Goal: Task Accomplishment & Management: Manage account settings

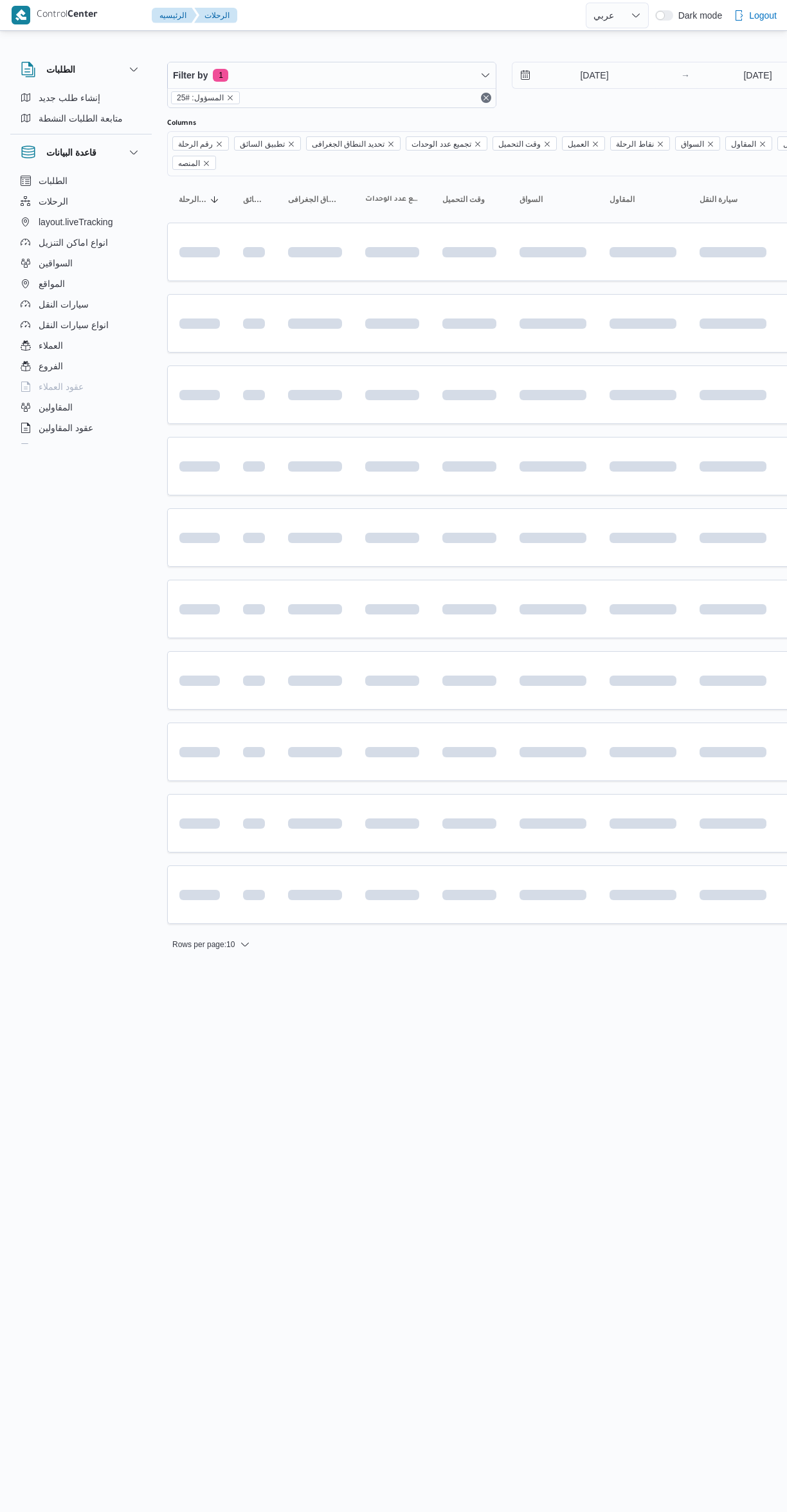
select select "ar"
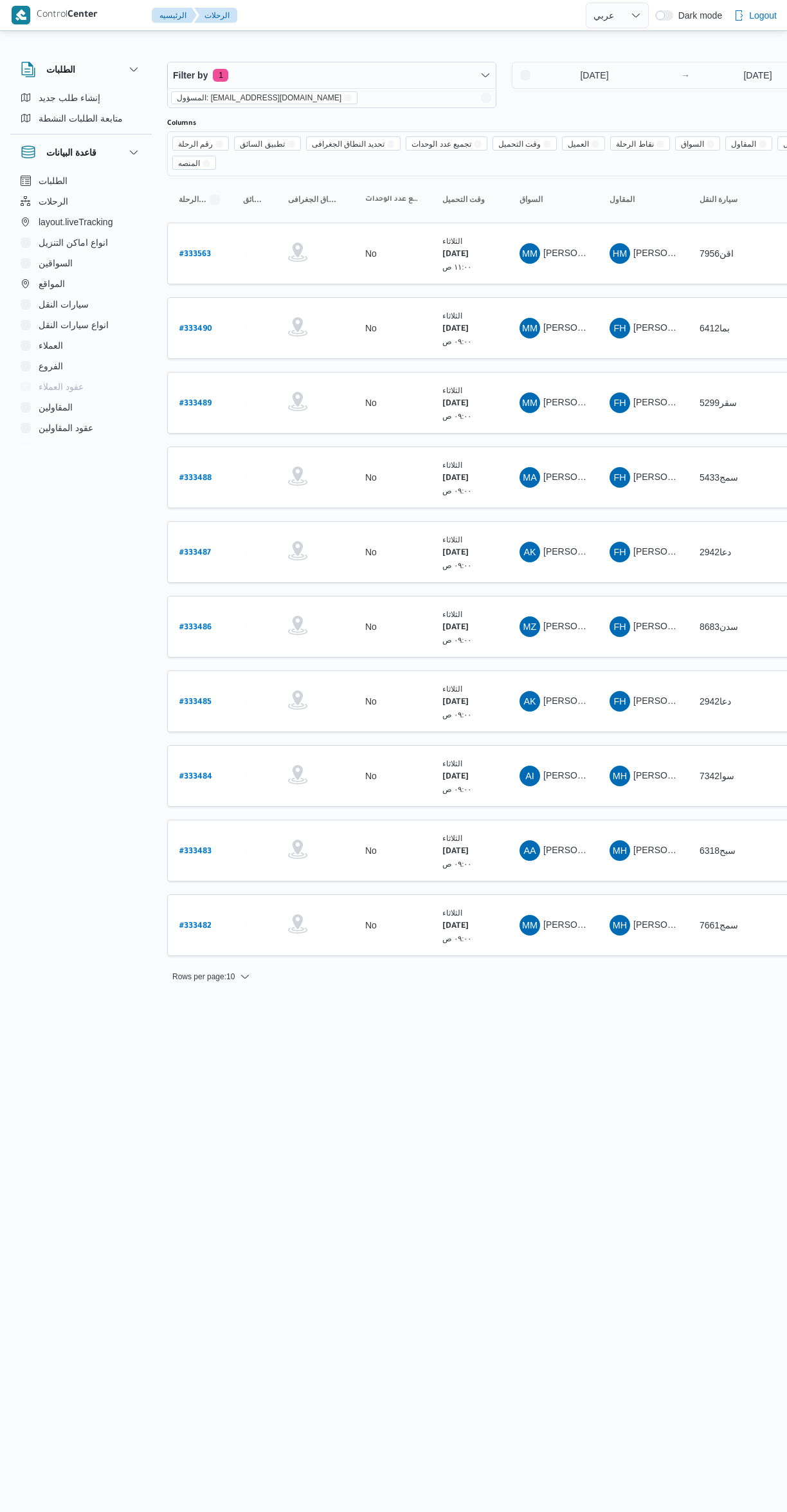
select select "ar"
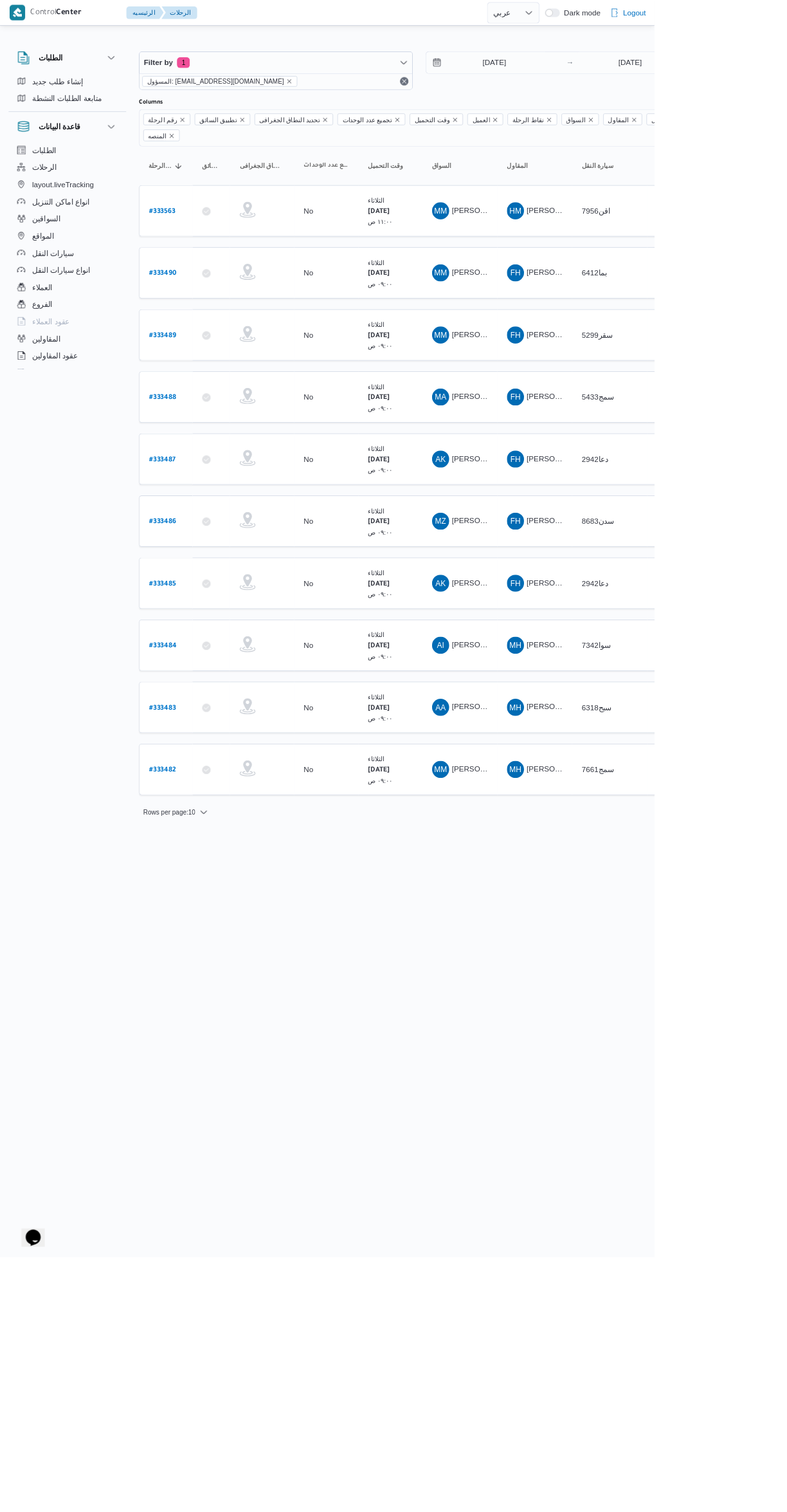
click at [210, 707] on td "رقم الرحلة # 333485" at bounding box center [200, 701] width 64 height 62
click at [196, 768] on link "# 333484" at bounding box center [196, 776] width 33 height 17
select select "ar"
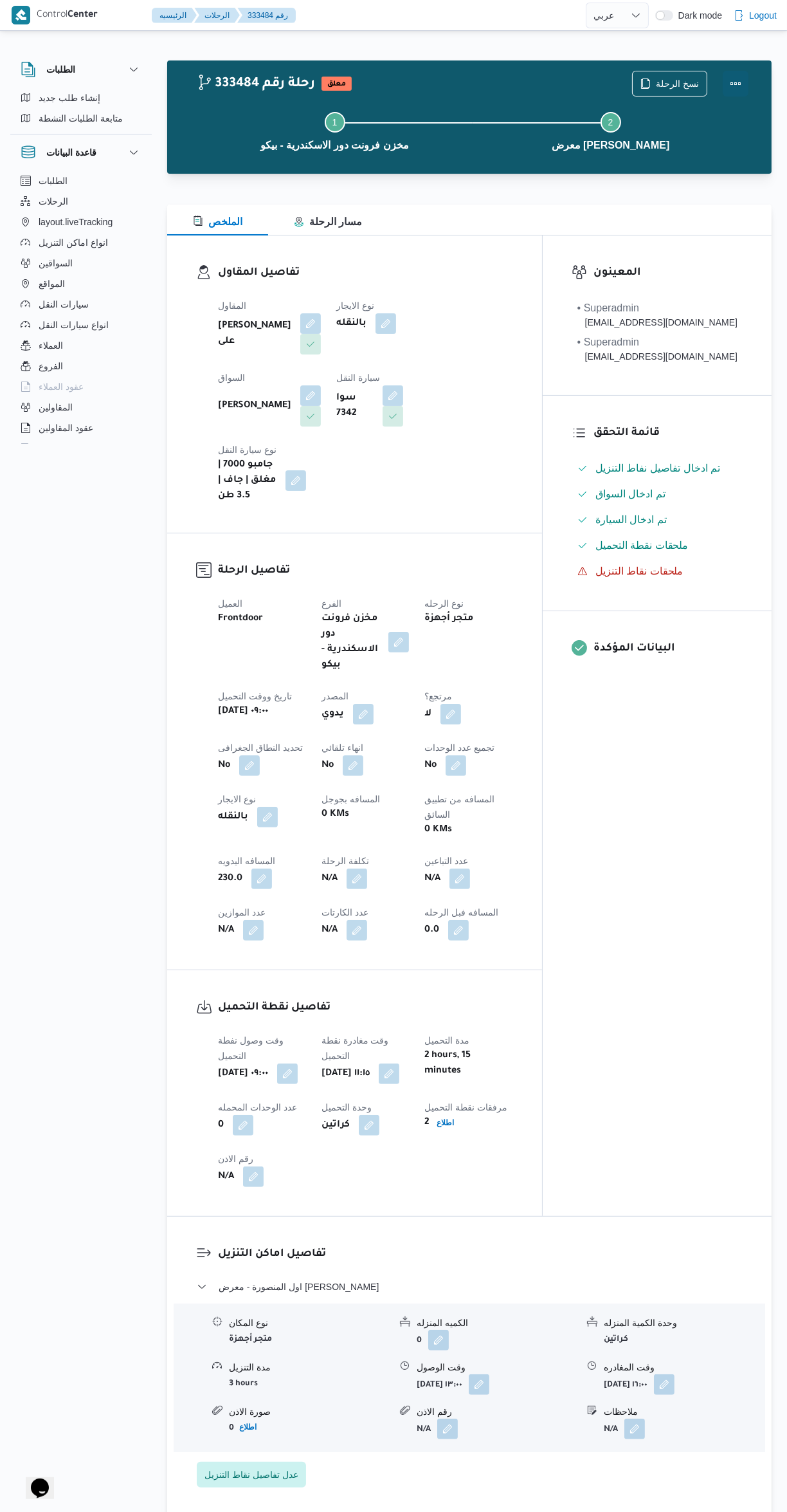
click at [739, 86] on button "Actions" at bounding box center [735, 84] width 25 height 25
click at [644, 24] on select "English عربي" at bounding box center [618, 15] width 63 height 25
click at [743, 95] on button "Actions" at bounding box center [735, 84] width 25 height 25
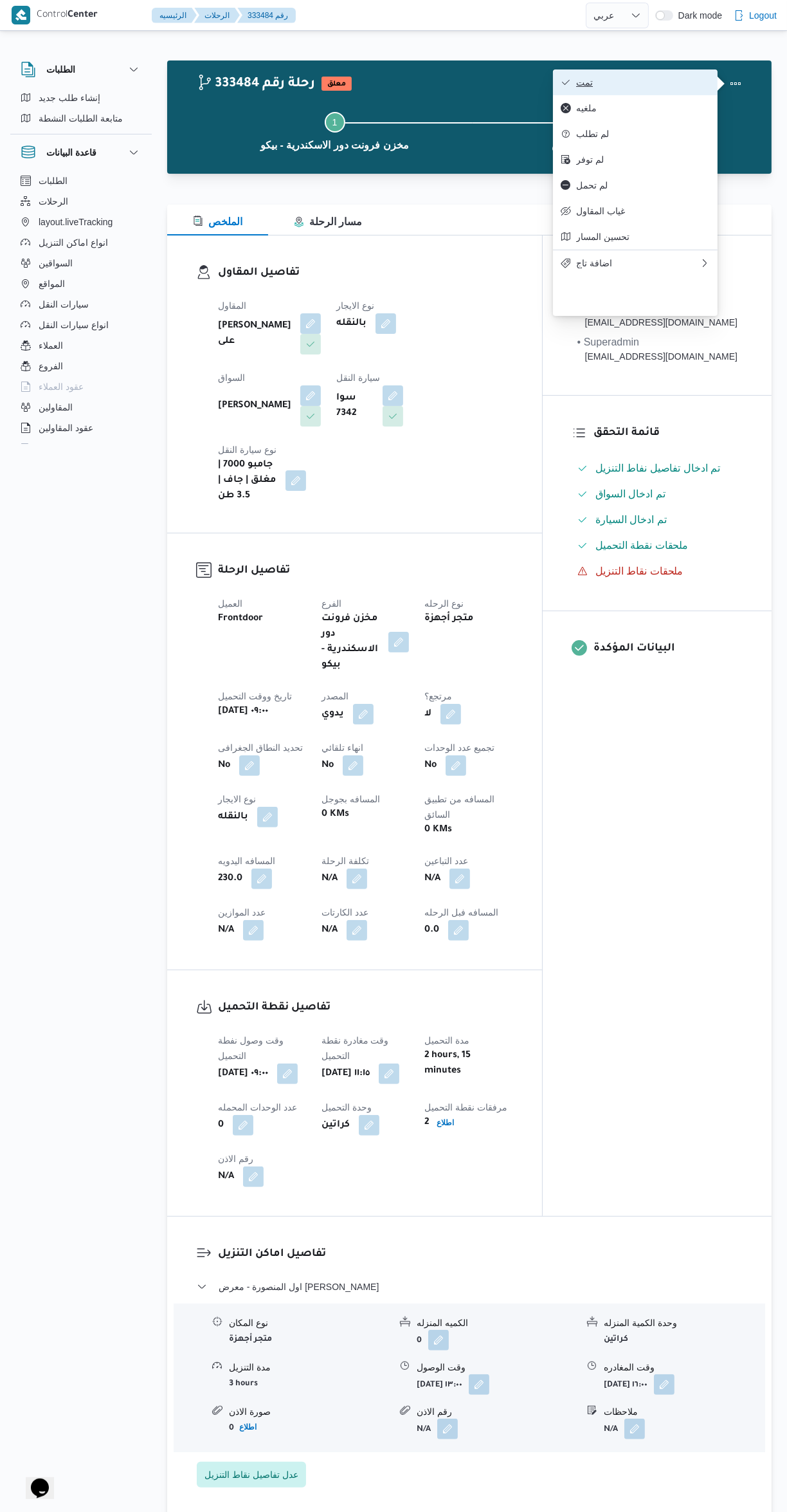
click at [636, 77] on span "تمت" at bounding box center [643, 82] width 134 height 10
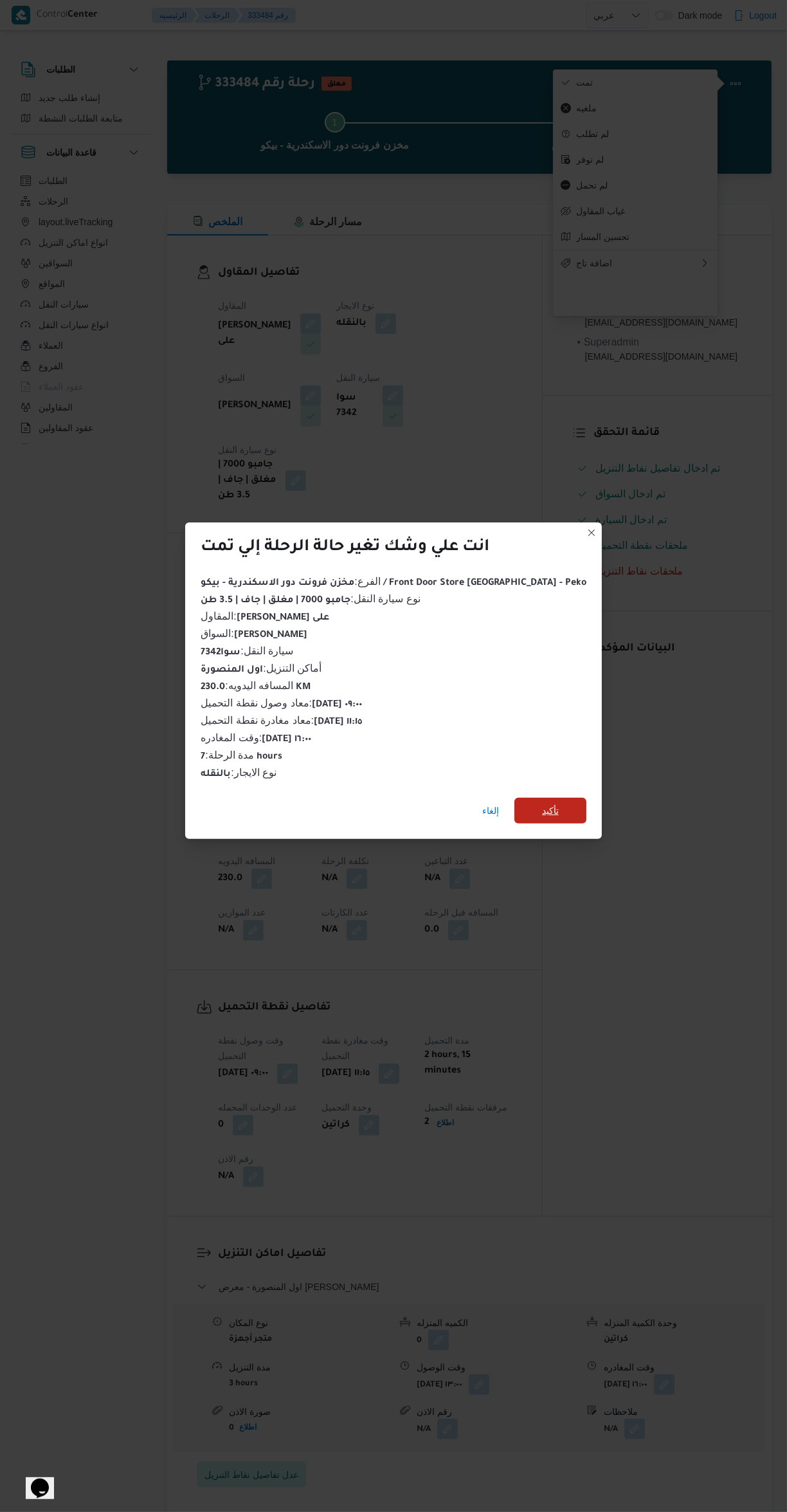
click at [552, 803] on span "تأكيد" at bounding box center [551, 811] width 72 height 25
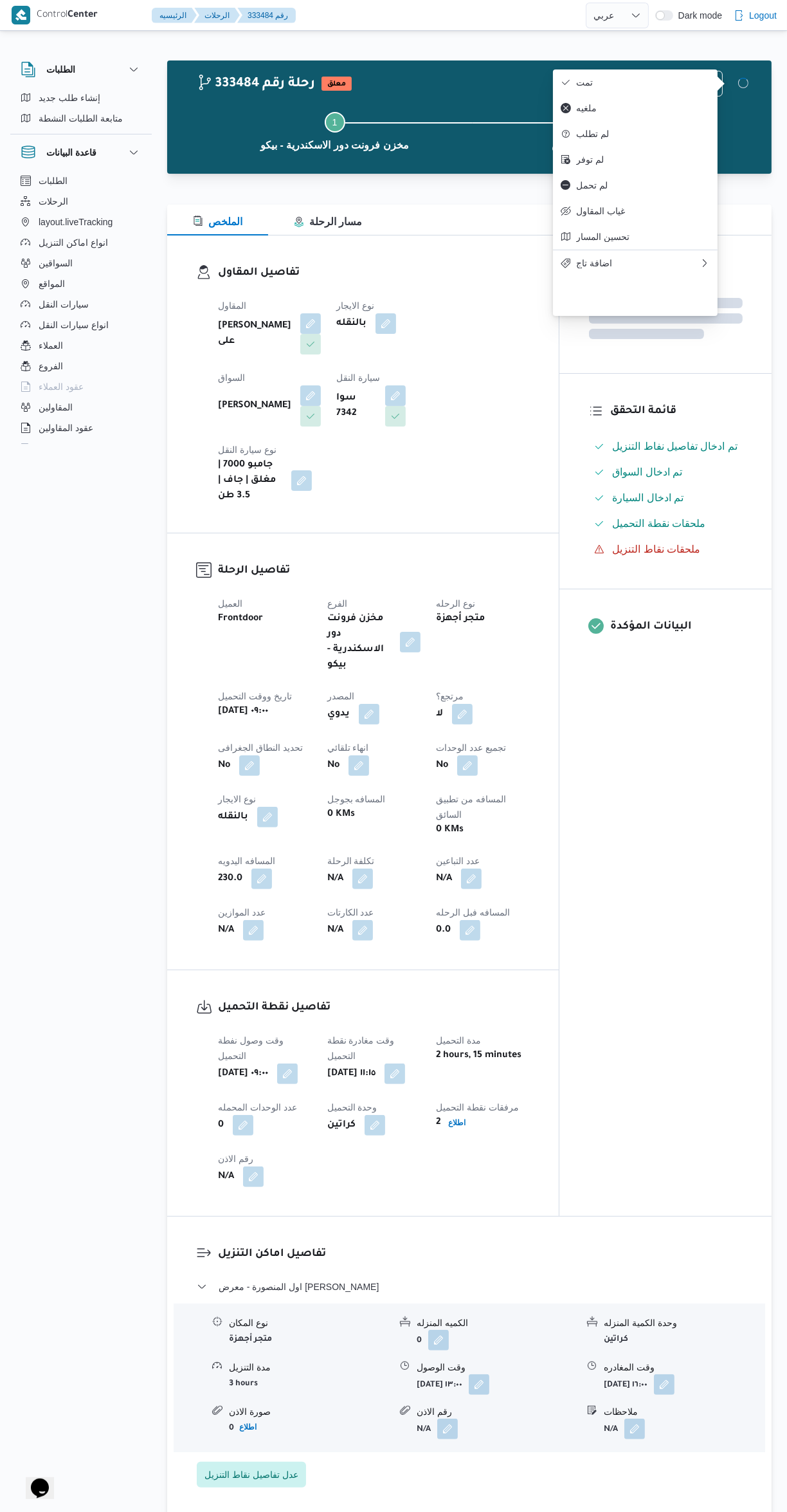
click at [665, 929] on div "المعينون قائمة التحقق تم ادخال تفاصيل نفاط التنزيل تم ادخال السواق تم ادخال الس…" at bounding box center [666, 726] width 212 height 981
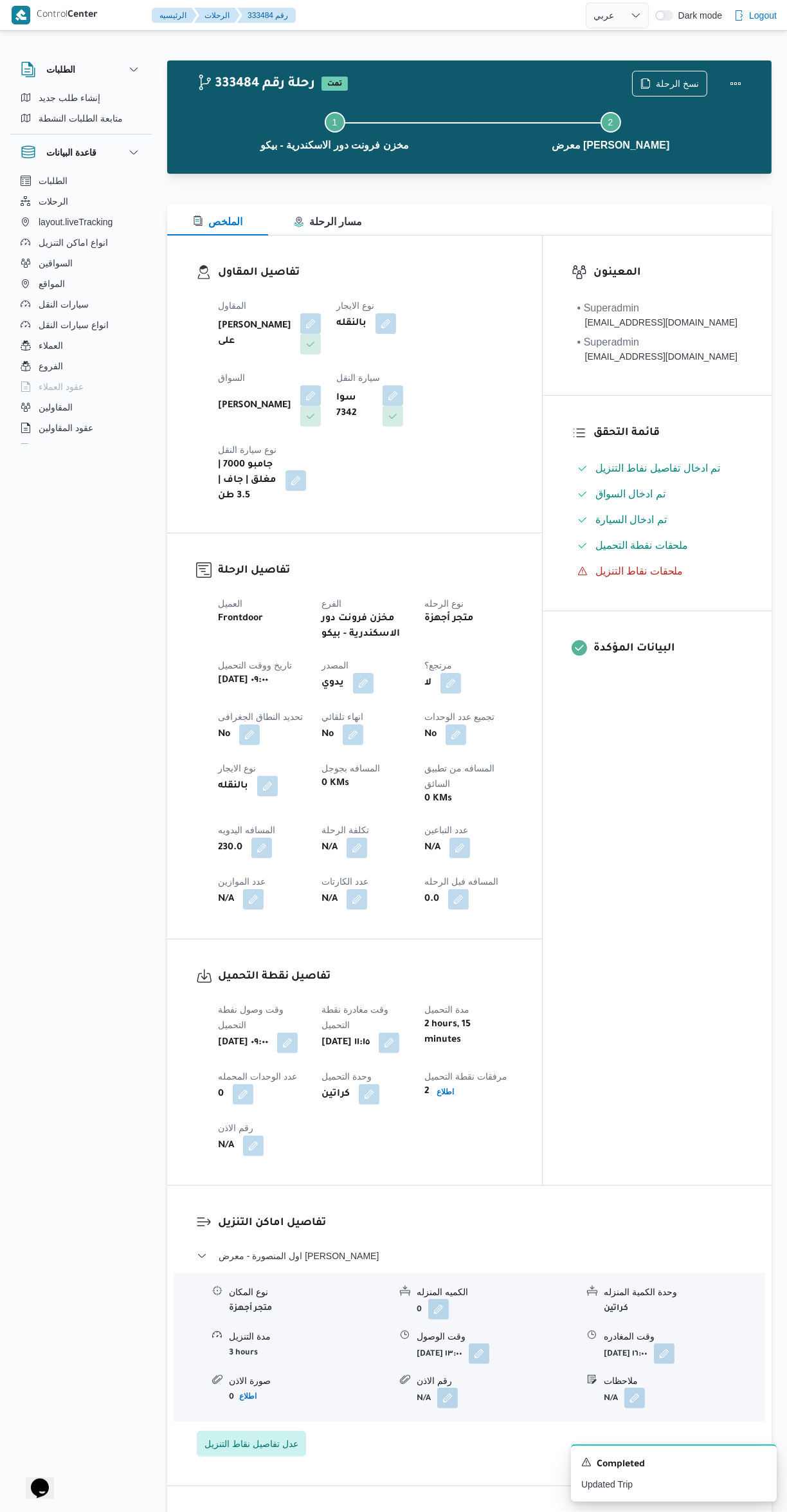
select select "ar"
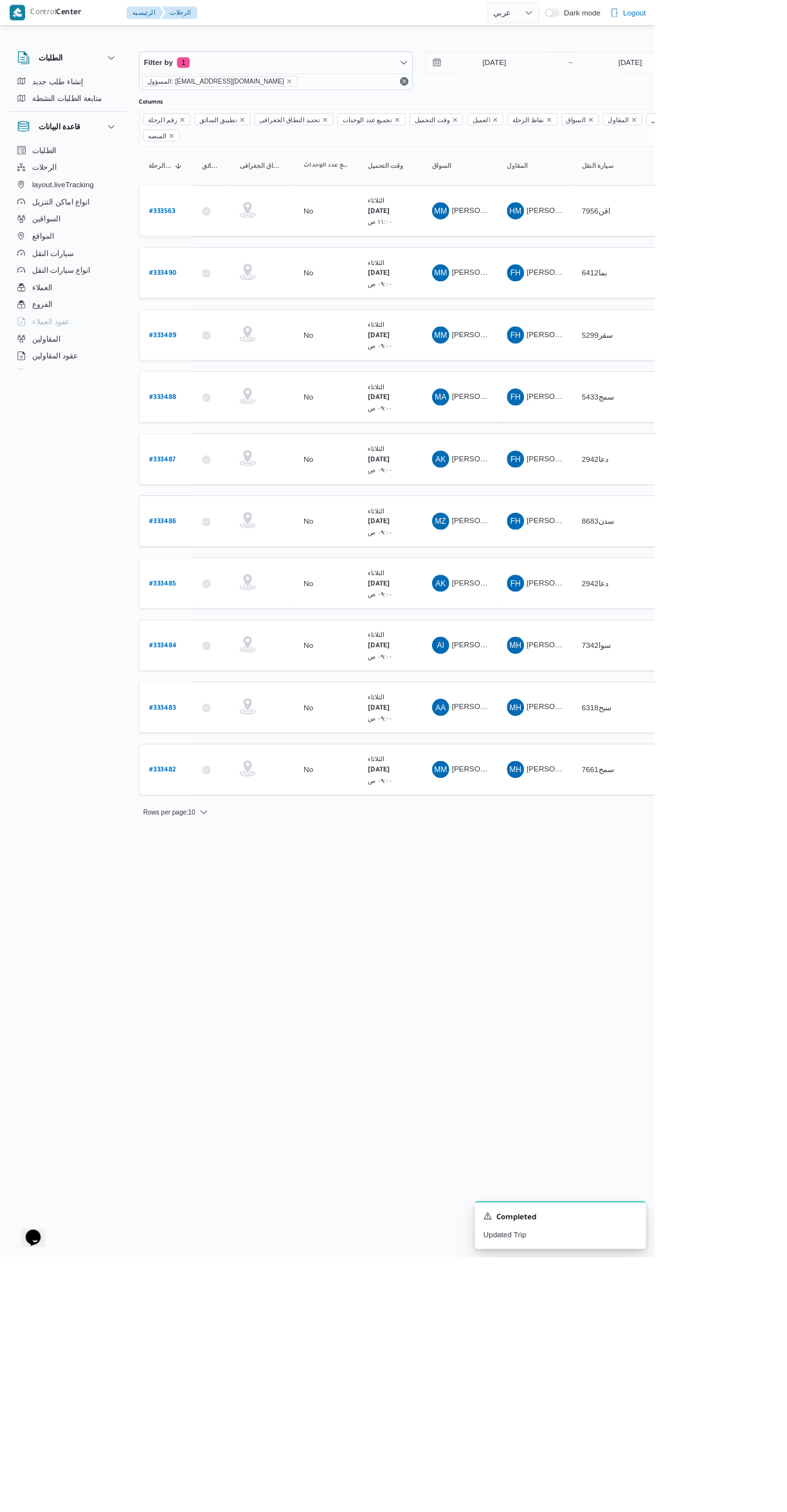
click at [196, 544] on link "# 333487" at bounding box center [195, 553] width 31 height 17
select select "ar"
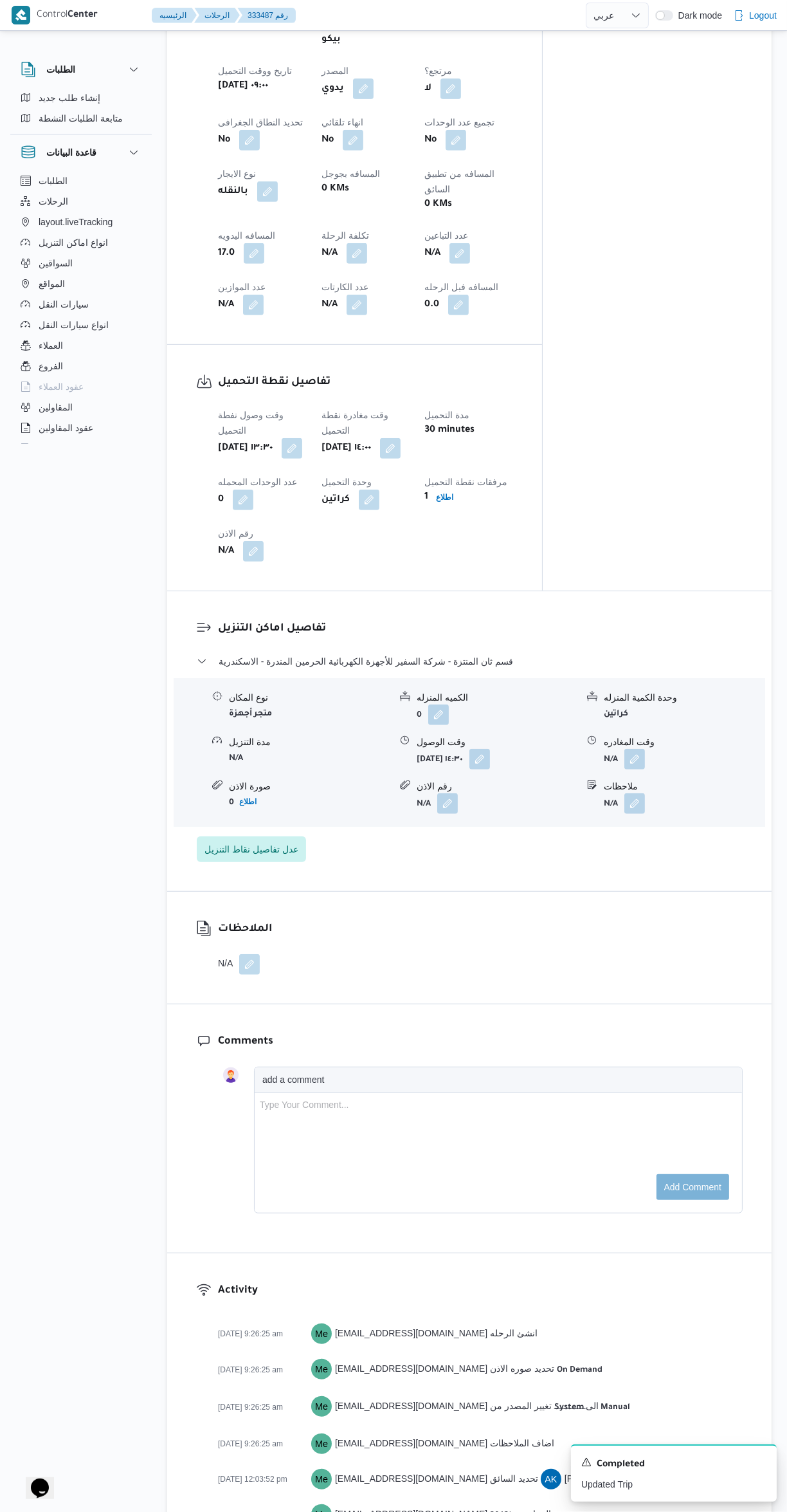
scroll to position [655, 0]
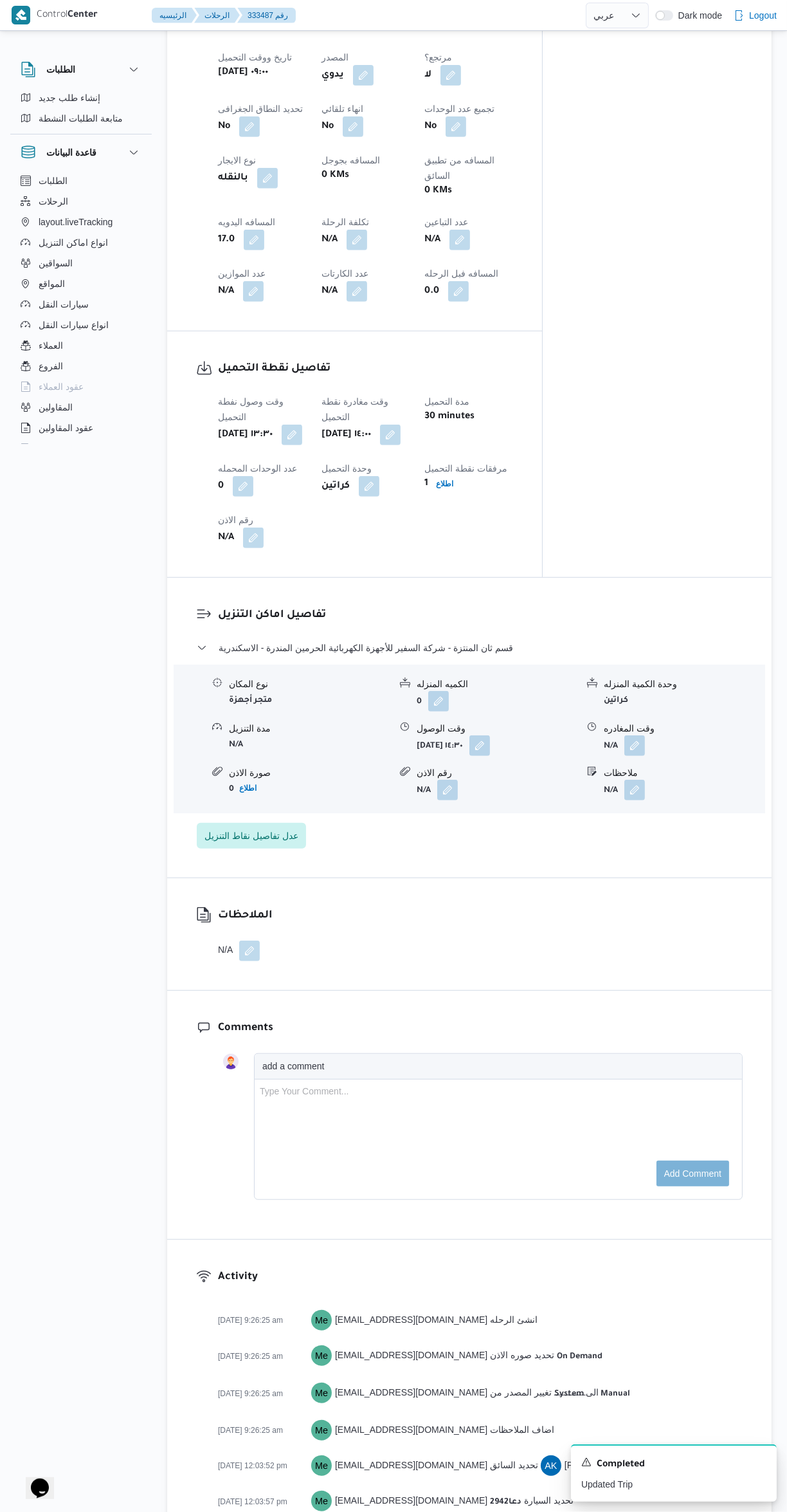
click at [640, 736] on button "button" at bounding box center [635, 746] width 21 height 21
click at [589, 741] on input "وقت المغادره" at bounding box center [601, 740] width 146 height 25
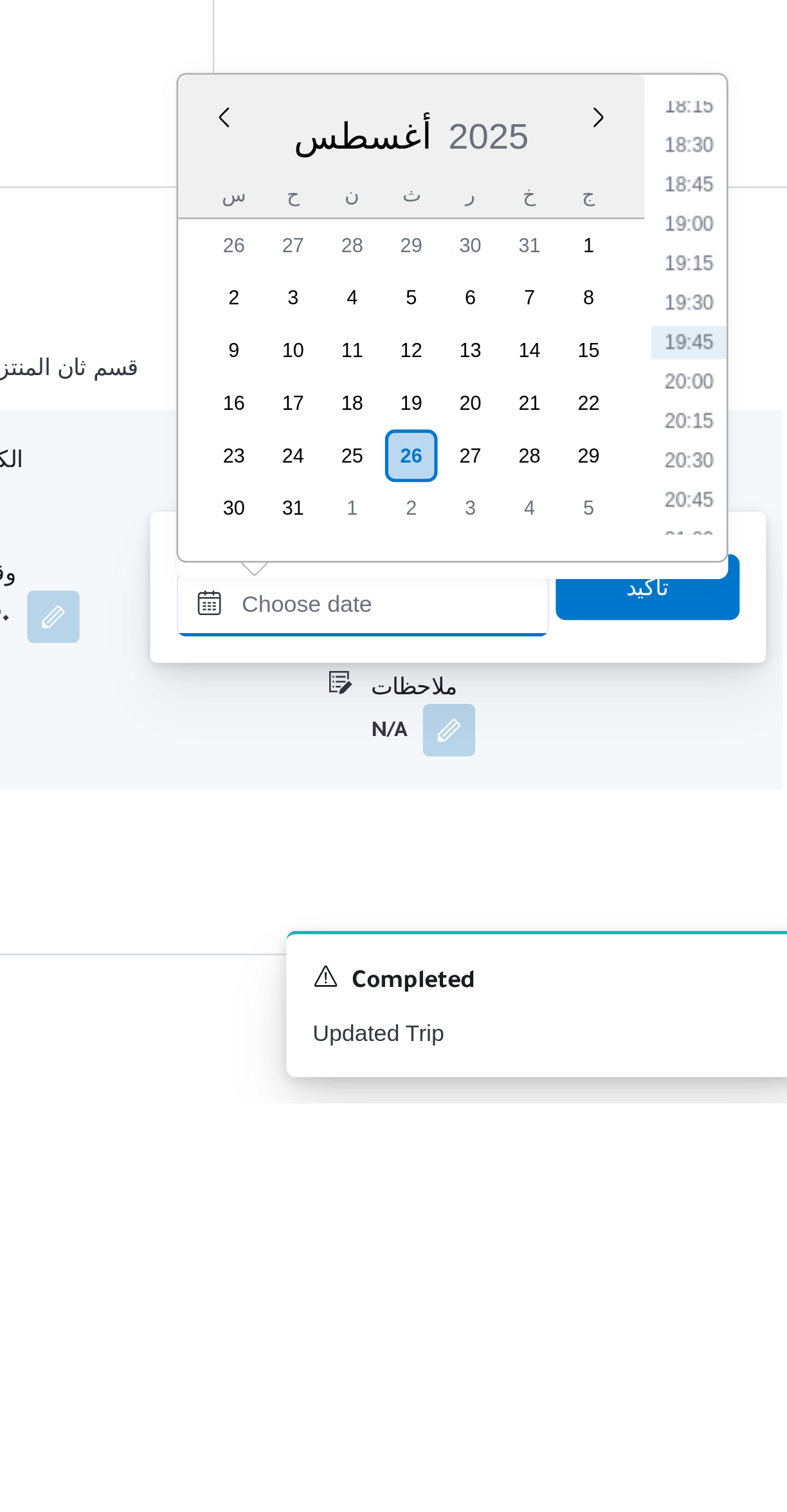
scroll to position [78, 0]
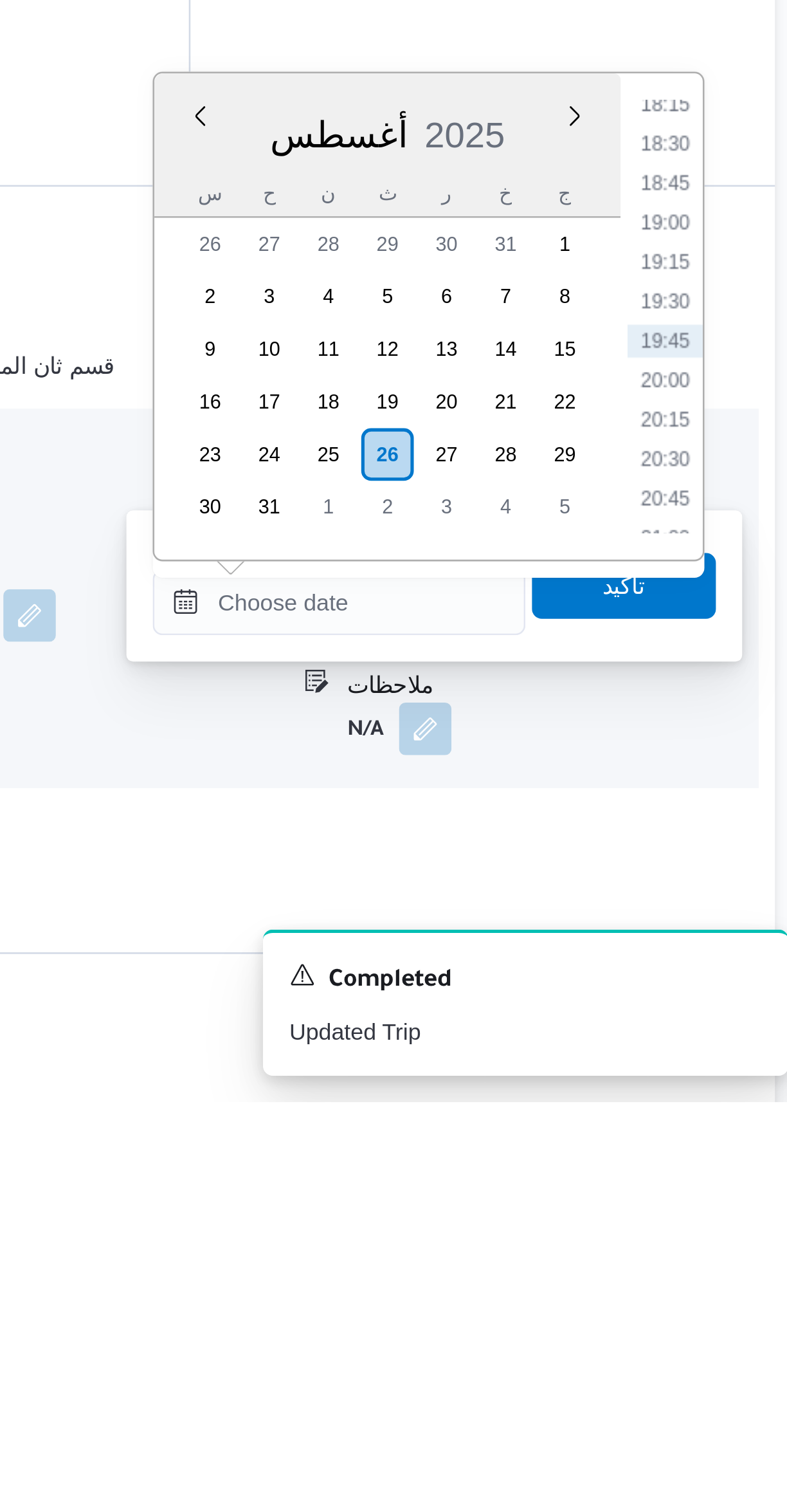
click at [732, 1121] on li "18:15" at bounding box center [729, 1121] width 29 height 13
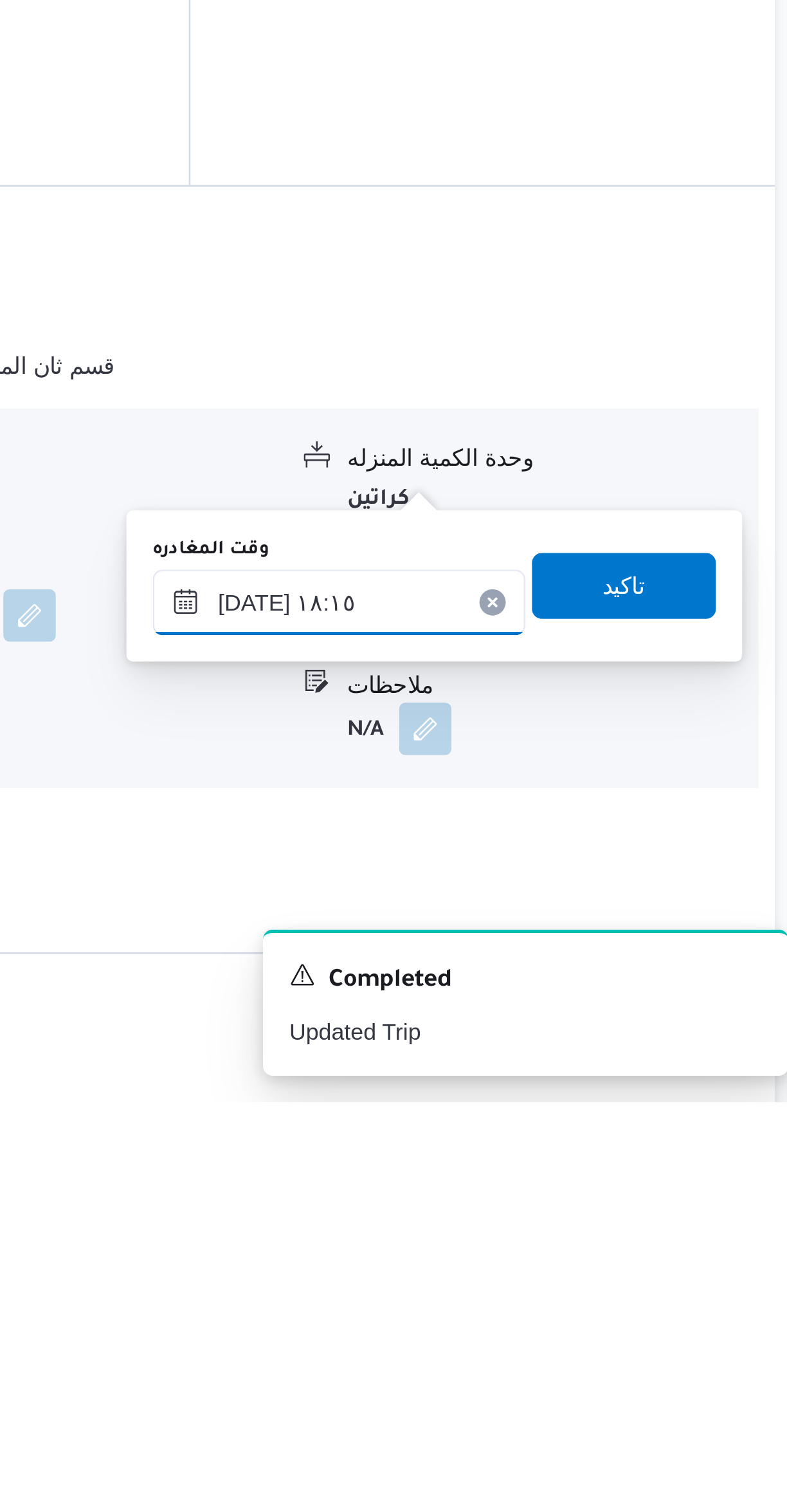
click at [627, 1310] on input "٢٦/٠٨/٢٠٢٥ ١٨:١٥" at bounding box center [601, 1316] width 146 height 25
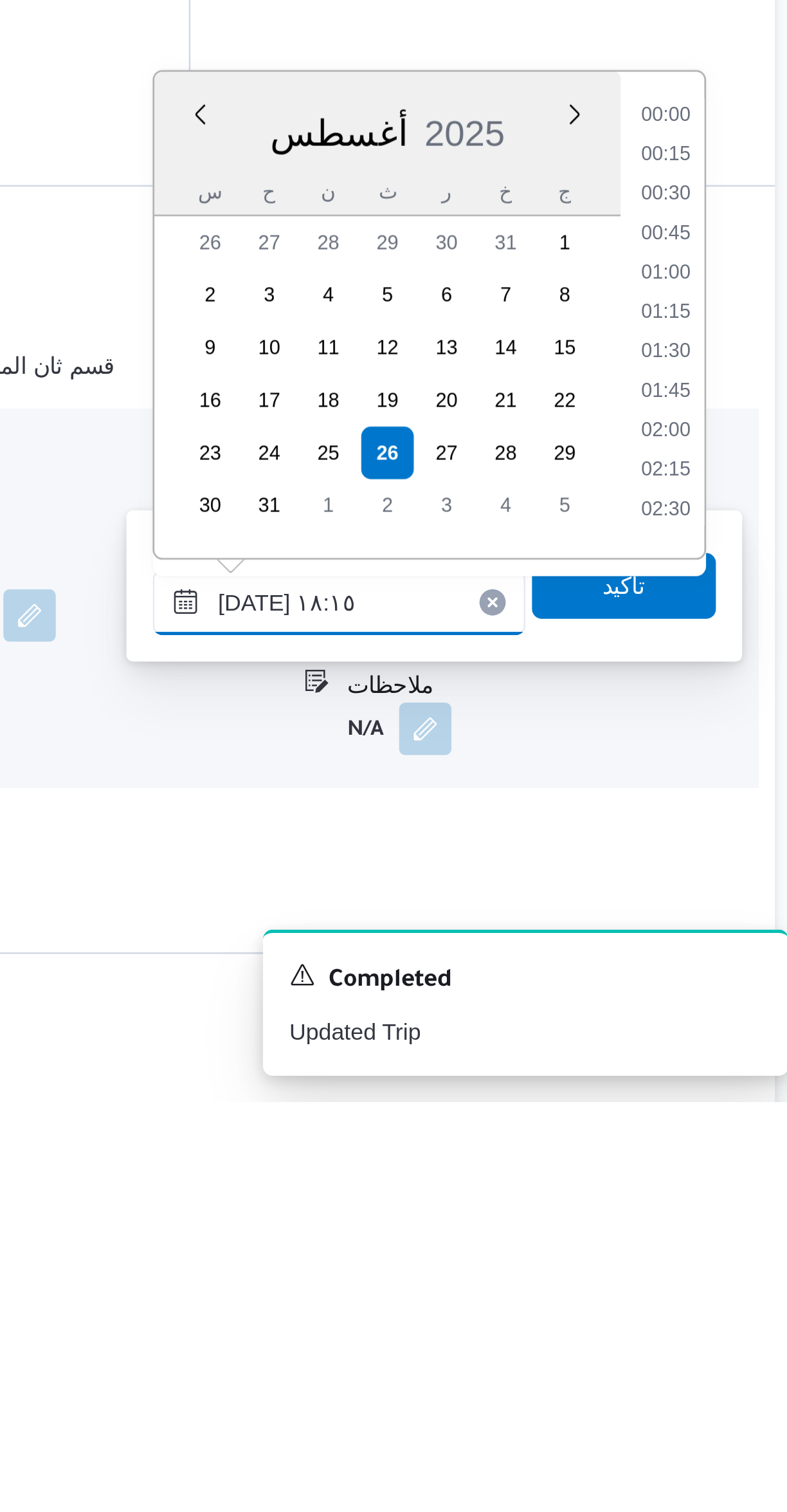
scroll to position [1039, 0]
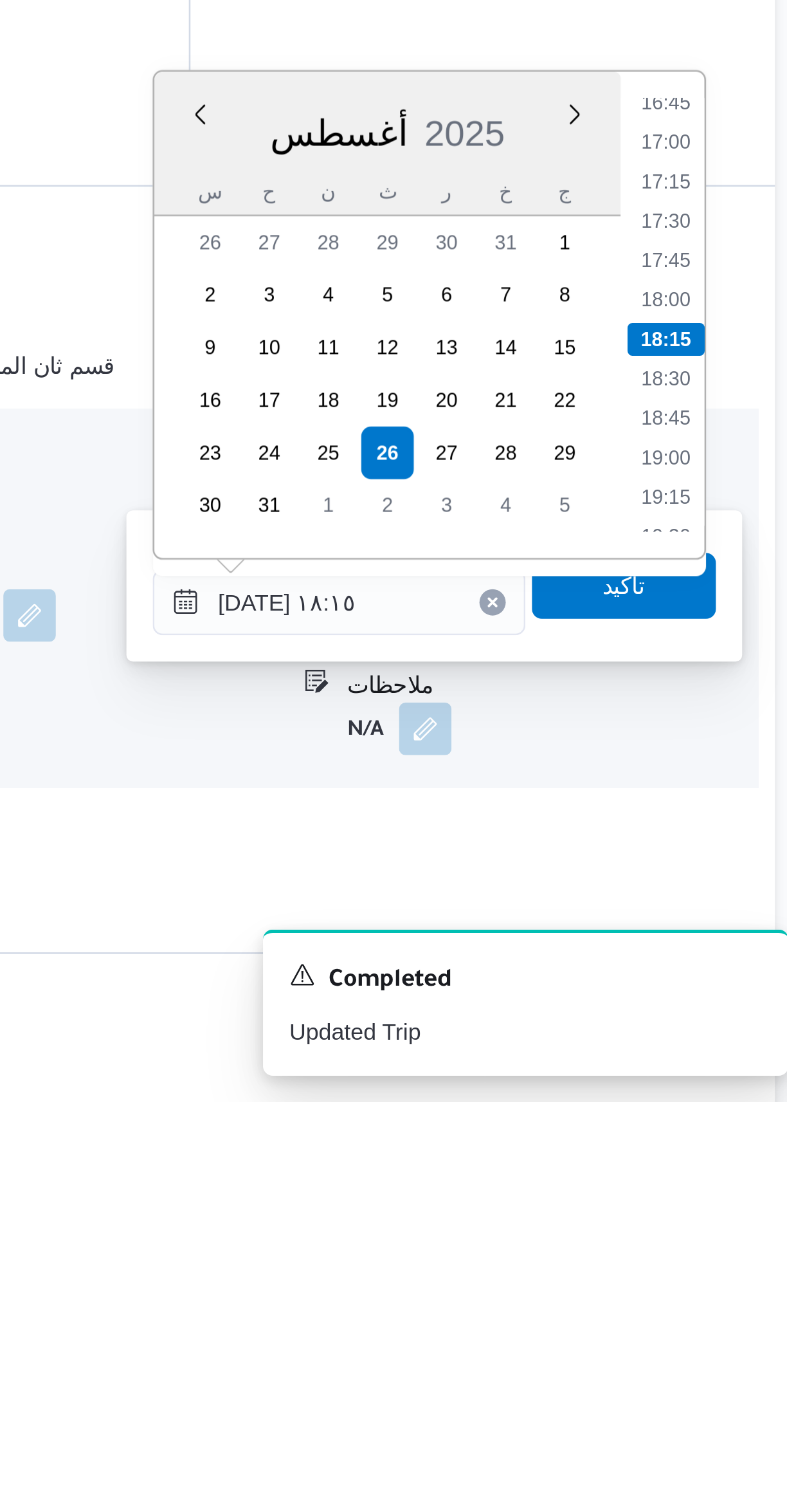
click at [735, 1133] on li "17:00" at bounding box center [729, 1136] width 29 height 13
type input "٢٦/٠٨/٢٠٢٥ ١٧:٠٠"
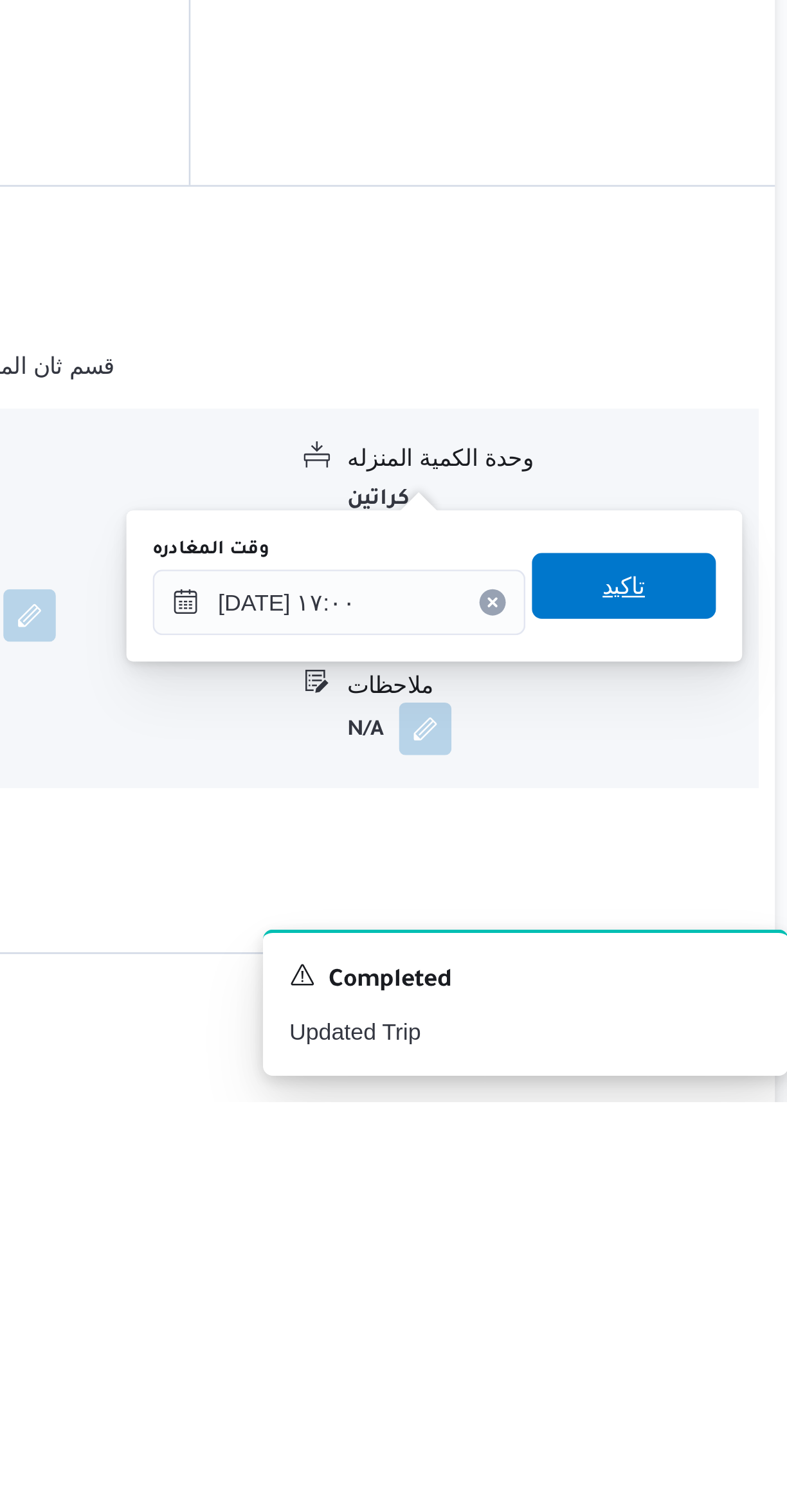
click at [721, 1308] on span "تاكيد" at bounding box center [713, 1310] width 72 height 25
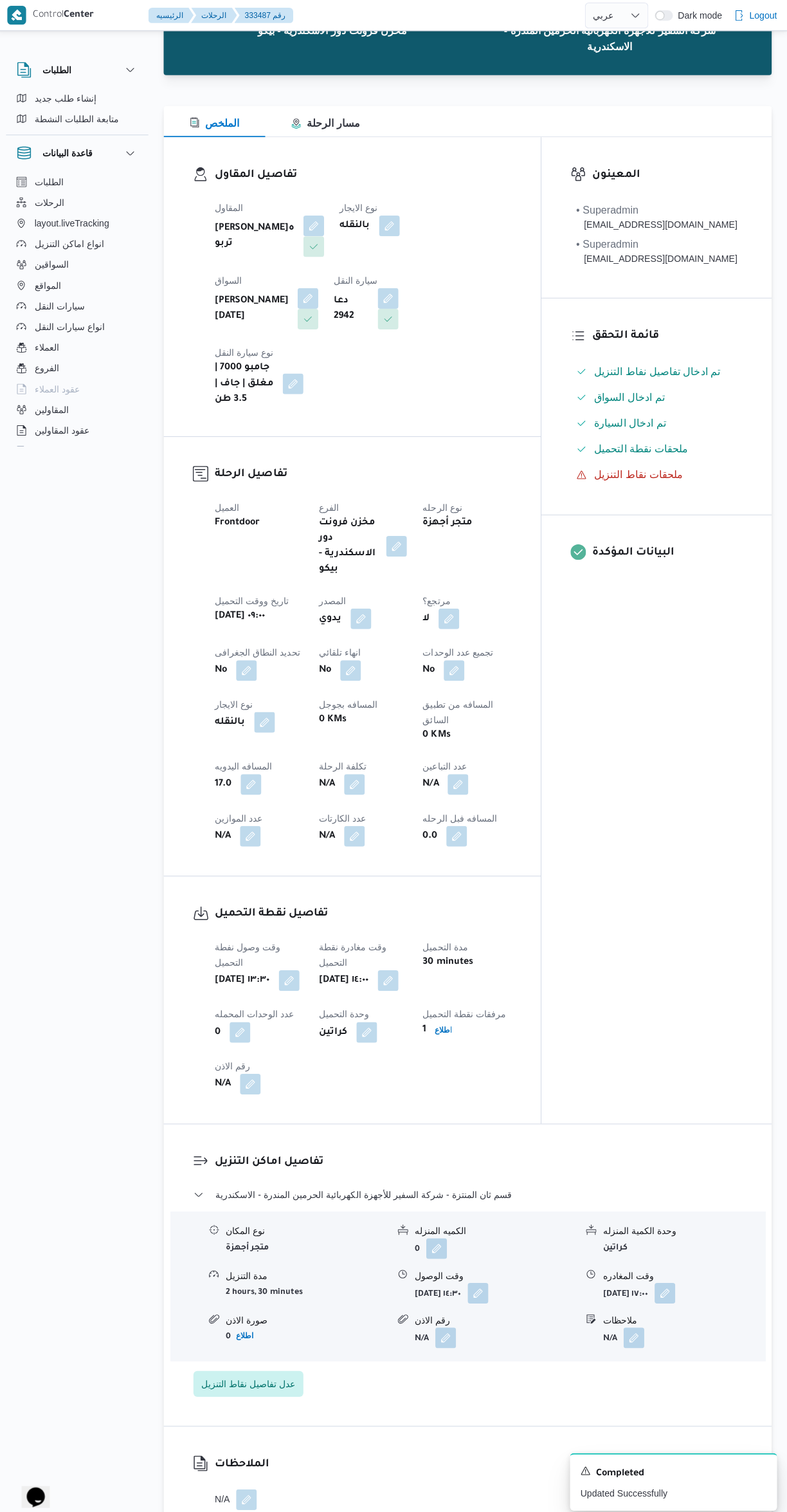
scroll to position [0, 0]
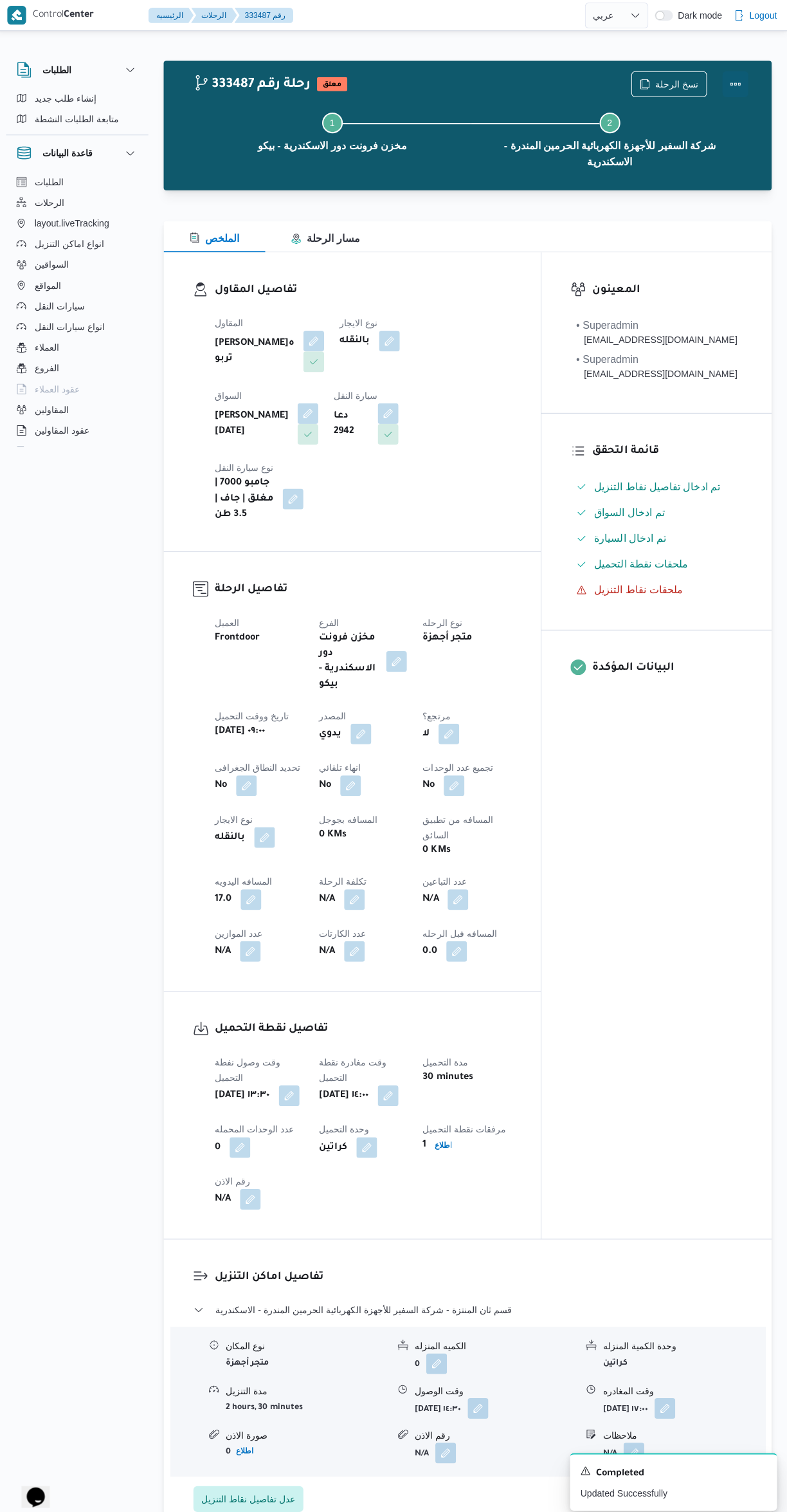
click at [735, 77] on button "Actions" at bounding box center [735, 84] width 25 height 25
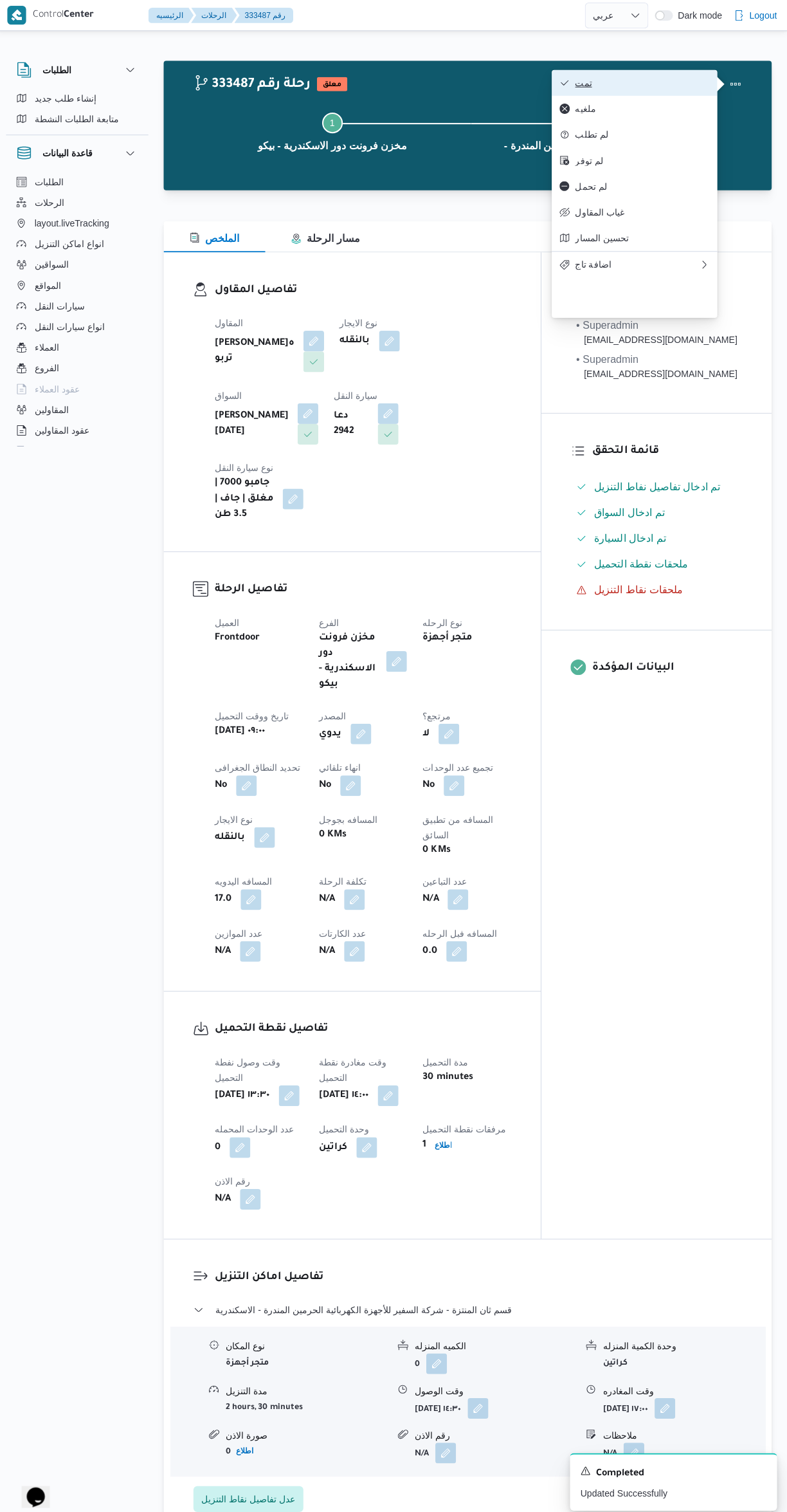
click at [658, 77] on span "تمت" at bounding box center [643, 82] width 134 height 10
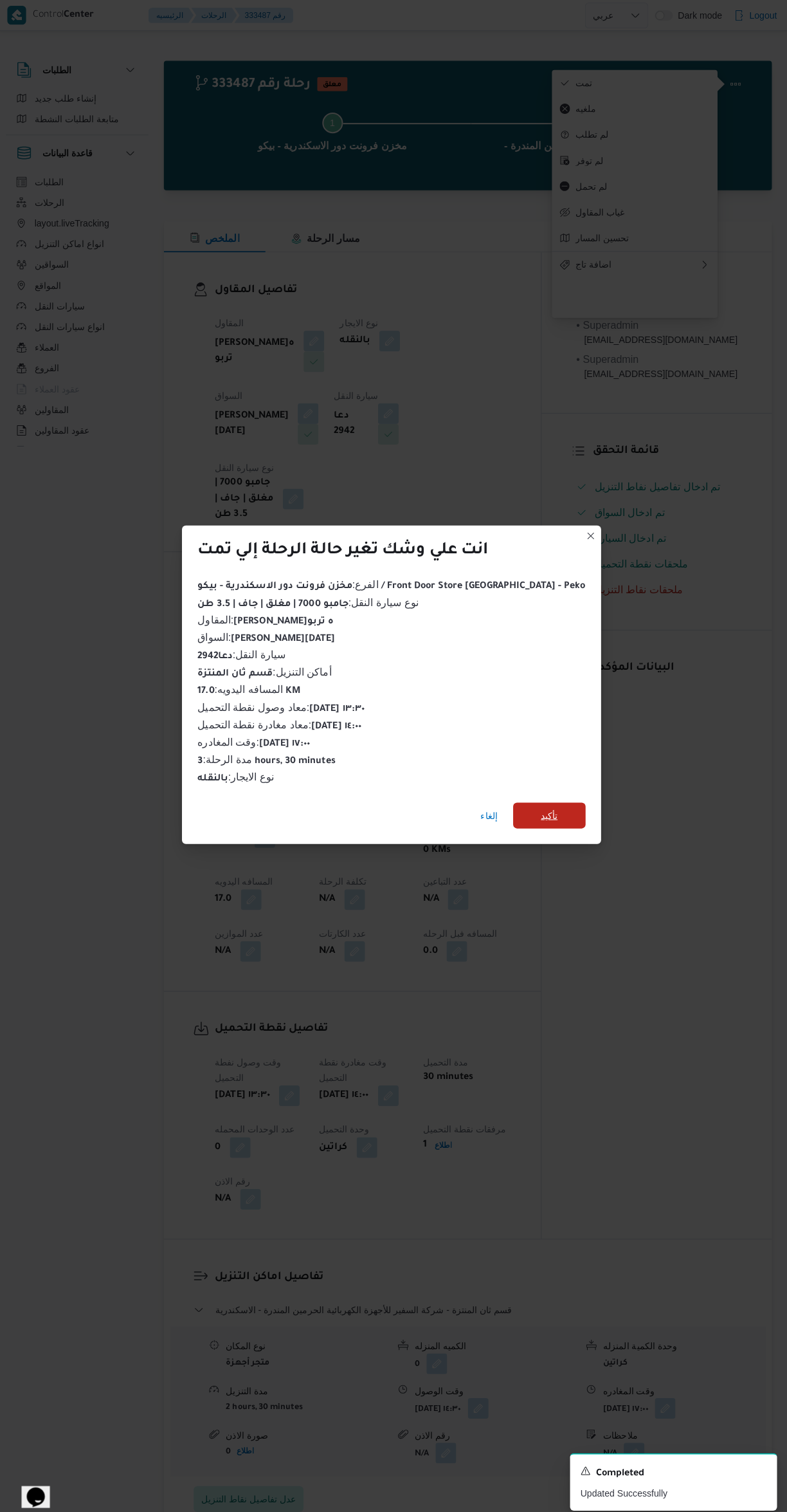
click at [547, 811] on span "تأكيد" at bounding box center [551, 811] width 72 height 25
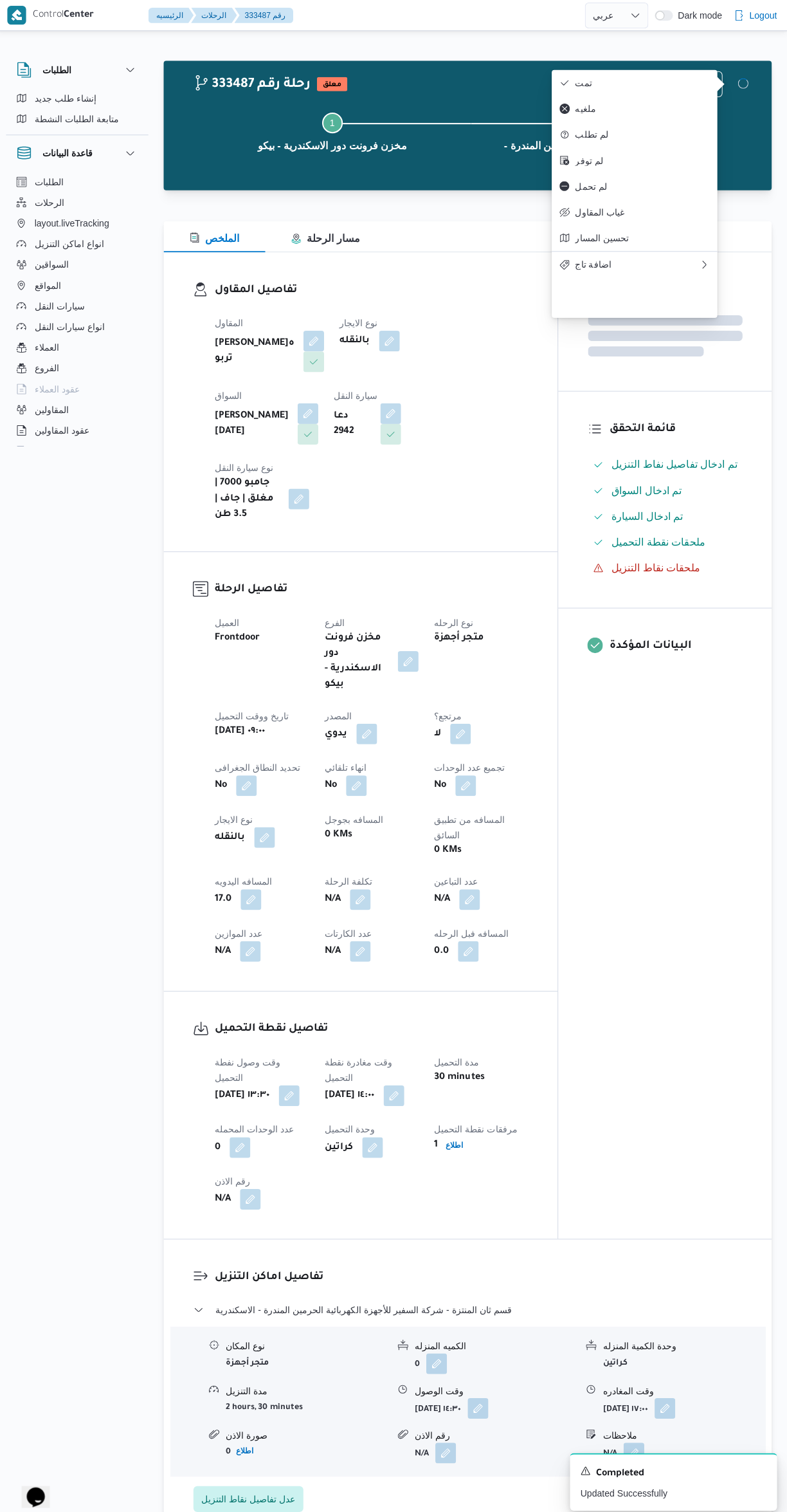
click at [668, 868] on div "المعينون قائمة التحقق تم ادخال تفاصيل نفاط التنزيل تم ادخال السواق تم ادخال الس…" at bounding box center [666, 742] width 212 height 981
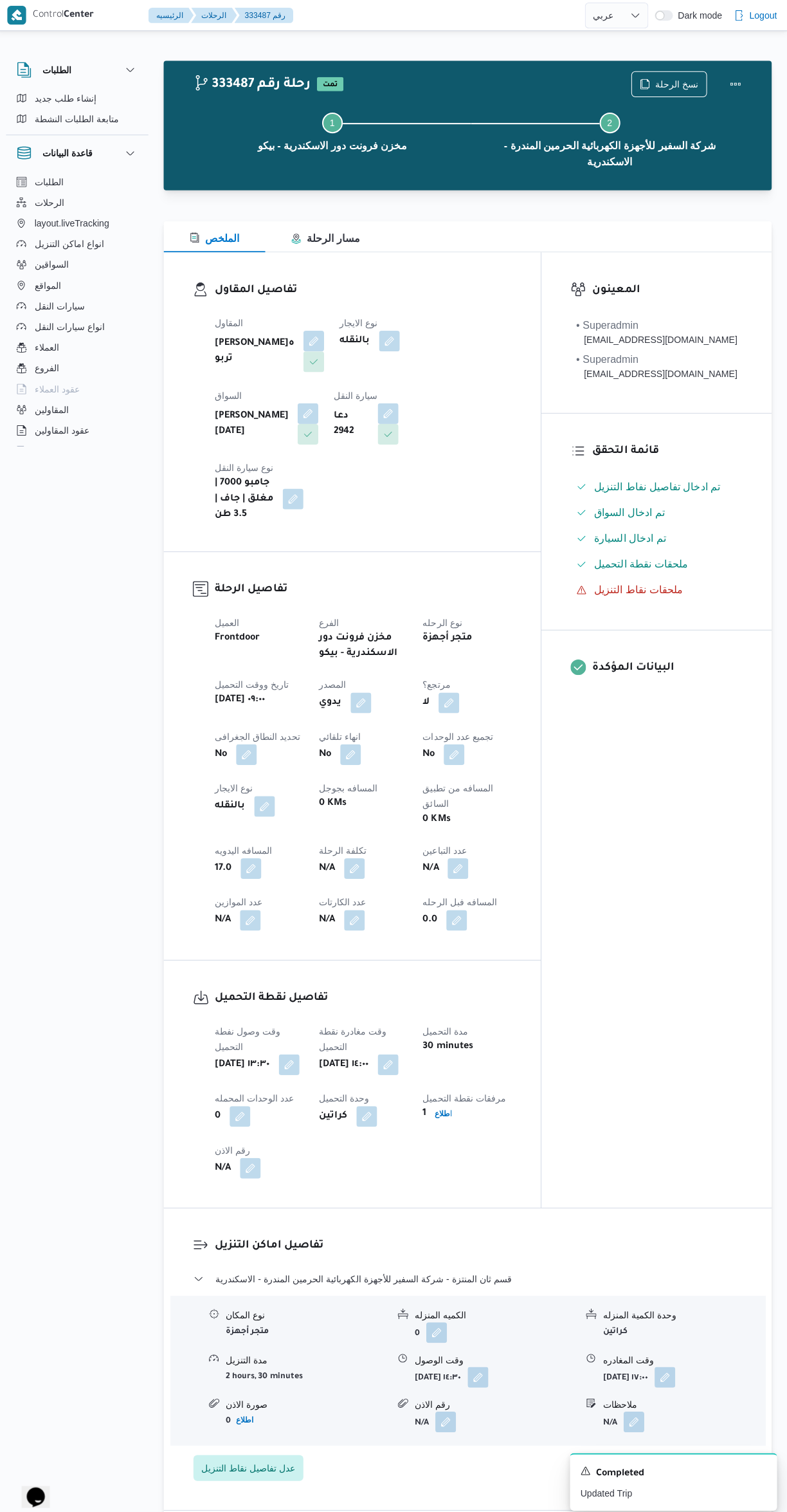
select select "ar"
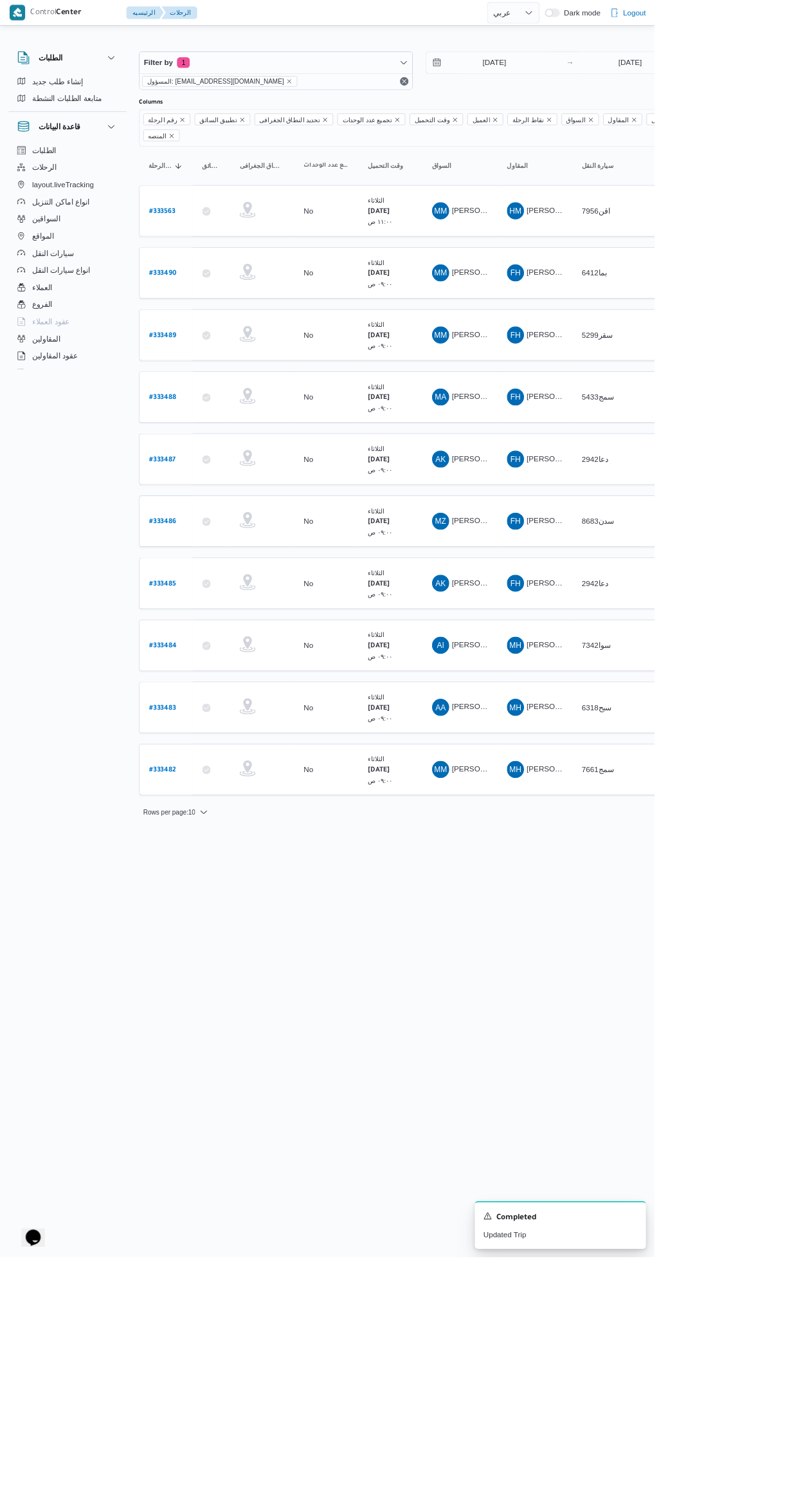
click at [203, 474] on b "# 333488" at bounding box center [196, 478] width 32 height 9
select select "ar"
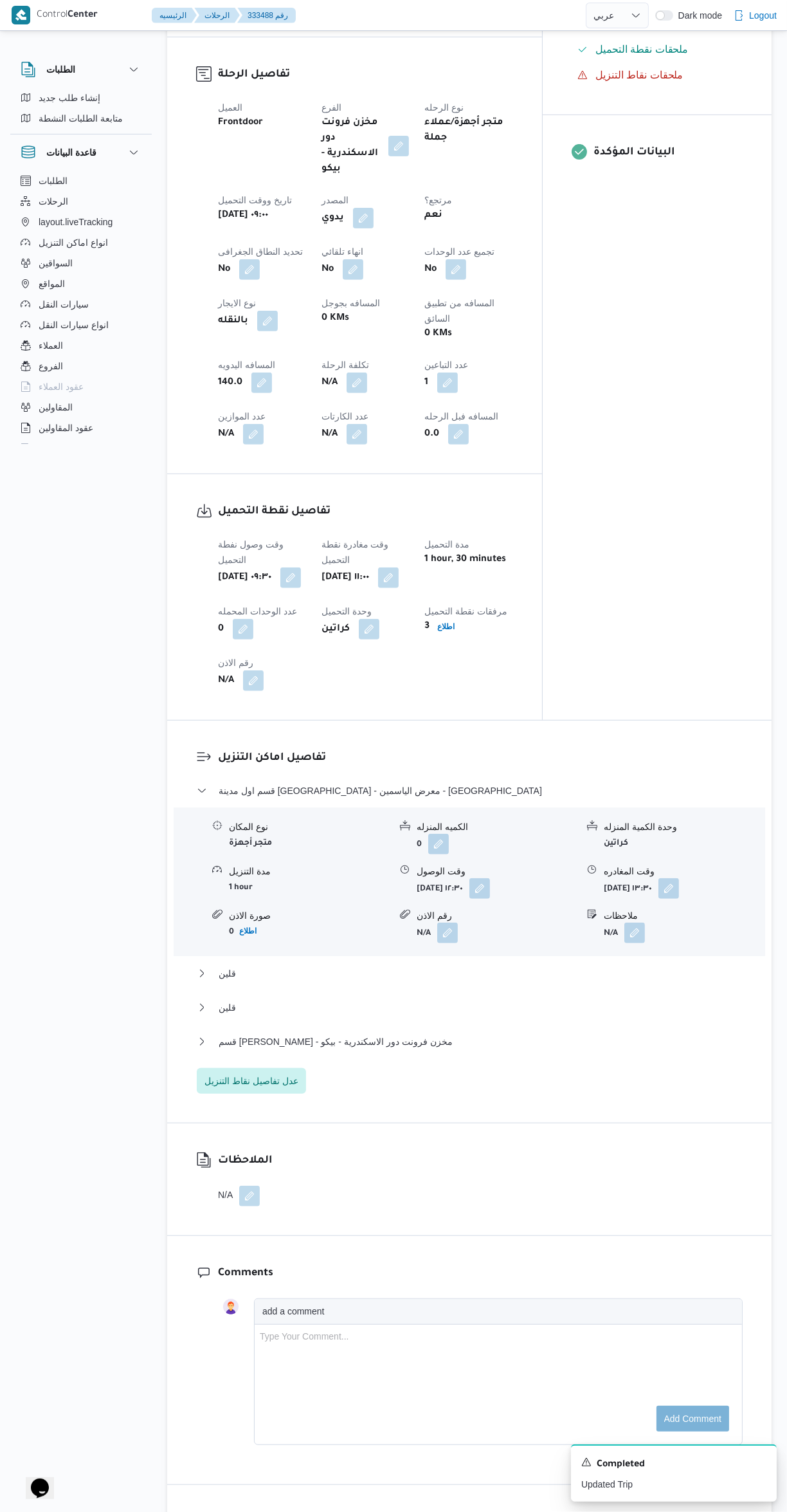
scroll to position [521, 0]
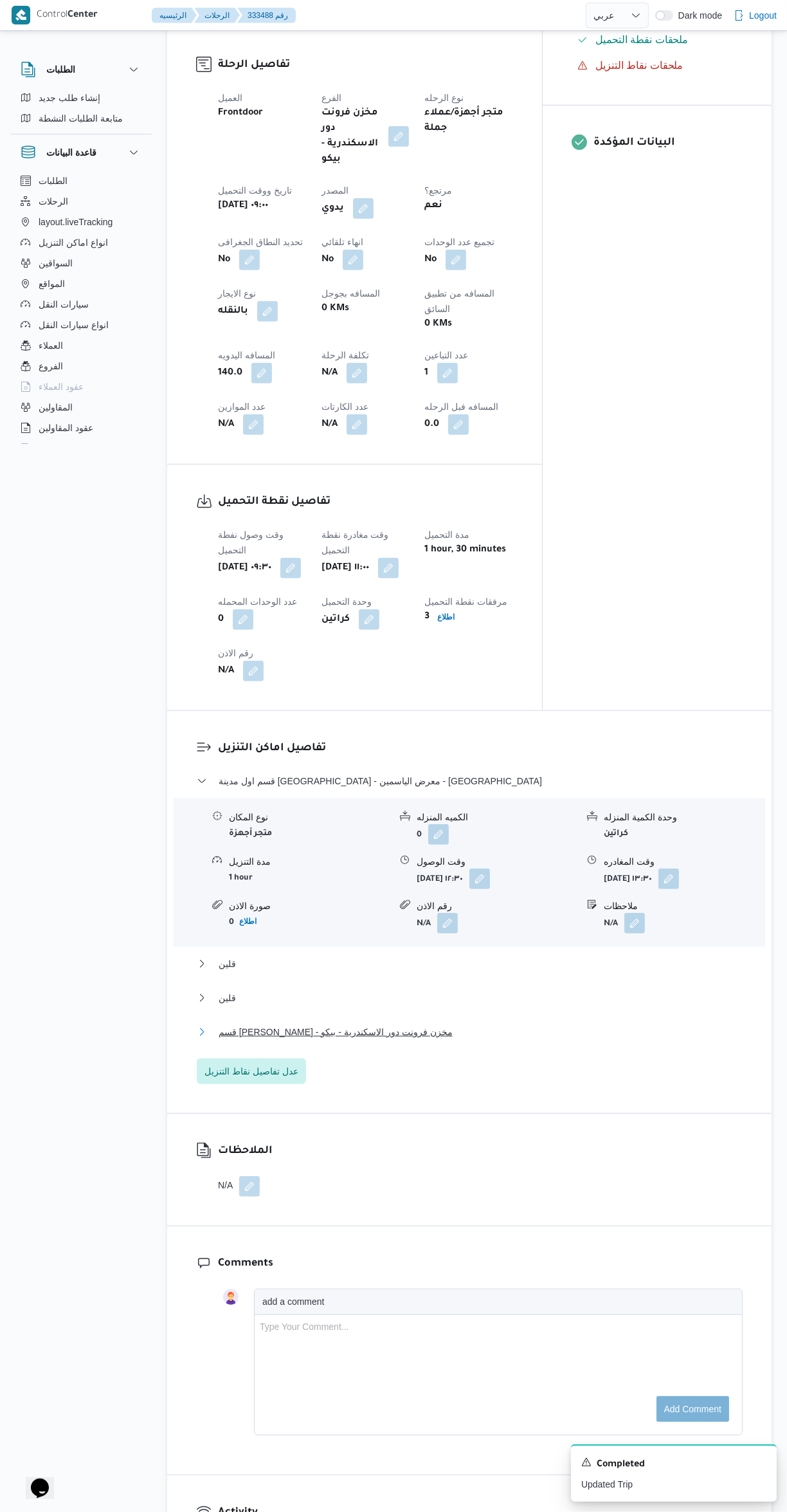
click at [499, 1024] on button "قسم سيدى جابر - مخزن فرونت دور الاسكندرية - بيكو" at bounding box center [470, 1032] width 546 height 15
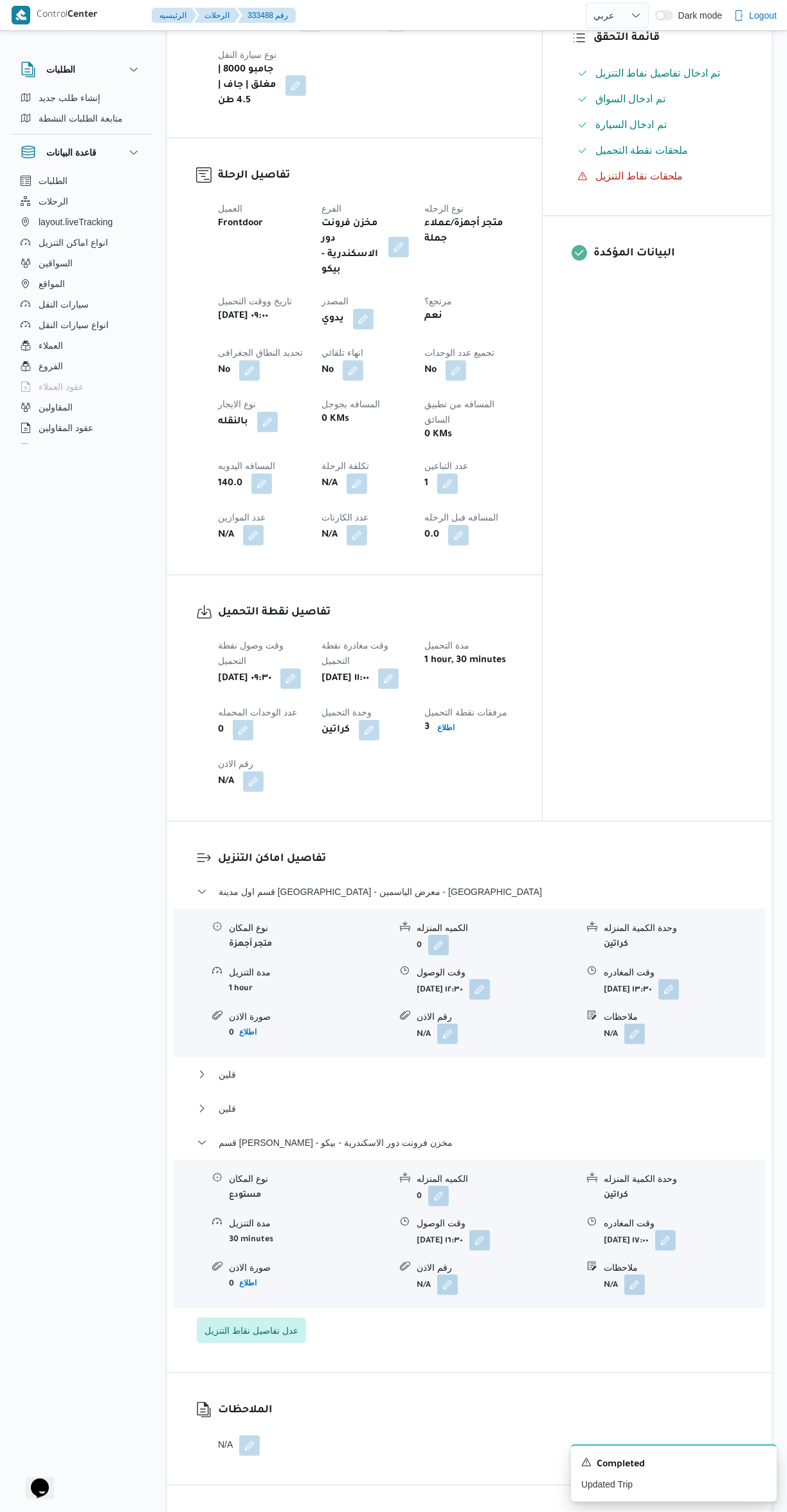
scroll to position [0, 0]
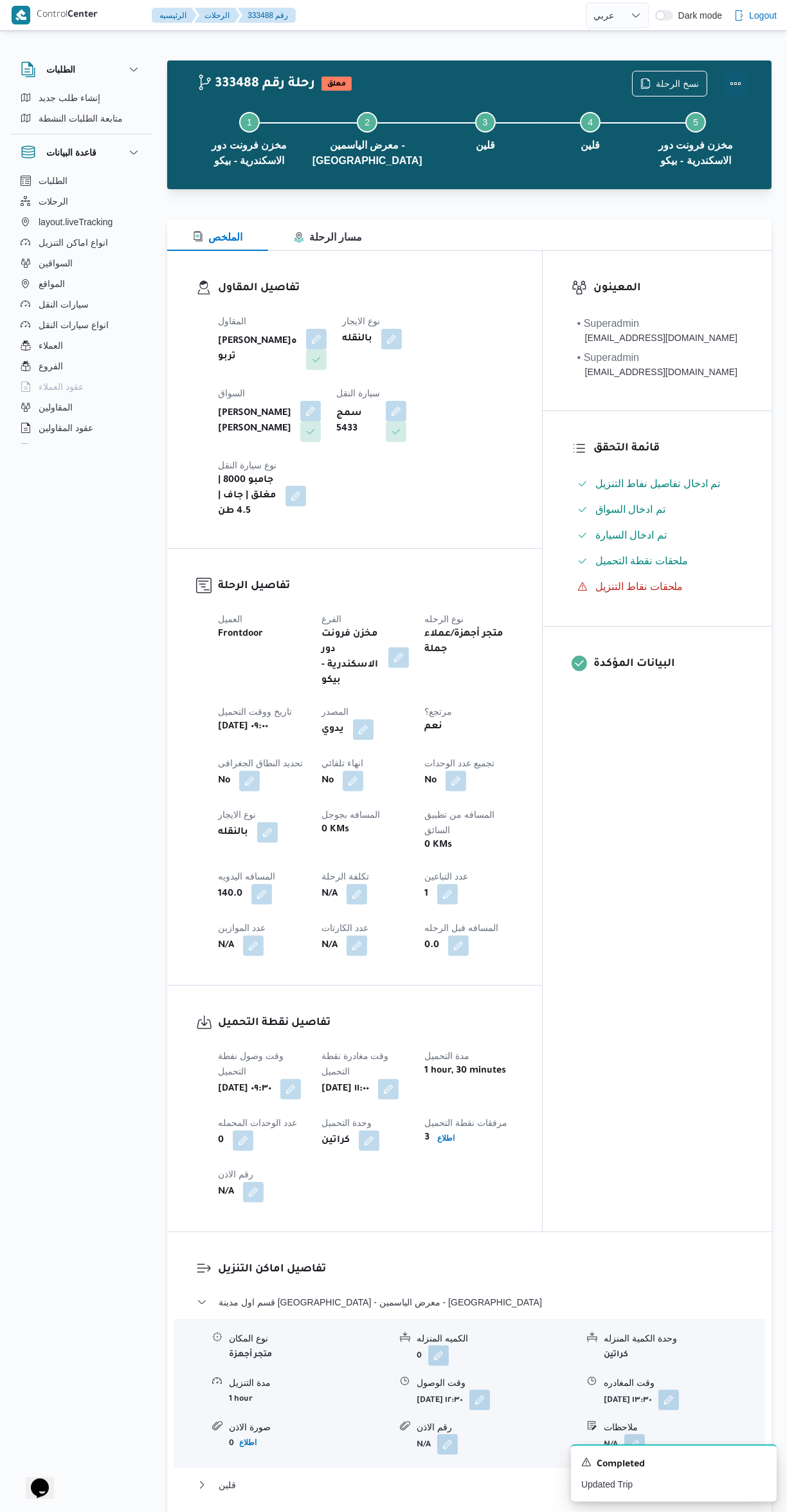
click at [746, 74] on button "Actions" at bounding box center [735, 84] width 25 height 25
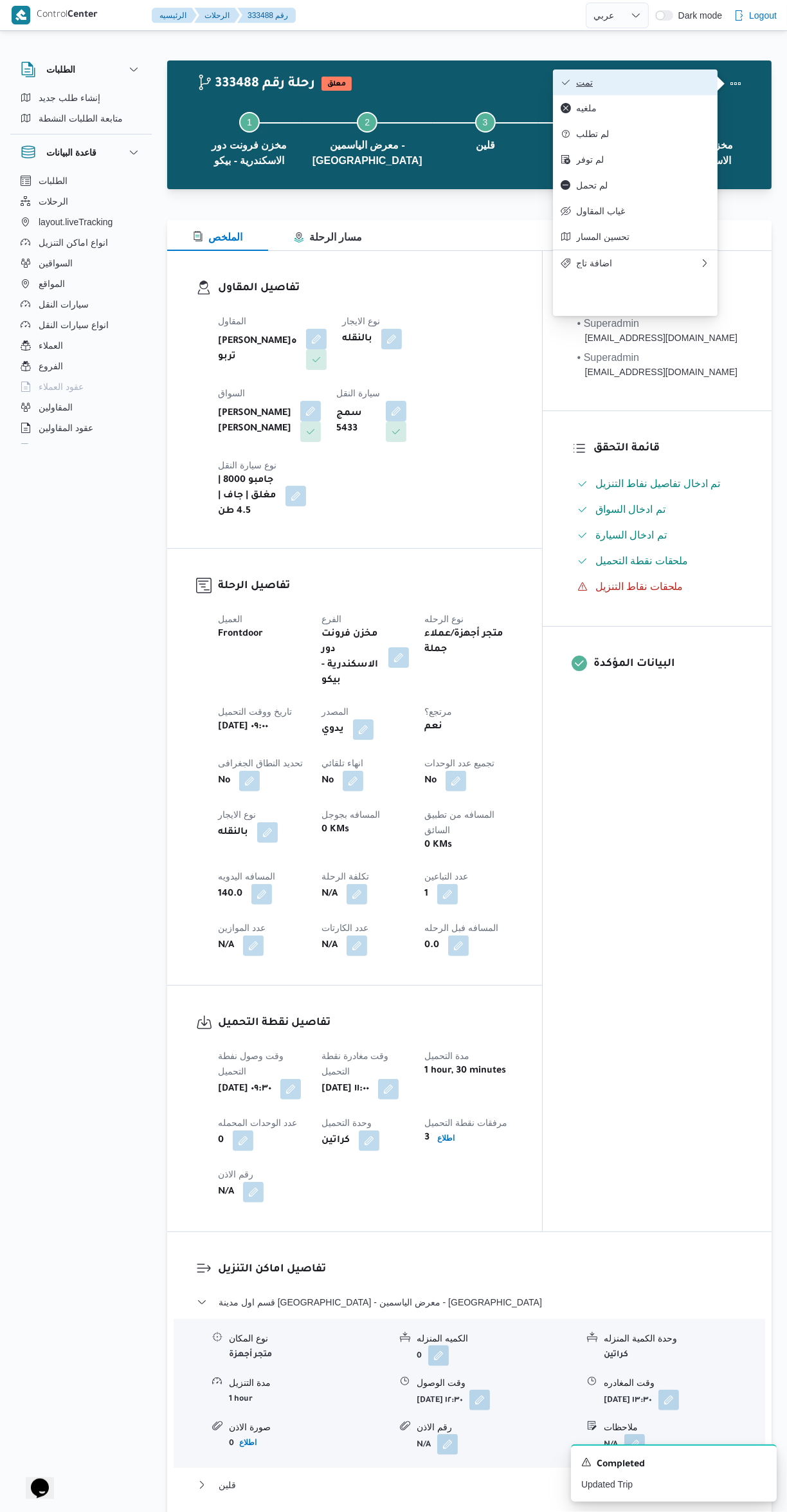
click at [678, 83] on span "تمت" at bounding box center [643, 82] width 134 height 10
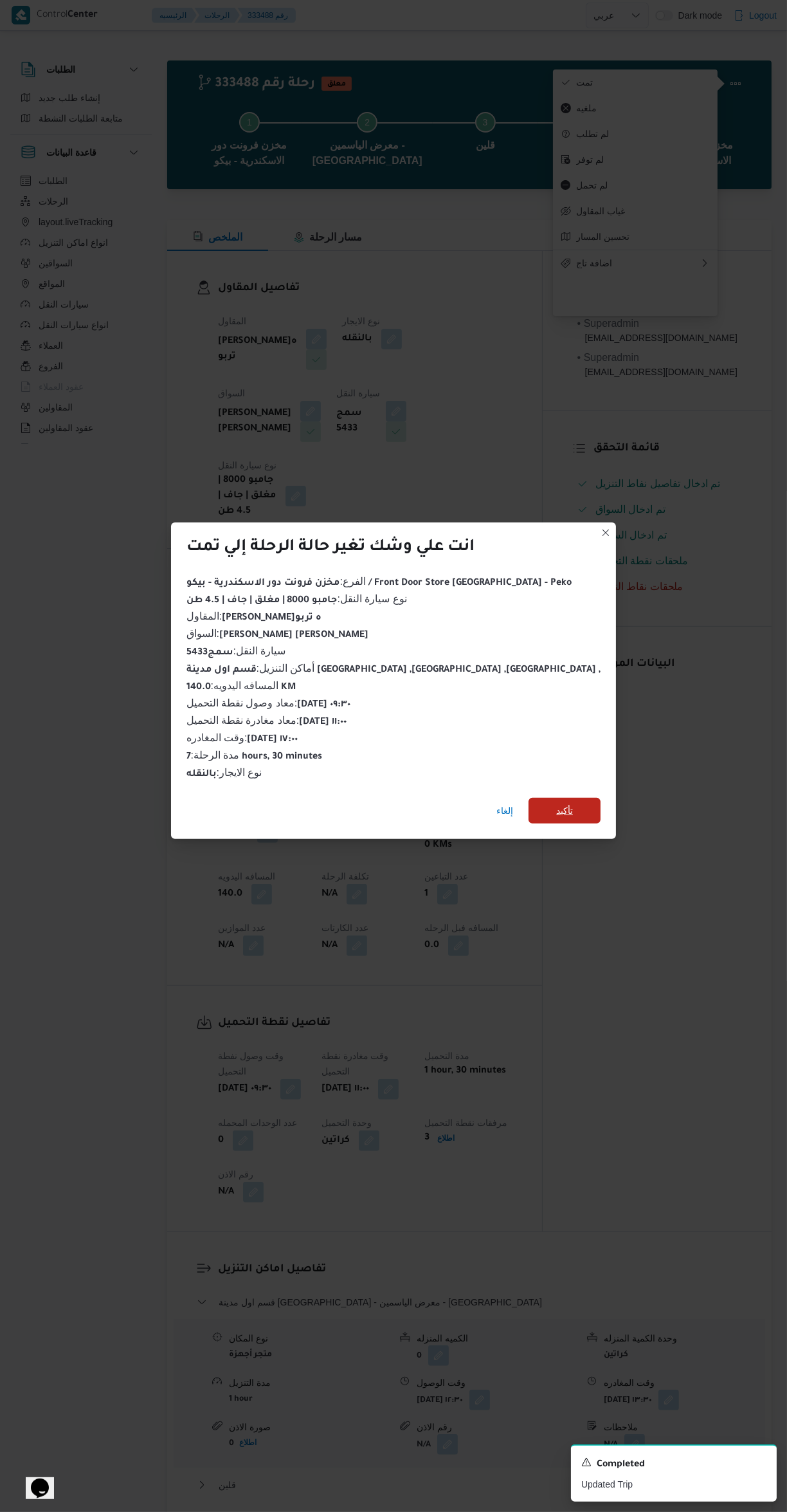
click at [555, 804] on span "تأكيد" at bounding box center [565, 811] width 72 height 25
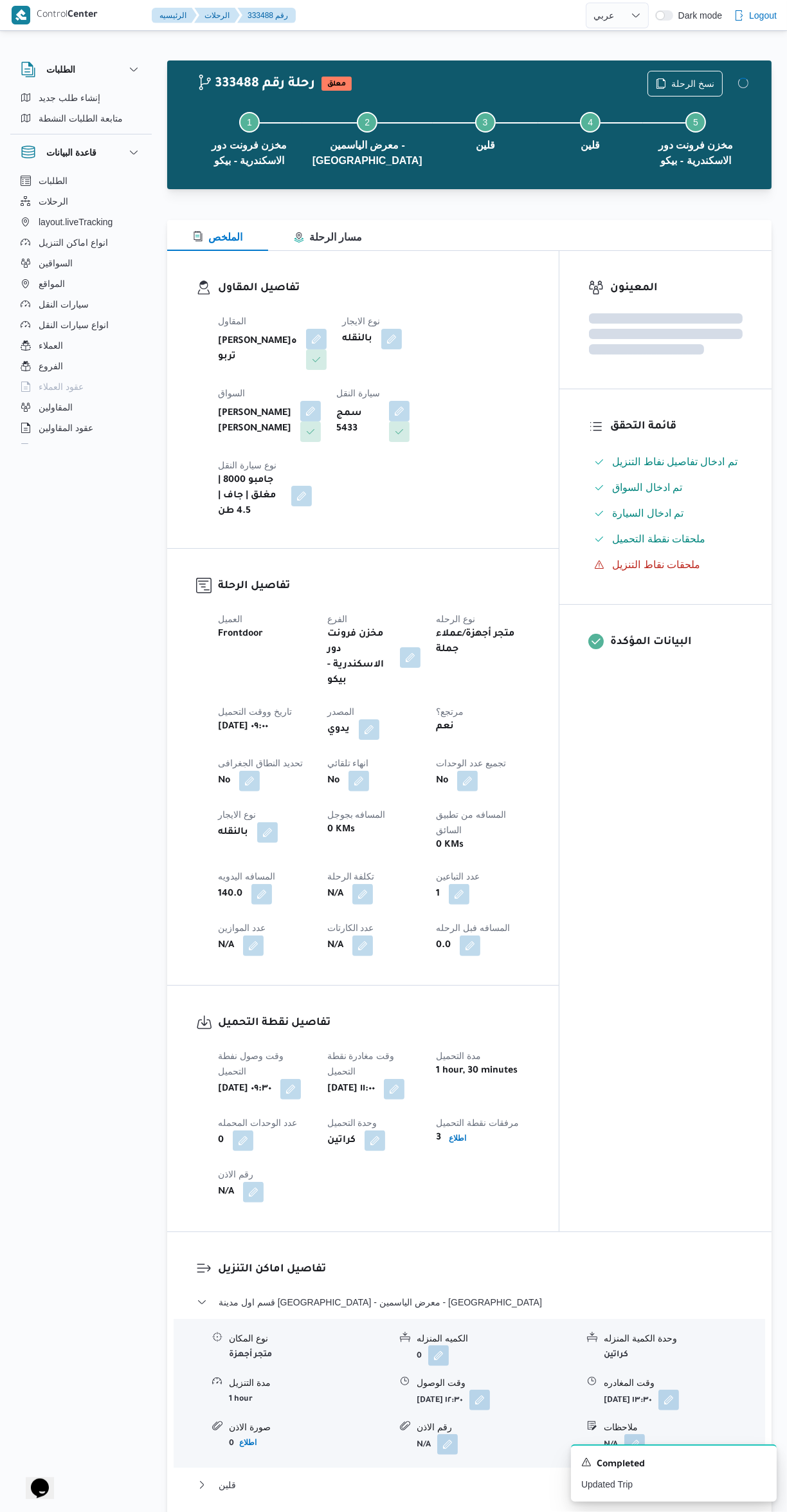
click at [660, 857] on div "المعينون قائمة التحقق تم ادخال تفاصيل نفاط التنزيل تم ادخال السواق تم ادخال الس…" at bounding box center [666, 742] width 212 height 981
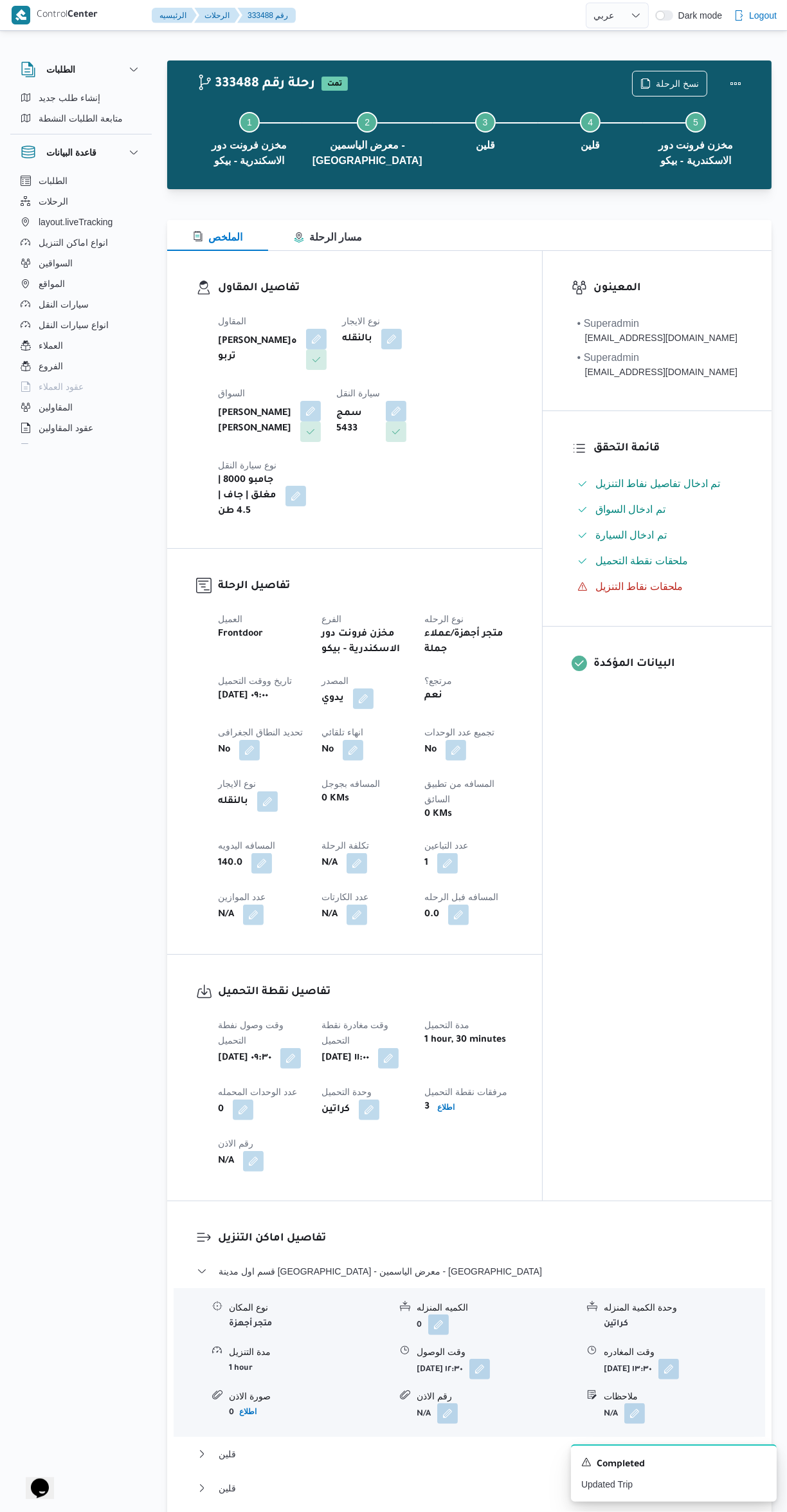
select select "ar"
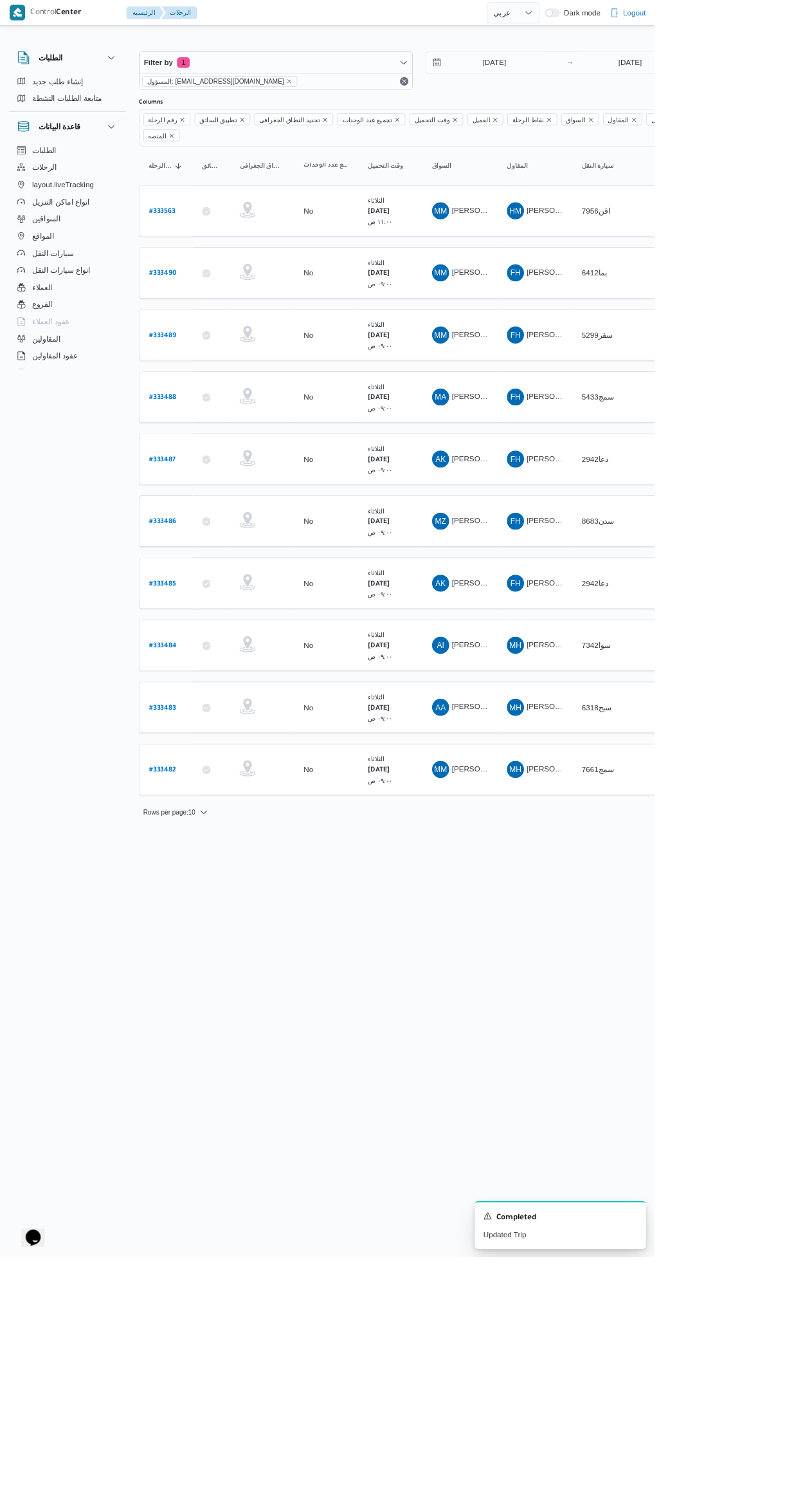
click at [201, 399] on b "# 333489" at bounding box center [196, 403] width 32 height 9
select select "ar"
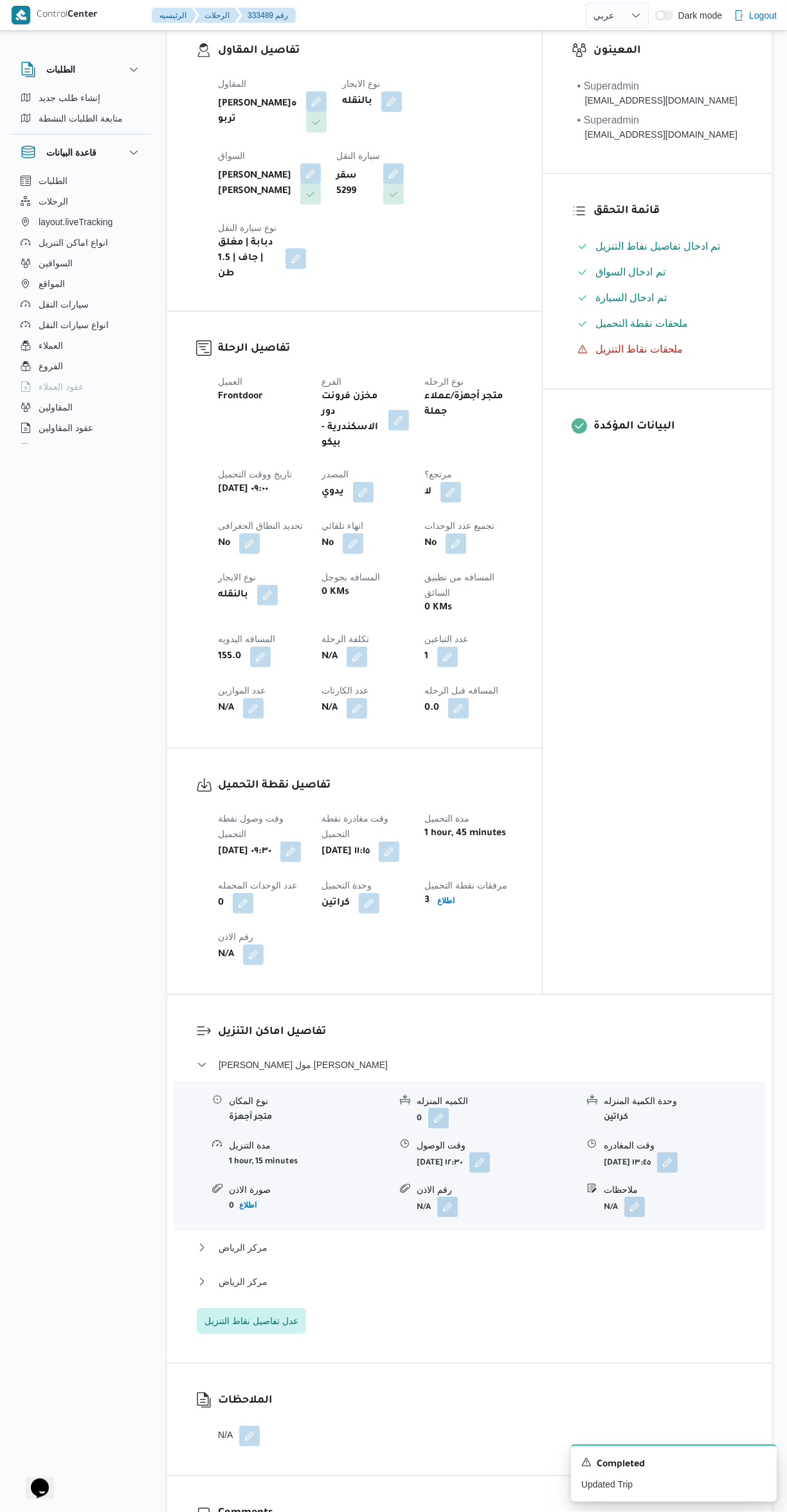
scroll to position [291, 0]
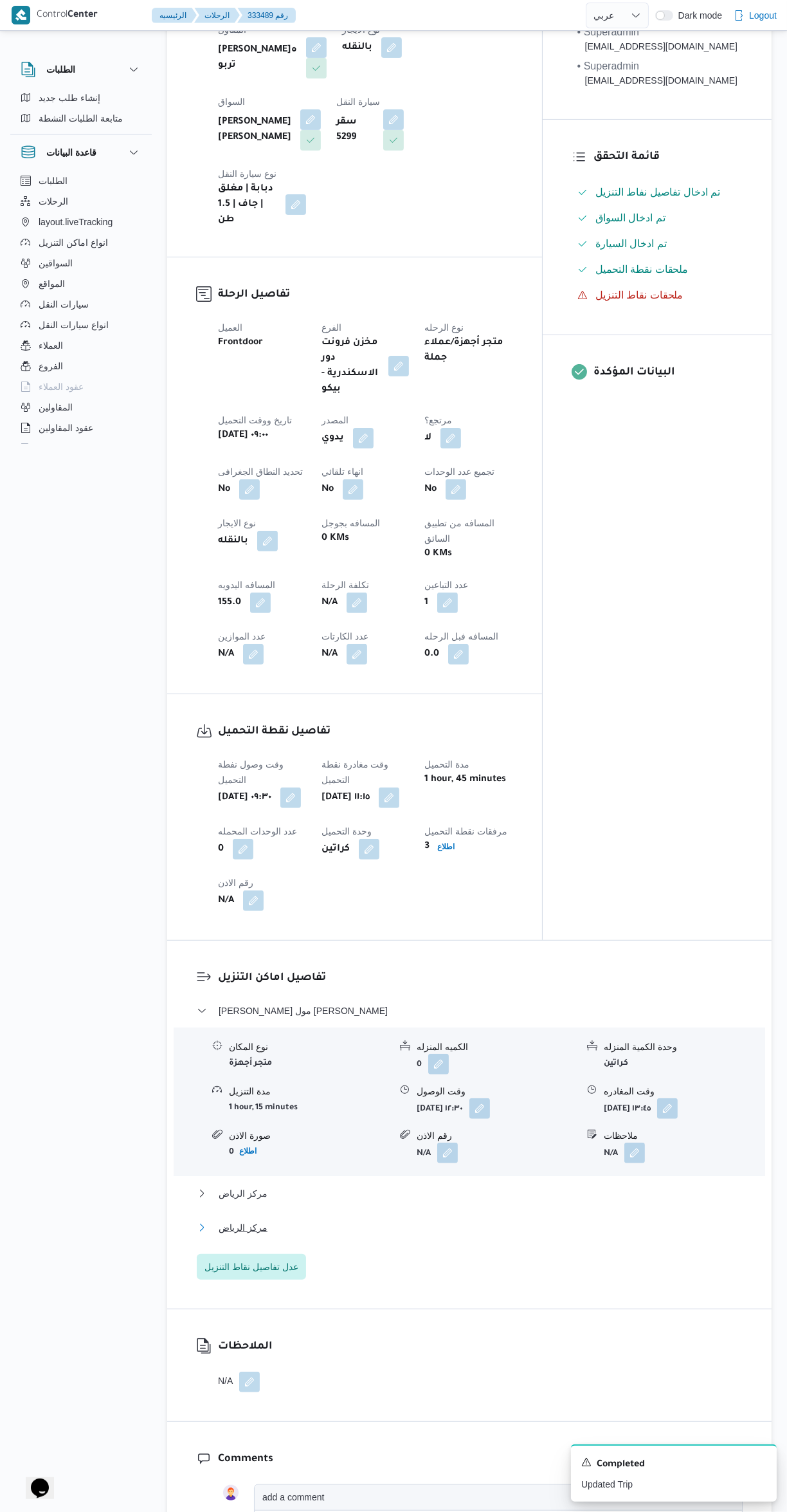
click at [408, 1220] on button "مركز الرياض" at bounding box center [470, 1227] width 546 height 15
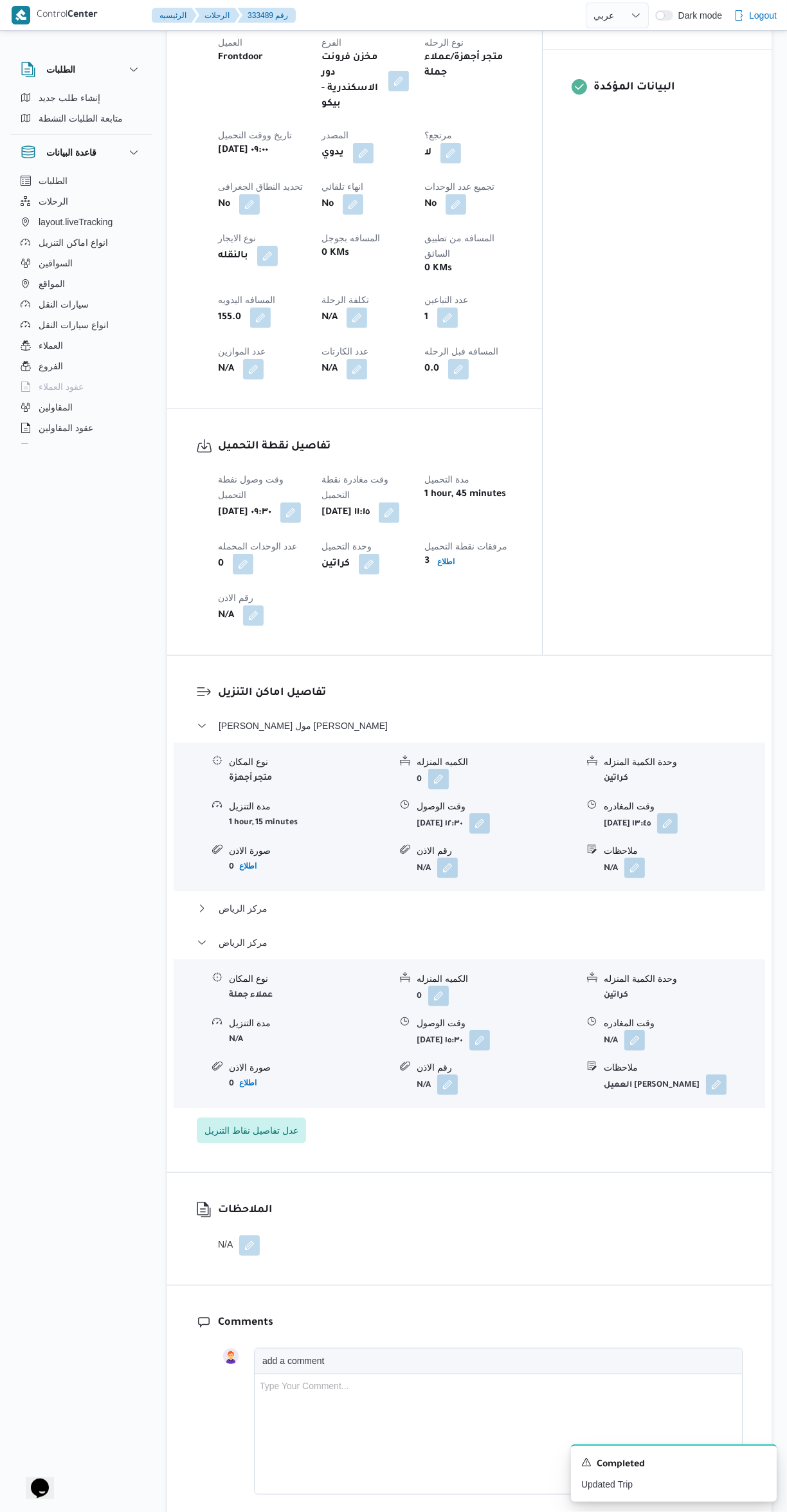
scroll to position [578, 0]
click at [636, 1028] on button "button" at bounding box center [635, 1038] width 21 height 21
click at [592, 1039] on input "وقت المغادره" at bounding box center [601, 1043] width 146 height 25
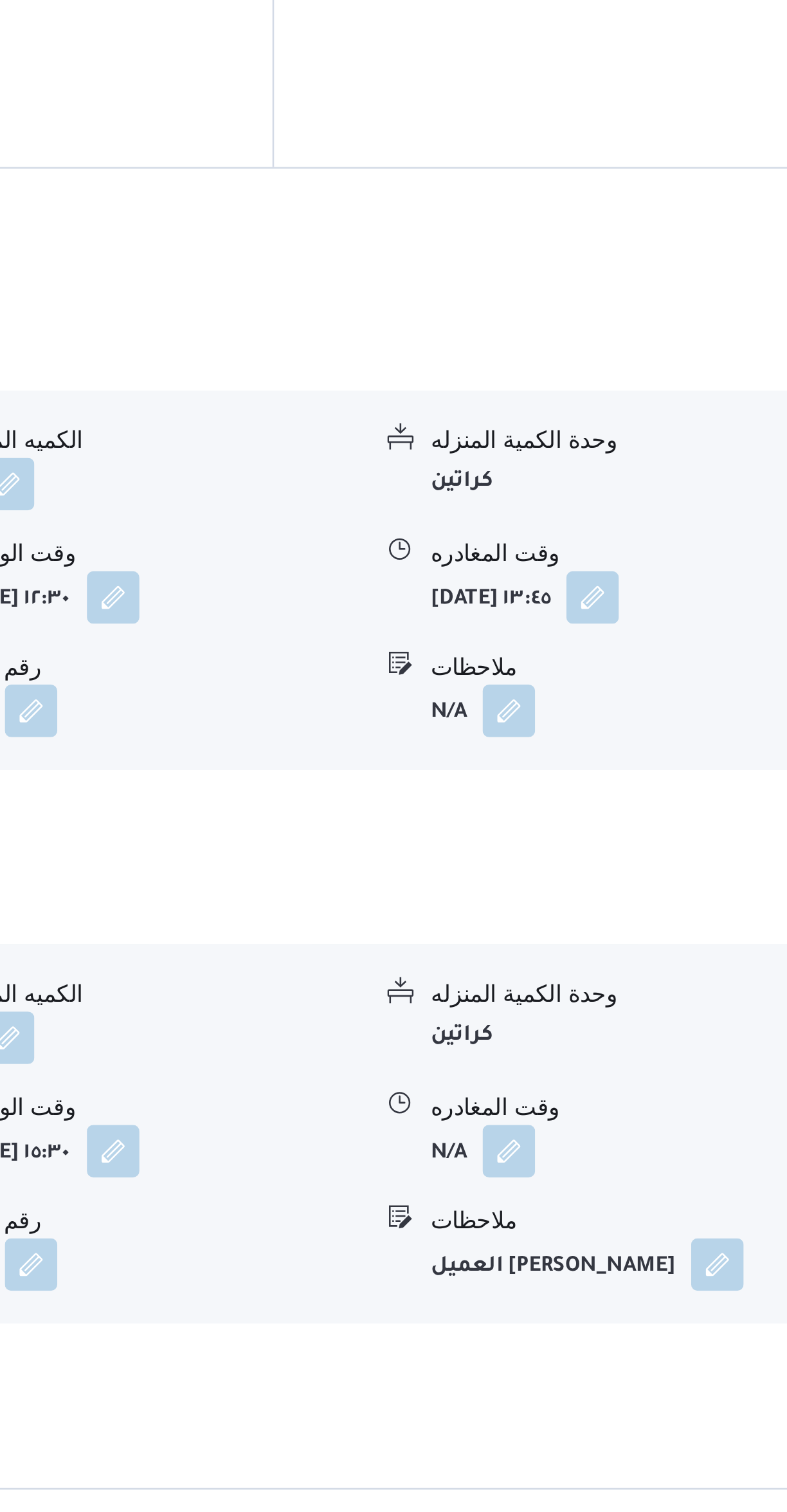
scroll to position [332, 0]
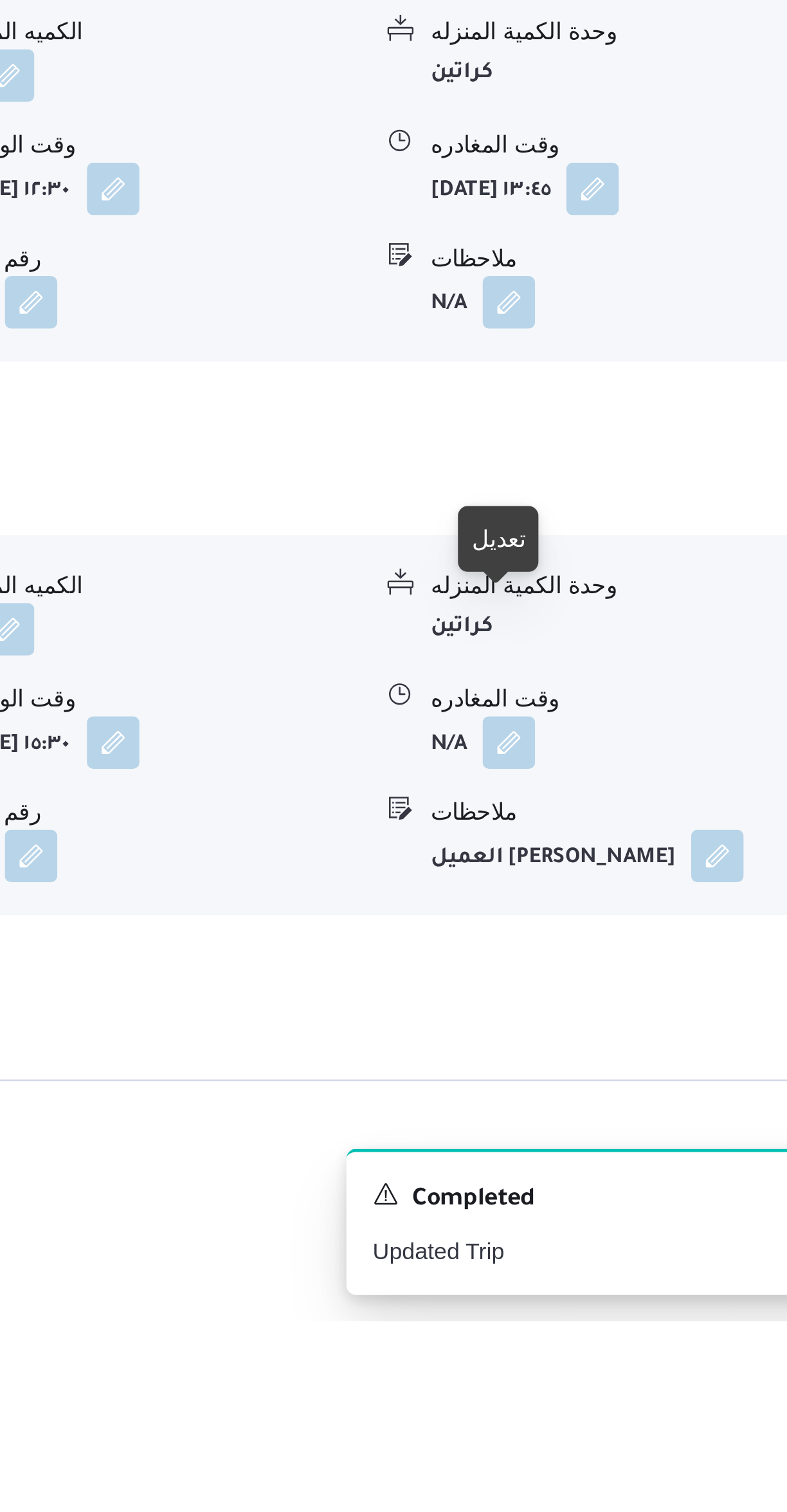
click at [642, 1275] on button "button" at bounding box center [635, 1285] width 21 height 21
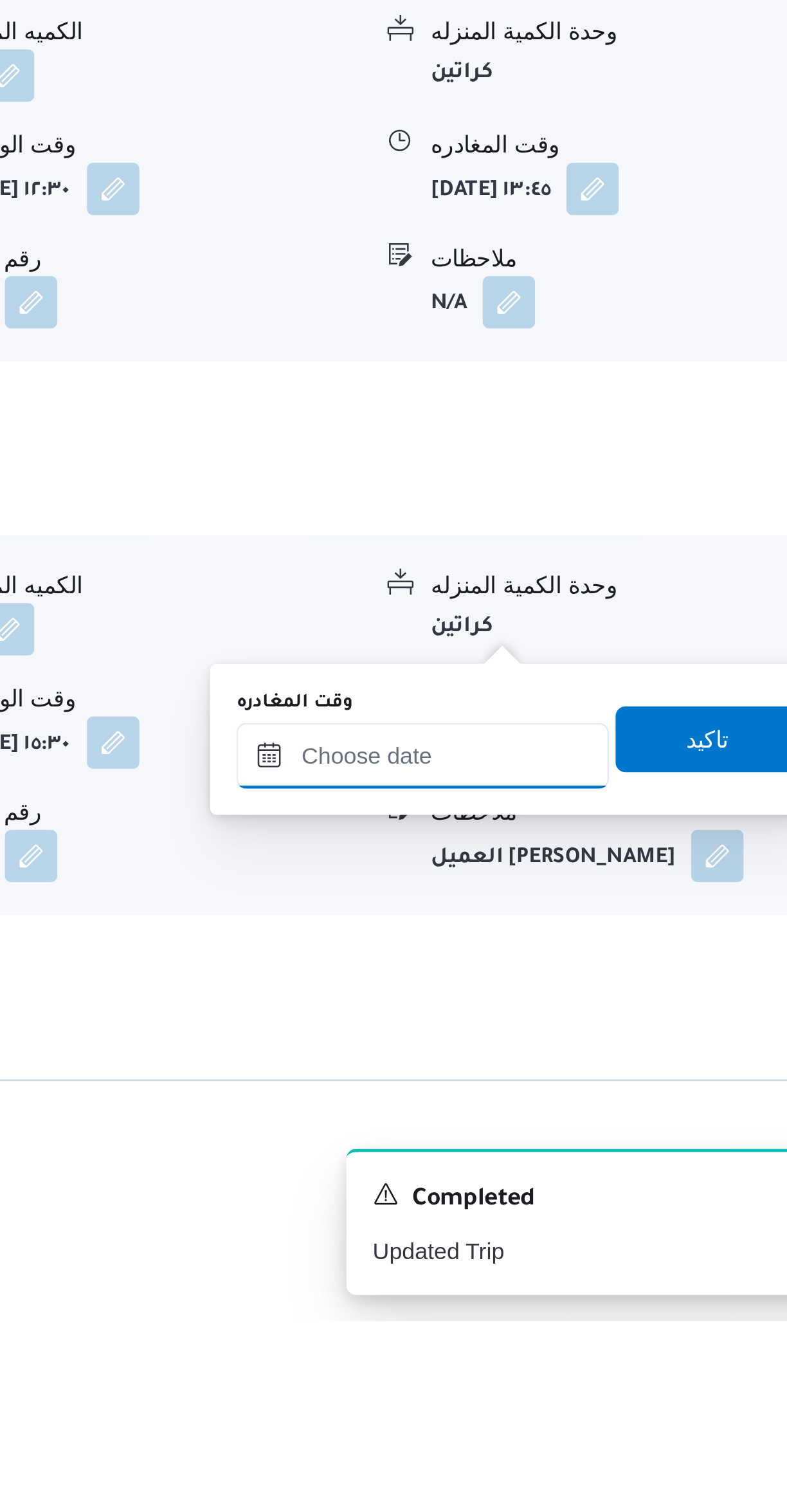
click at [609, 1287] on input "وقت المغادره" at bounding box center [601, 1290] width 146 height 25
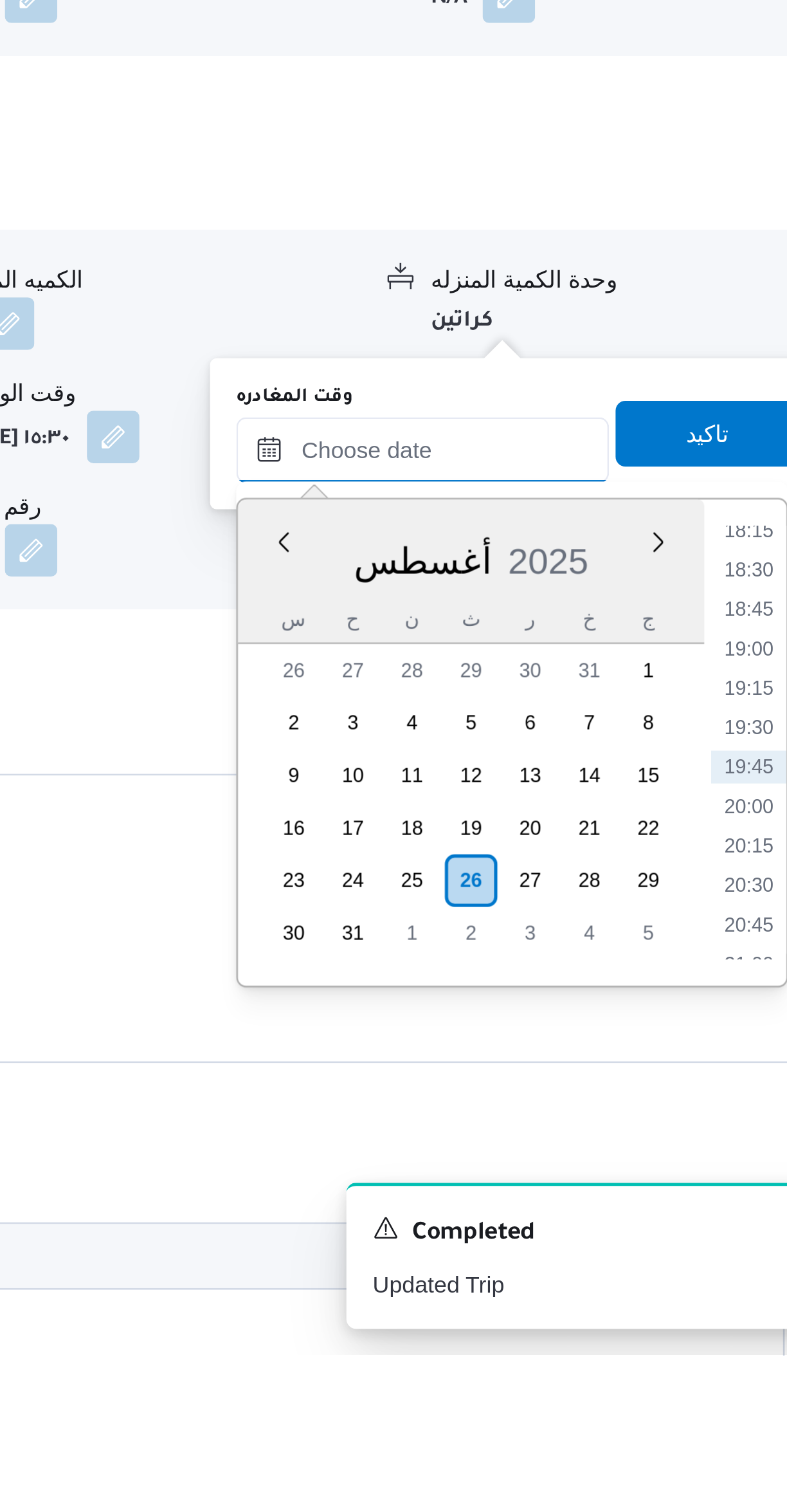
scroll to position [464, 0]
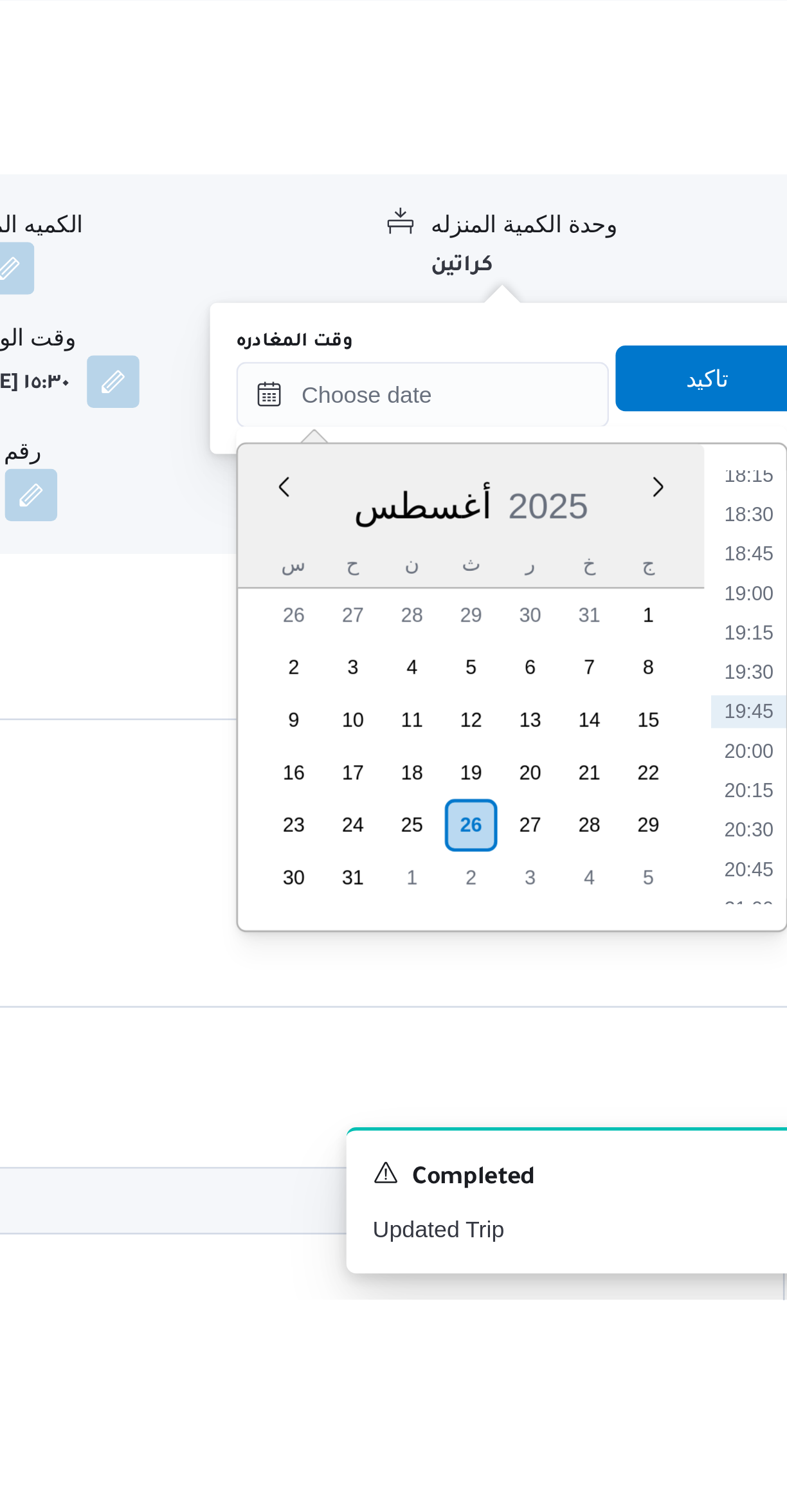
click at [723, 1186] on li "18:15" at bounding box center [729, 1188] width 29 height 13
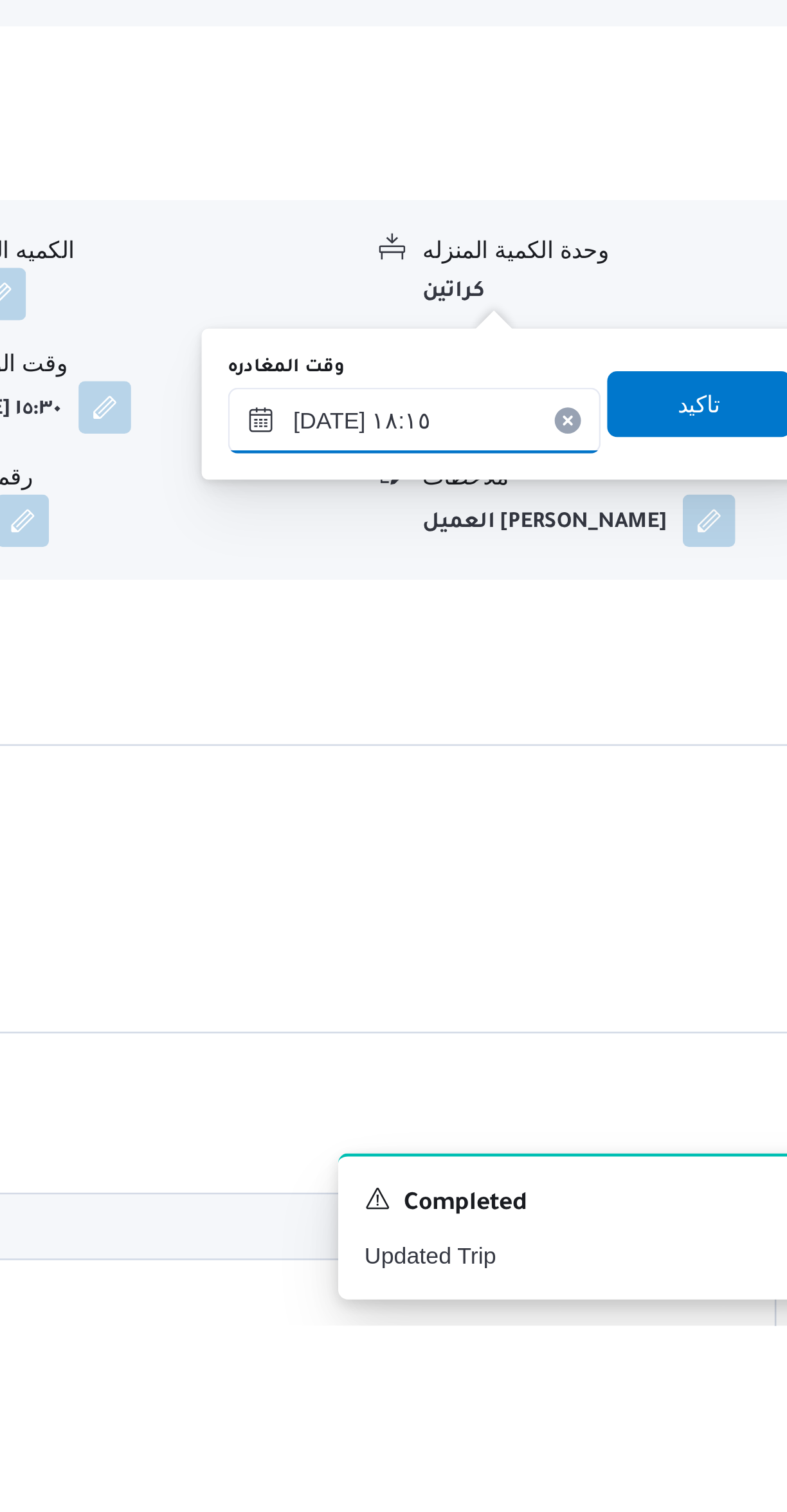
click at [608, 1149] on input "٢٦/٠٨/٢٠٢٥ ١٨:١٥" at bounding box center [601, 1157] width 146 height 25
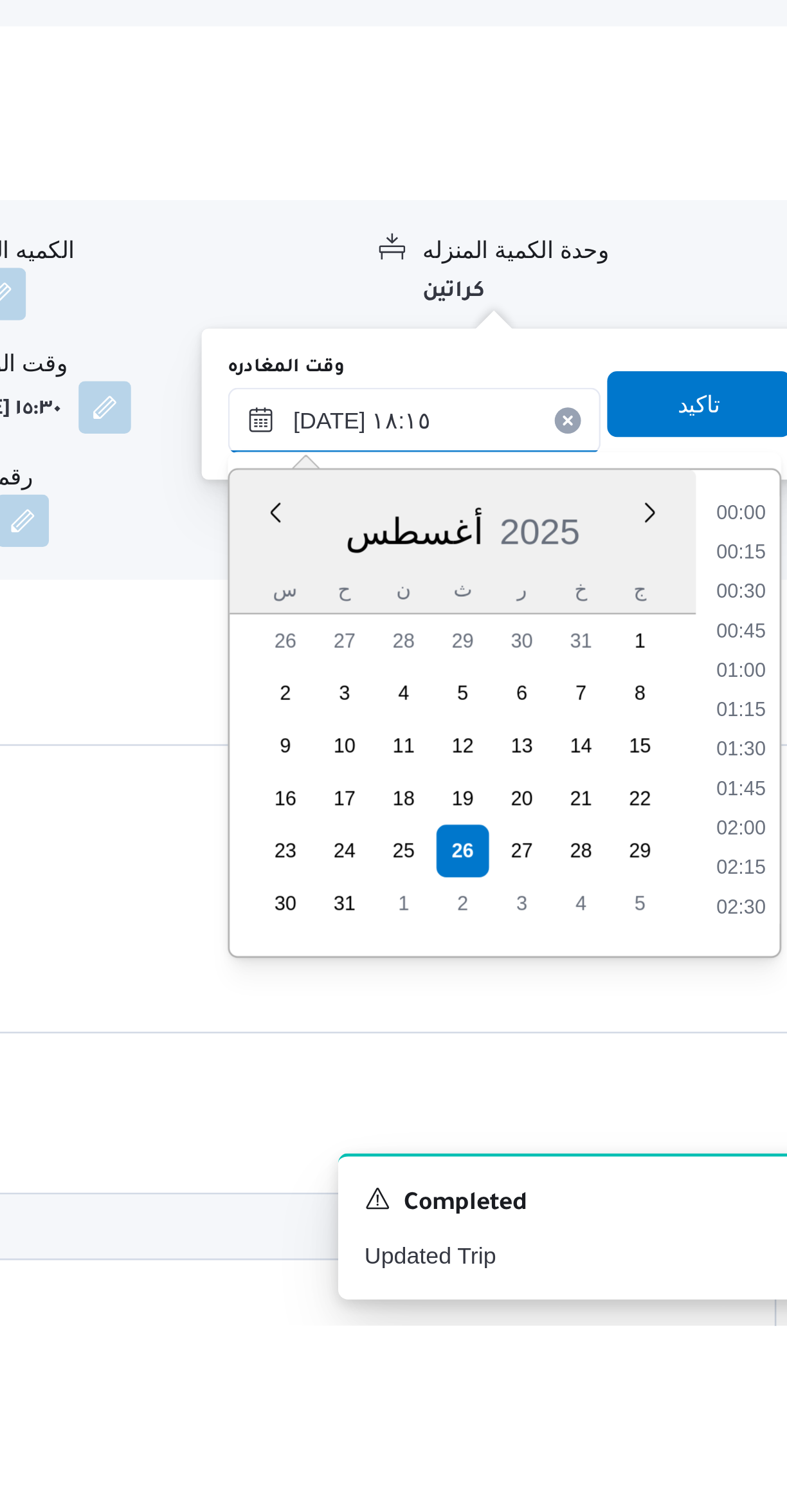
scroll to position [1039, 0]
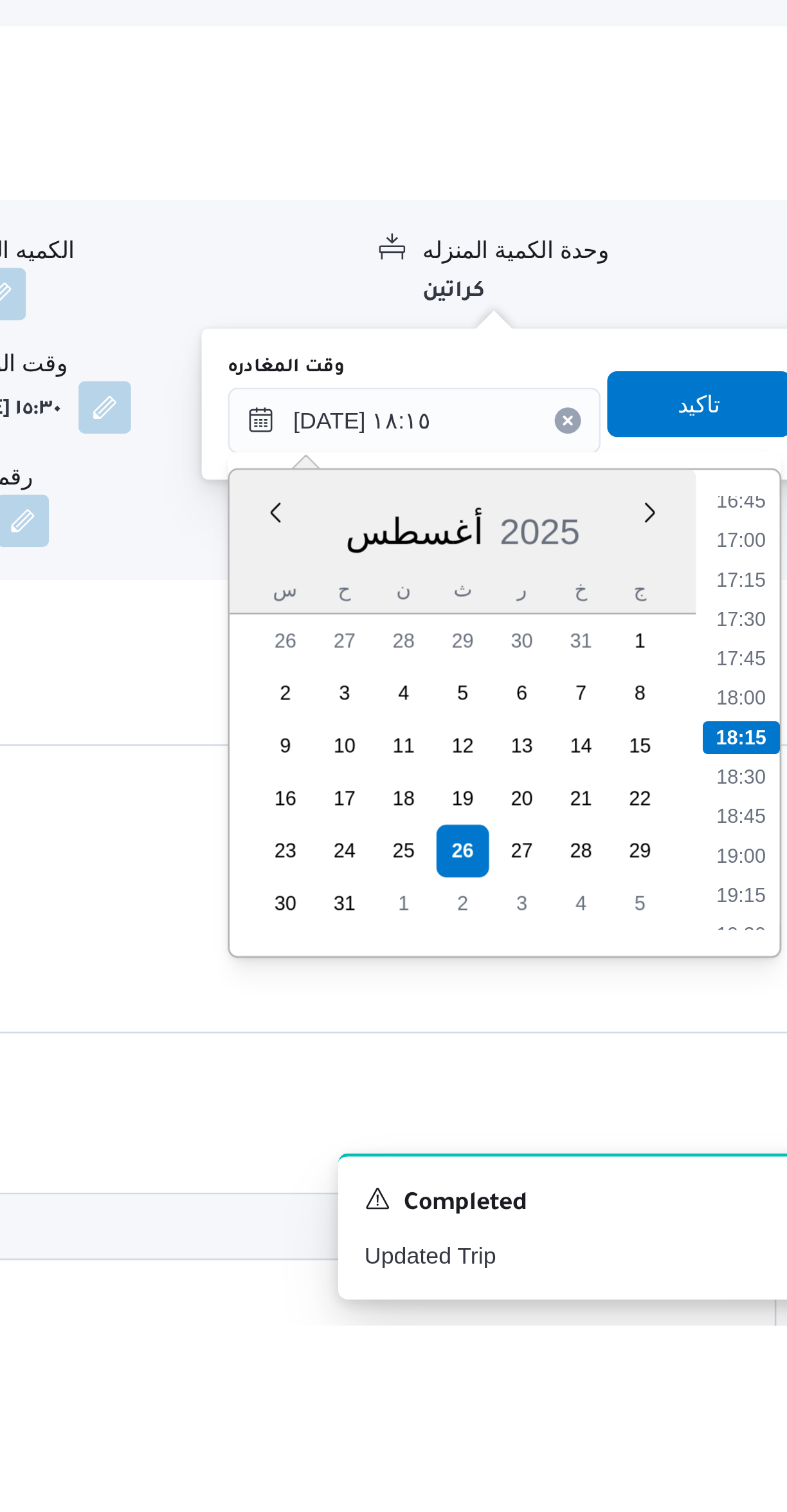
click at [727, 1205] on li "17:00" at bounding box center [729, 1204] width 29 height 13
type input "٢٦/٠٨/٢٠٢٥ ١٧:٠٠"
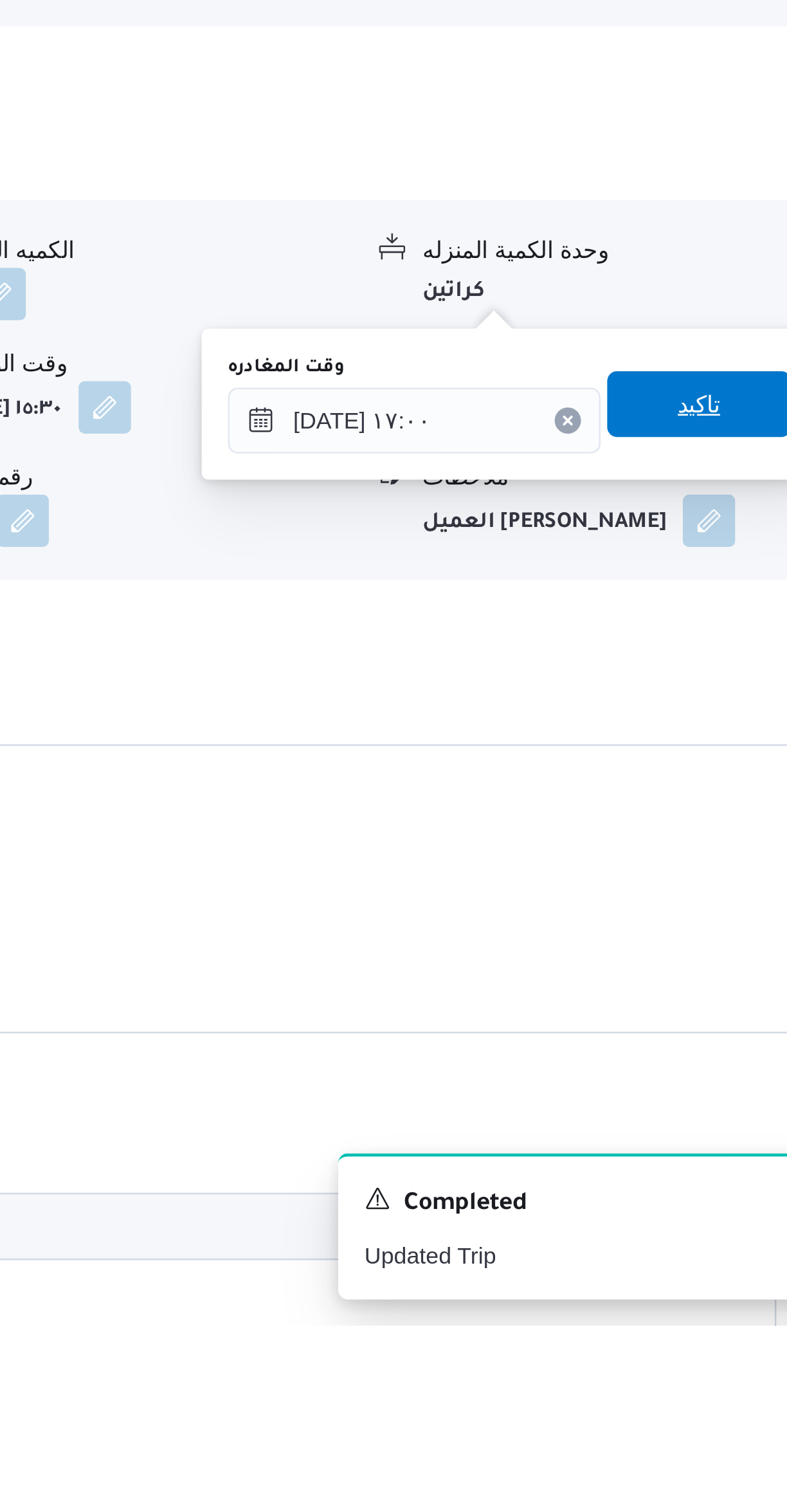
click at [717, 1148] on span "تاكيد" at bounding box center [713, 1151] width 72 height 25
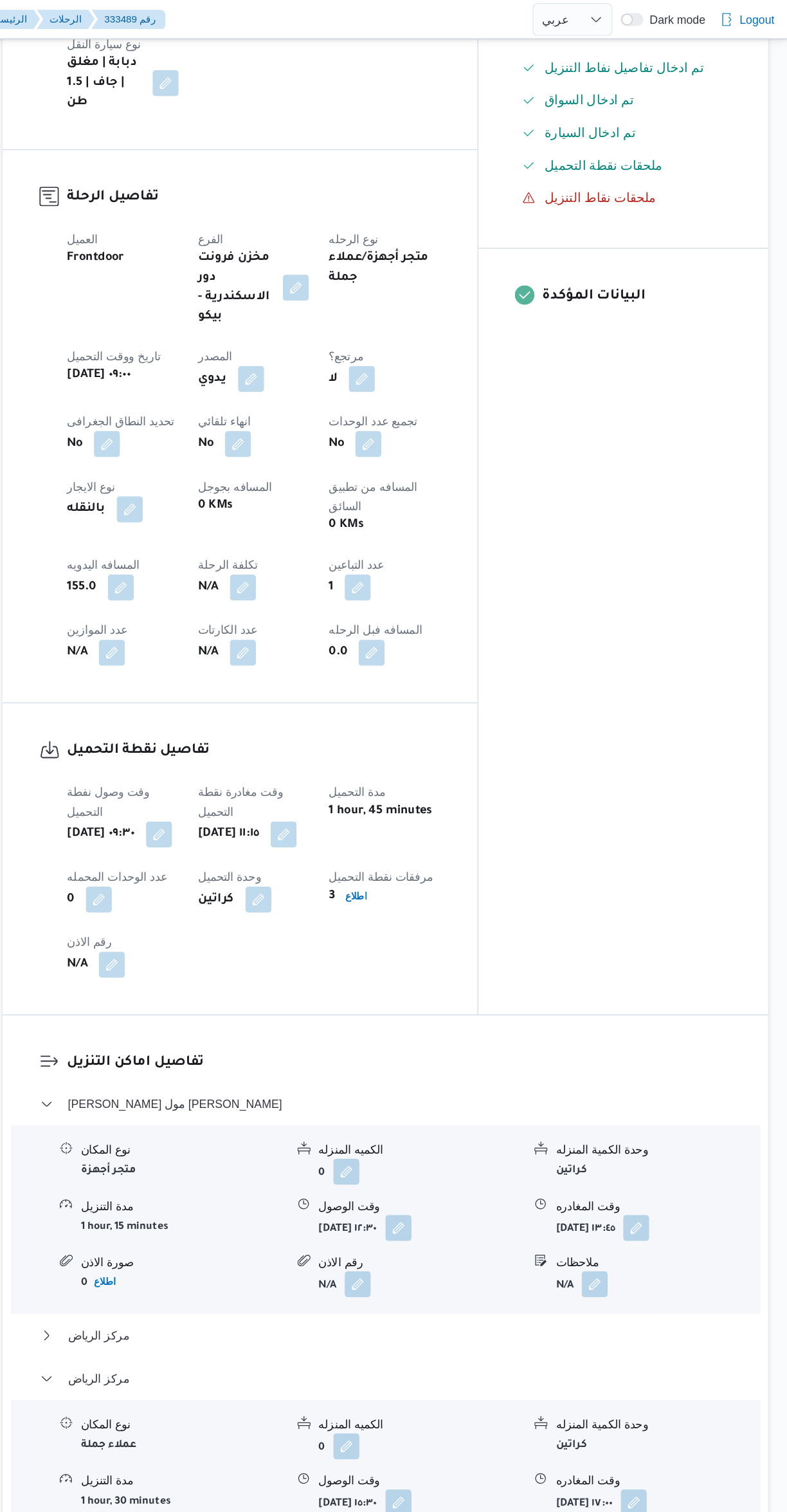
scroll to position [0, 0]
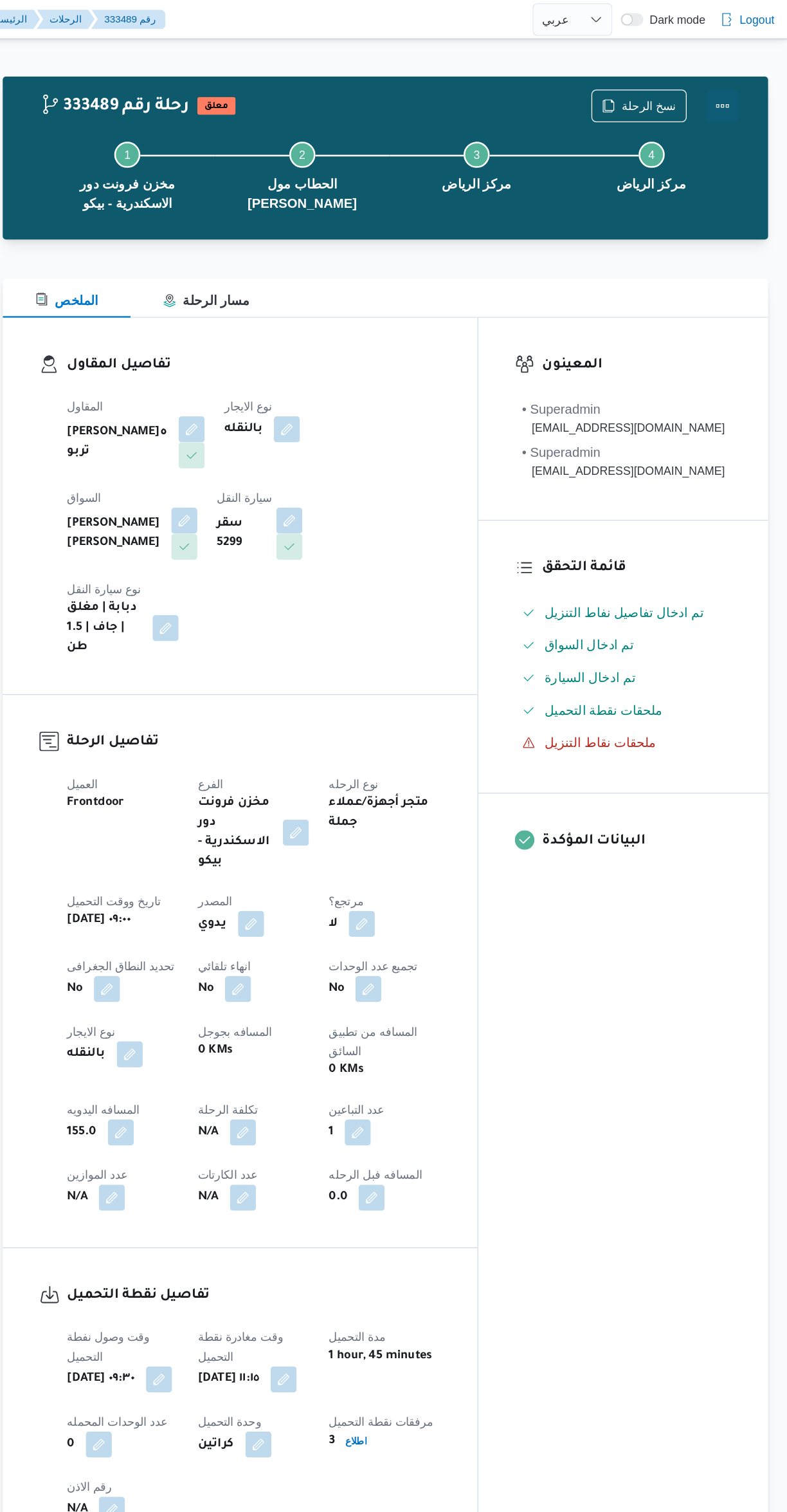
click at [739, 88] on button "Actions" at bounding box center [735, 84] width 25 height 25
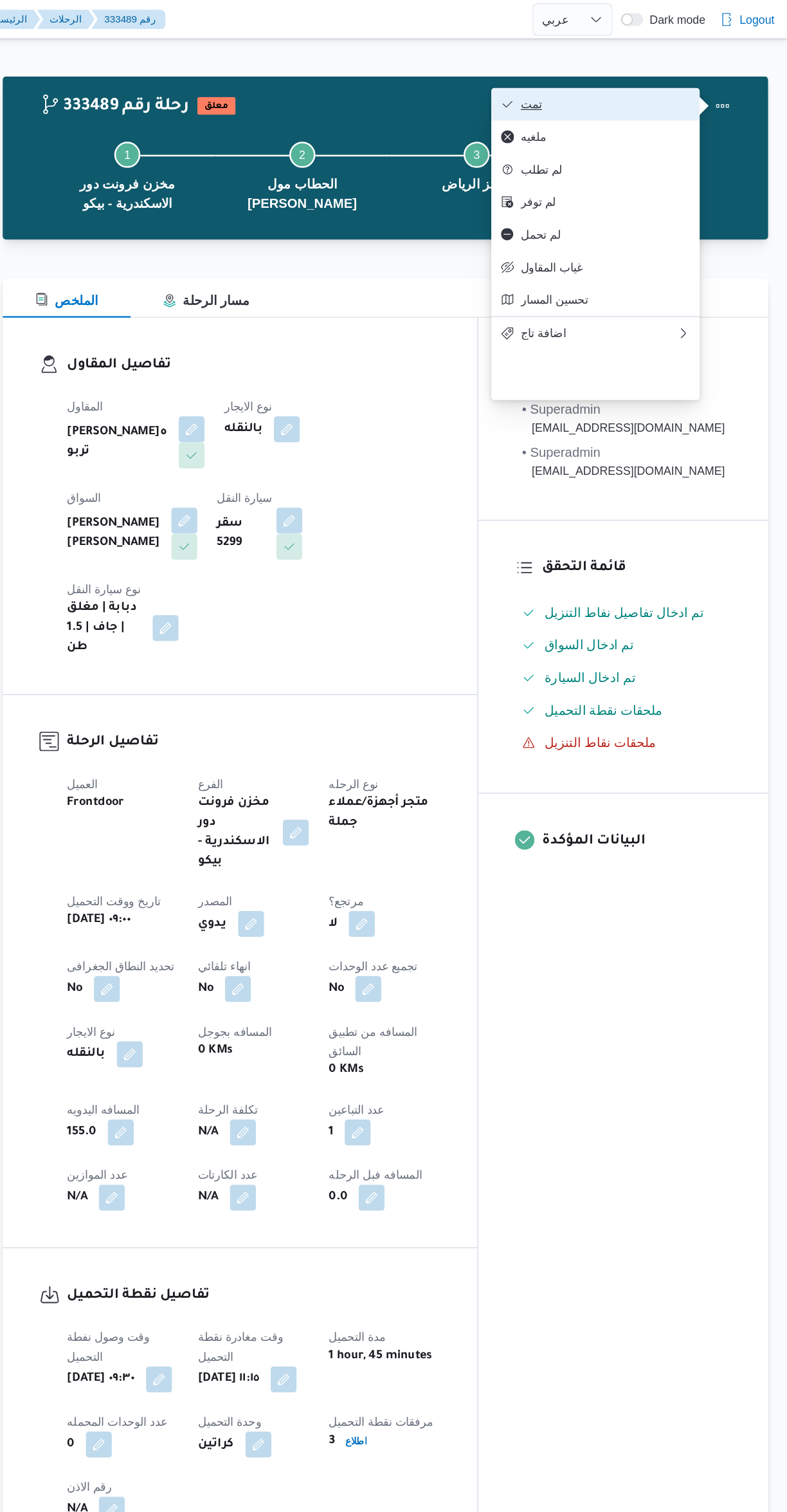
click at [657, 86] on span "تمت" at bounding box center [643, 82] width 134 height 10
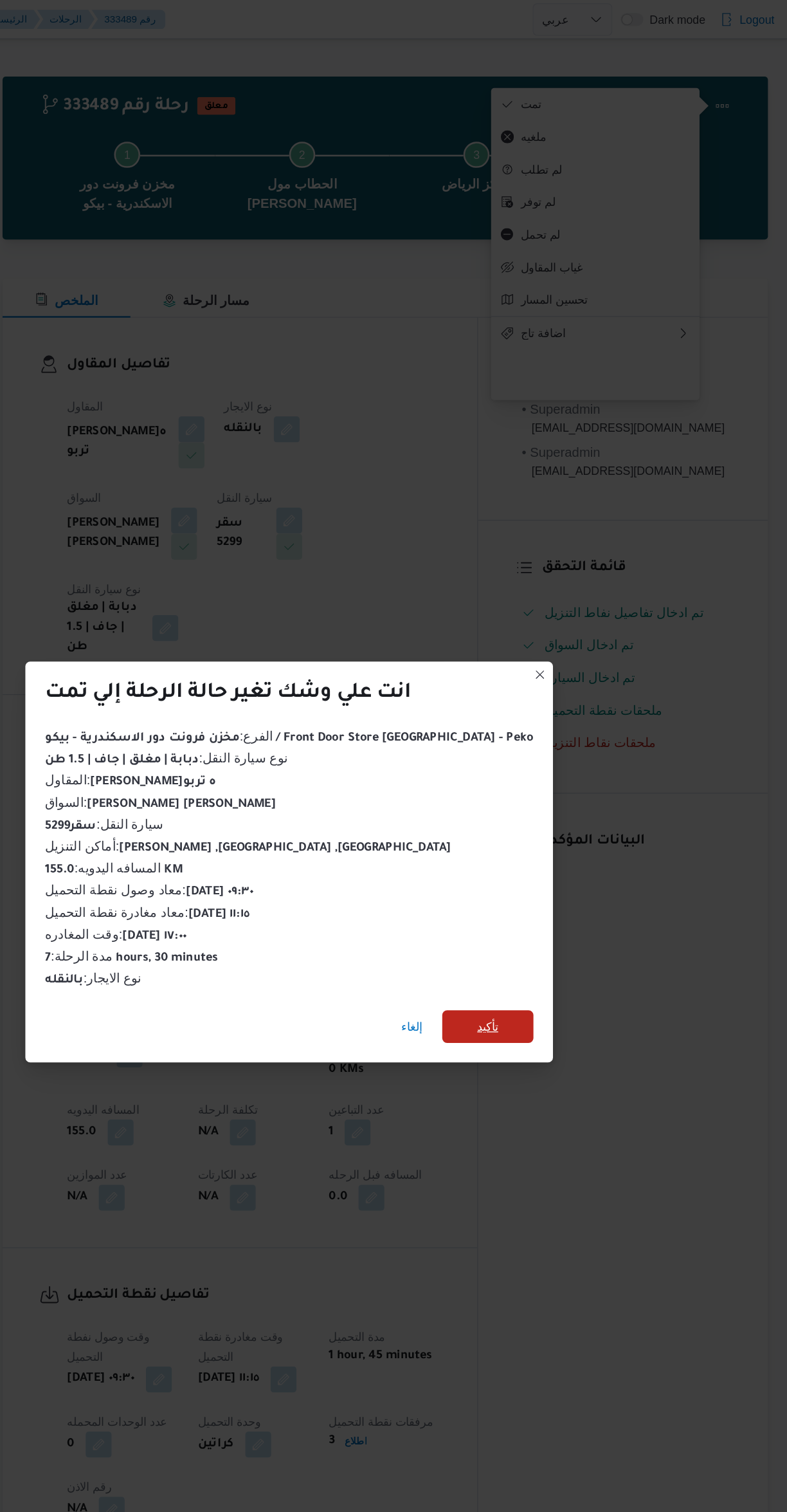
click at [548, 807] on span "تأكيد" at bounding box center [551, 811] width 72 height 25
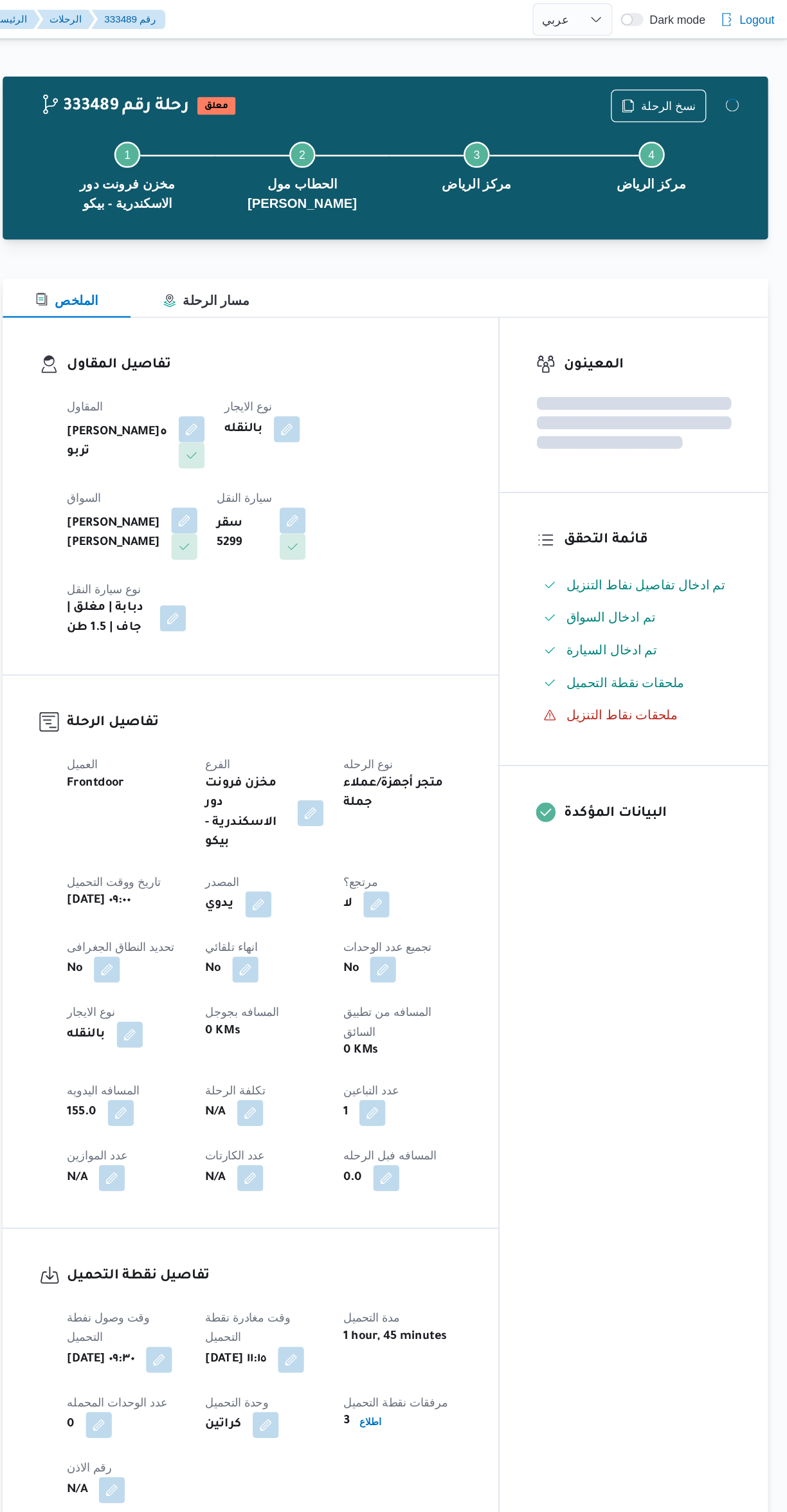
click at [670, 868] on div "المعينون قائمة التحقق تم ادخال تفاصيل نفاط التنزيل تم ادخال السواق تم ادخال الس…" at bounding box center [666, 734] width 212 height 965
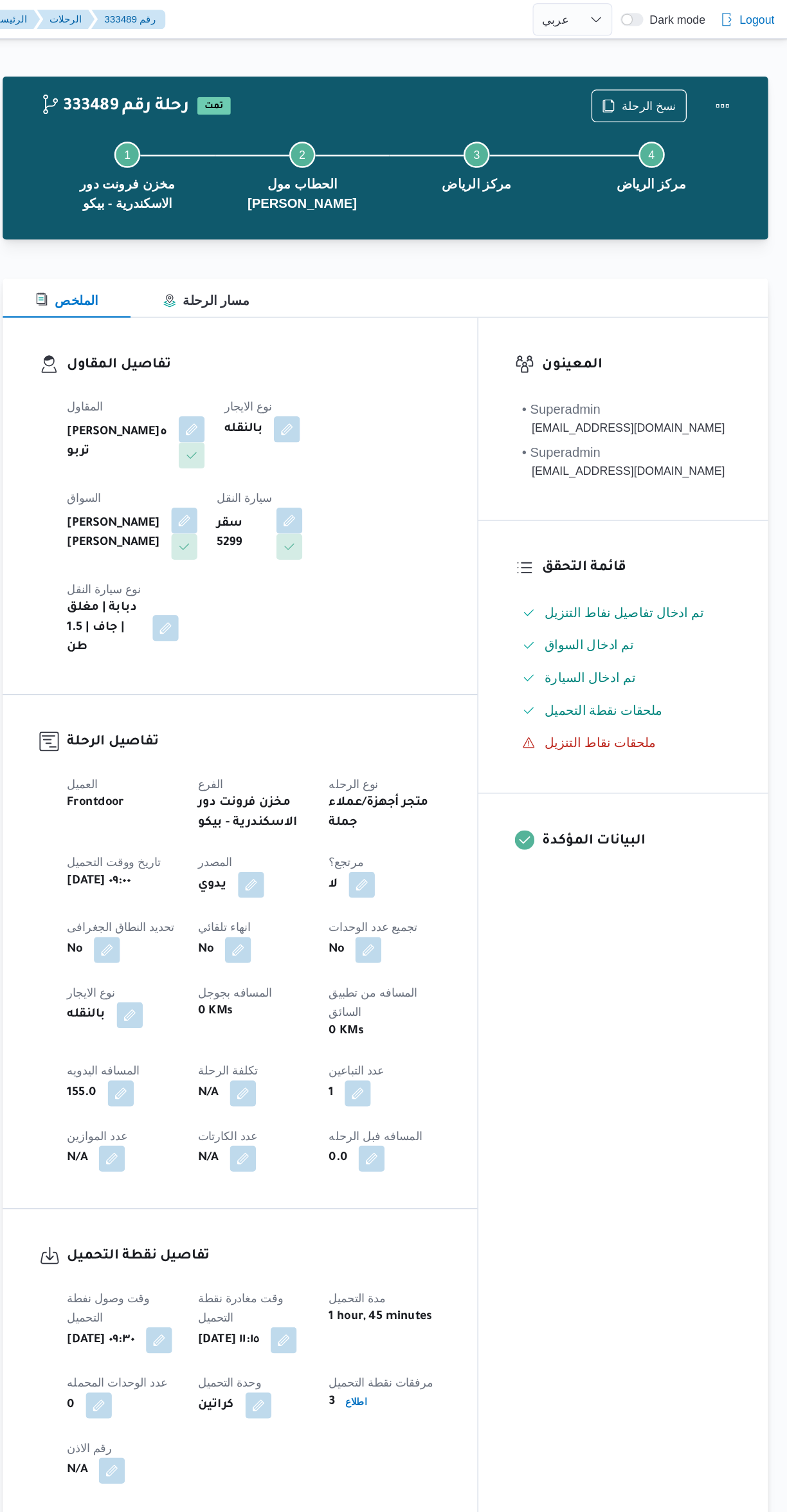
select select "ar"
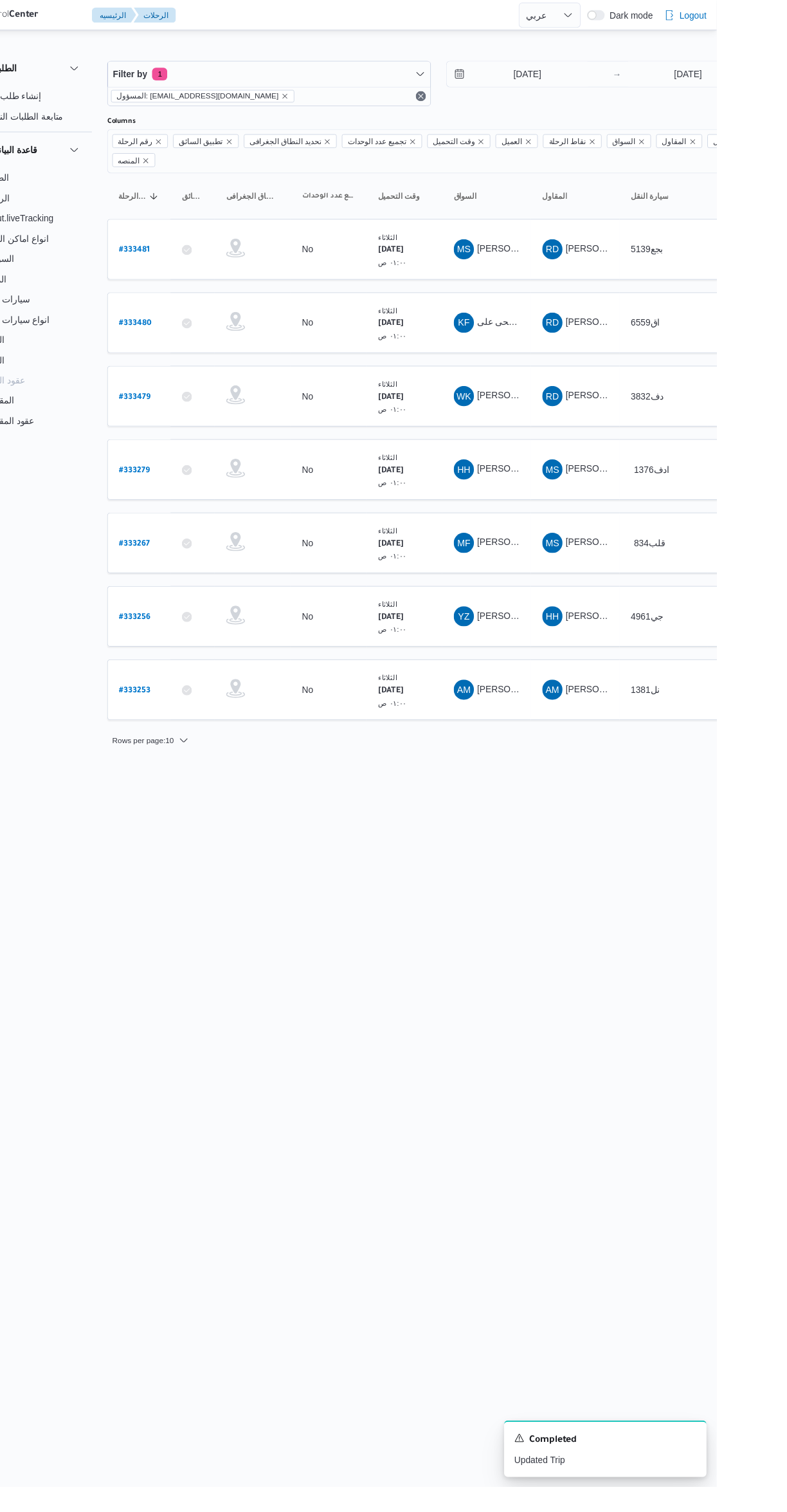
click at [204, 474] on b "# 333279" at bounding box center [195, 478] width 31 height 9
select select "ar"
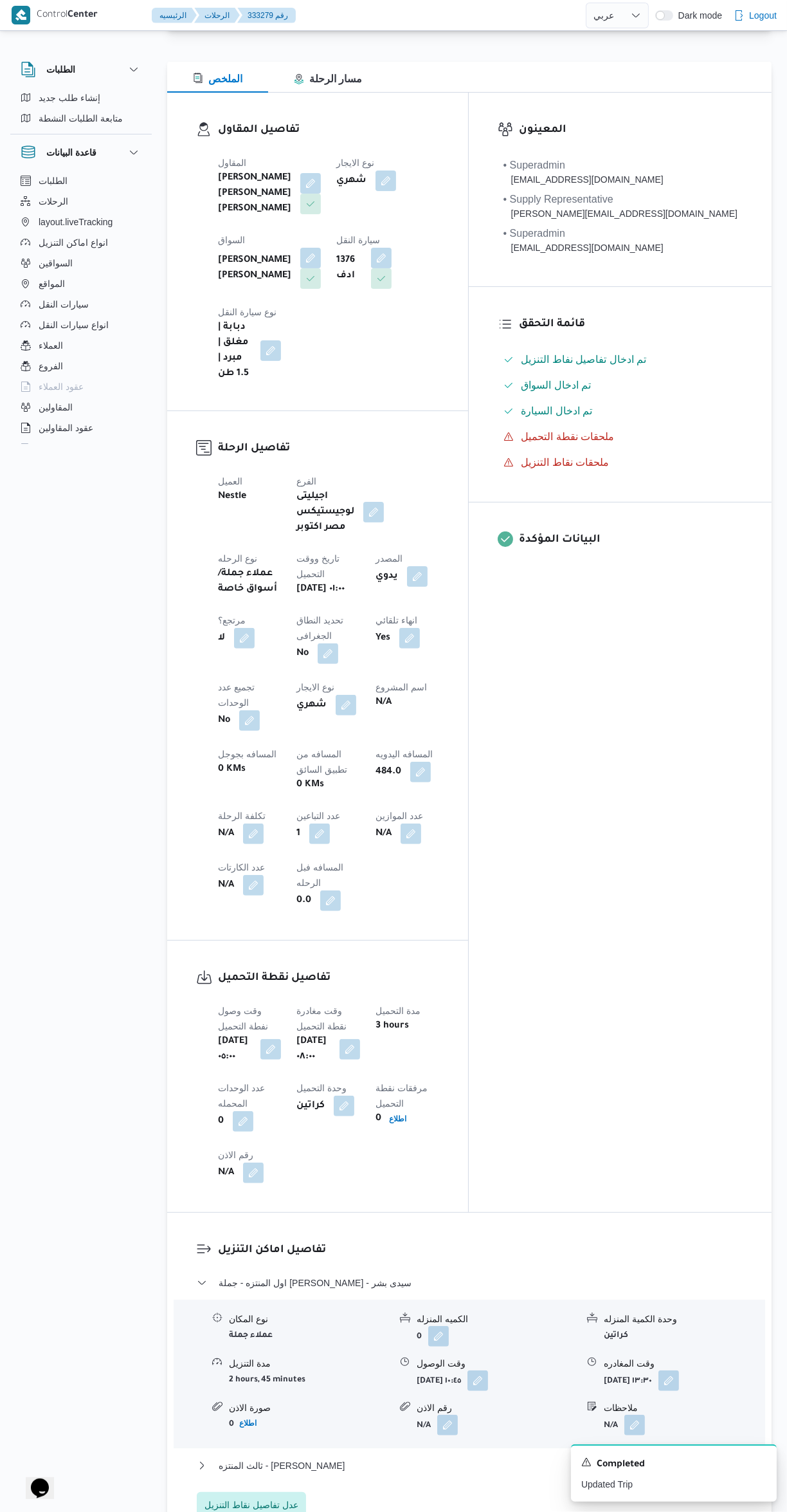
scroll to position [159, 0]
click at [441, 1456] on button "ثالث المنتزه - كارفور رويال بلازا" at bounding box center [470, 1464] width 546 height 15
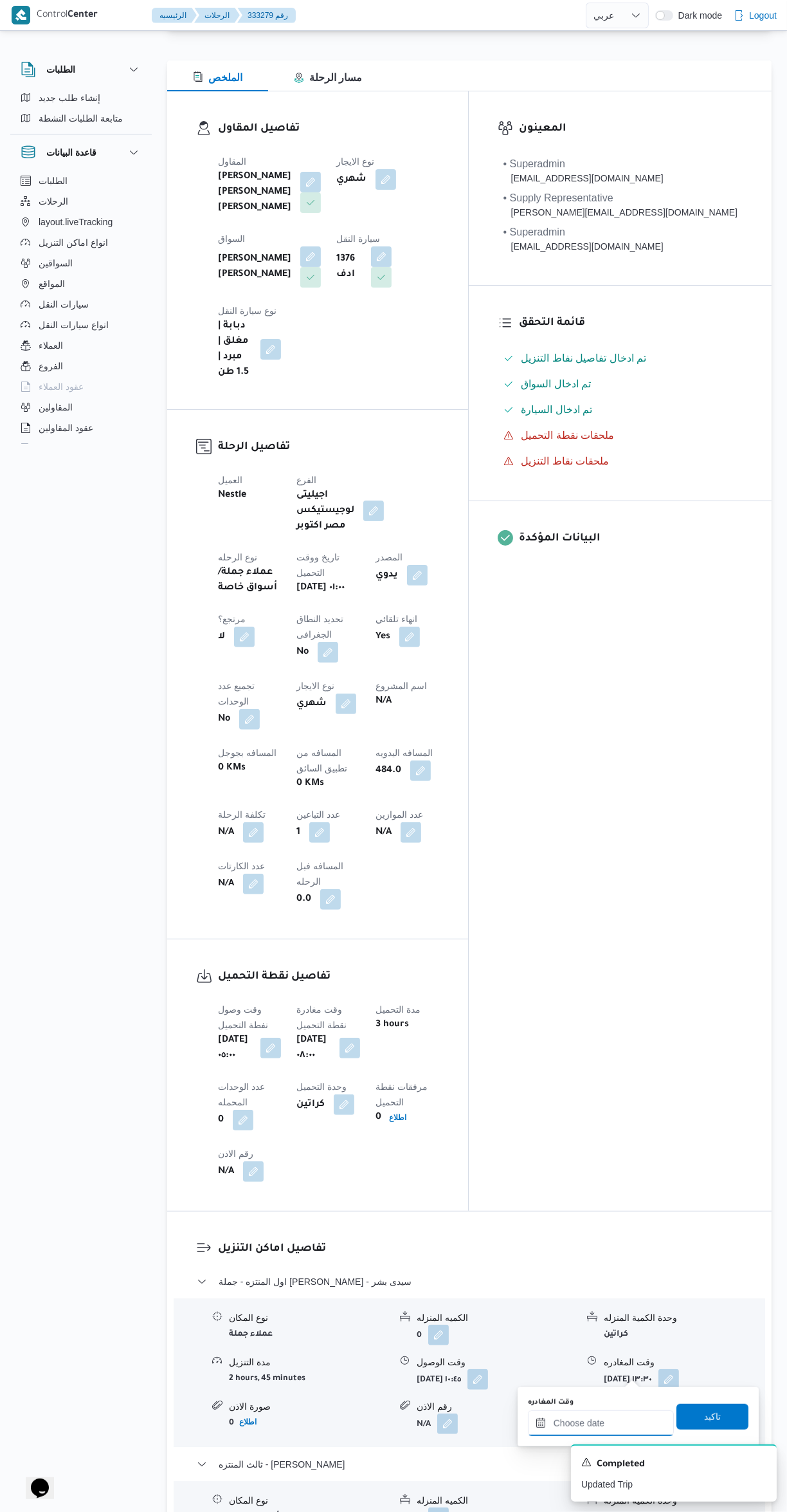
click at [589, 1427] on input "وقت المغادره" at bounding box center [601, 1423] width 146 height 25
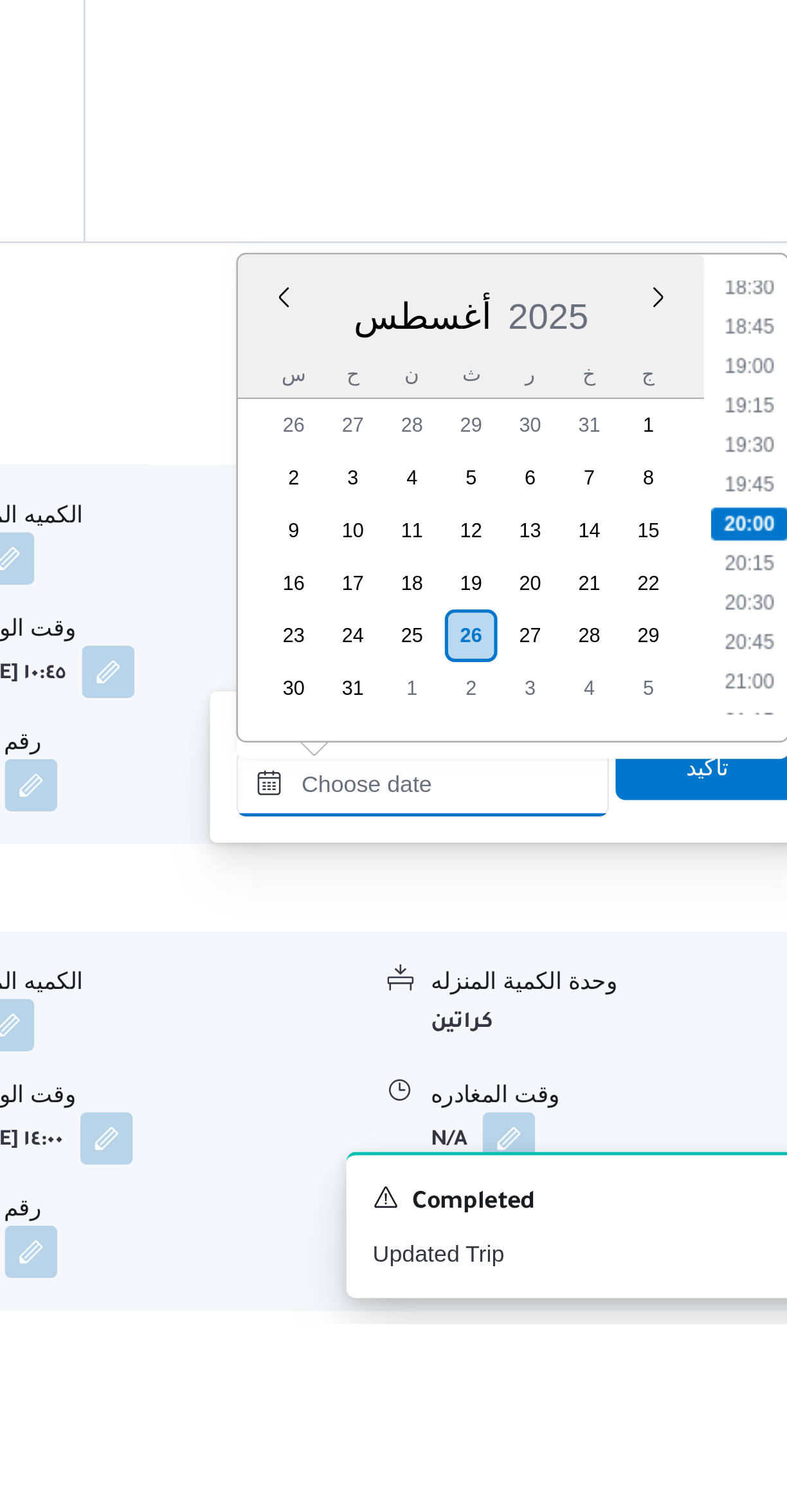
scroll to position [0, 0]
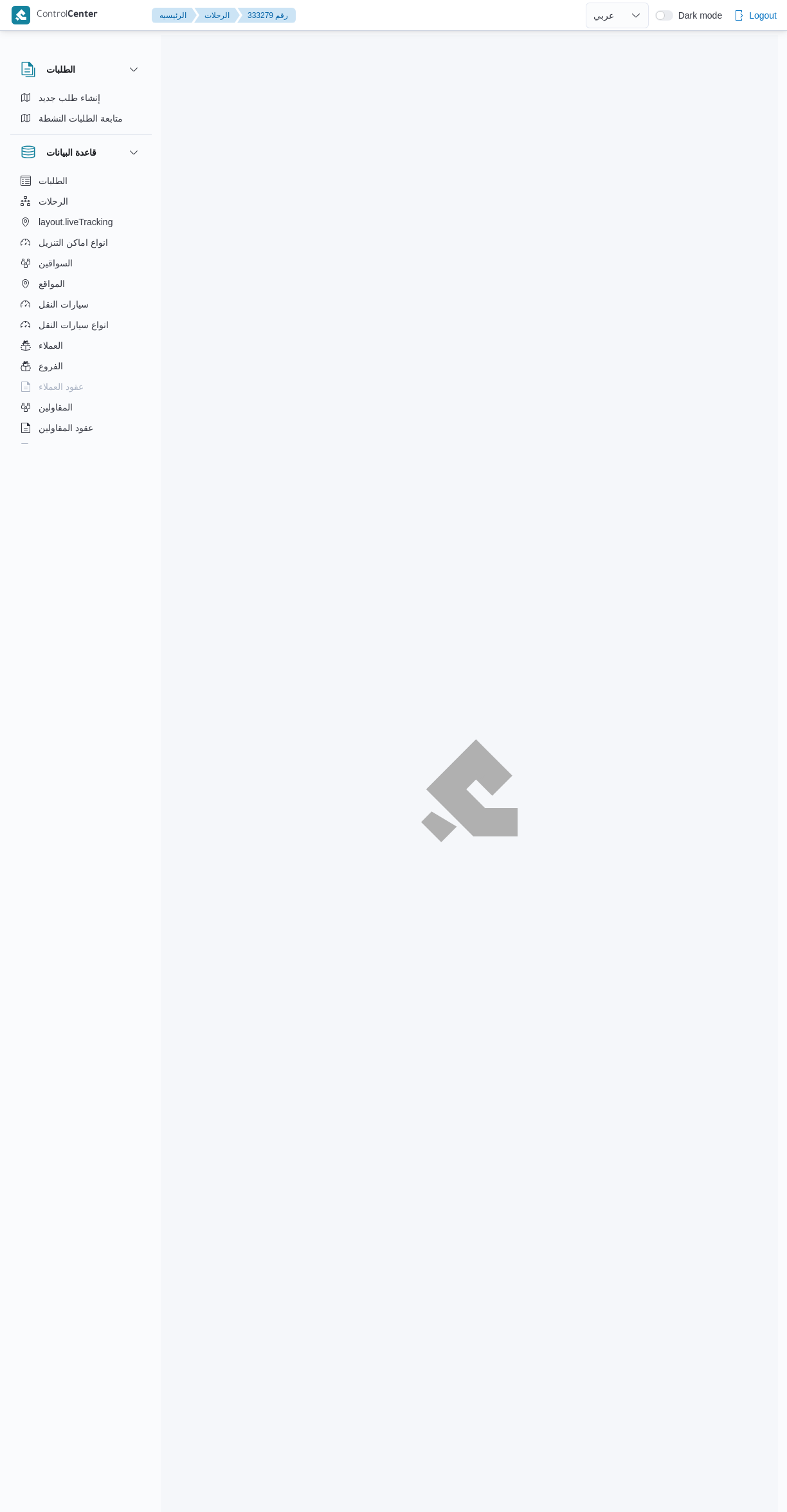
select select "ar"
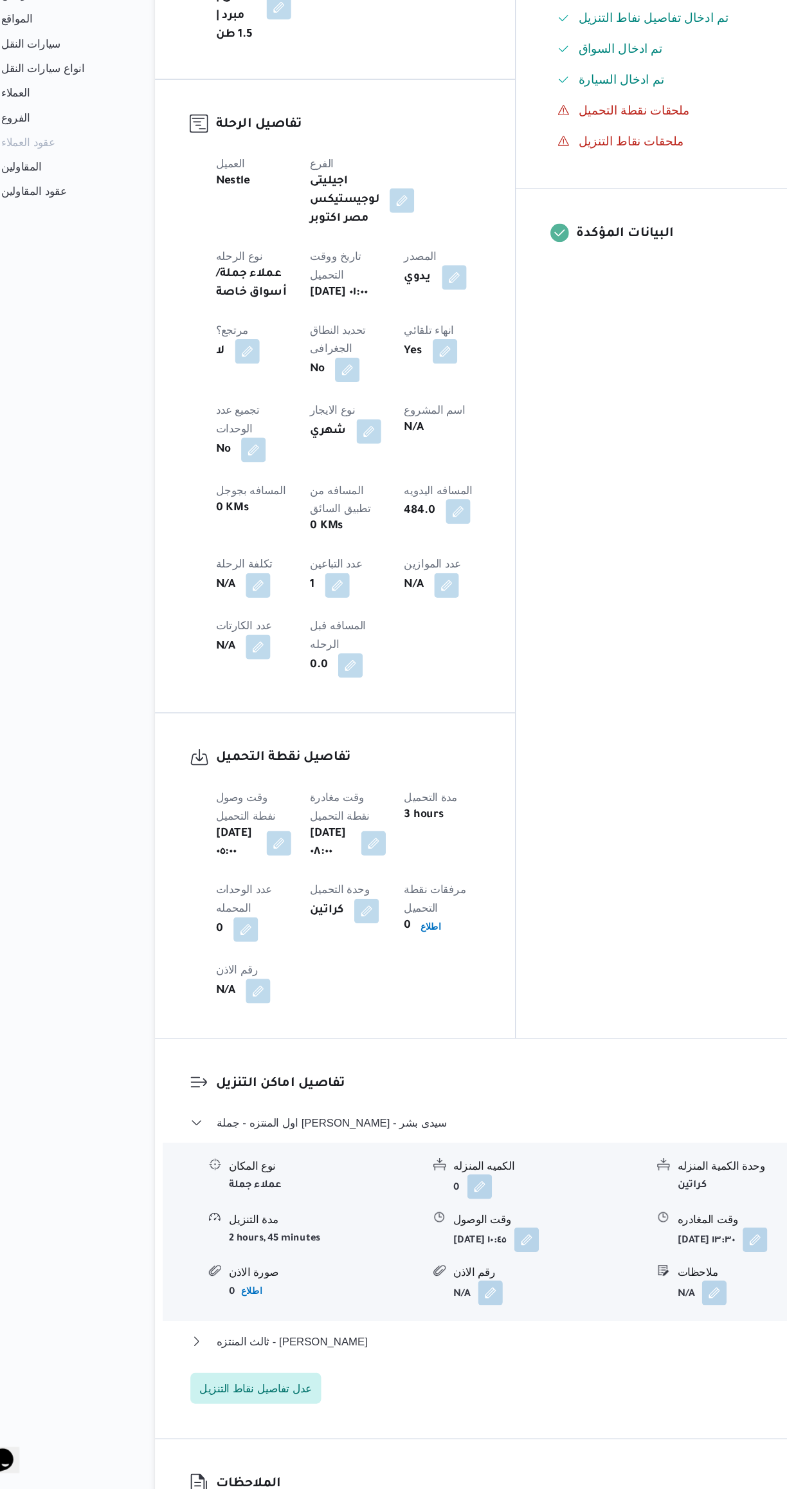
scroll to position [235, 0]
click at [433, 1381] on button "ثالث المنتزه - [PERSON_NAME]" at bounding box center [470, 1389] width 546 height 15
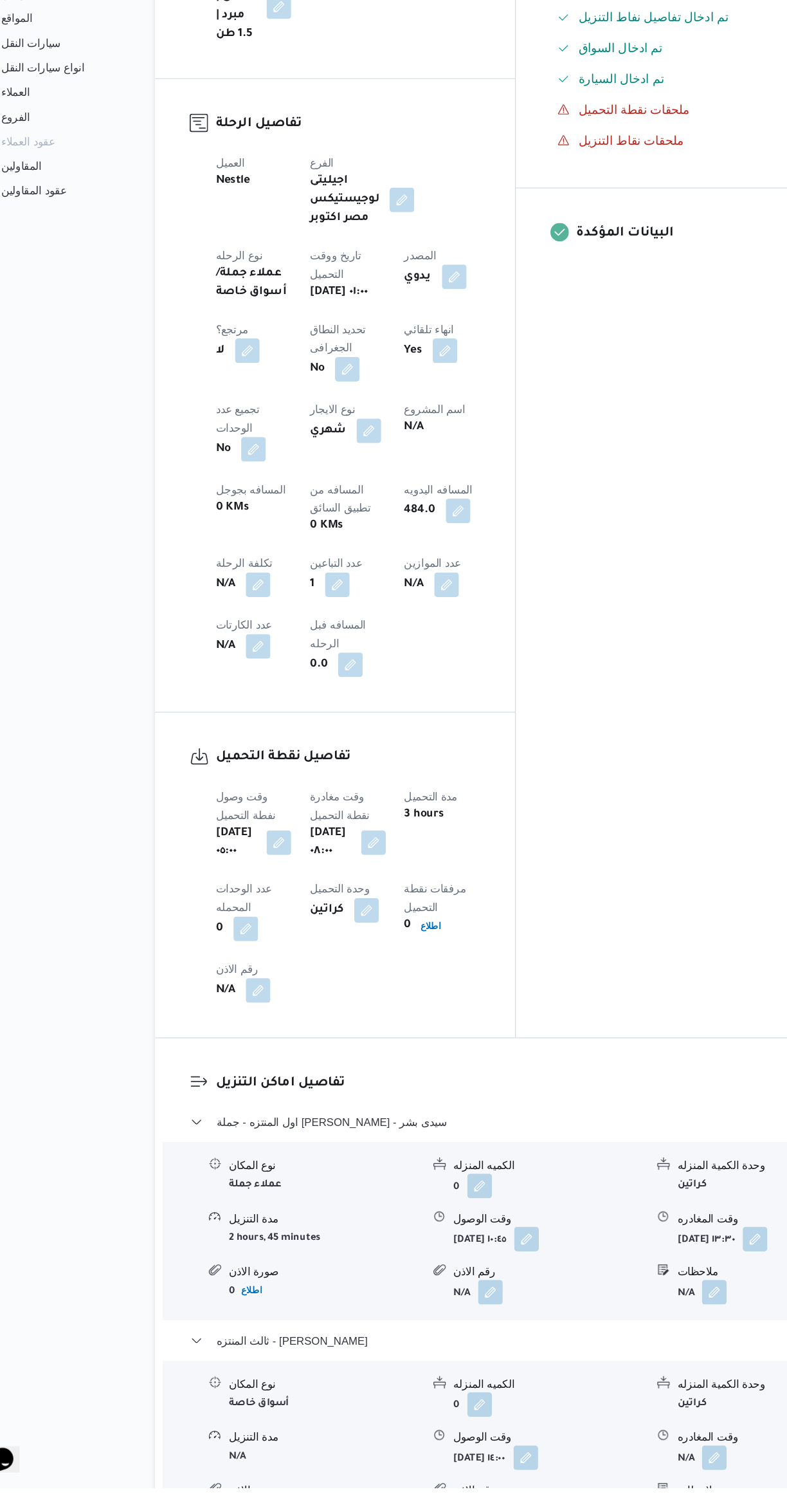
click at [633, 1476] on button "button" at bounding box center [635, 1487] width 21 height 21
click at [582, 1347] on input "وقت المغادره" at bounding box center [601, 1348] width 146 height 25
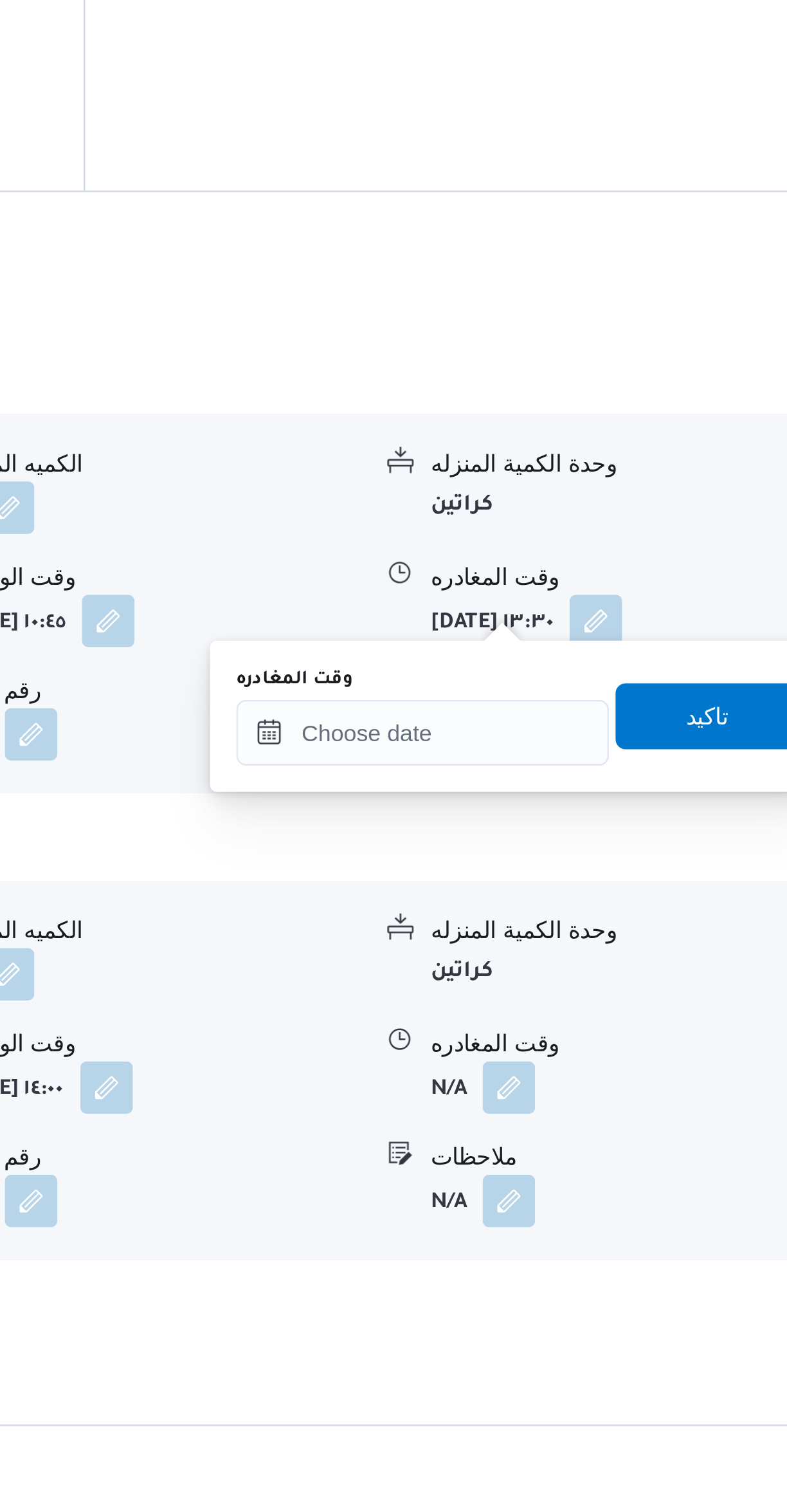
scroll to position [358, 0]
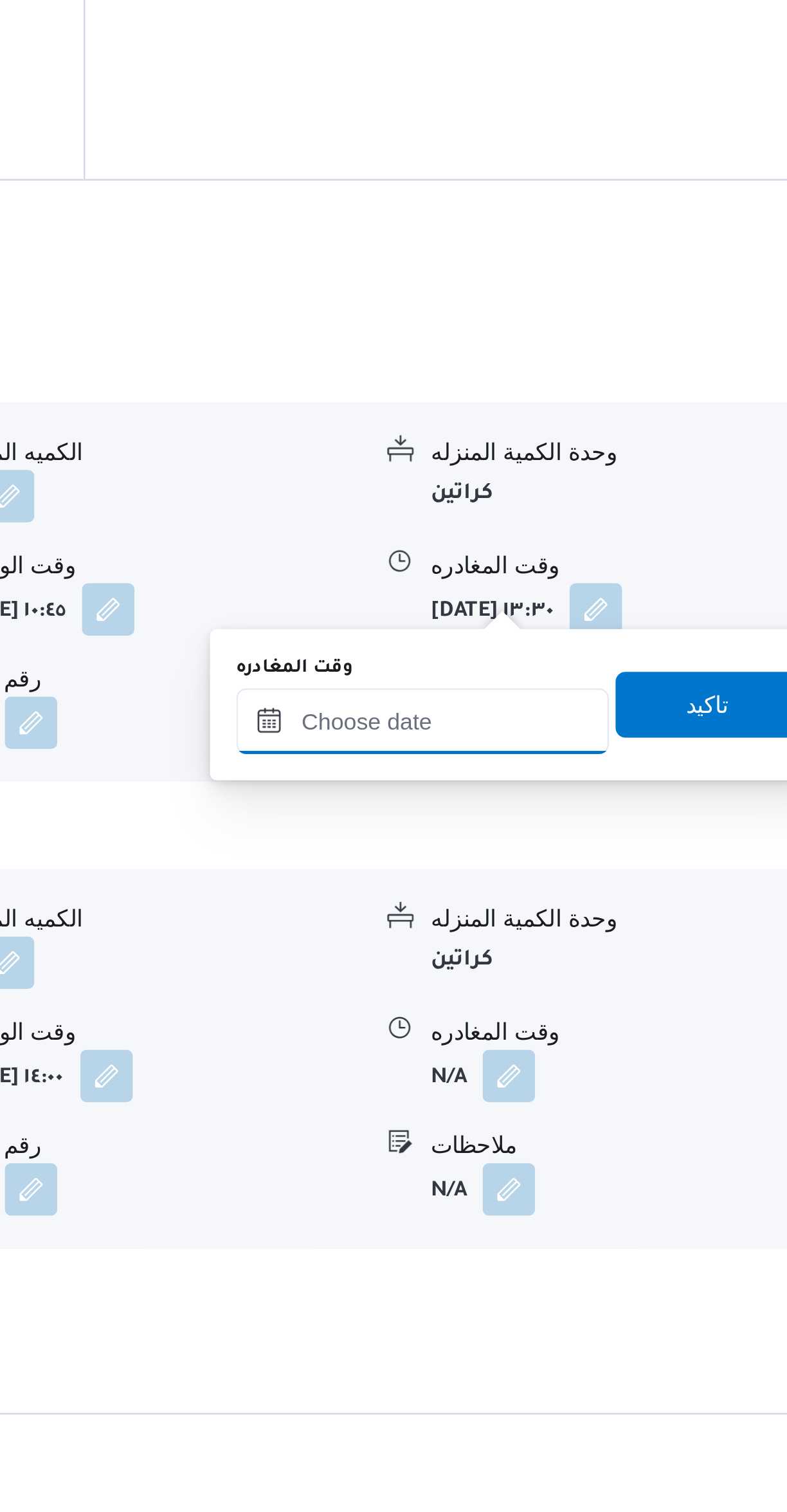
click at [606, 1226] on input "وقت المغادره" at bounding box center [601, 1225] width 146 height 25
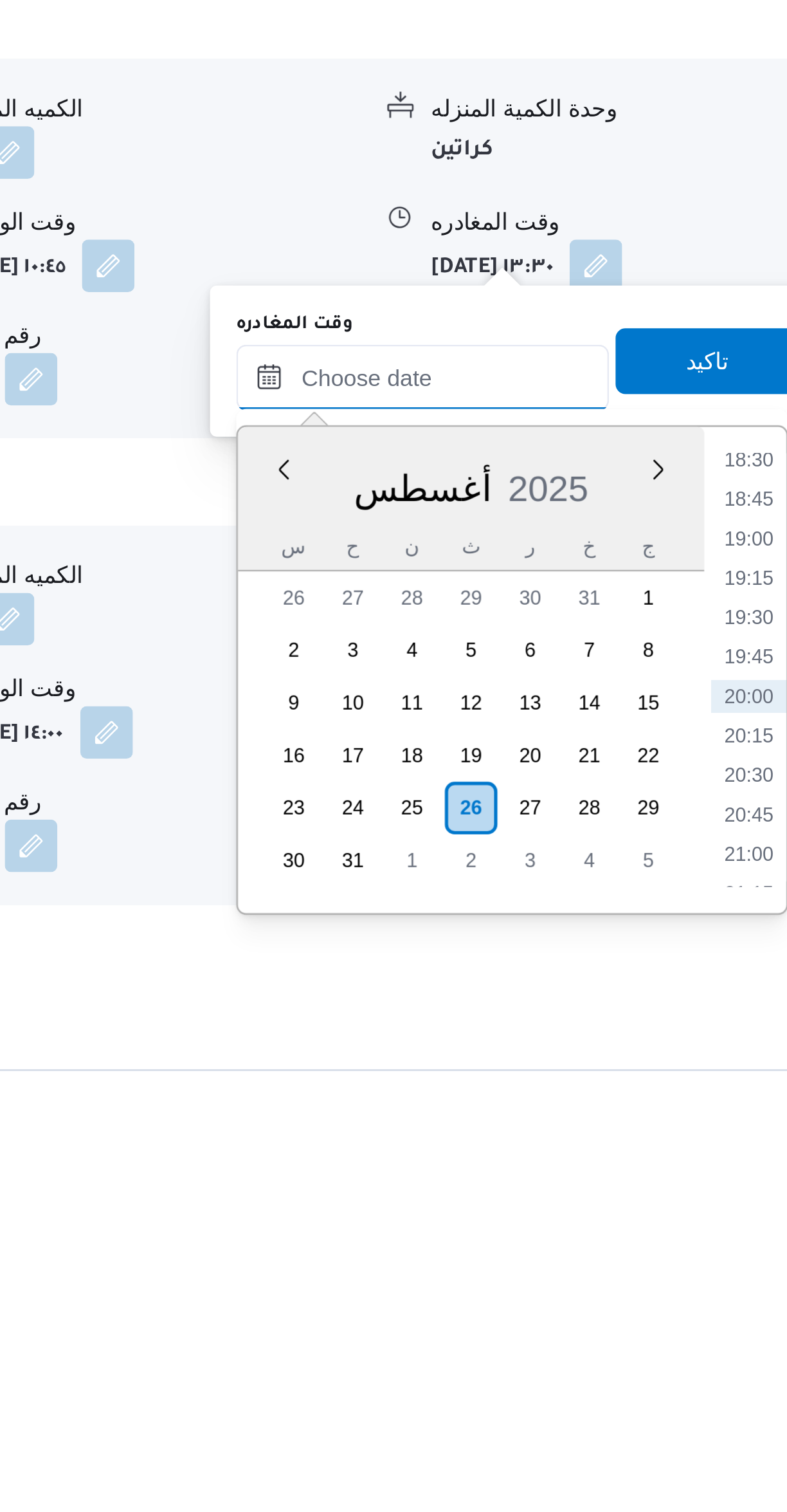
scroll to position [429, 0]
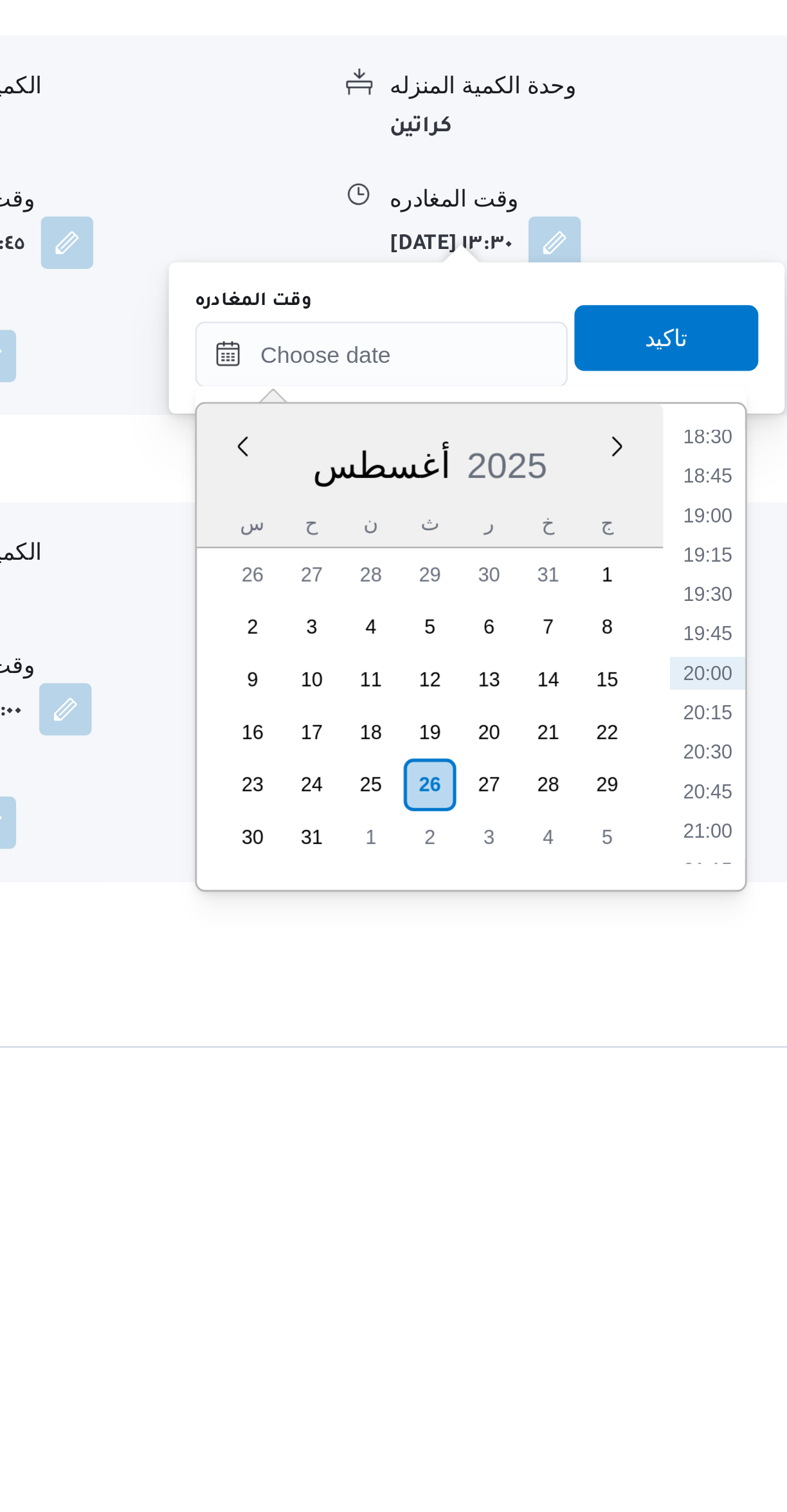
click at [729, 1184] on li "18:30" at bounding box center [729, 1186] width 29 height 13
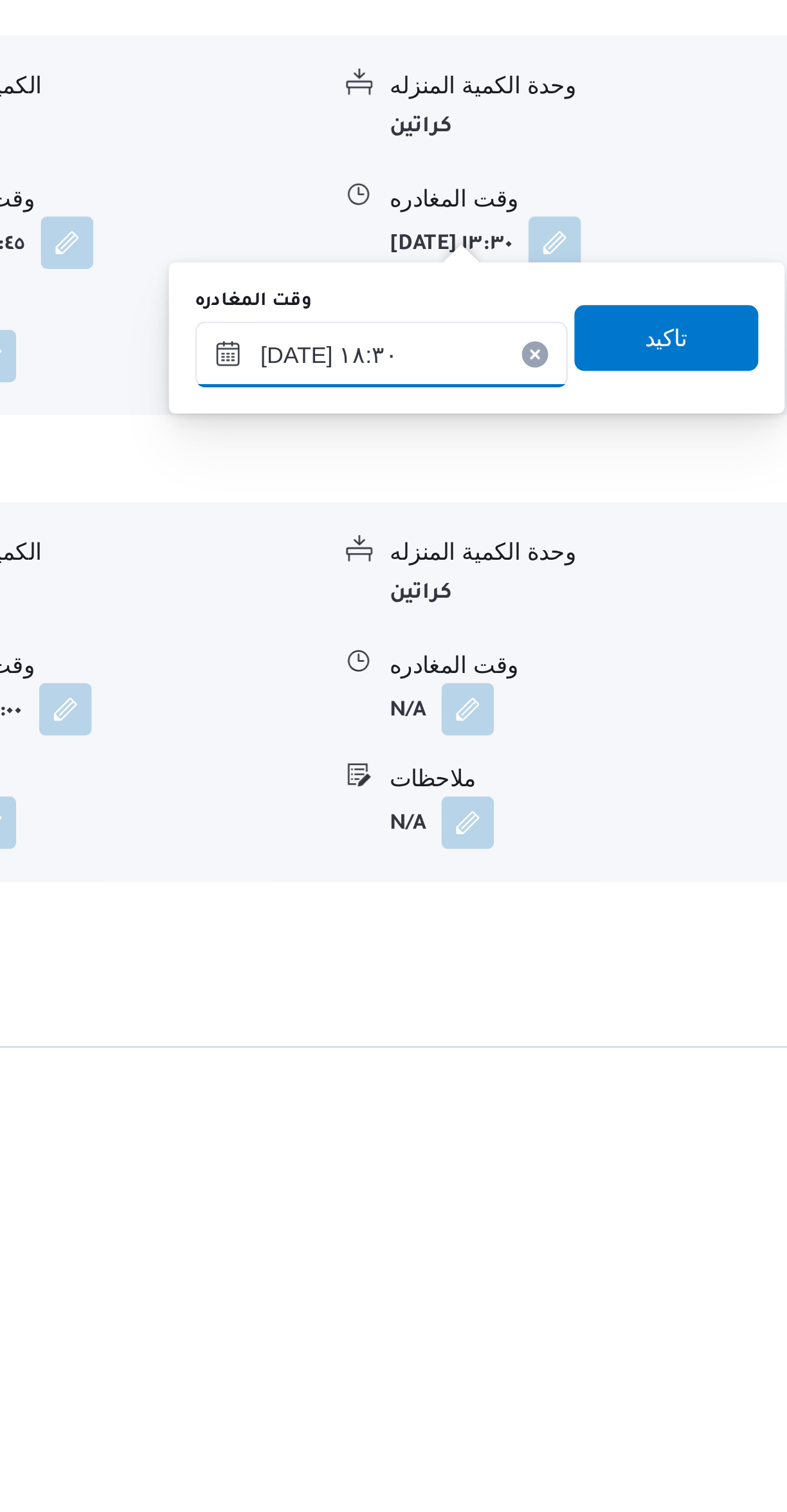
click at [614, 1149] on input "[DATE] ١٨:٣٠" at bounding box center [601, 1154] width 146 height 25
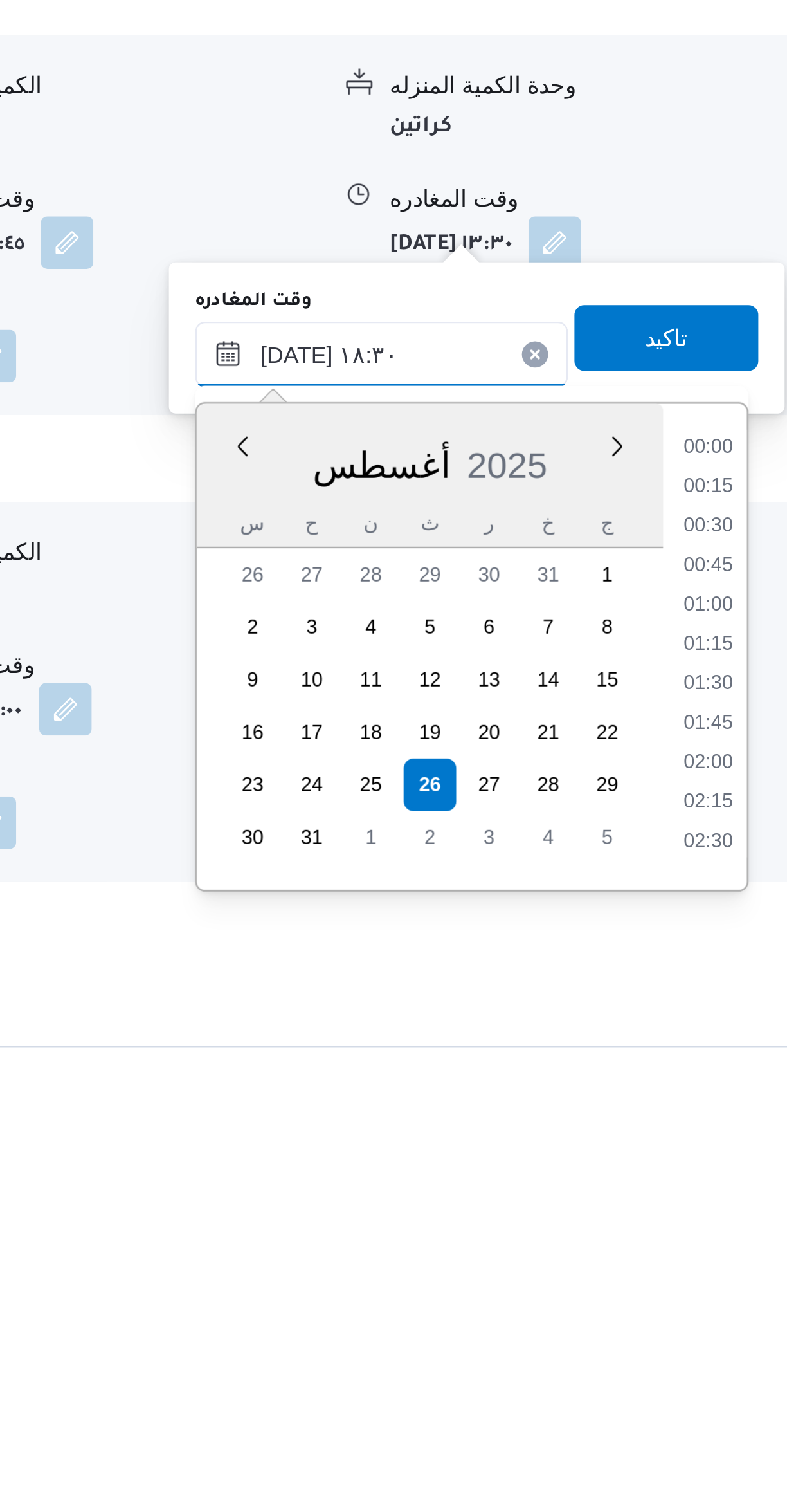
scroll to position [1054, 0]
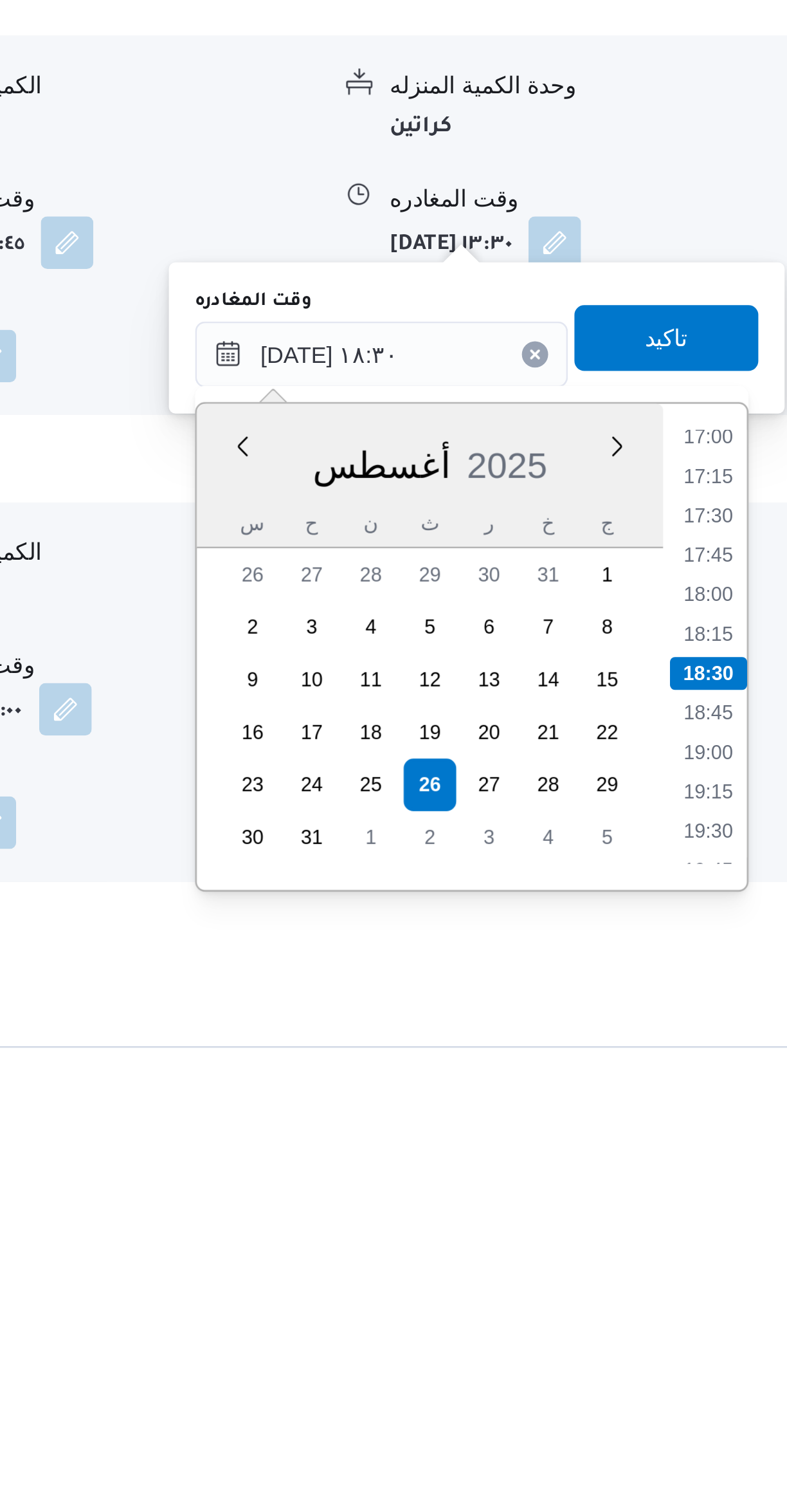
click at [733, 1188] on li "17:00" at bounding box center [729, 1186] width 29 height 13
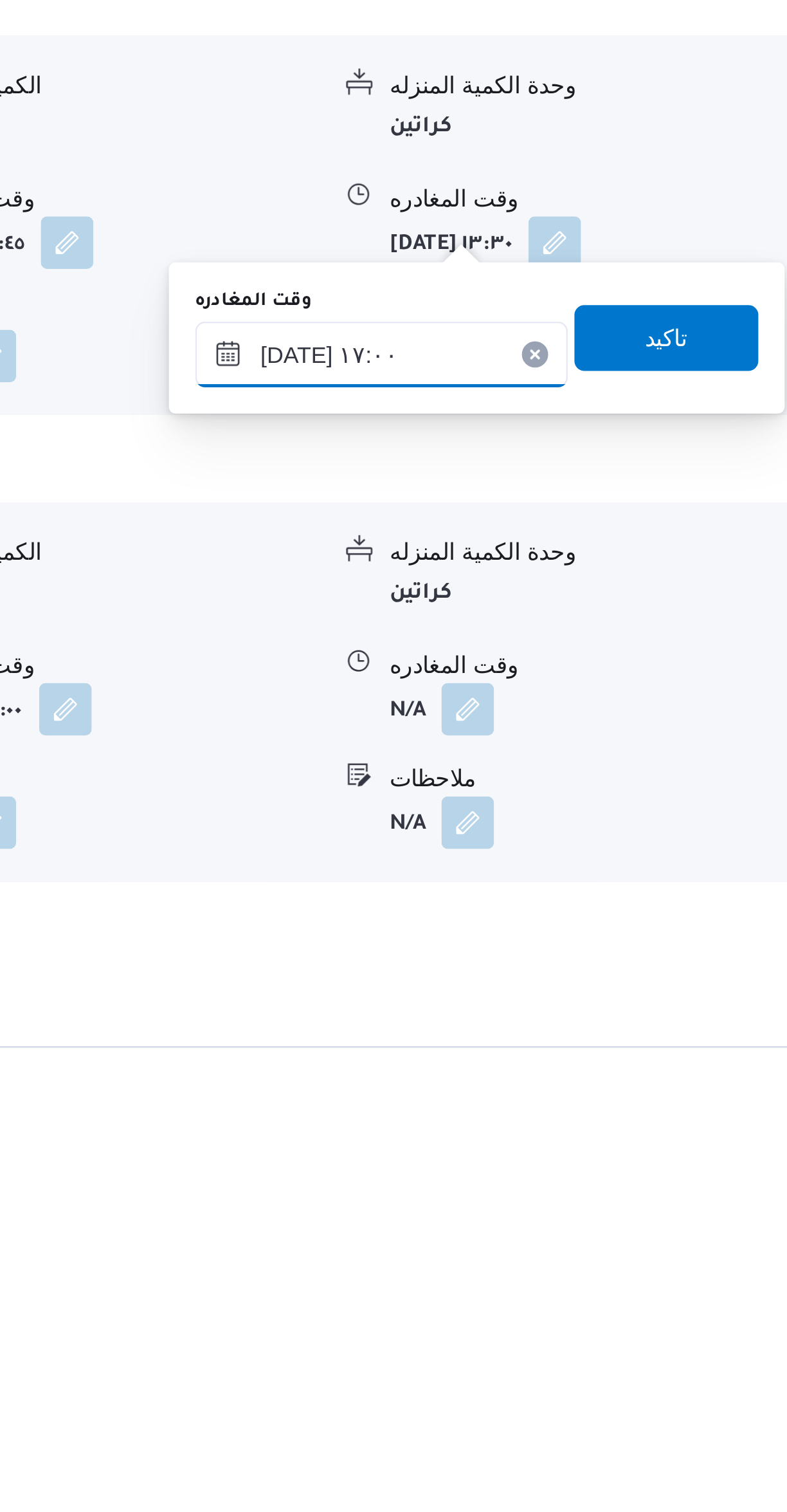
click at [614, 1152] on input "٢٦/٠٨/٢٠٢٥ ١٧:٠٠" at bounding box center [601, 1154] width 146 height 25
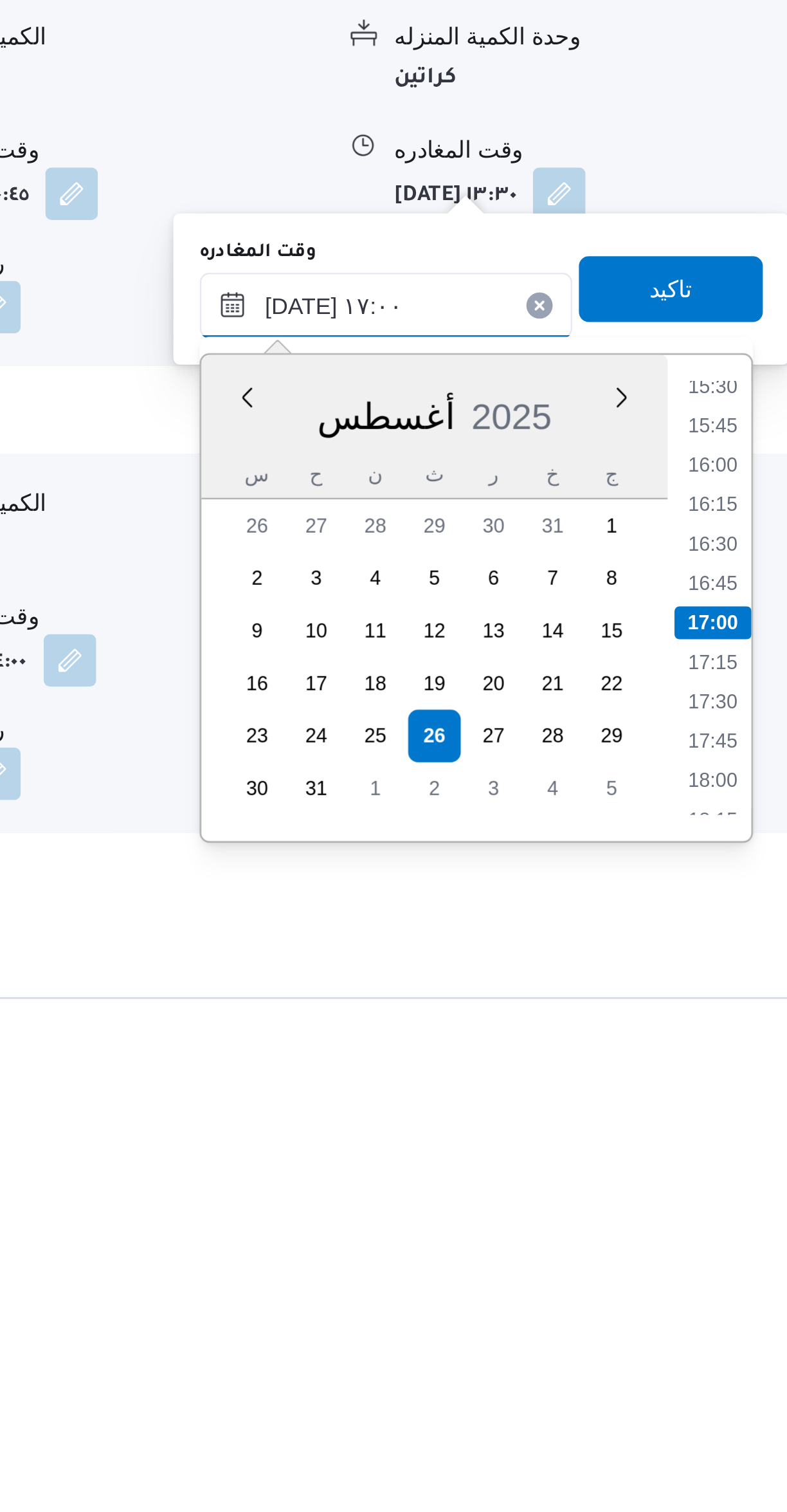
scroll to position [429, 0]
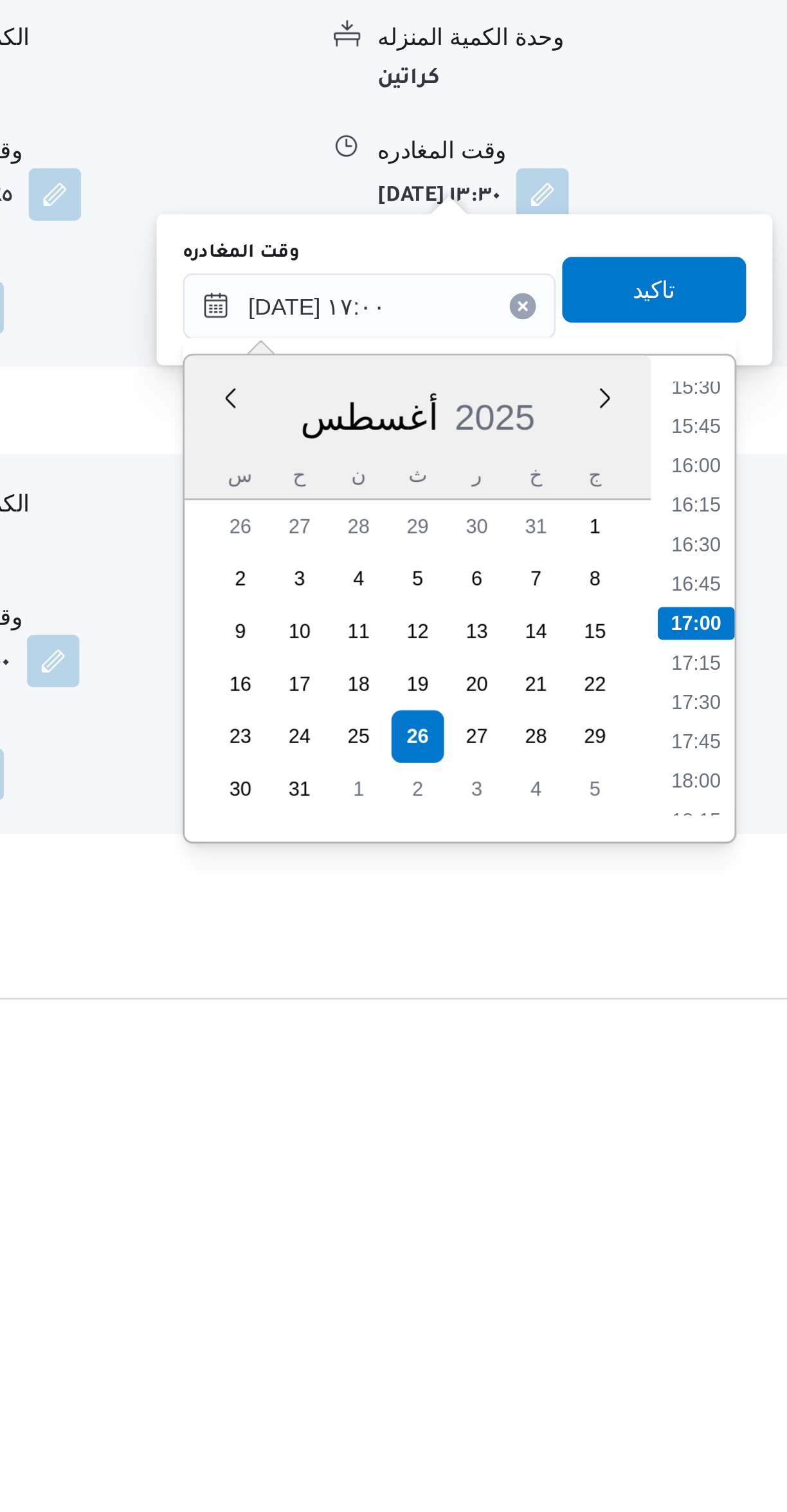
click at [731, 1212] on li "16:00" at bounding box center [729, 1216] width 29 height 13
type input "٢٦/٠٨/٢٠٢٥ ١٦:٠٠"
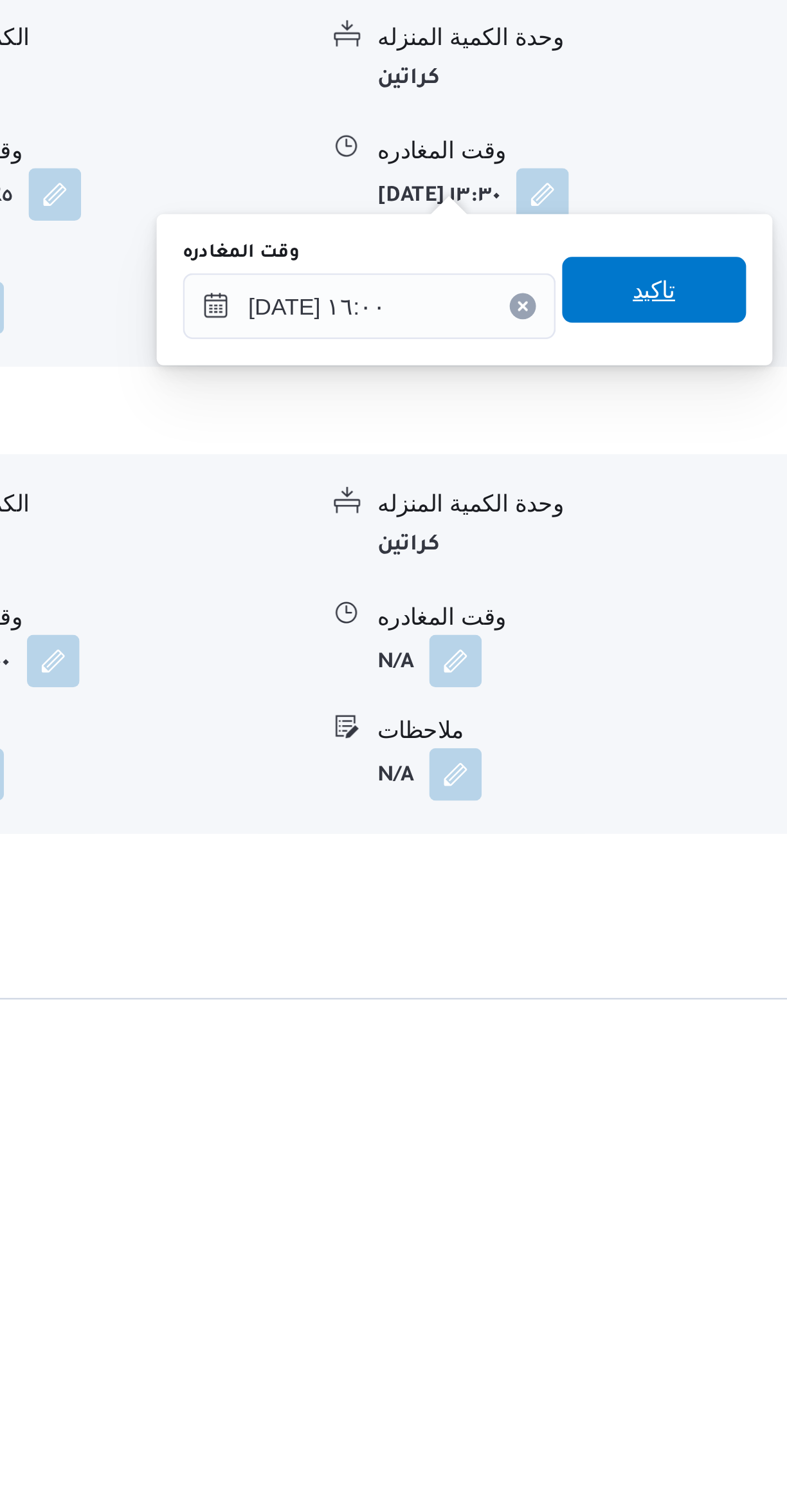
click at [725, 1148] on span "تاكيد" at bounding box center [713, 1148] width 72 height 25
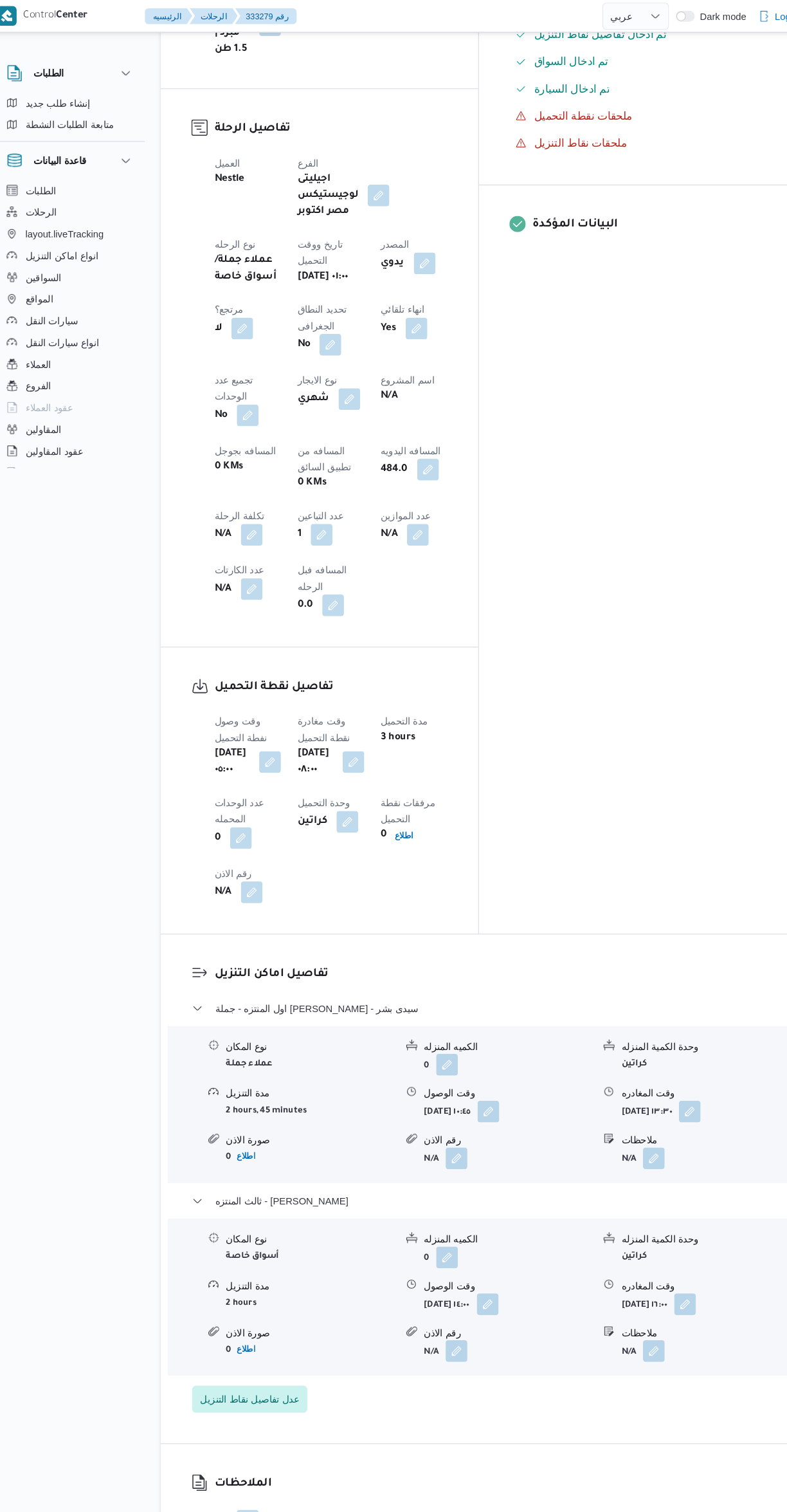
scroll to position [0, 0]
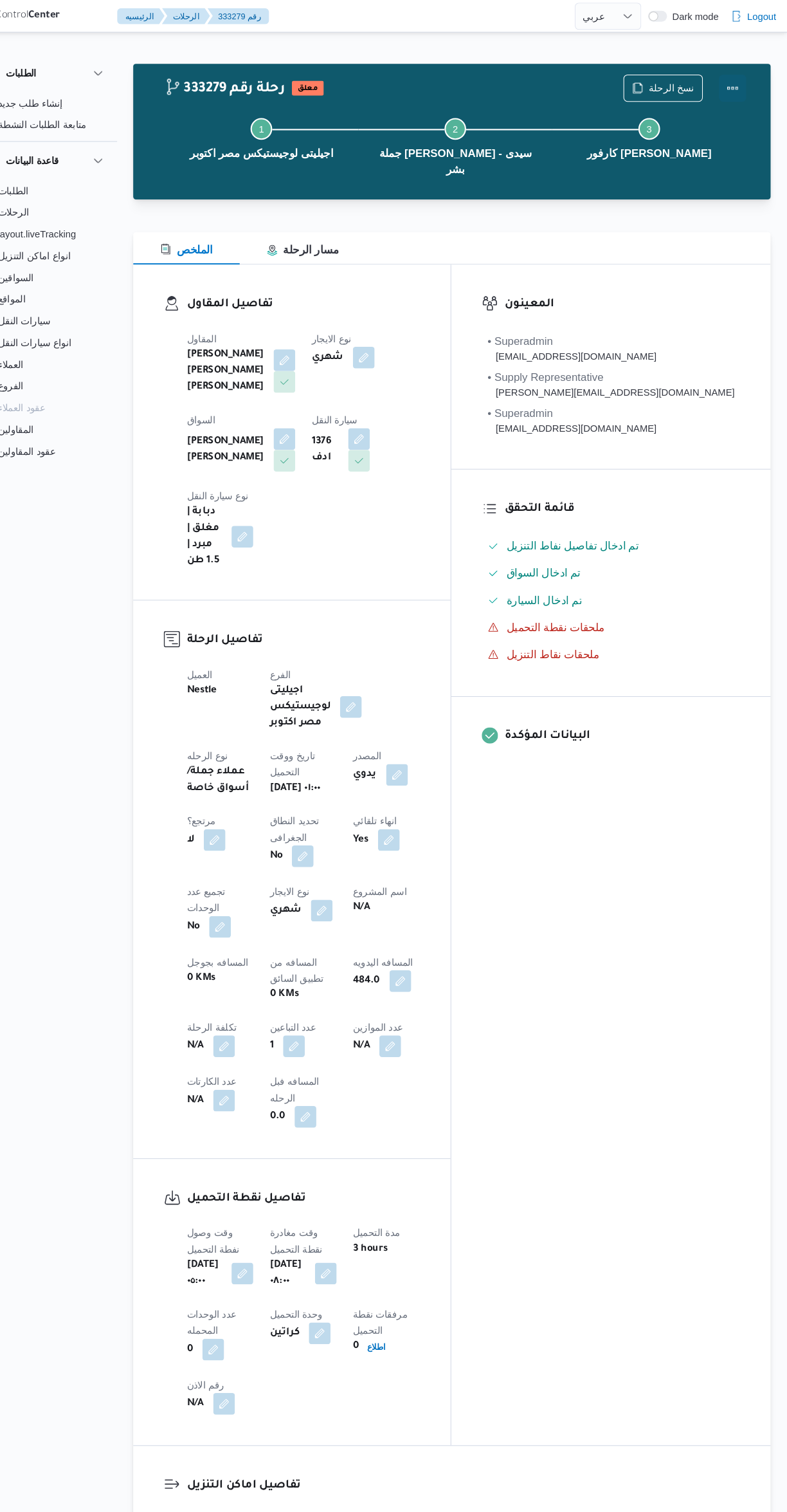
click at [735, 82] on button "Actions" at bounding box center [735, 84] width 25 height 25
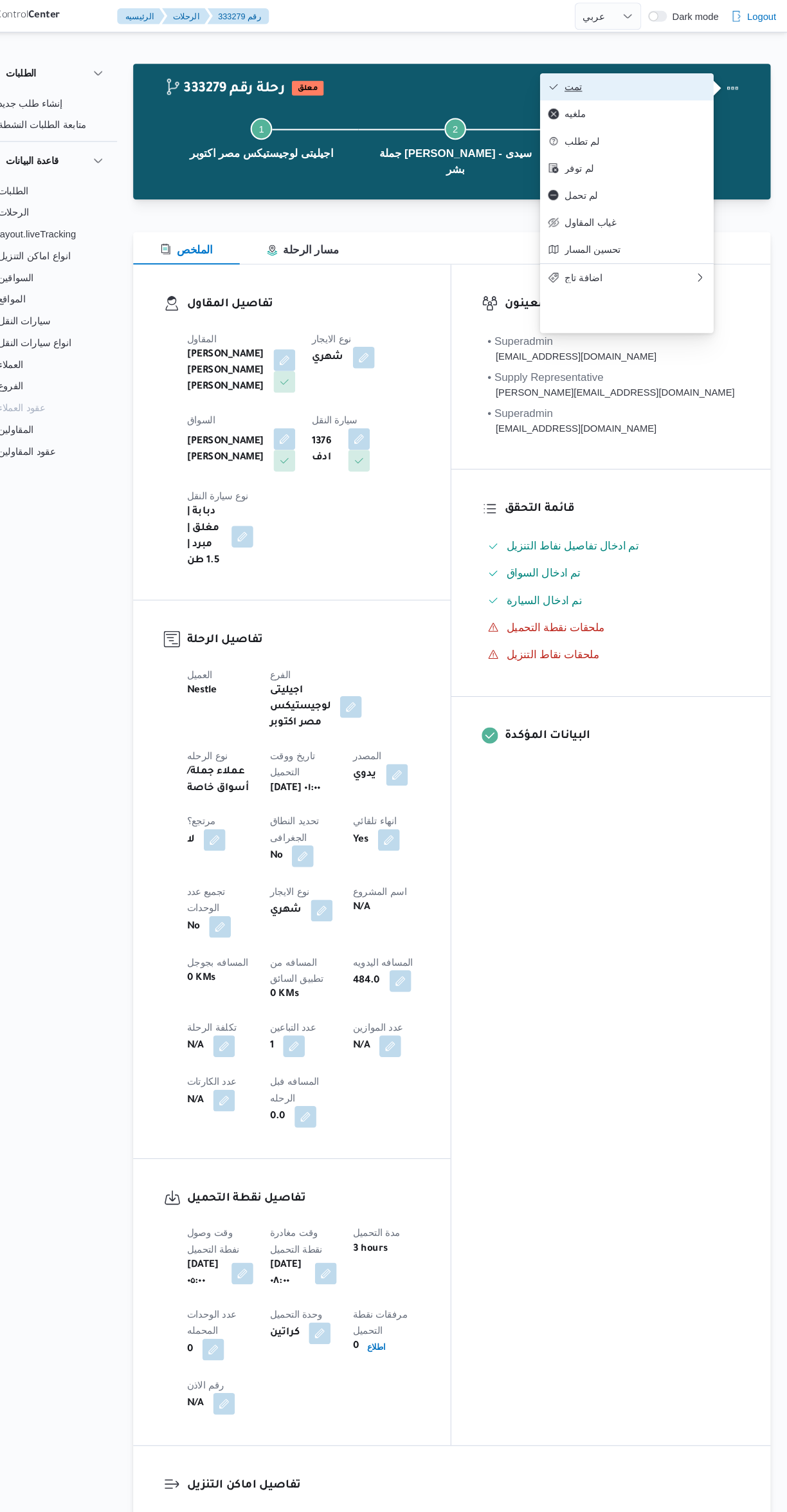
click at [674, 88] on span "تمت" at bounding box center [643, 82] width 134 height 10
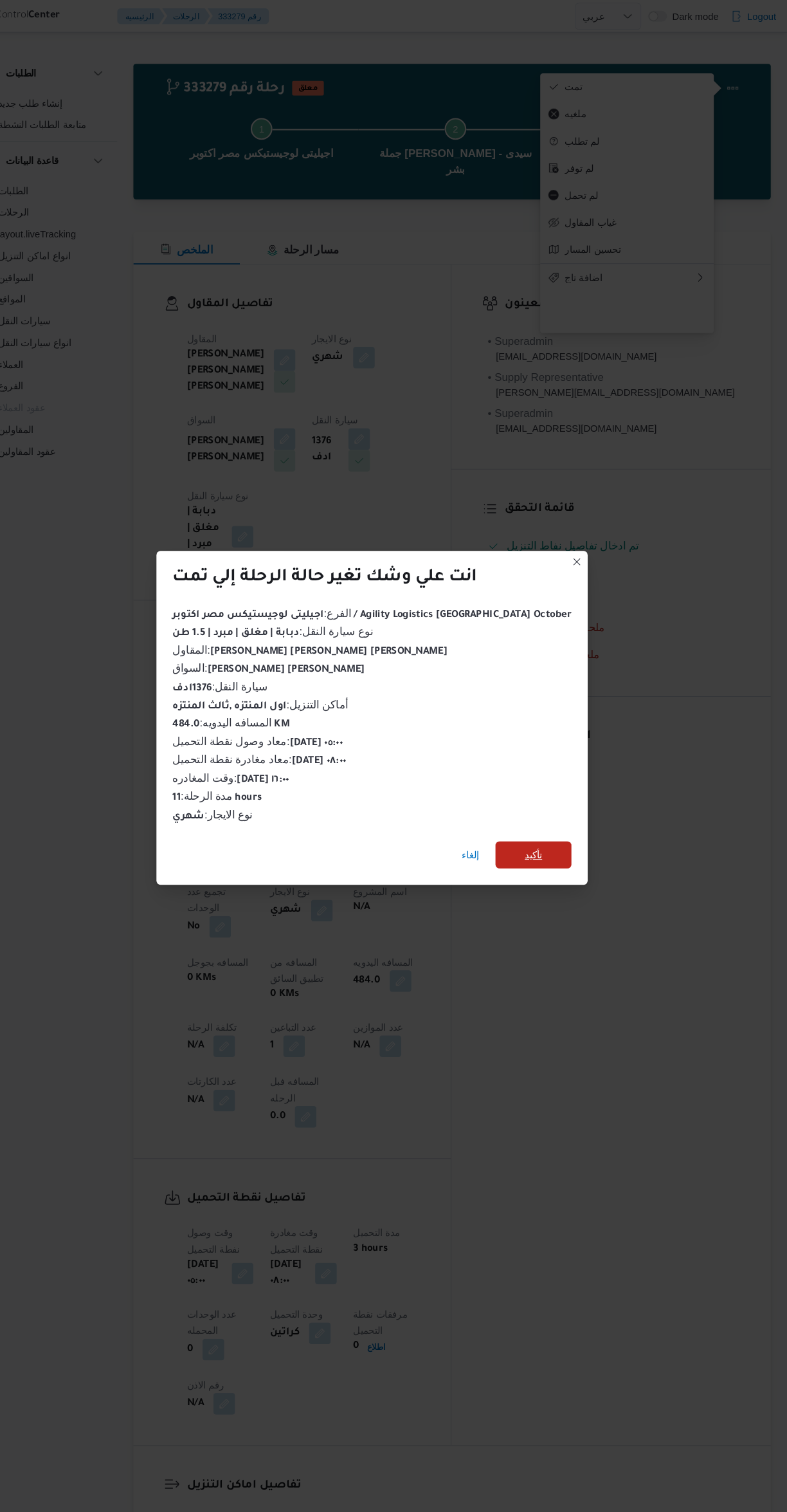
click at [547, 798] on span "تأكيد" at bounding box center [547, 811] width 72 height 25
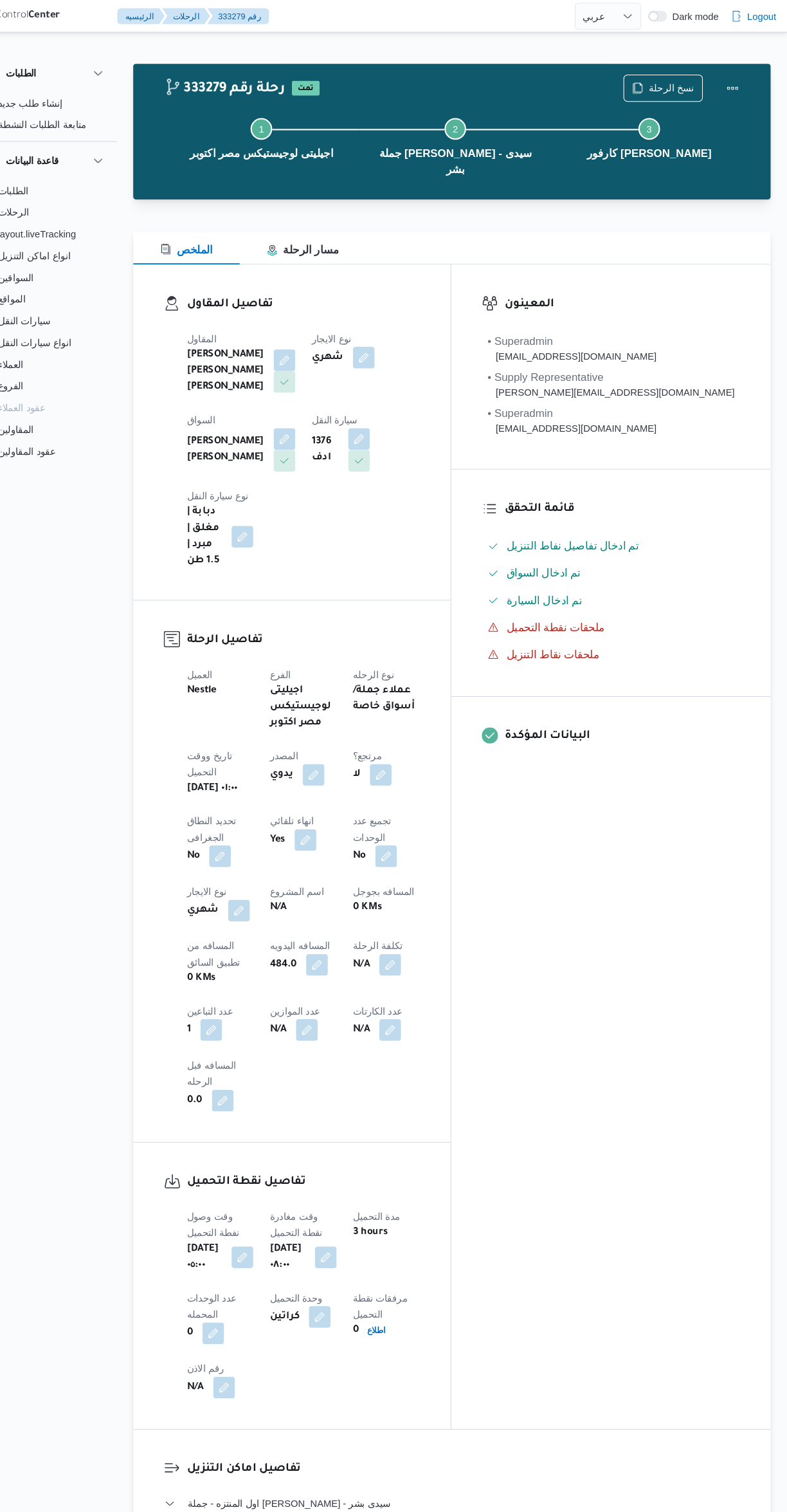
click at [643, 984] on div "المعينون • Superadmin karim.ragab@illa.com.eg • Supply Representative mohamed.s…" at bounding box center [620, 803] width 303 height 1104
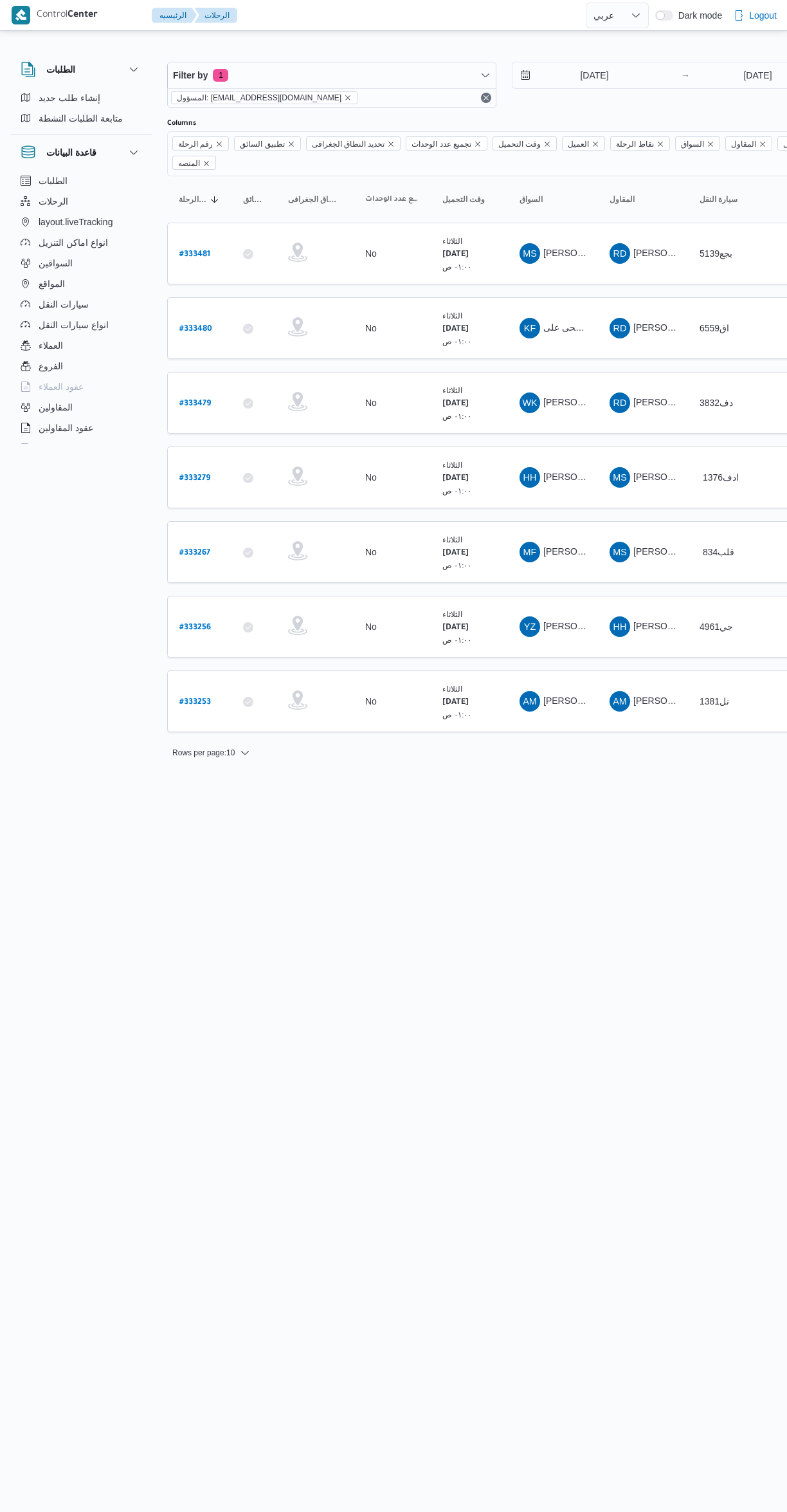
select select "ar"
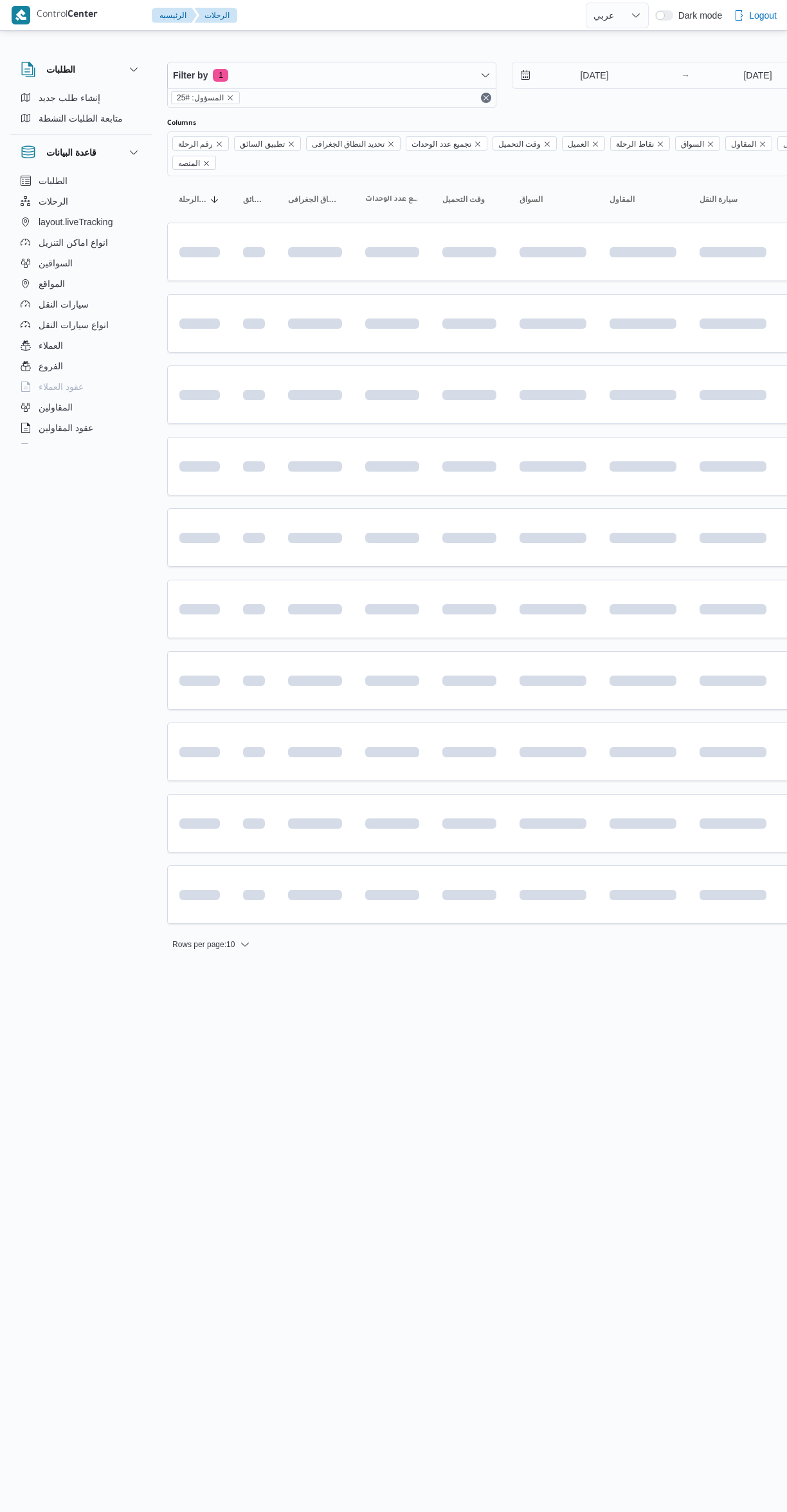
select select "ar"
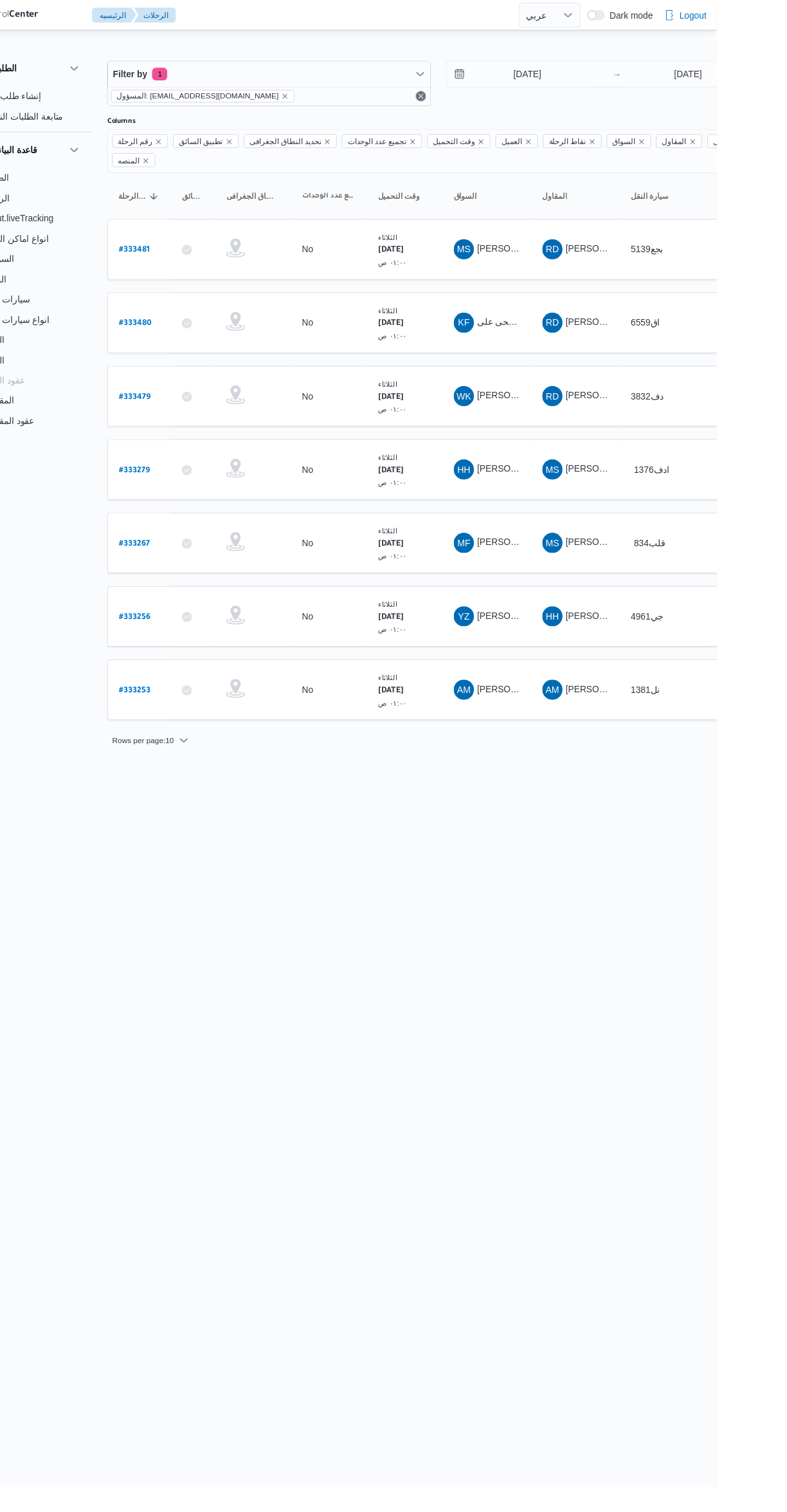
click at [198, 325] on b "# 333480" at bounding box center [196, 329] width 33 height 9
select select "ar"
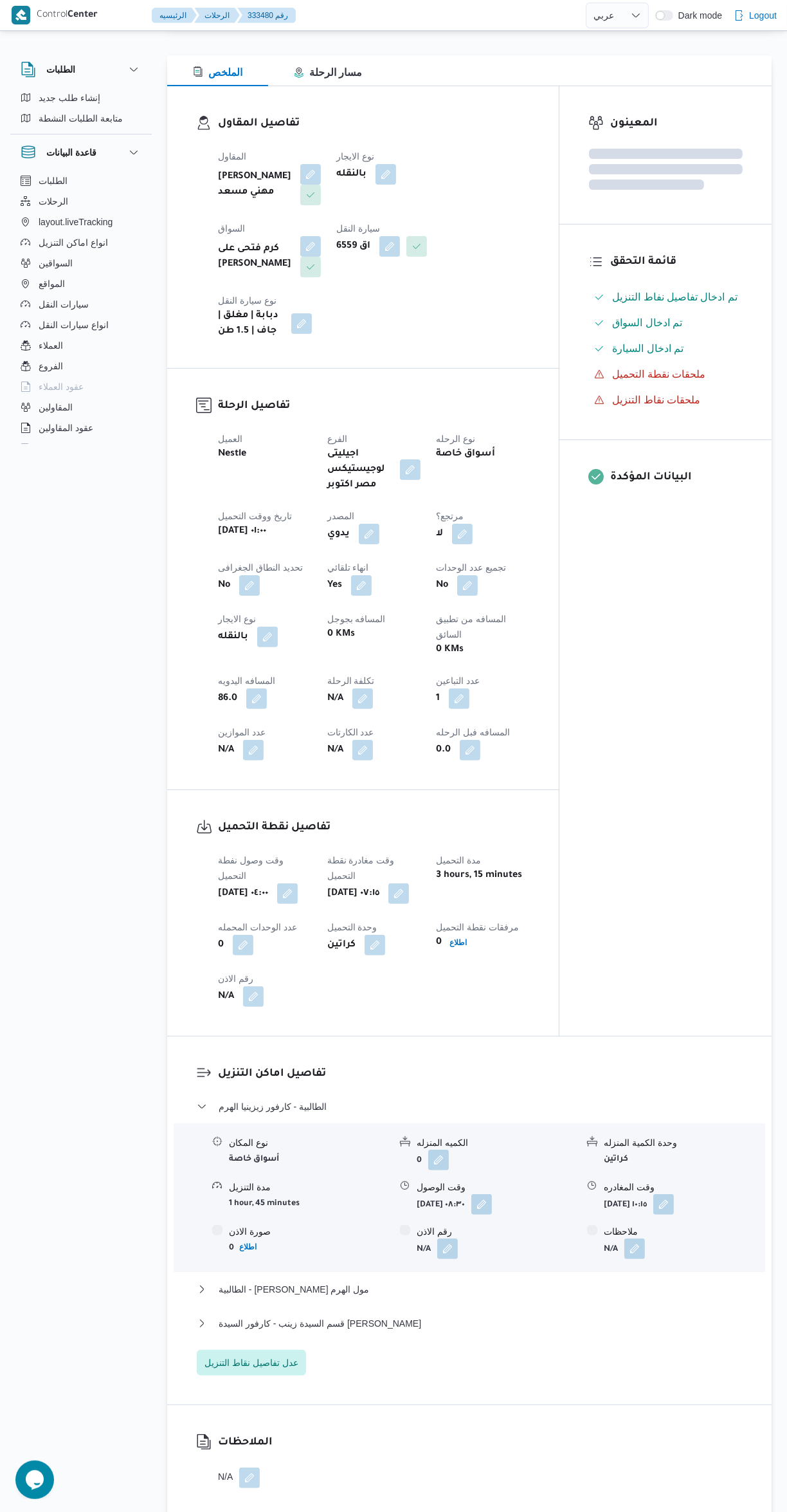
scroll to position [216, 0]
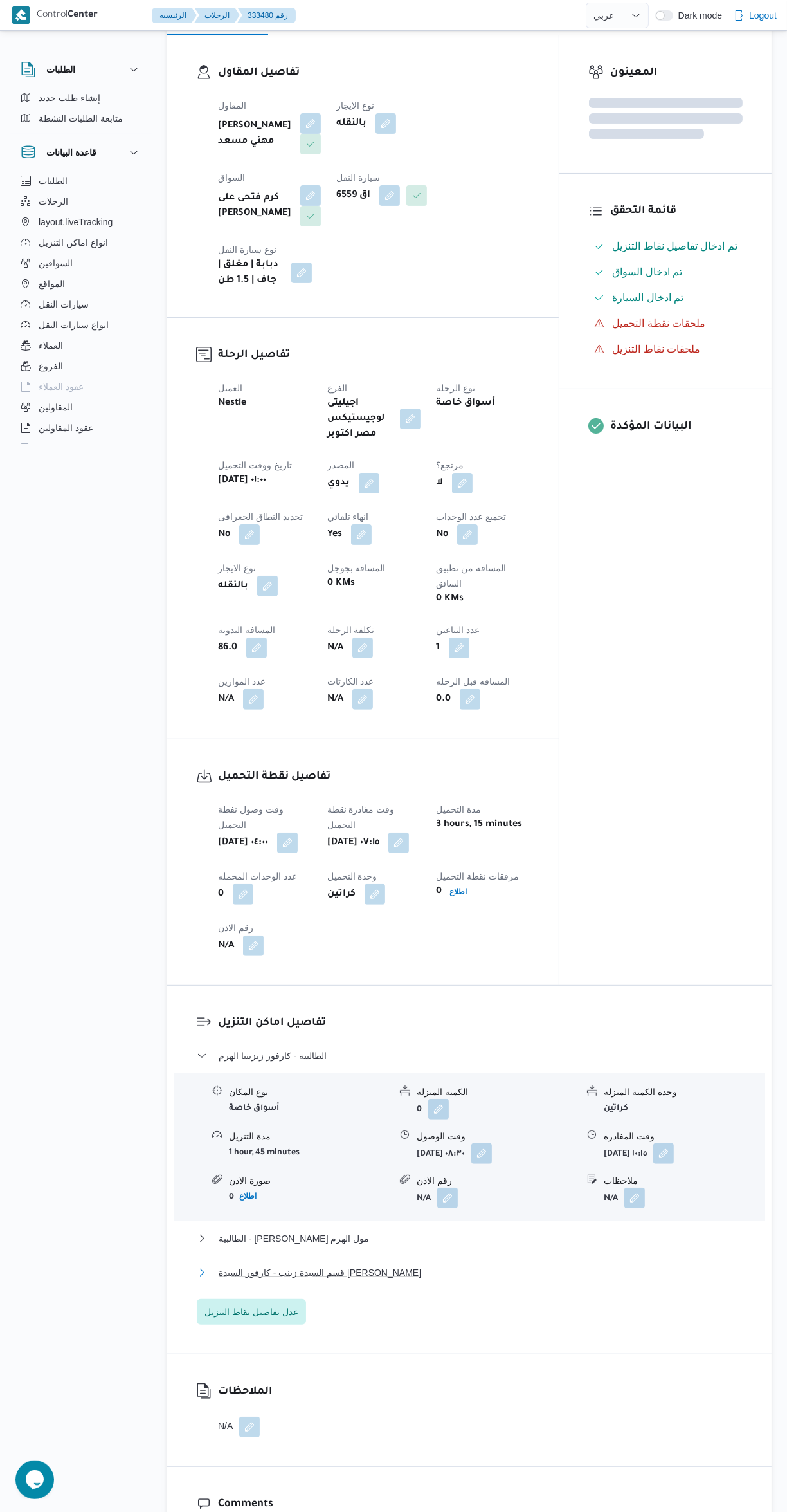
click at [456, 1265] on button "قسم السيدة زينب - كارفور السيدة زينب" at bounding box center [470, 1272] width 546 height 15
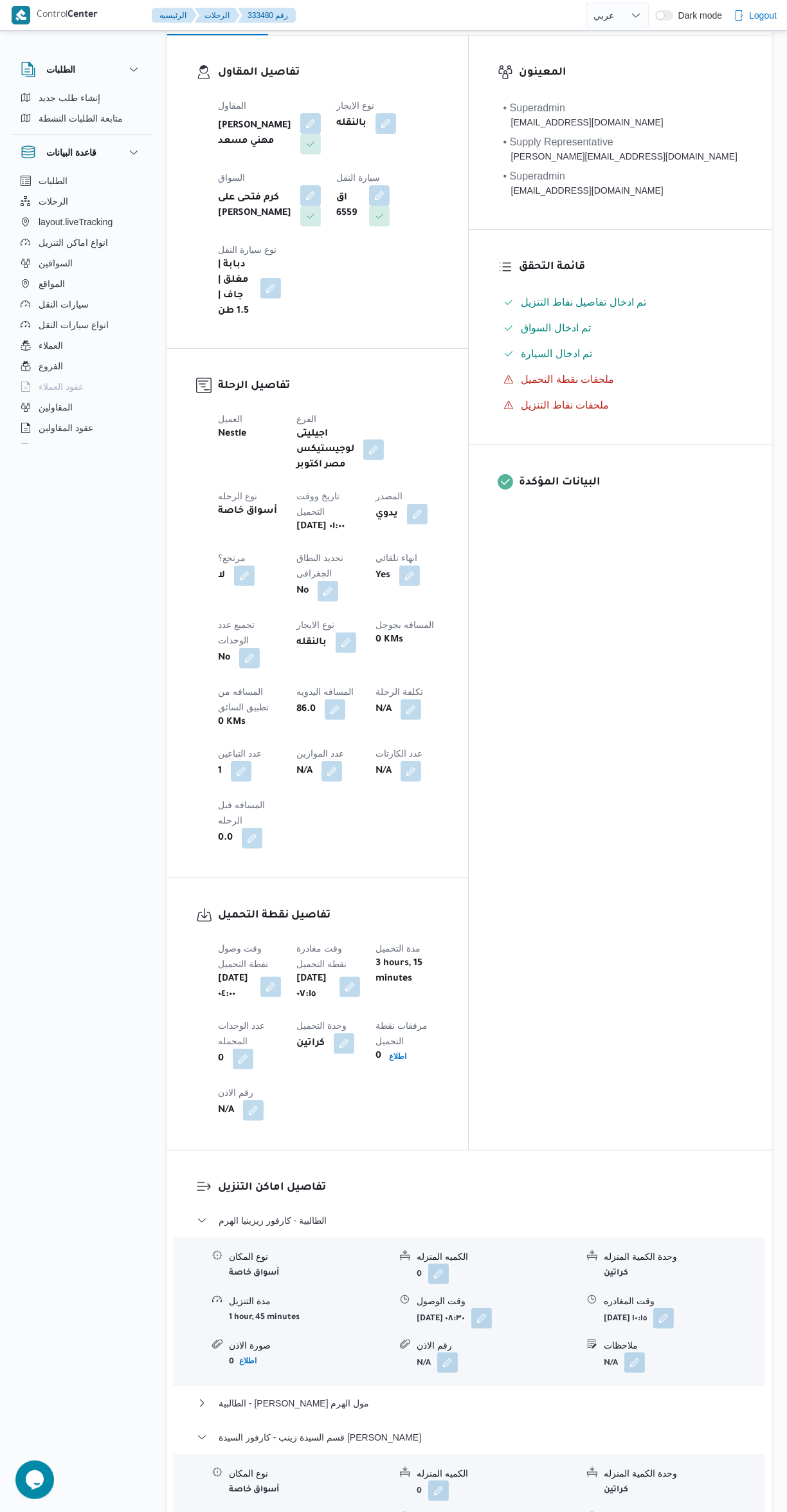
click at [638, 1511] on button "button" at bounding box center [635, 1535] width 21 height 21
click at [592, 1363] on input "وقت المغادره" at bounding box center [601, 1360] width 146 height 25
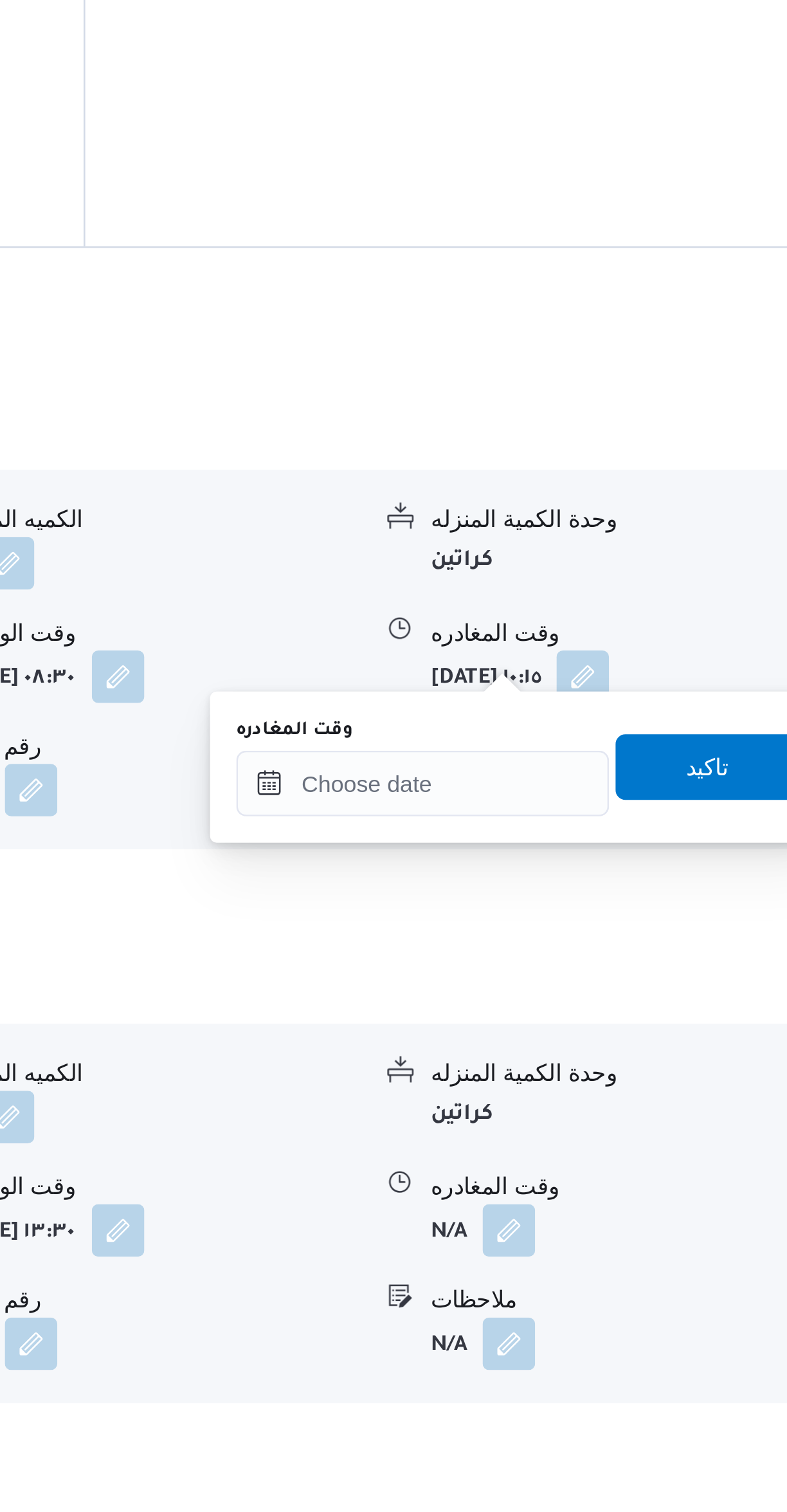
scroll to position [338, 0]
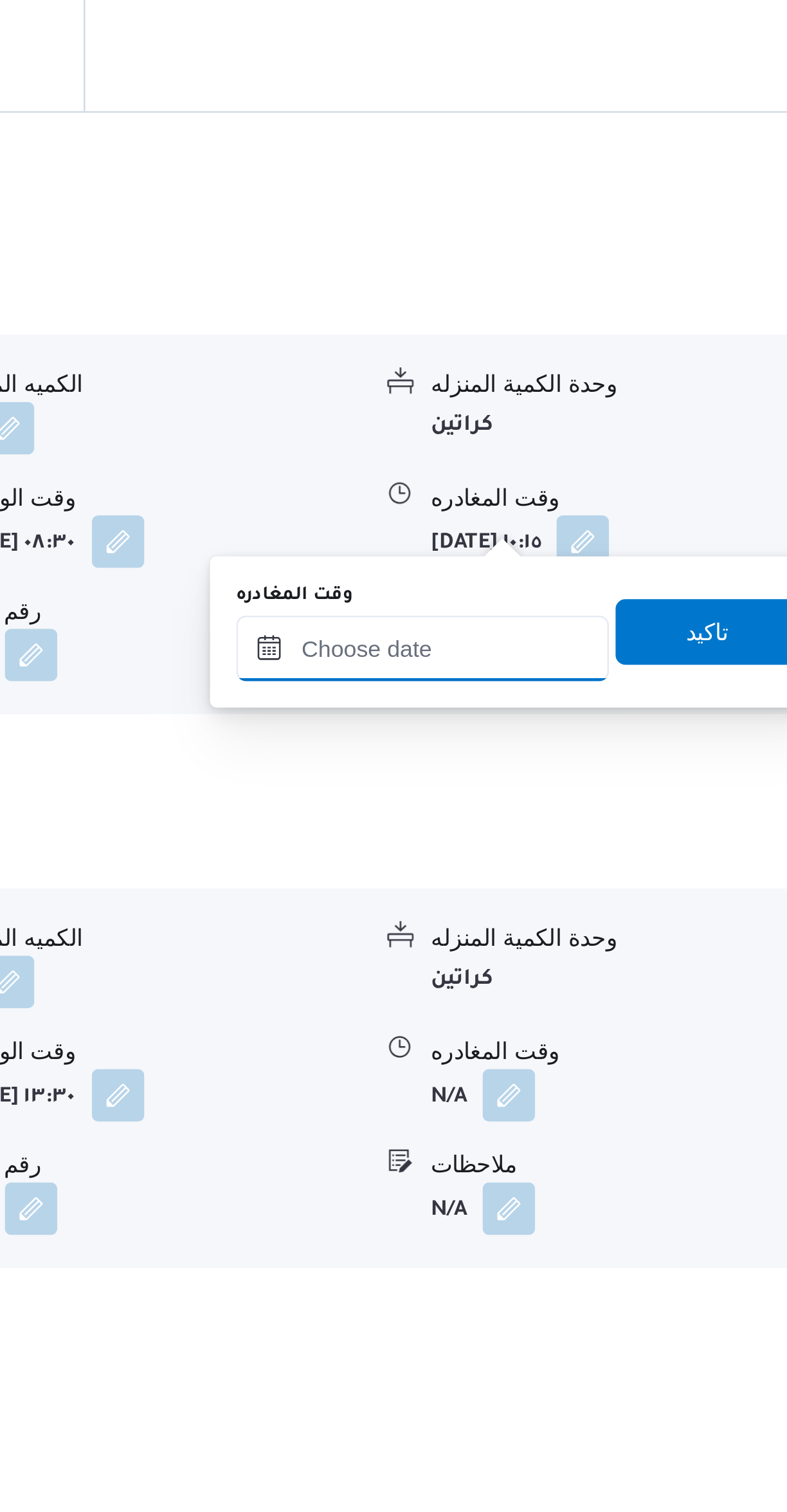
click at [602, 1235] on input "وقت المغادره" at bounding box center [601, 1237] width 146 height 25
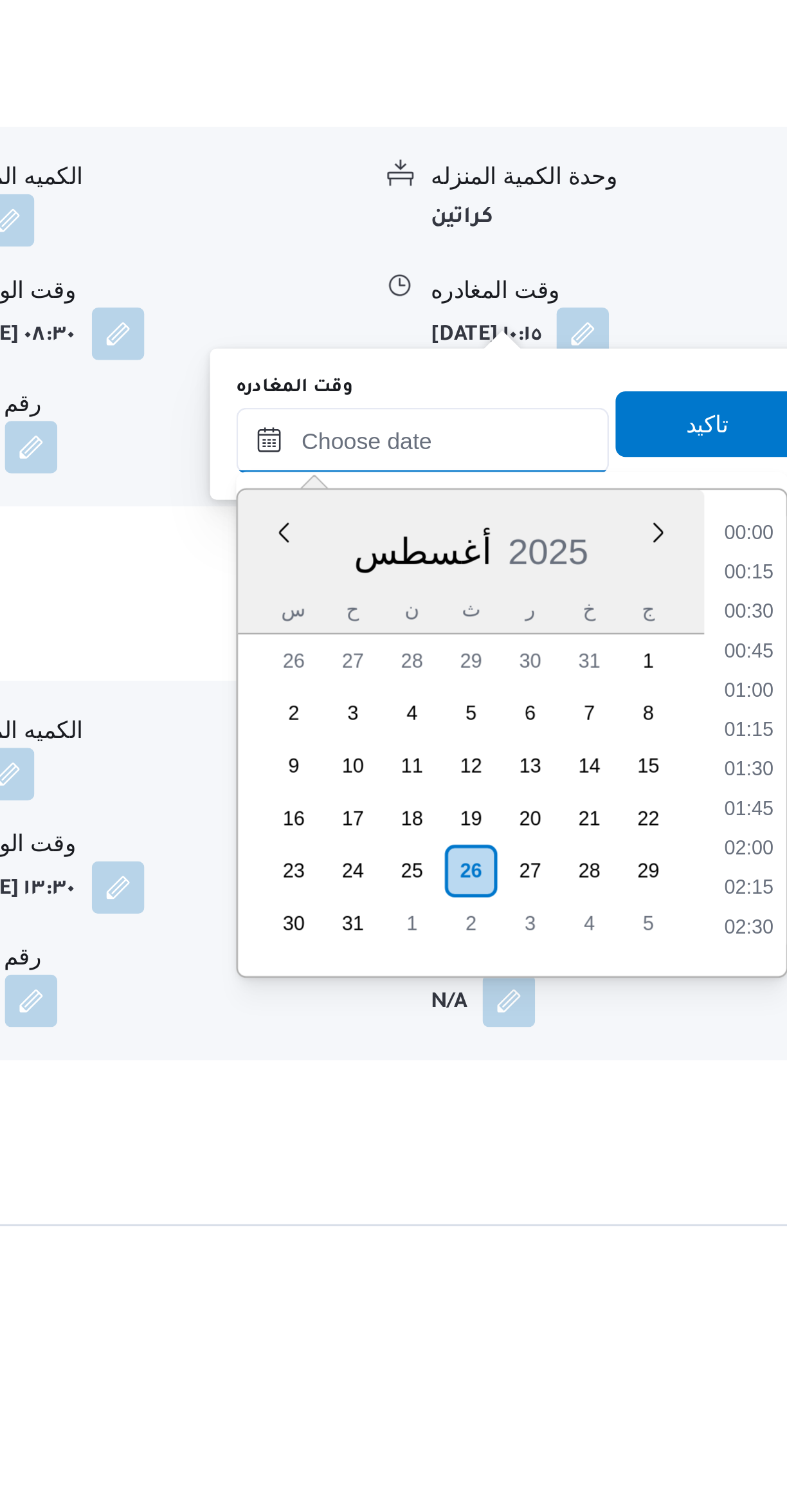
scroll to position [1146, 0]
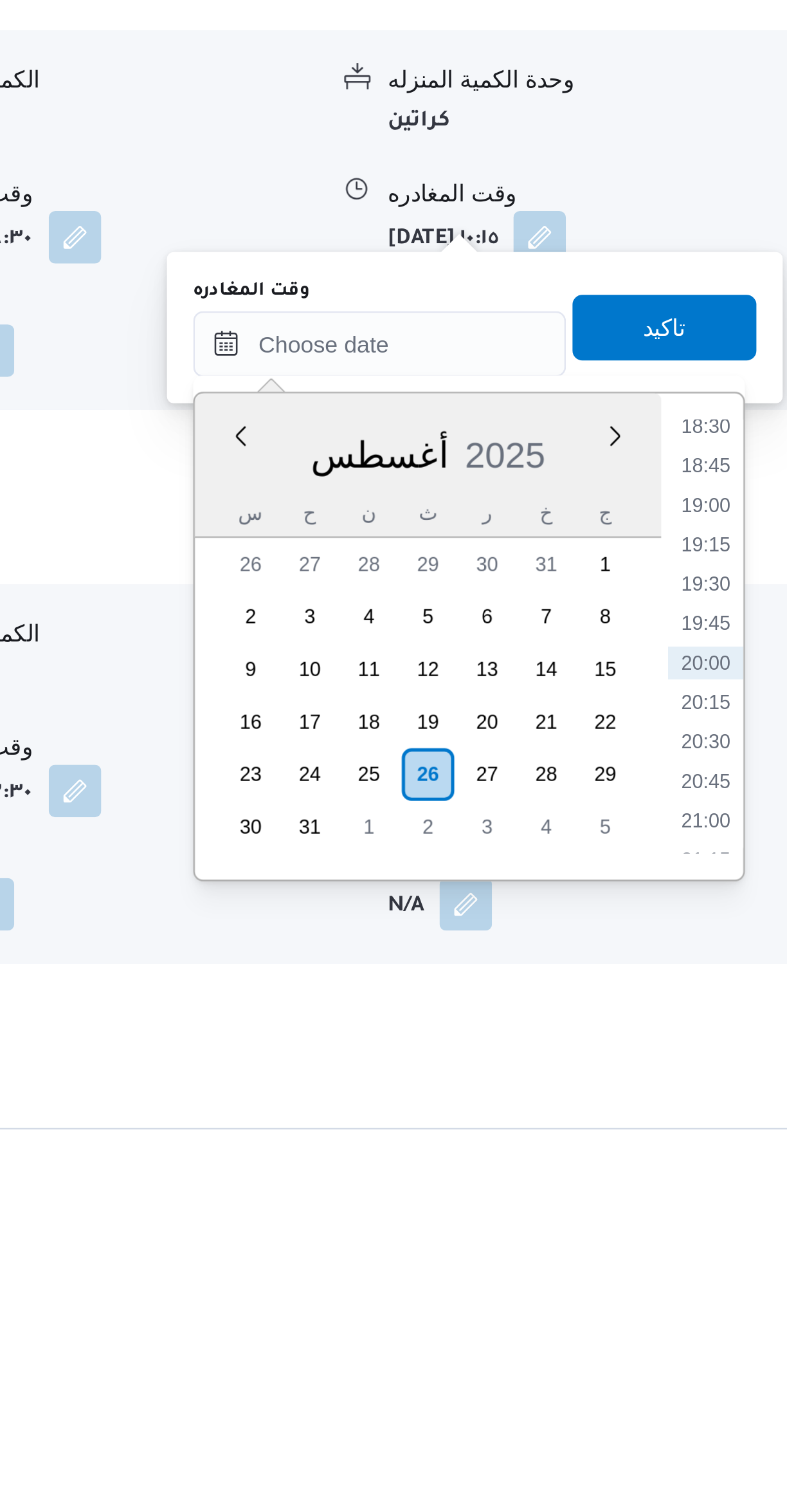
click at [733, 1182] on li "18:45" at bounding box center [729, 1186] width 29 height 13
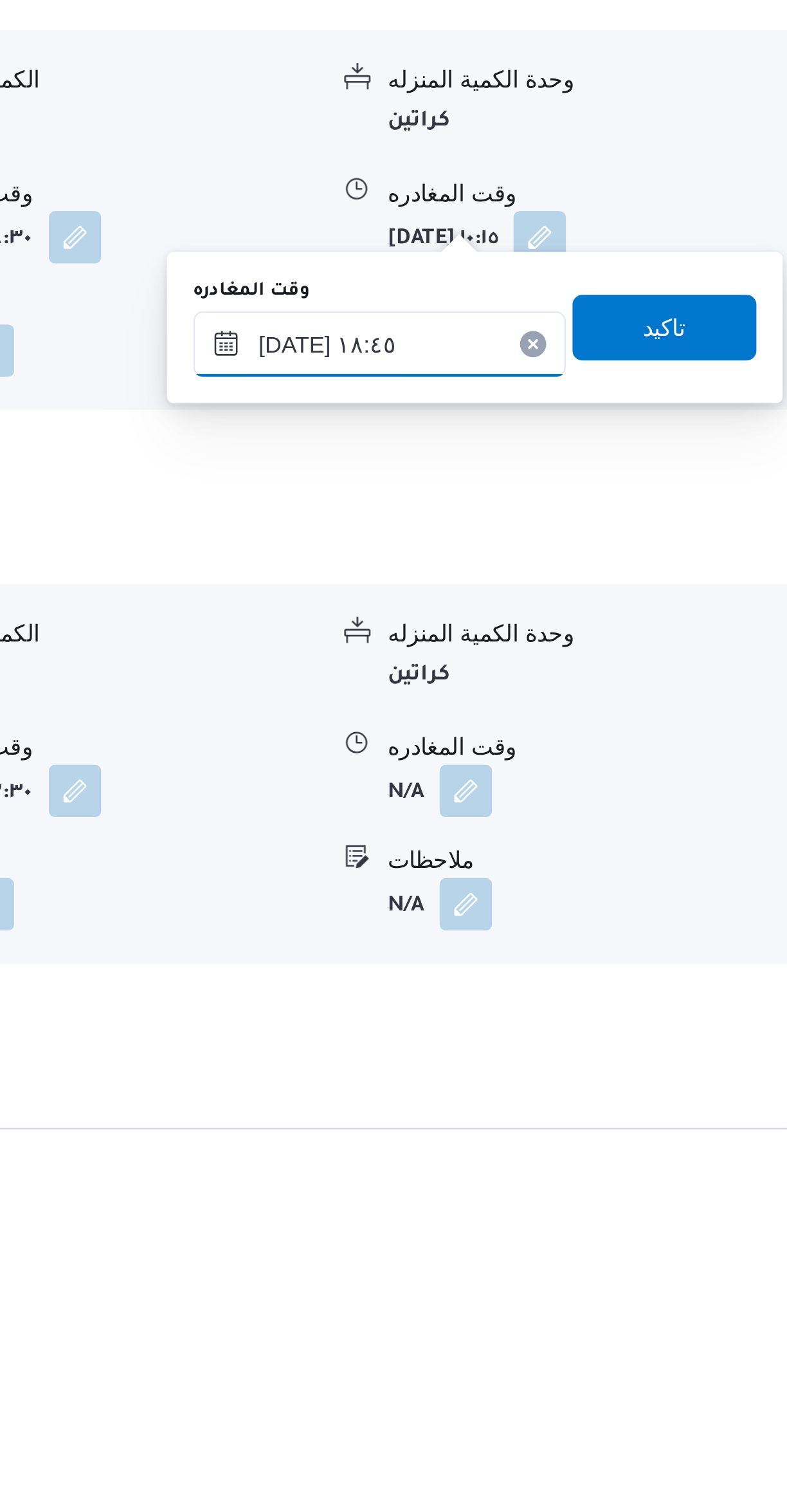
click at [620, 1137] on input "٢٦/٠٨/٢٠٢٥ ١٨:٤٥" at bounding box center [601, 1139] width 146 height 25
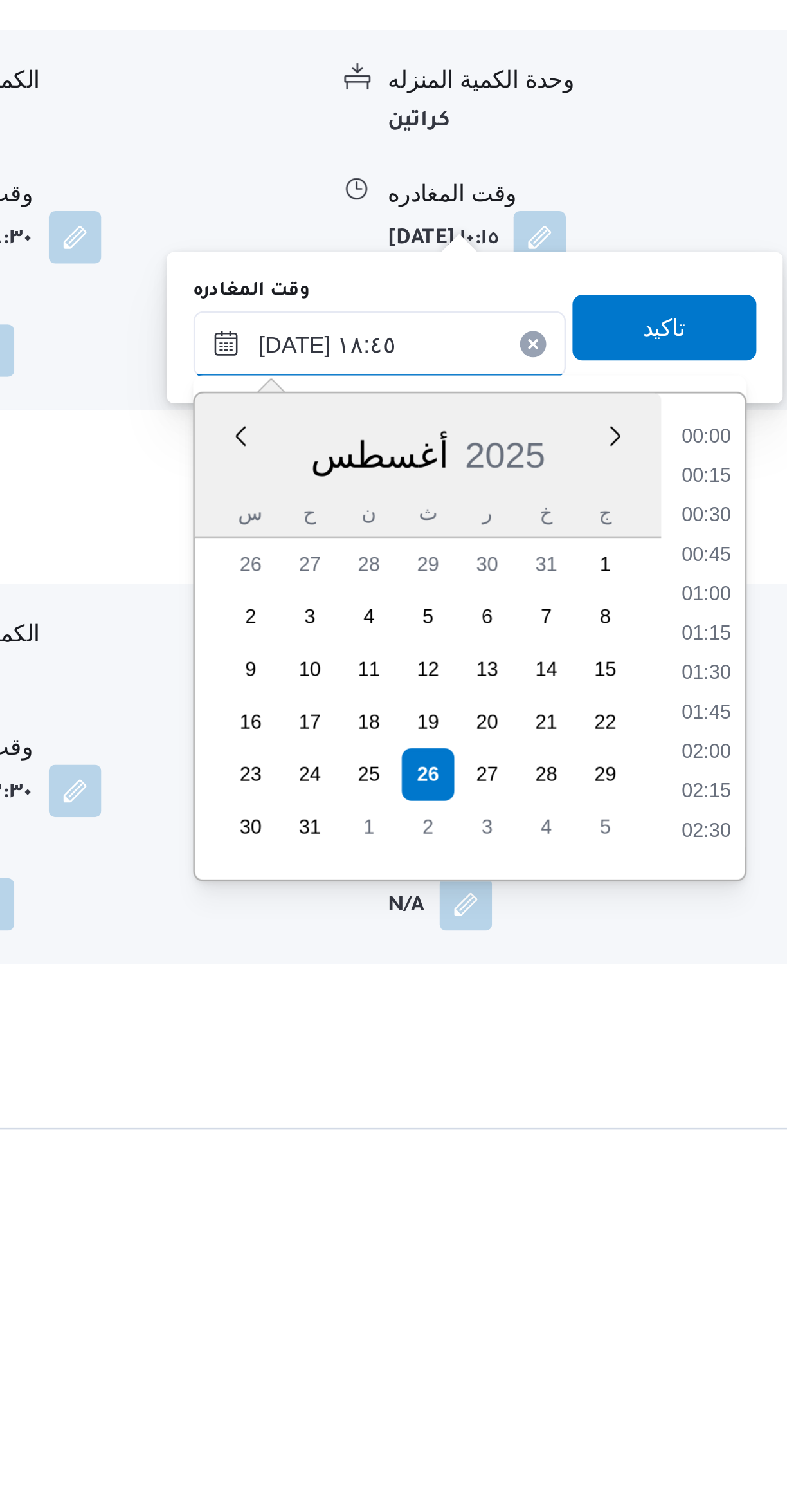
scroll to position [1069, 0]
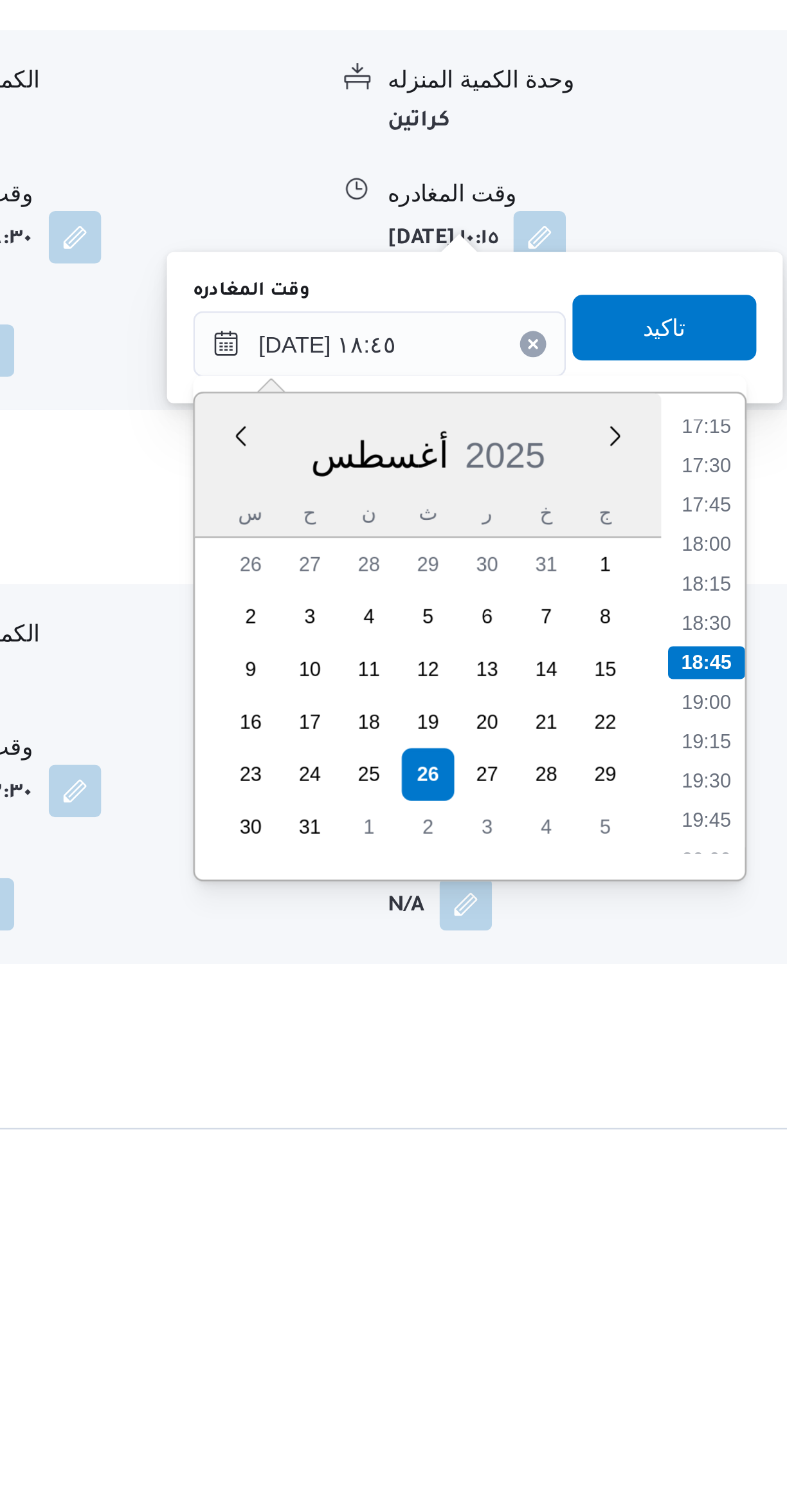
click at [724, 1172] on li "17:15" at bounding box center [729, 1170] width 29 height 13
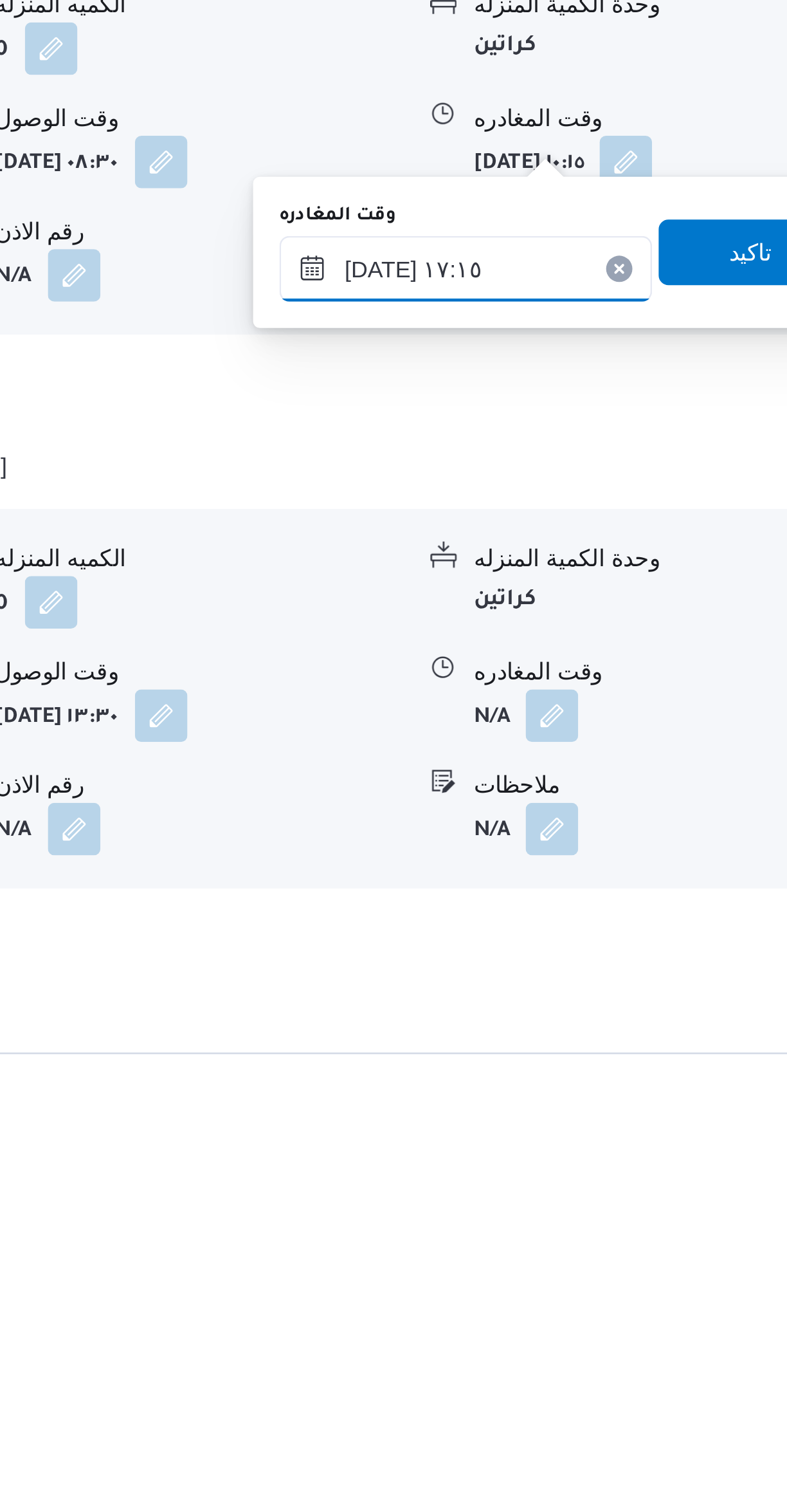
scroll to position [437, 0]
click at [603, 1141] on input "٢٦/٠٨/٢٠٢٥ ١٧:١٥" at bounding box center [601, 1139] width 146 height 25
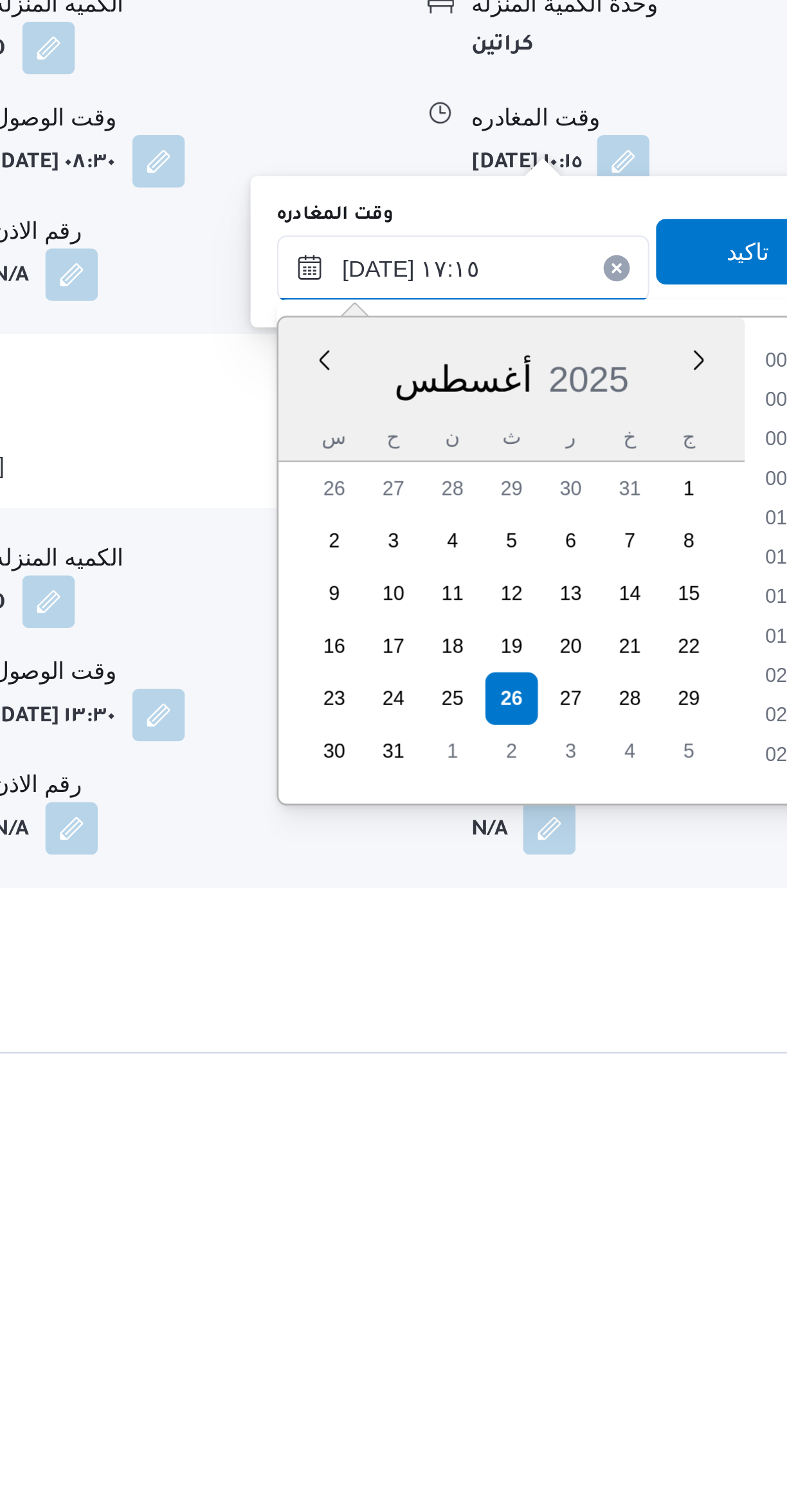
scroll to position [977, 0]
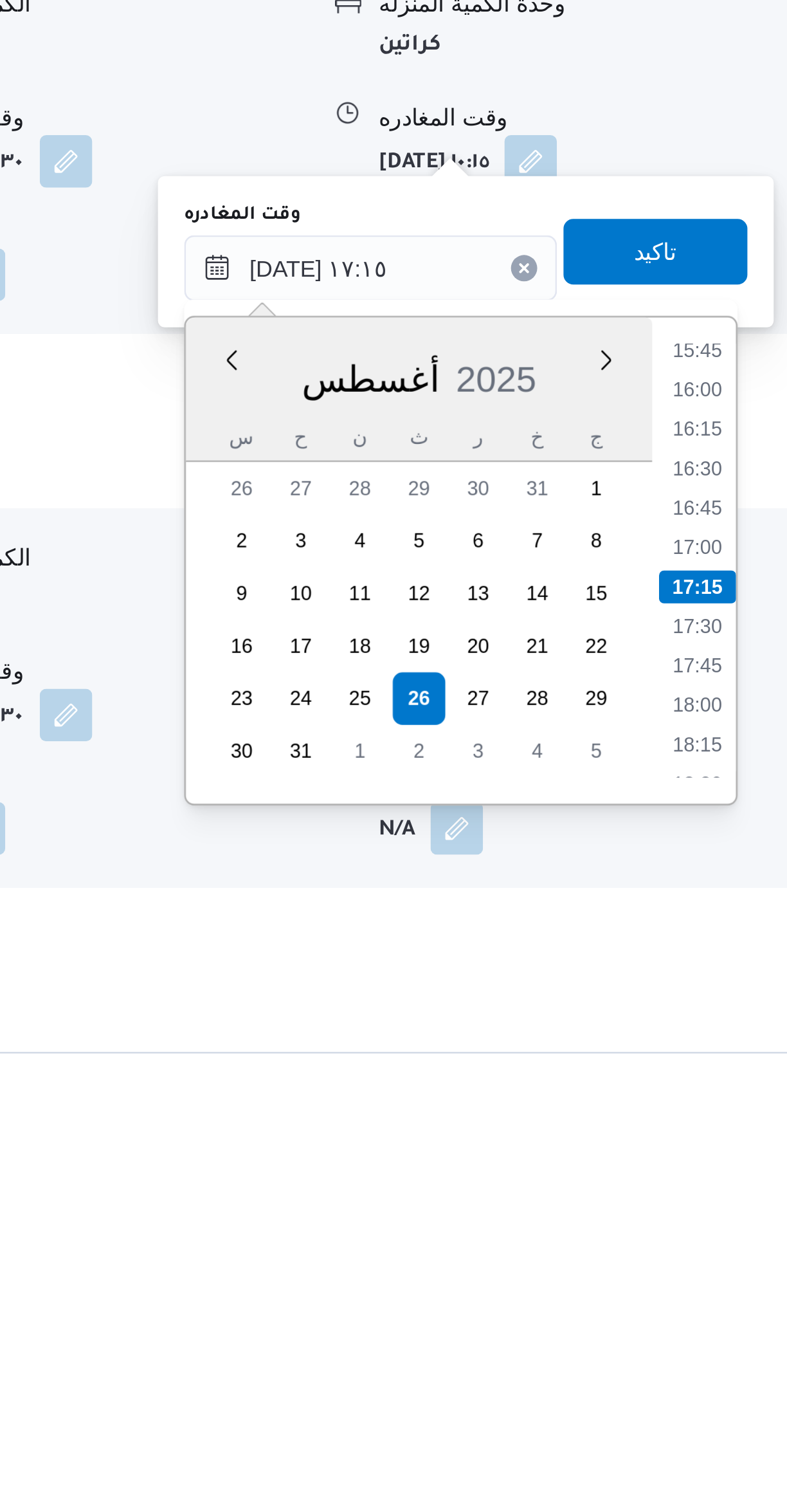
click at [731, 1174] on li "15:45" at bounding box center [729, 1170] width 29 height 13
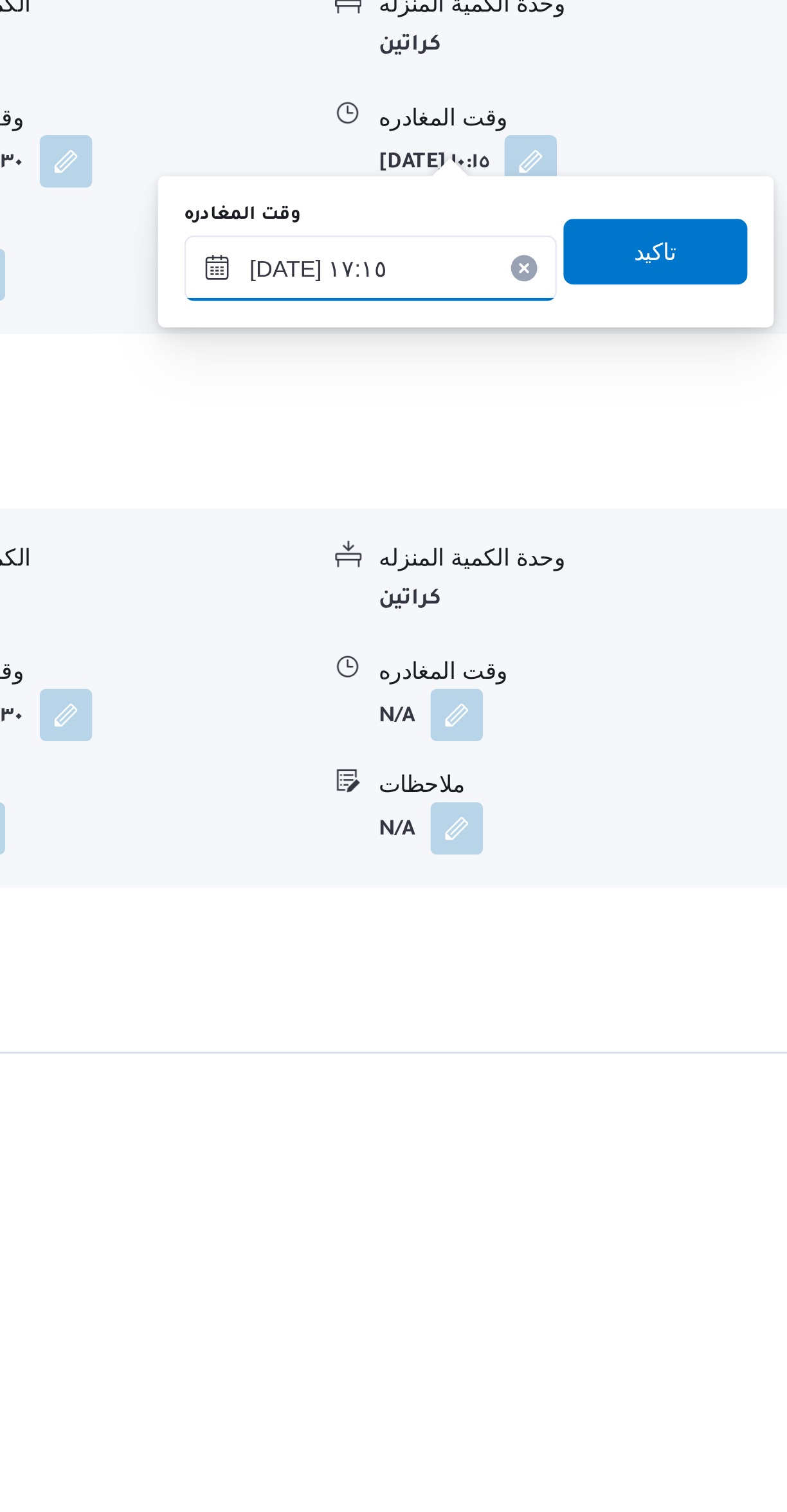
type input "٢٦/٠٨/٢٠٢٥ ١٥:٤٥"
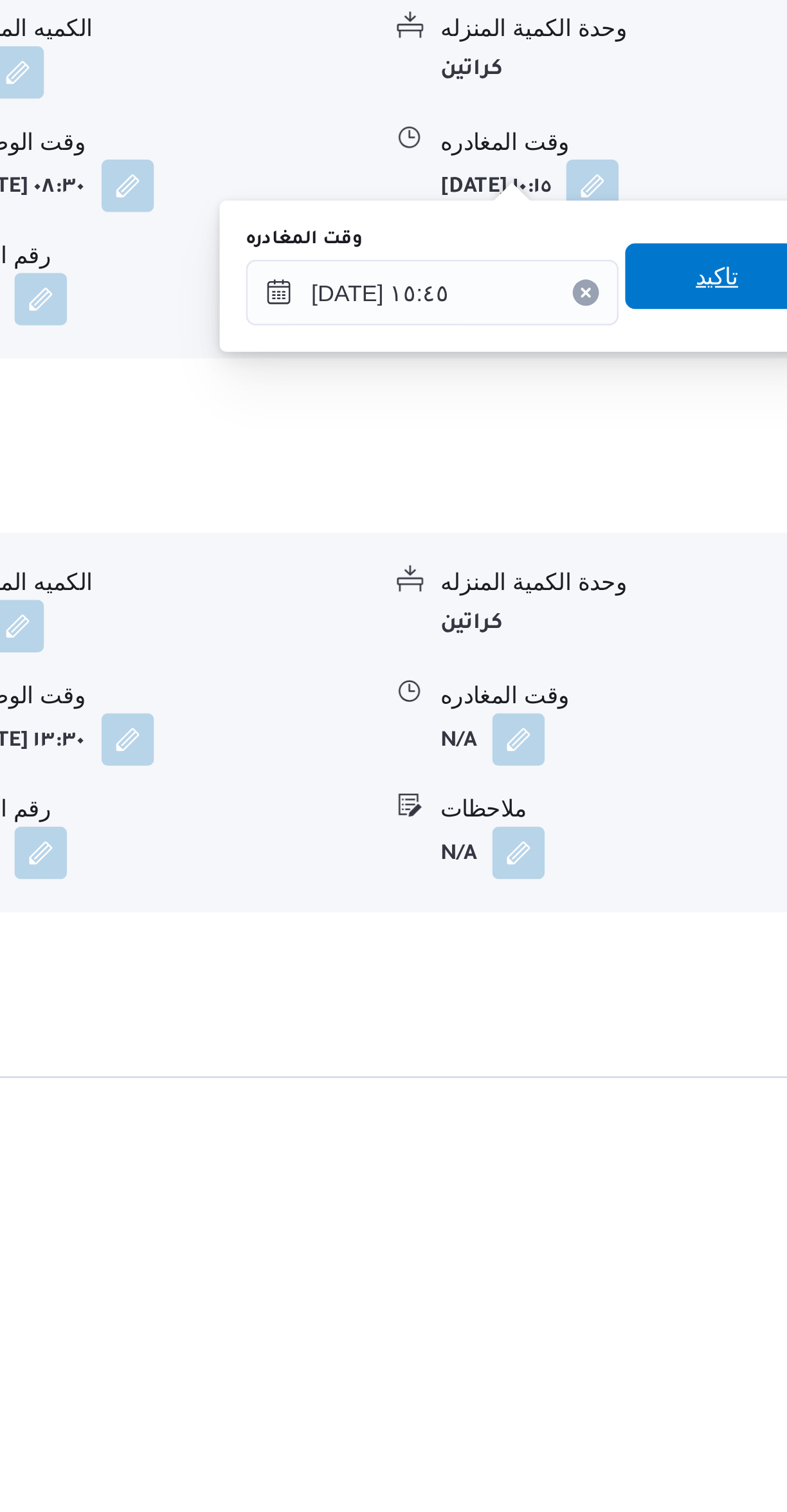
click at [708, 1133] on span "تاكيد" at bounding box center [713, 1132] width 17 height 15
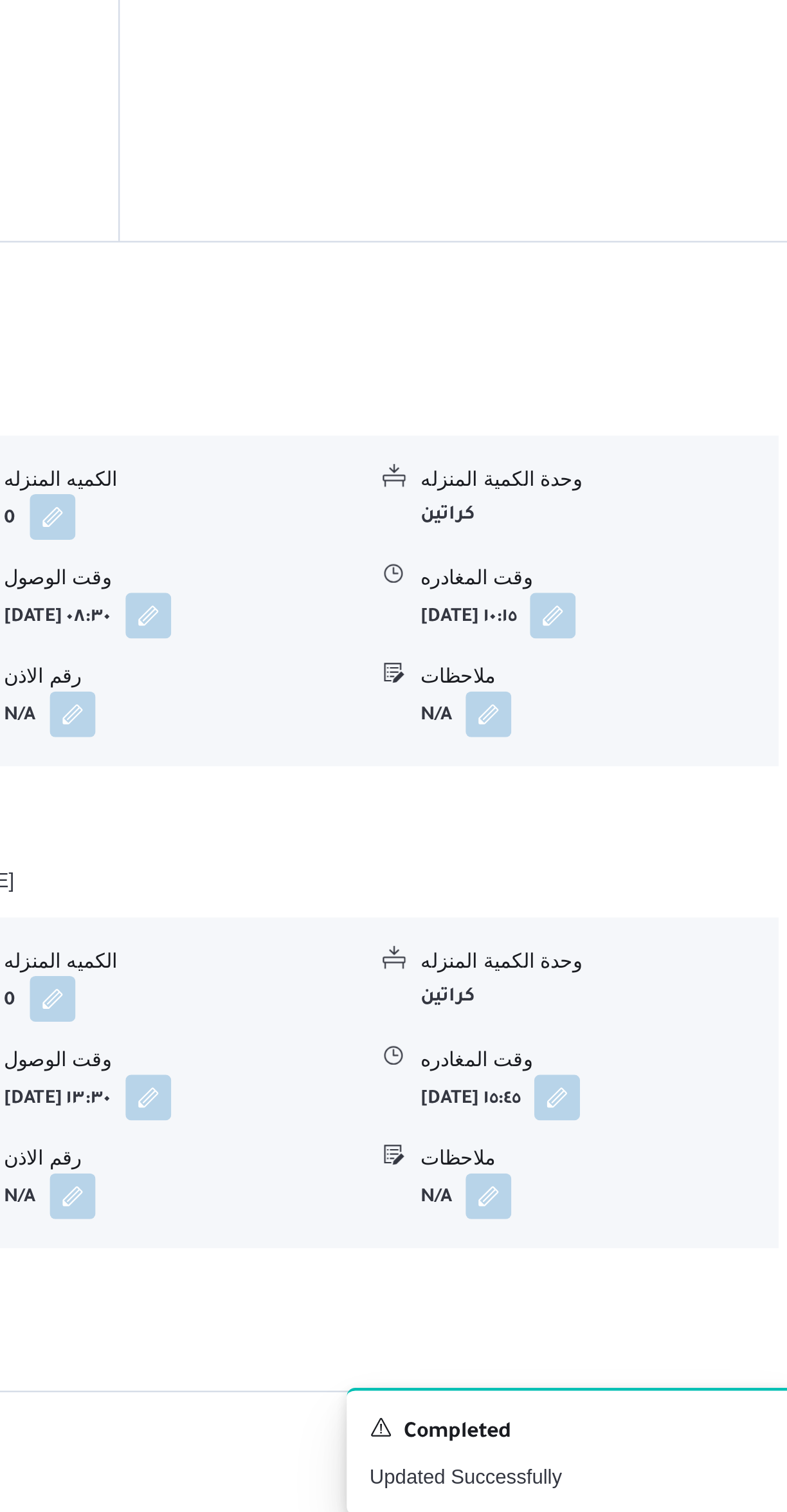
scroll to position [437, 0]
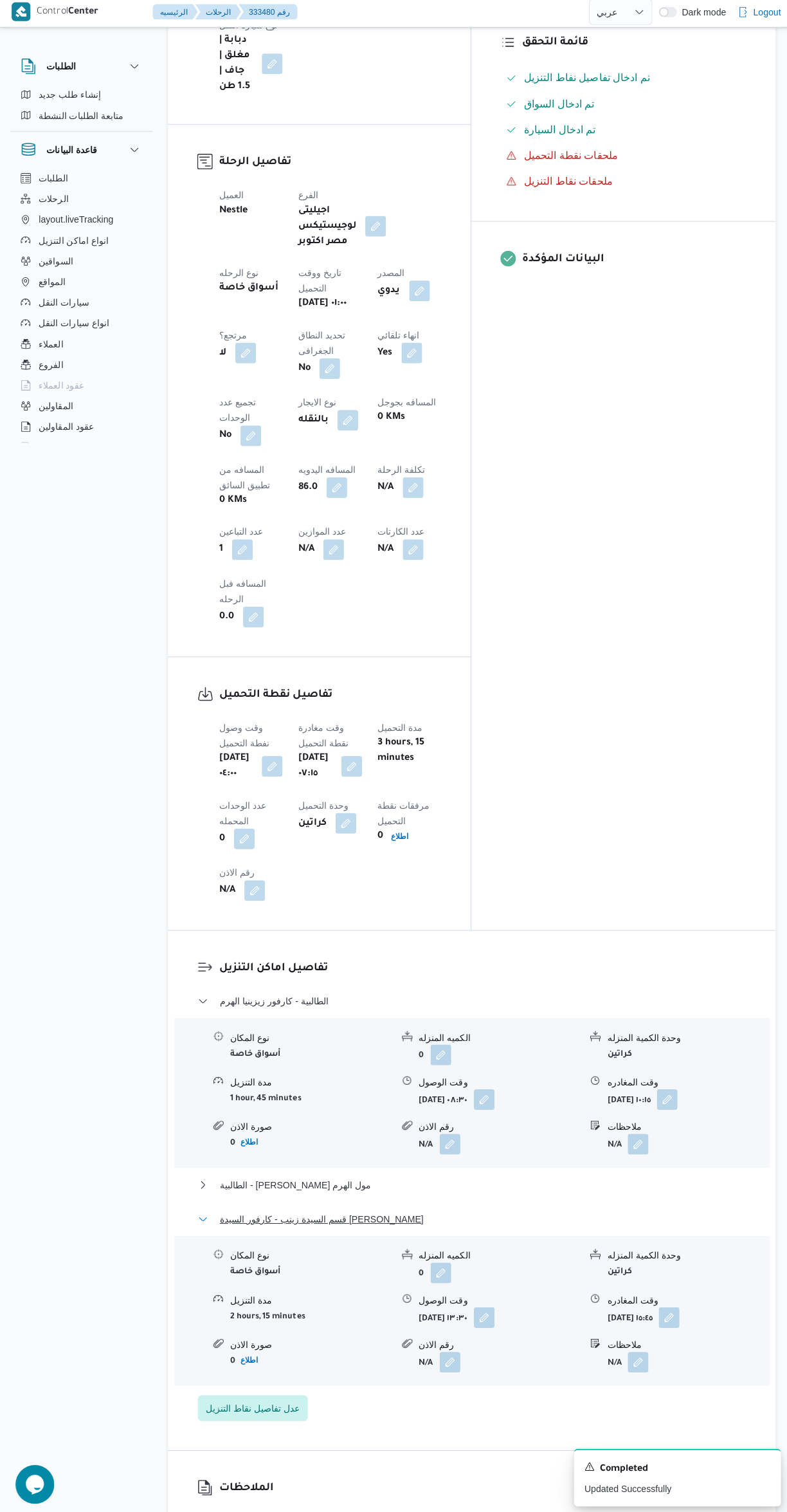
click at [463, 1209] on button "قسم السيدة زينب - كارفور السيدة زينب" at bounding box center [470, 1216] width 546 height 15
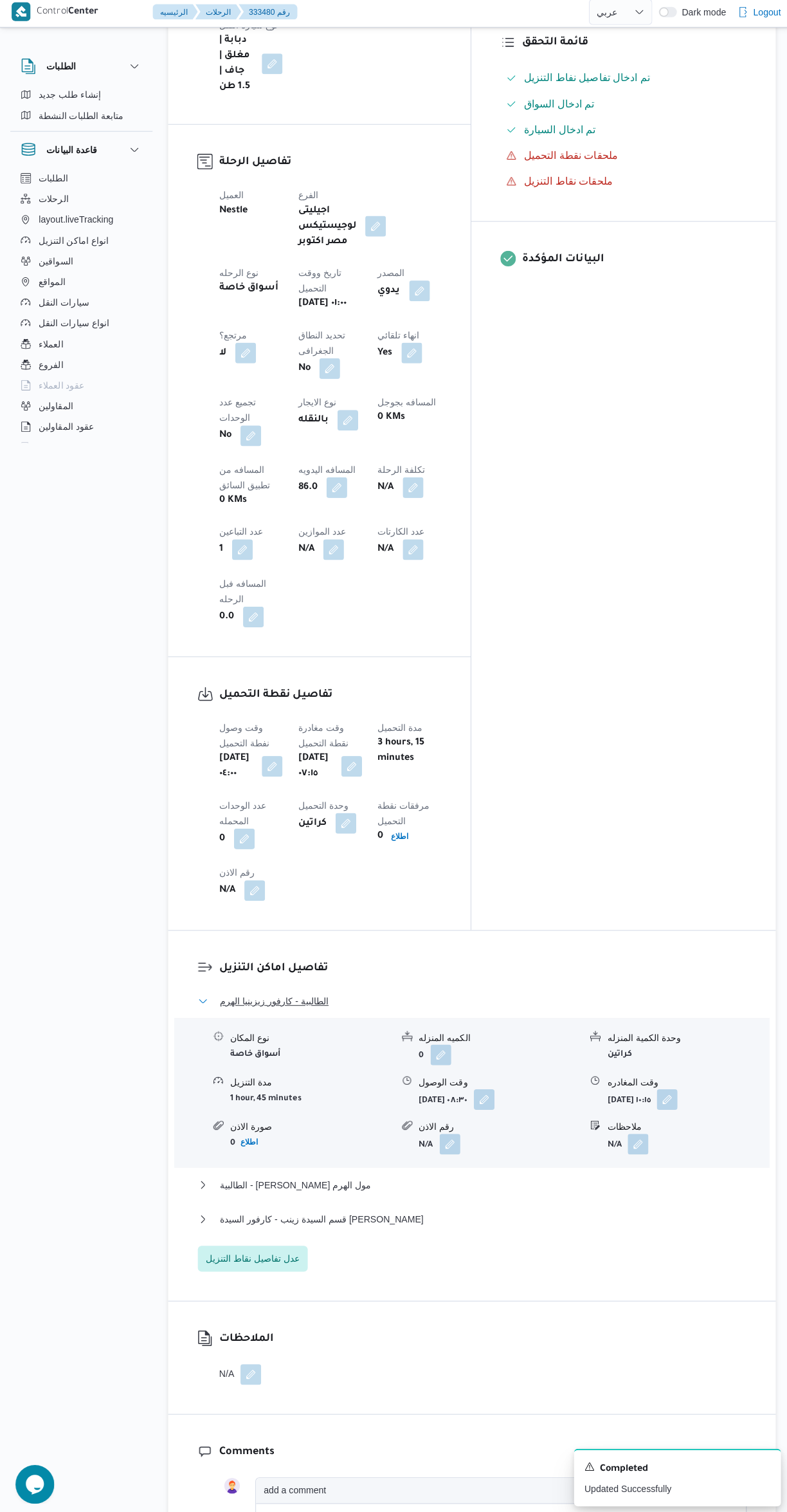
click at [249, 991] on span "الطالبية - كارفور زيزينيا الهرم" at bounding box center [273, 999] width 108 height 15
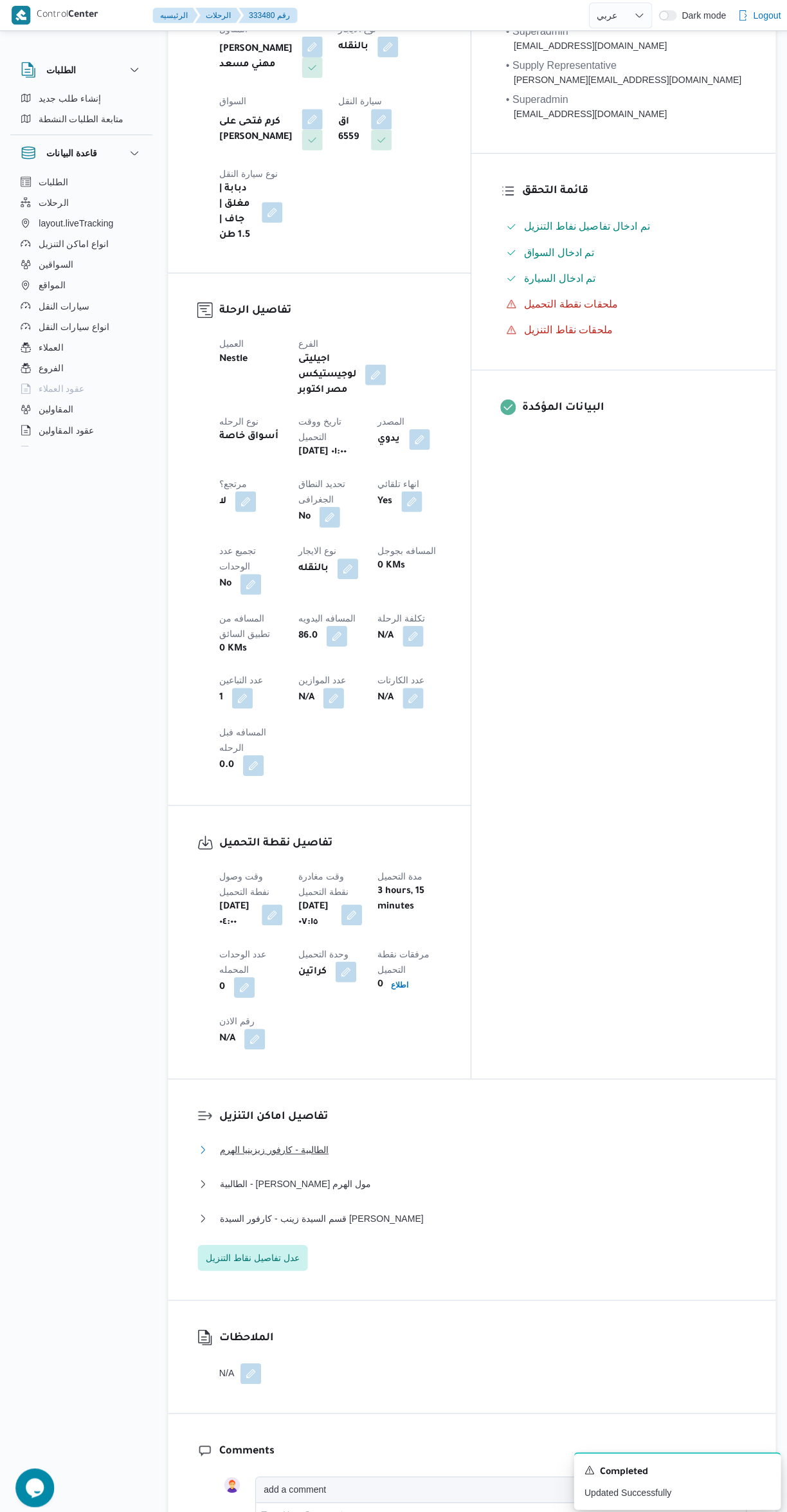
scroll to position [0, 0]
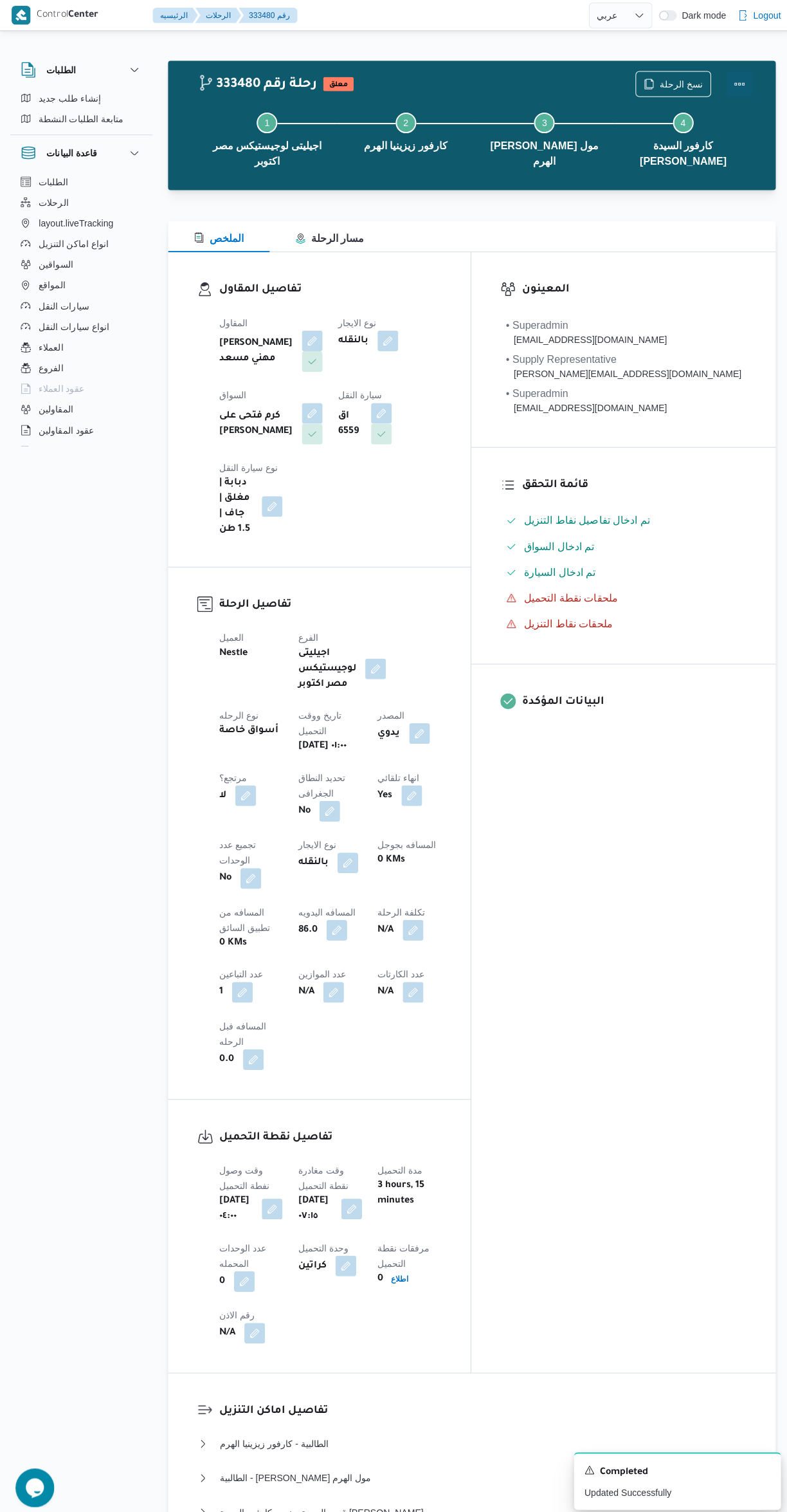
click at [734, 92] on button "Actions" at bounding box center [735, 84] width 25 height 25
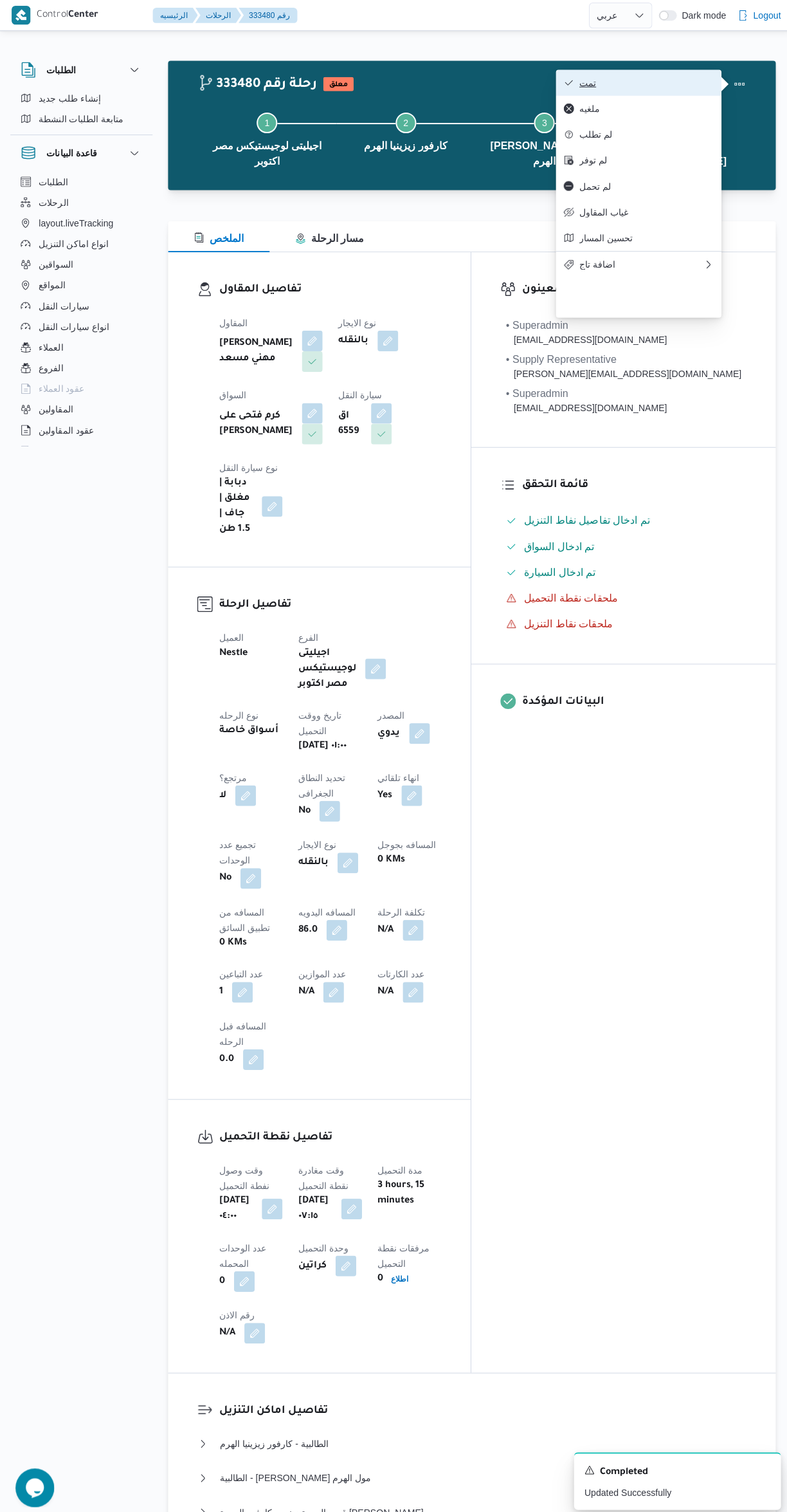
click at [654, 88] on span "تمت" at bounding box center [643, 82] width 134 height 10
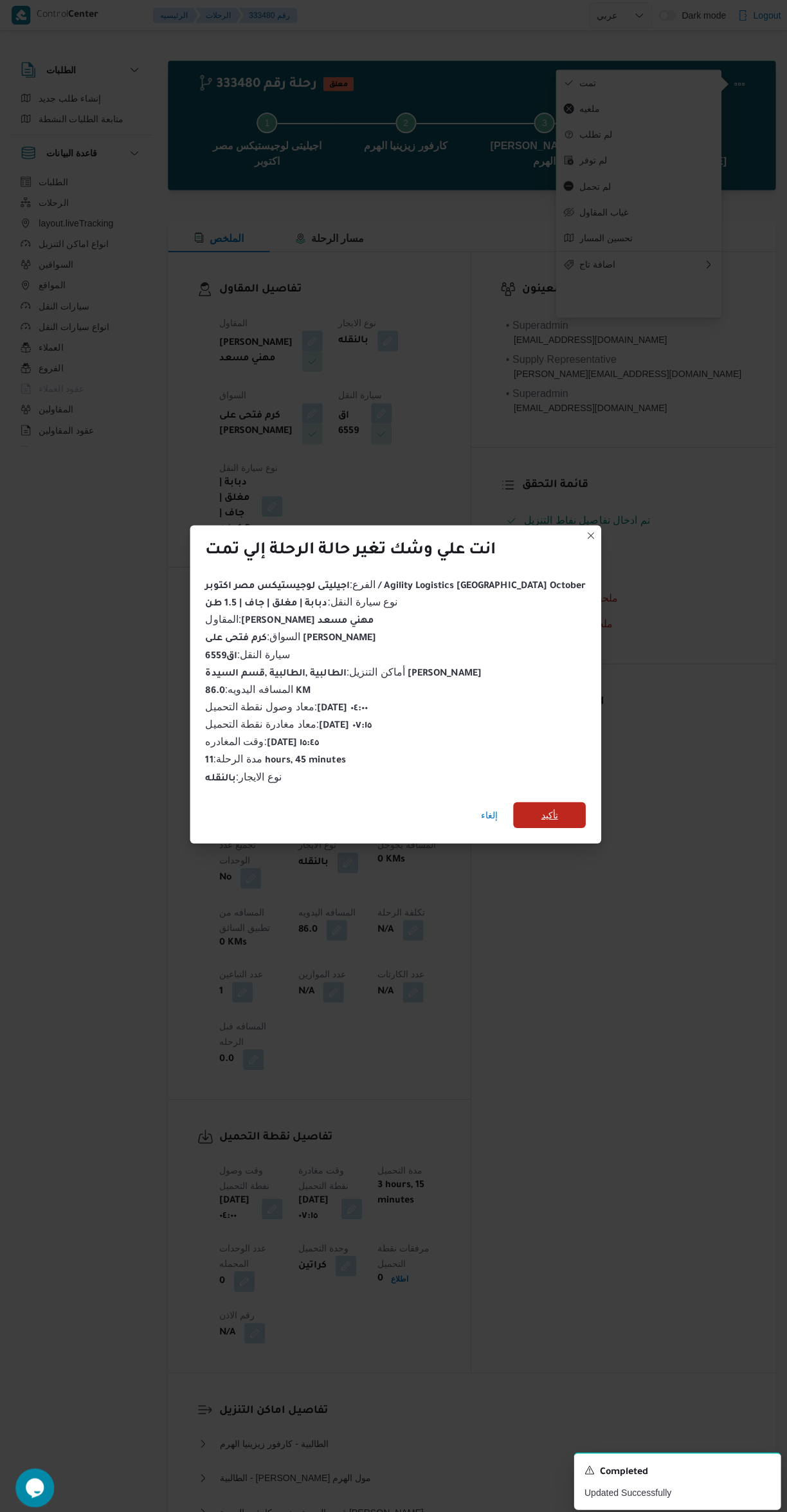
click at [532, 804] on span "تأكيد" at bounding box center [547, 811] width 72 height 25
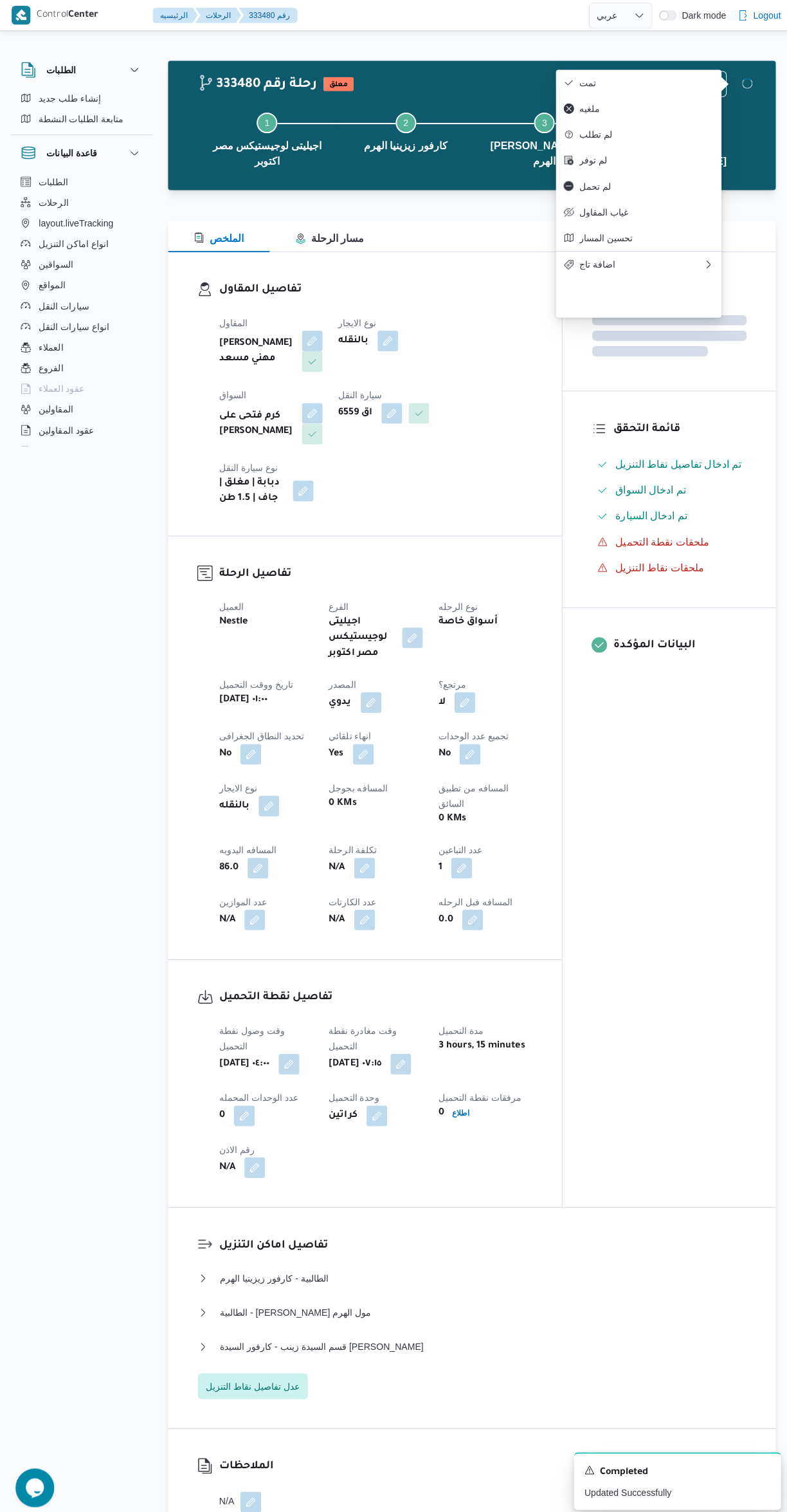
click at [677, 955] on div "المعينون قائمة التحقق تم ادخال تفاصيل نفاط التنزيل تم ادخال السواق تم ادخال الس…" at bounding box center [666, 726] width 212 height 949
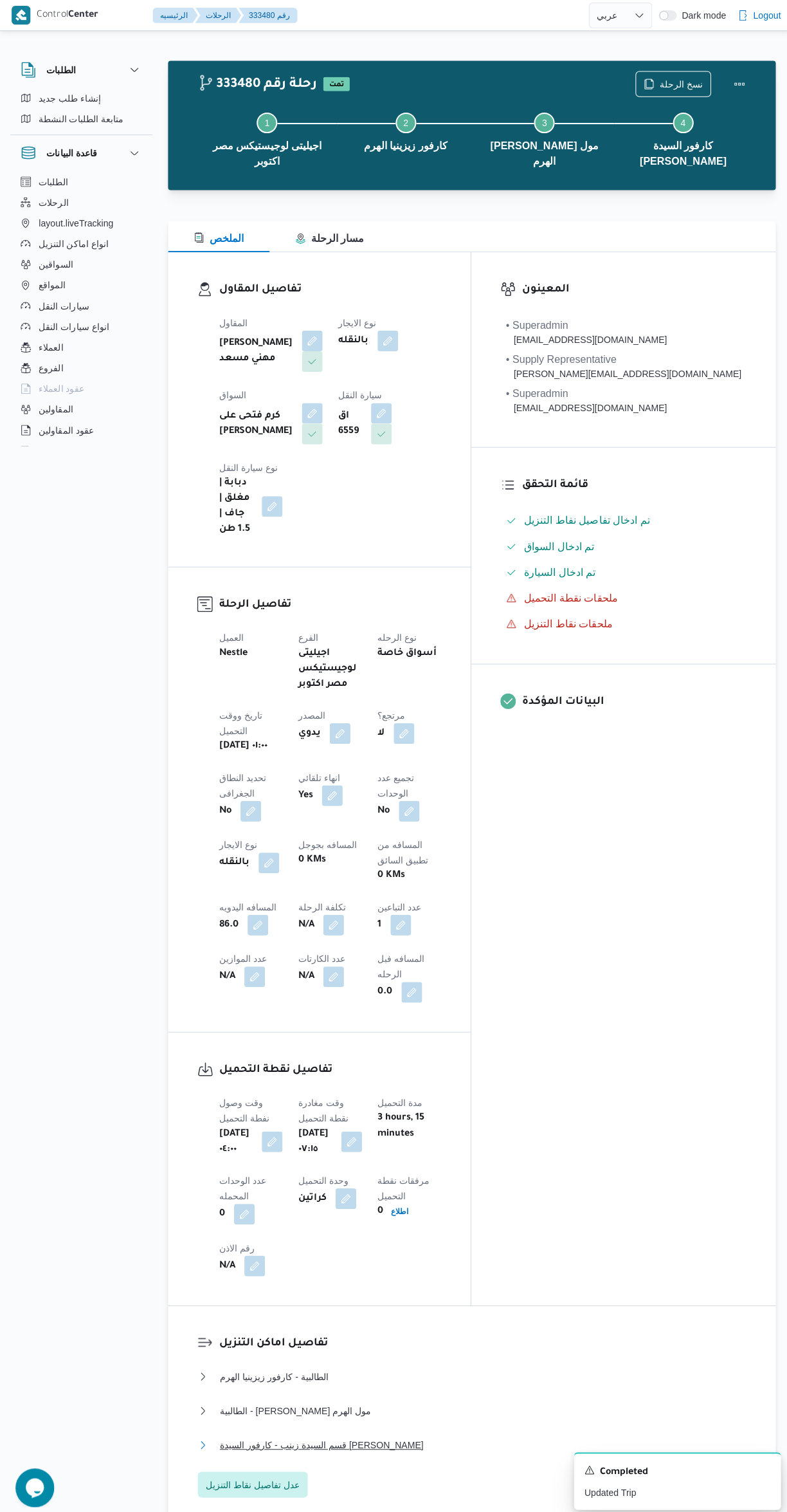
click at [433, 1430] on button "قسم السيدة زينب - كارفور السيدة زينب" at bounding box center [470, 1437] width 546 height 15
select select "ar"
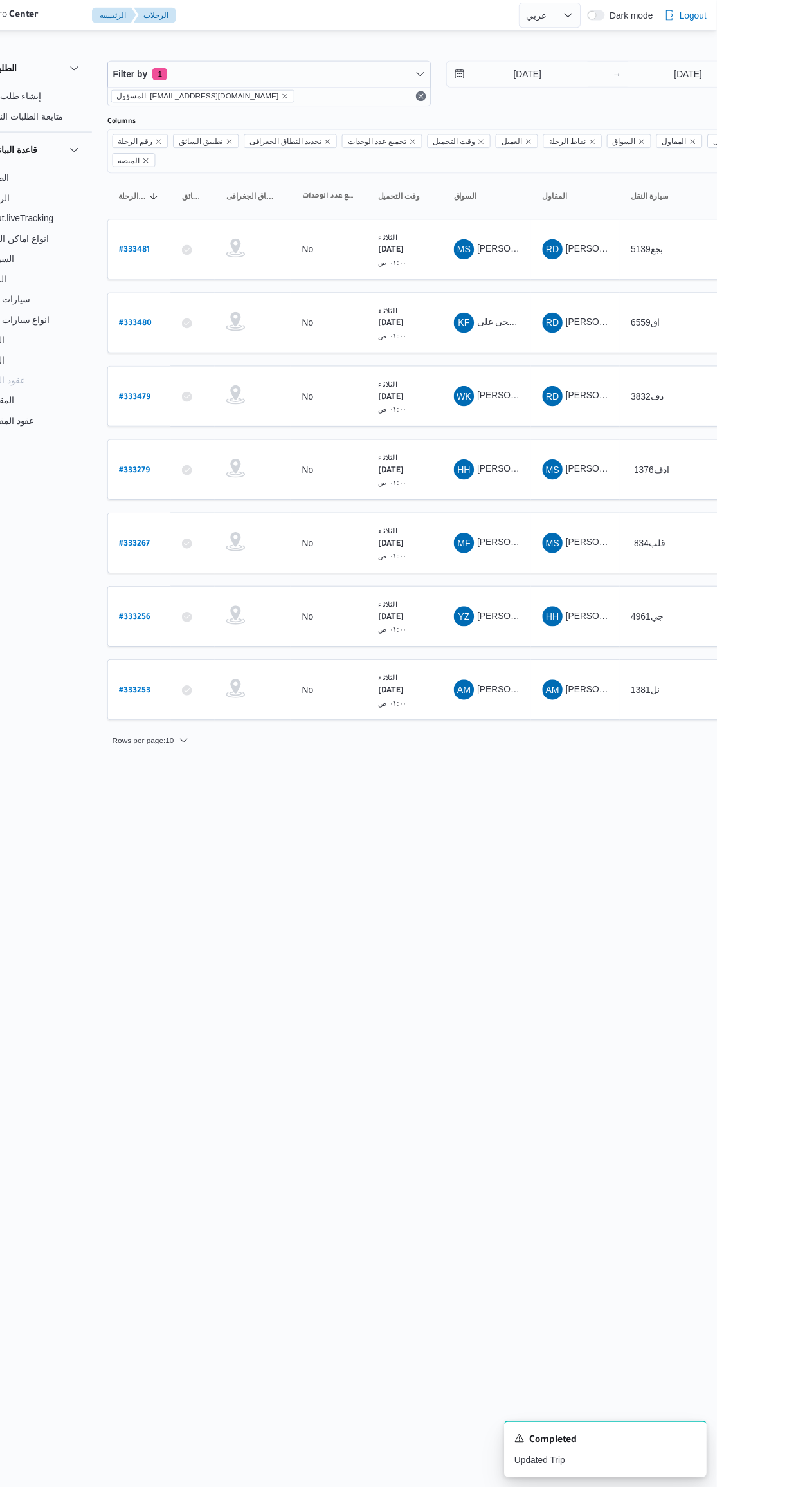
click at [200, 251] on b "# 333481" at bounding box center [195, 255] width 31 height 9
select select "ar"
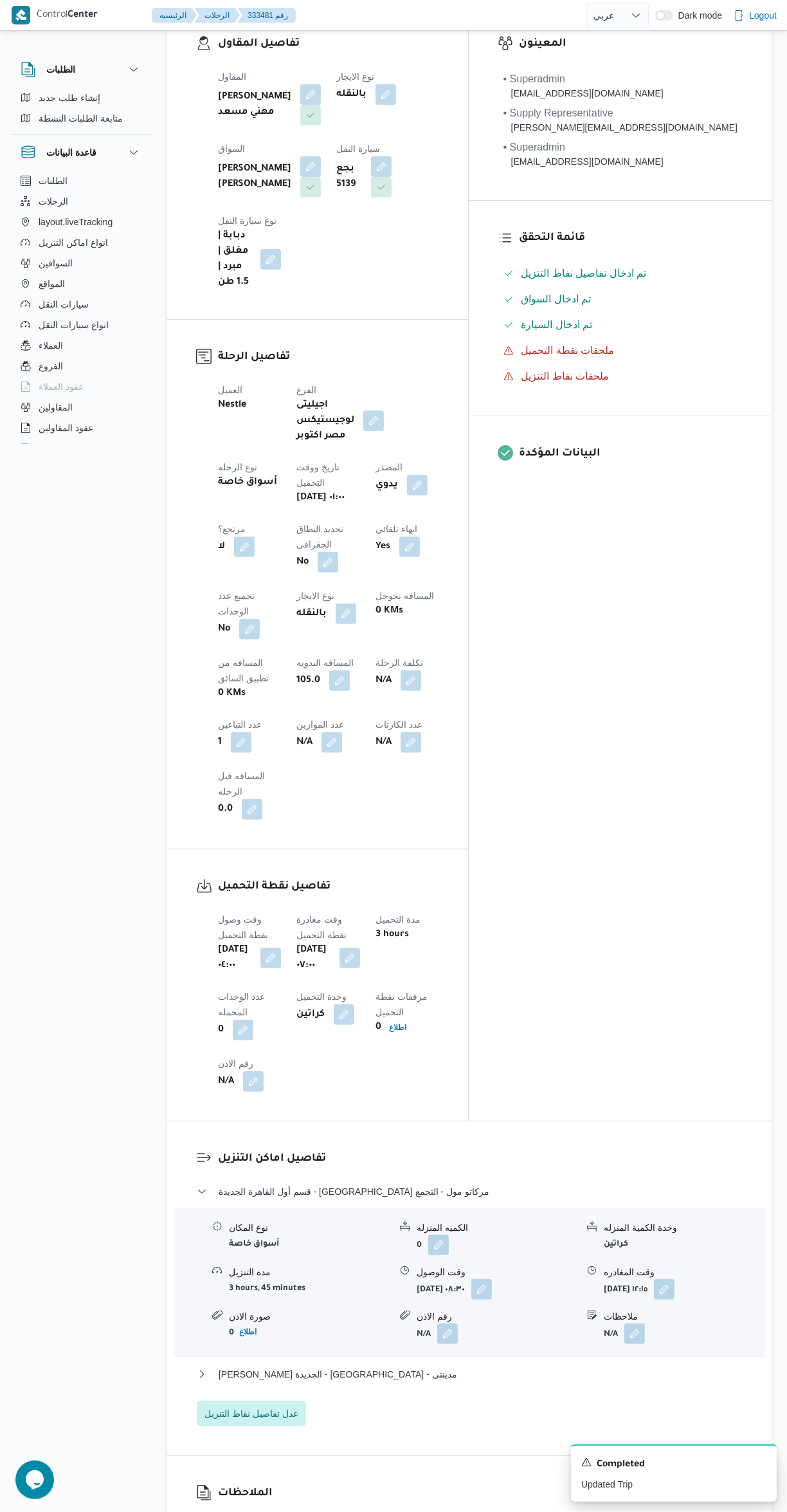
scroll to position [224, 0]
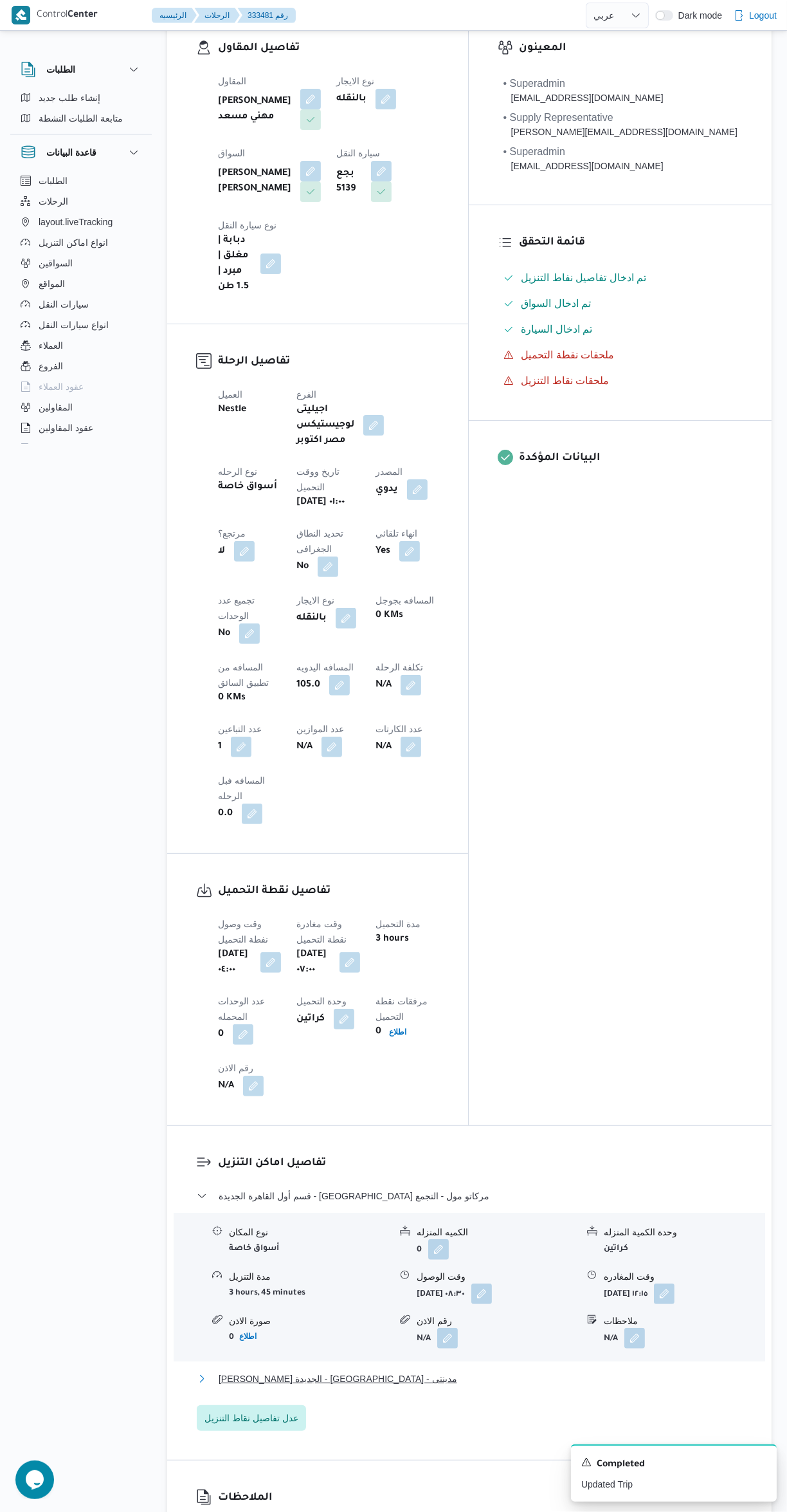
click at [450, 1371] on button "ثانى القاهرة الجديدة - بيت الجملة - مدينتى" at bounding box center [470, 1379] width 546 height 15
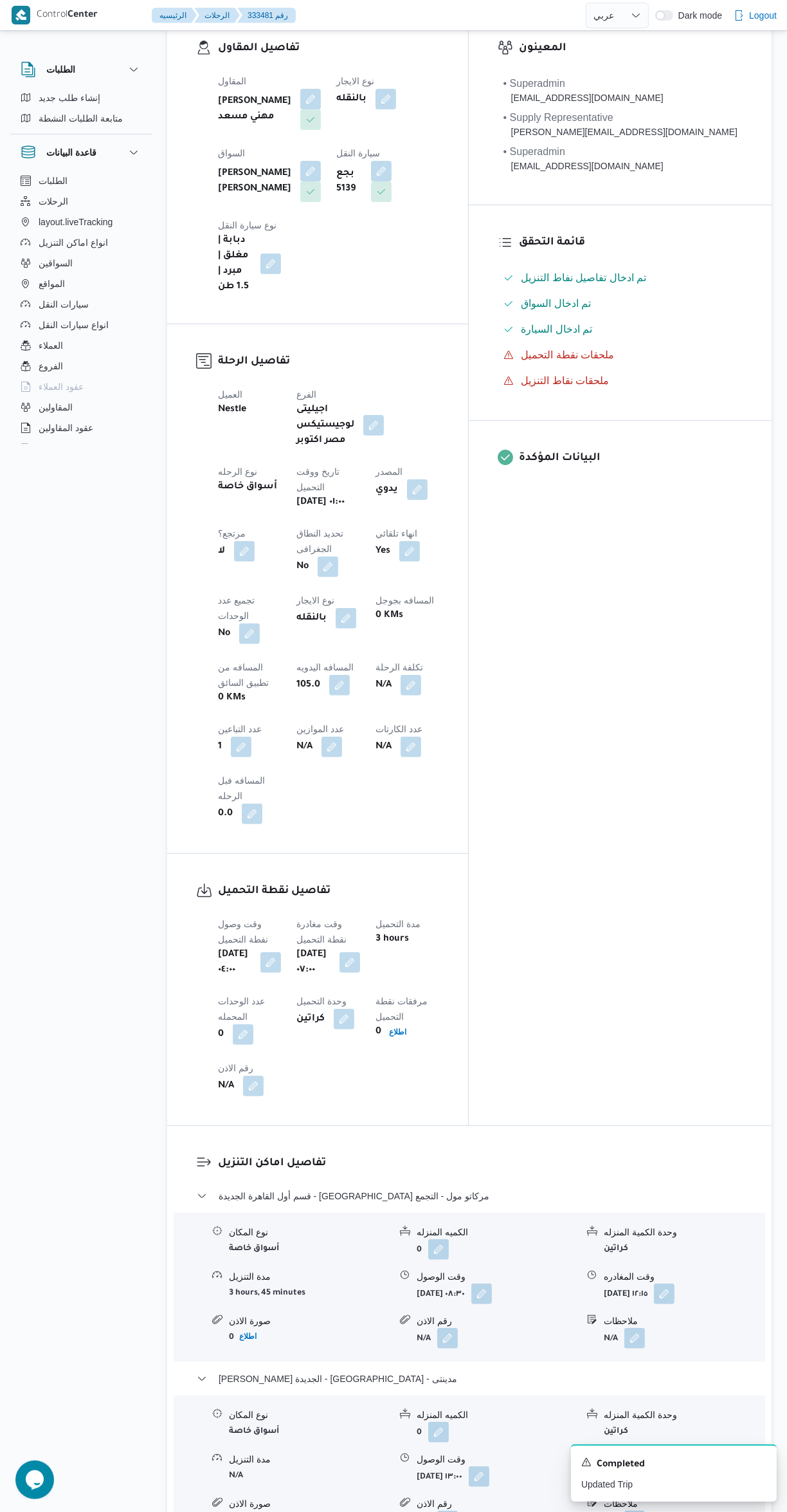
click at [640, 1466] on button "button" at bounding box center [635, 1476] width 21 height 21
click at [593, 1308] on input "وقت المغادره" at bounding box center [601, 1306] width 146 height 25
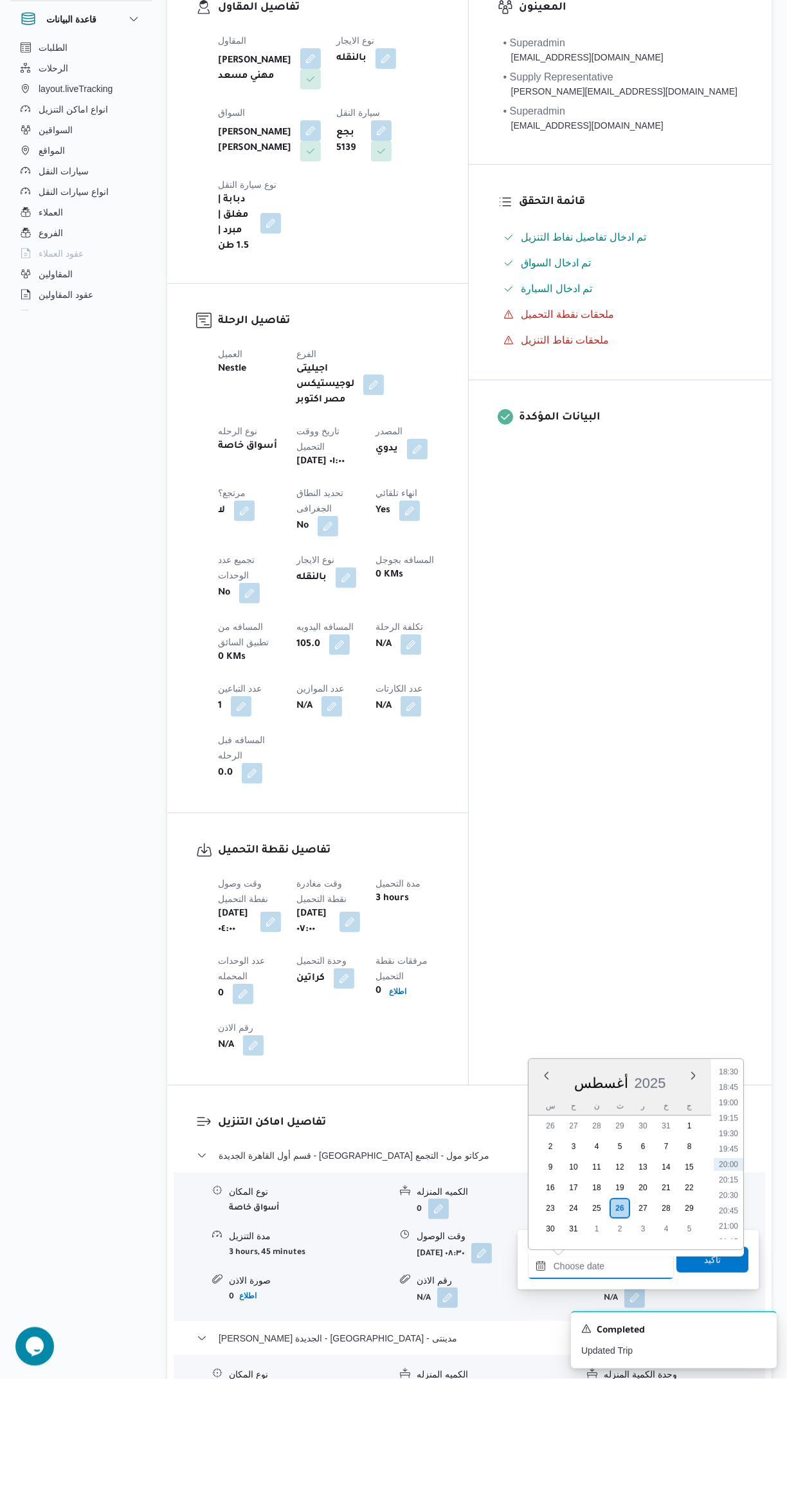
scroll to position [0, 0]
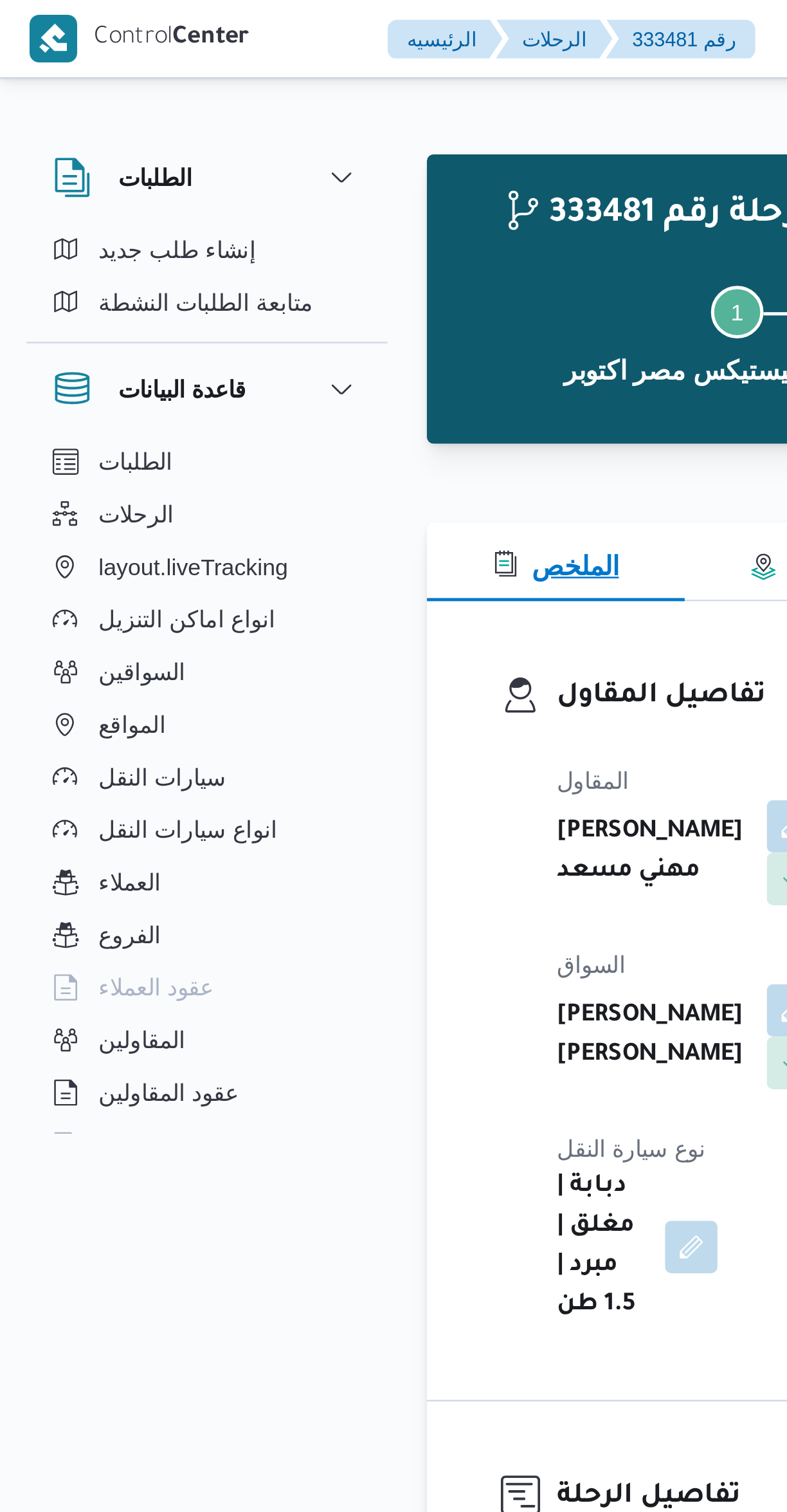
click at [217, 214] on span "الملخص" at bounding box center [218, 222] width 50 height 15
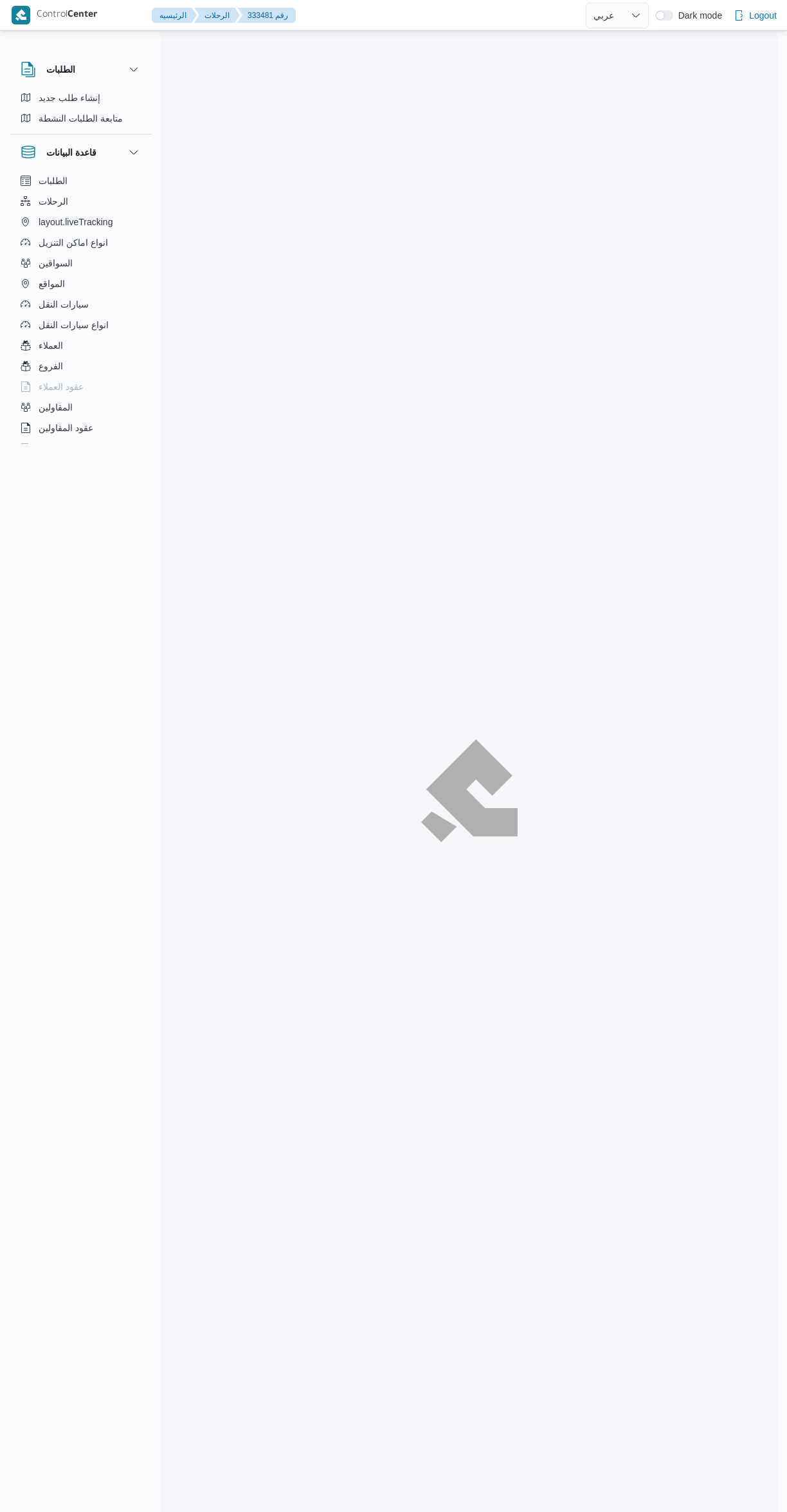
select select "ar"
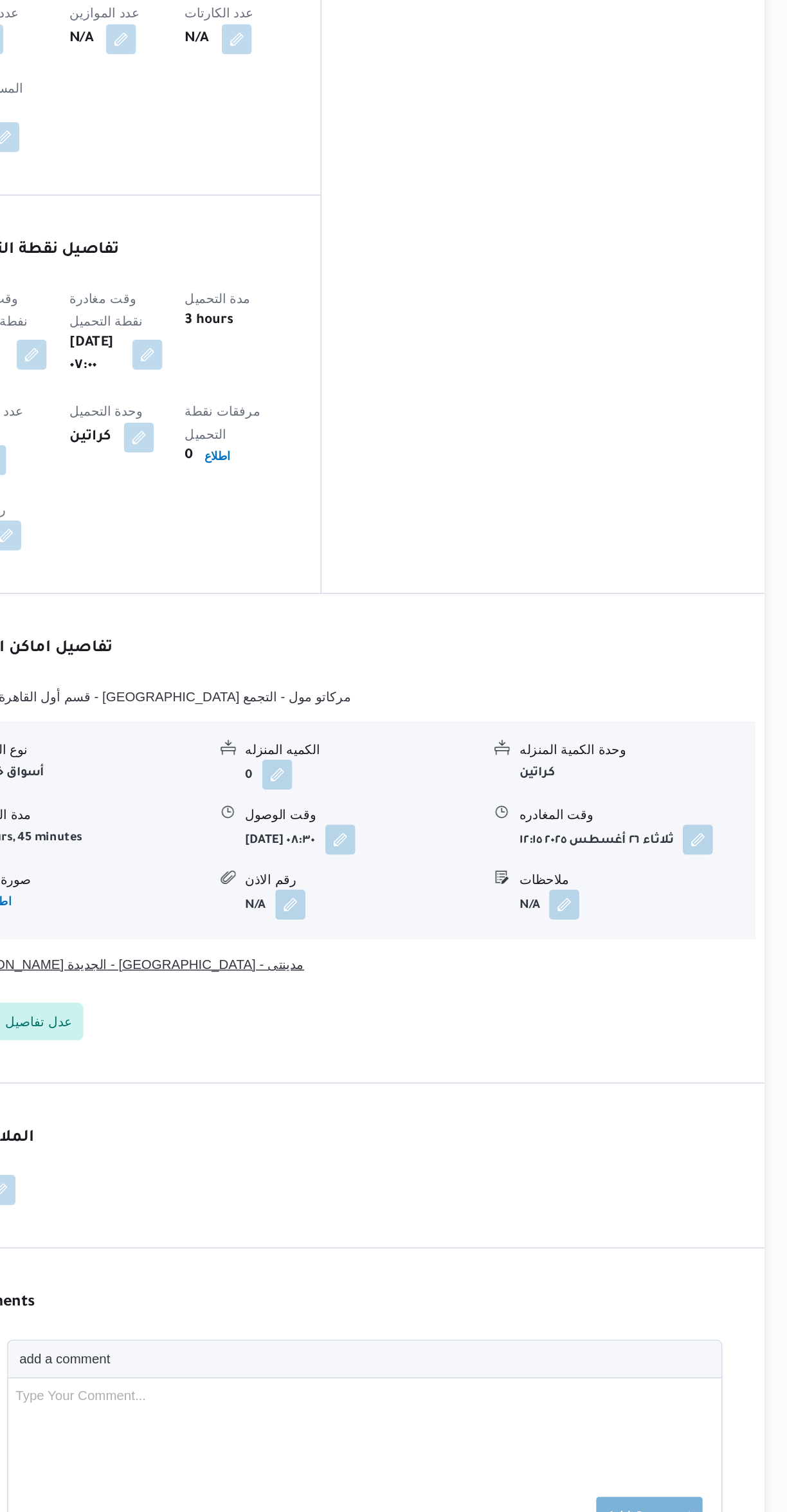
click at [590, 1129] on button "[PERSON_NAME] الجديدة - [GEOGRAPHIC_DATA] - مدينتى" at bounding box center [470, 1137] width 546 height 15
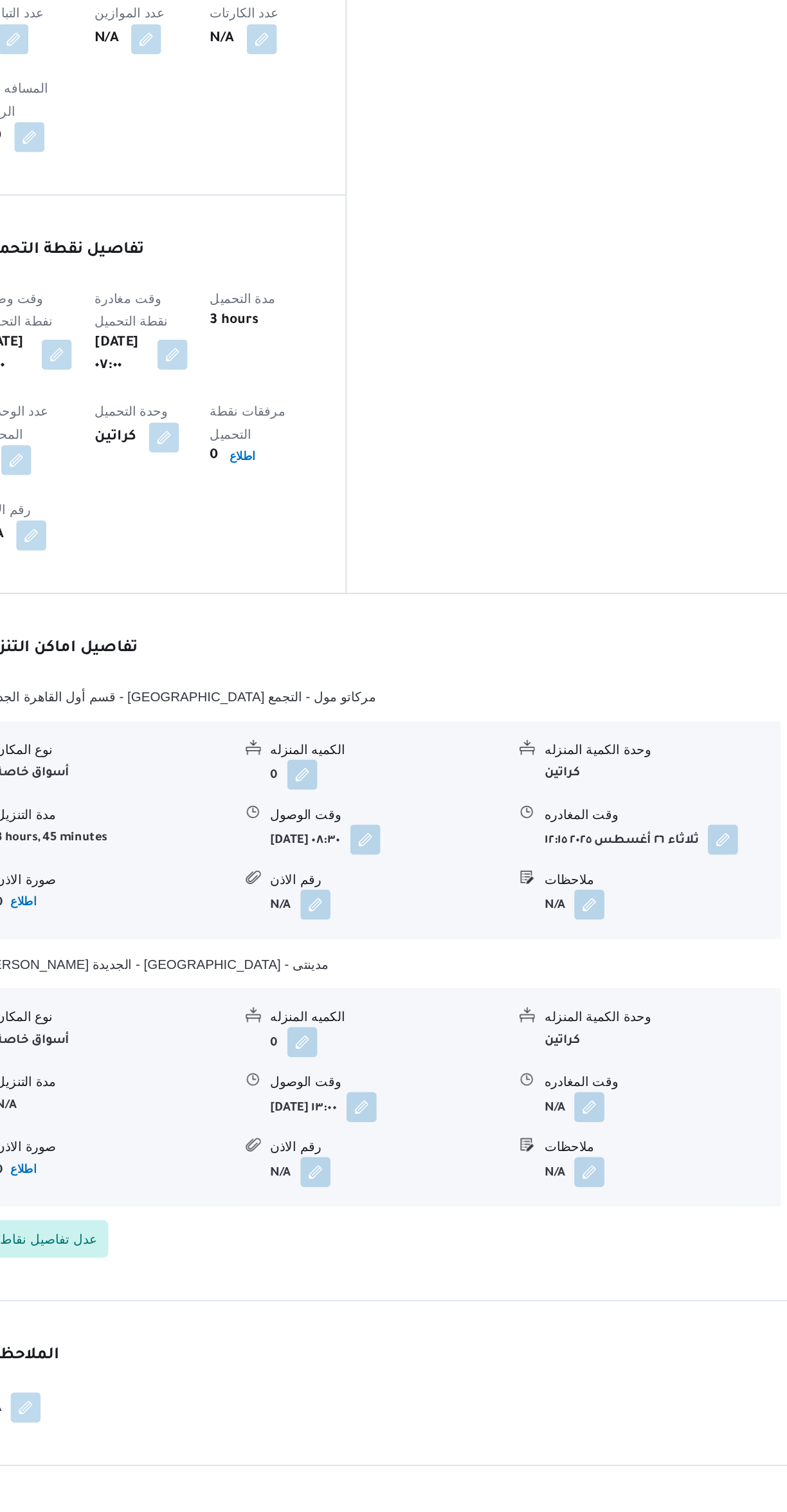
scroll to position [466, 0]
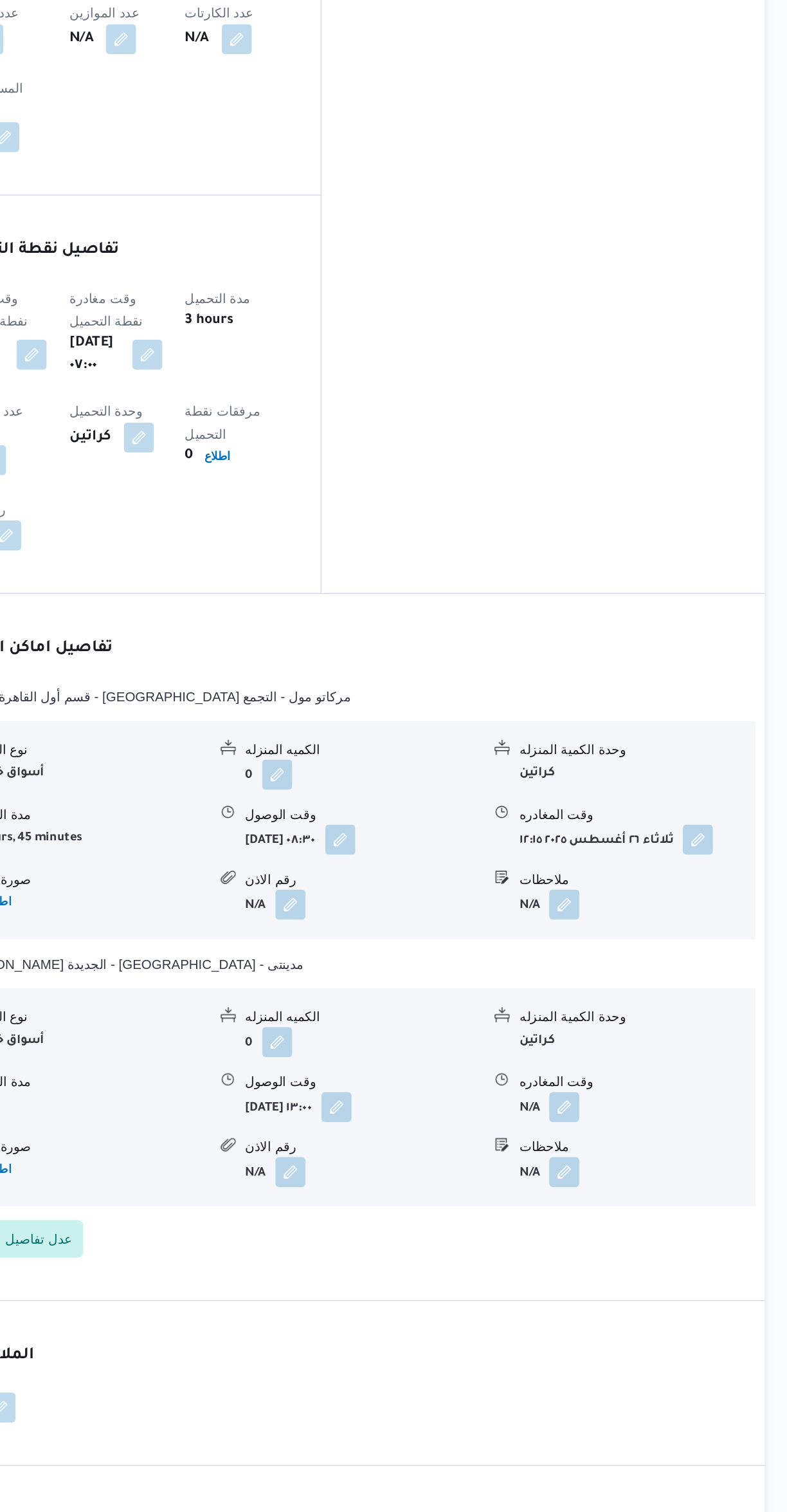
click at [641, 1225] on button "button" at bounding box center [635, 1235] width 21 height 21
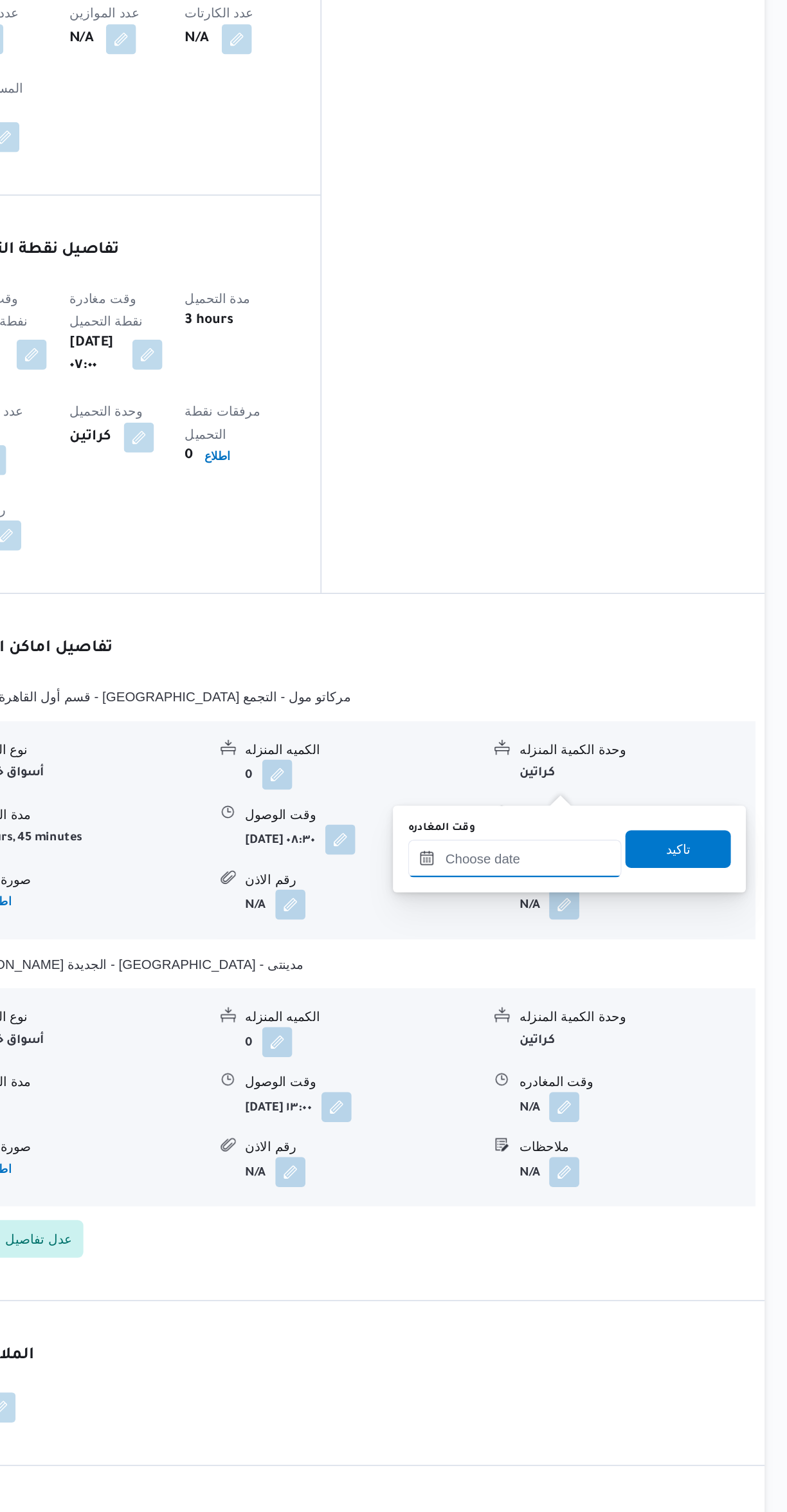
click at [589, 1066] on input "وقت المغادره" at bounding box center [601, 1065] width 146 height 25
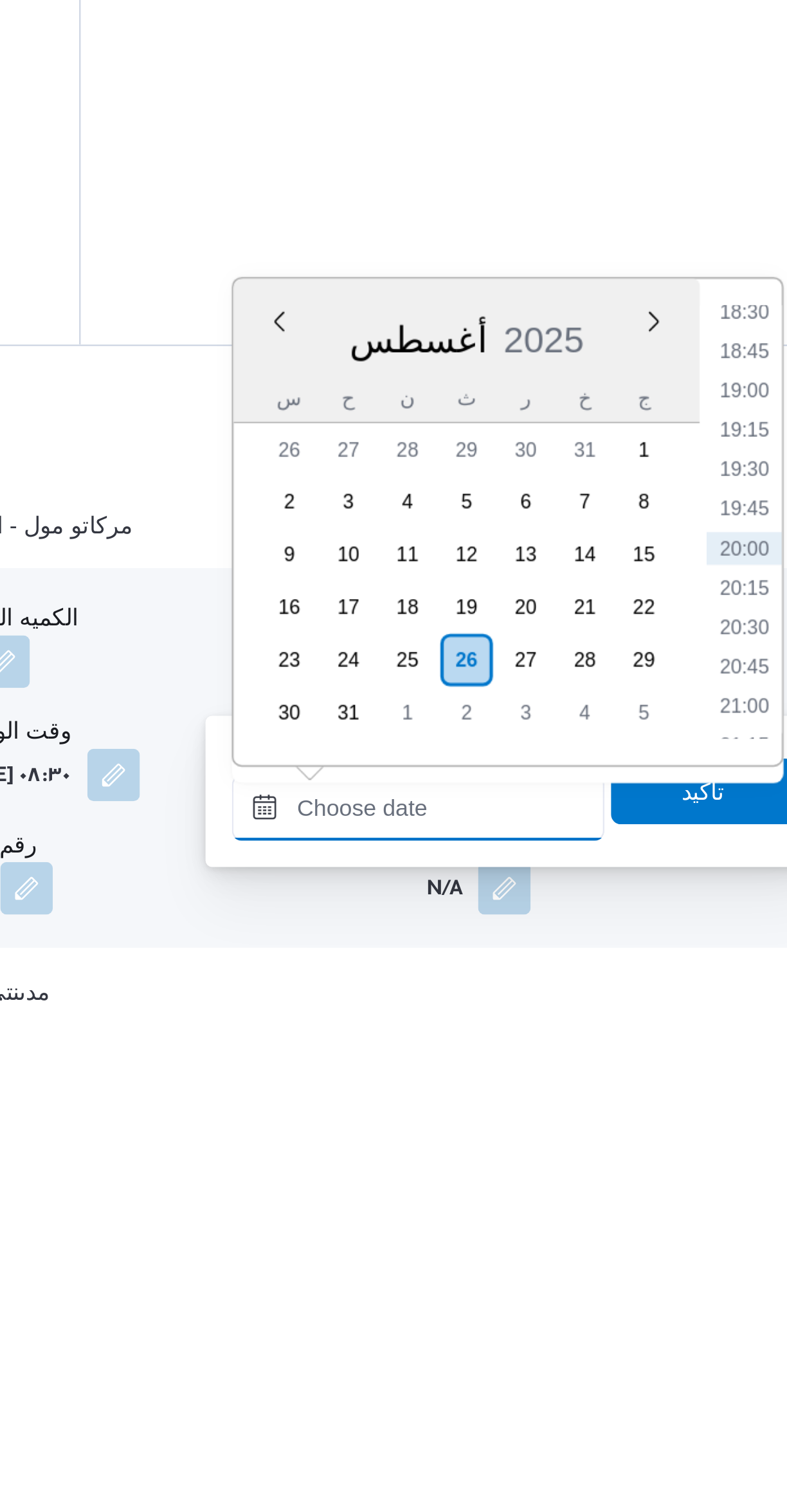
scroll to position [94, 0]
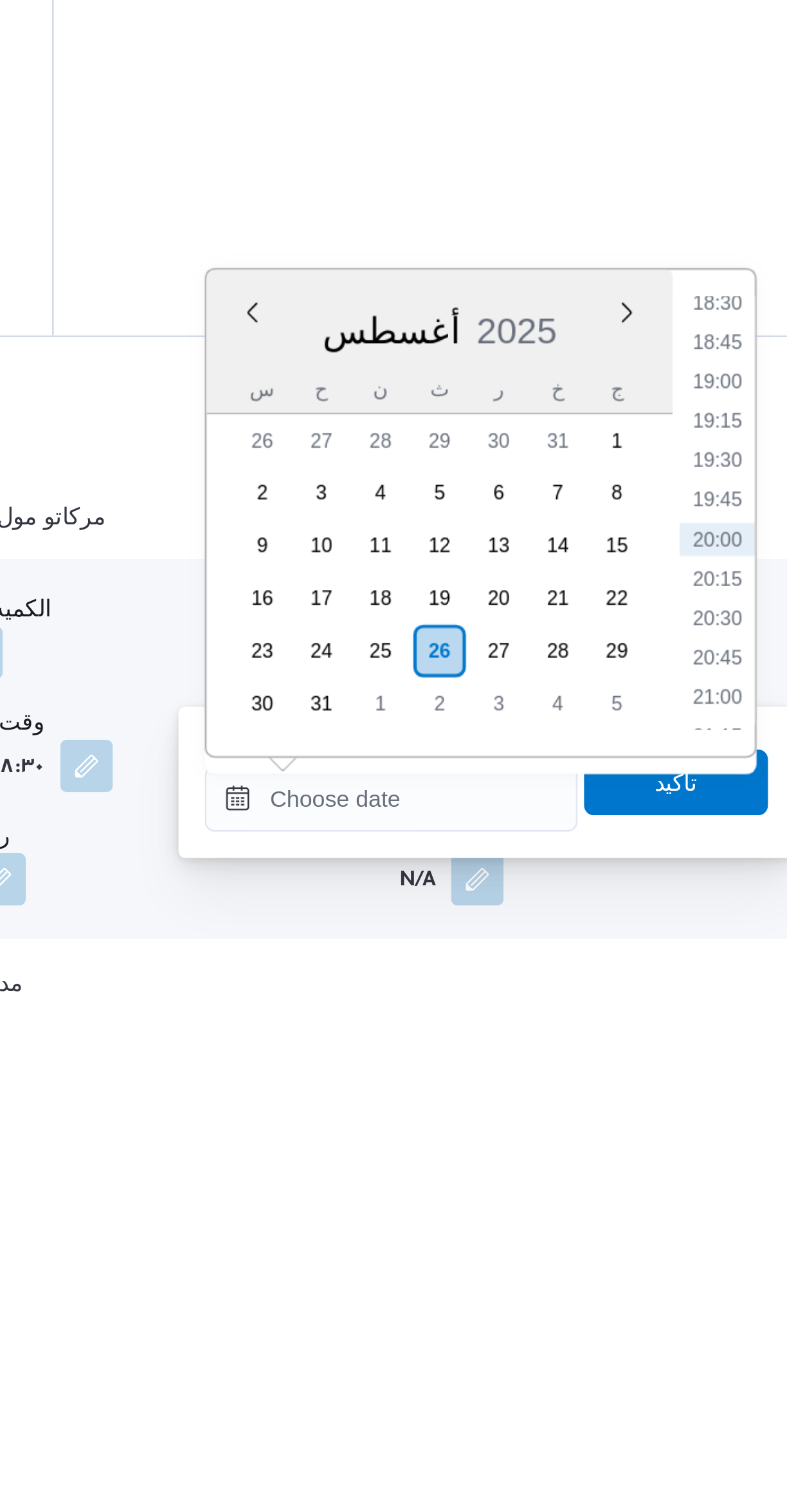
click at [727, 1241] on li "18:30" at bounding box center [729, 1242] width 29 height 13
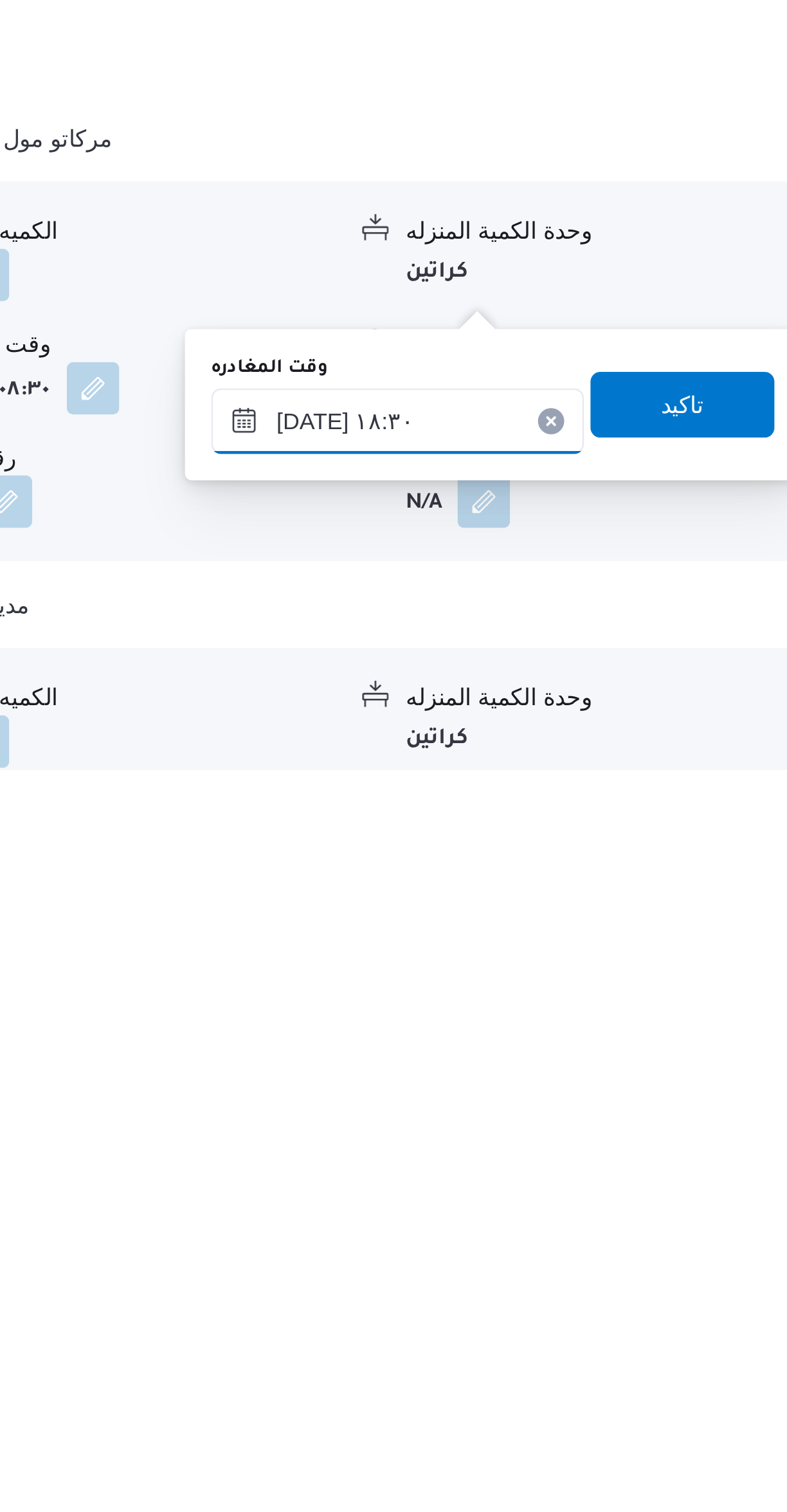
scroll to position [155, 0]
click at [616, 1372] on input "[DATE] ١٨:٣٠" at bounding box center [601, 1375] width 146 height 25
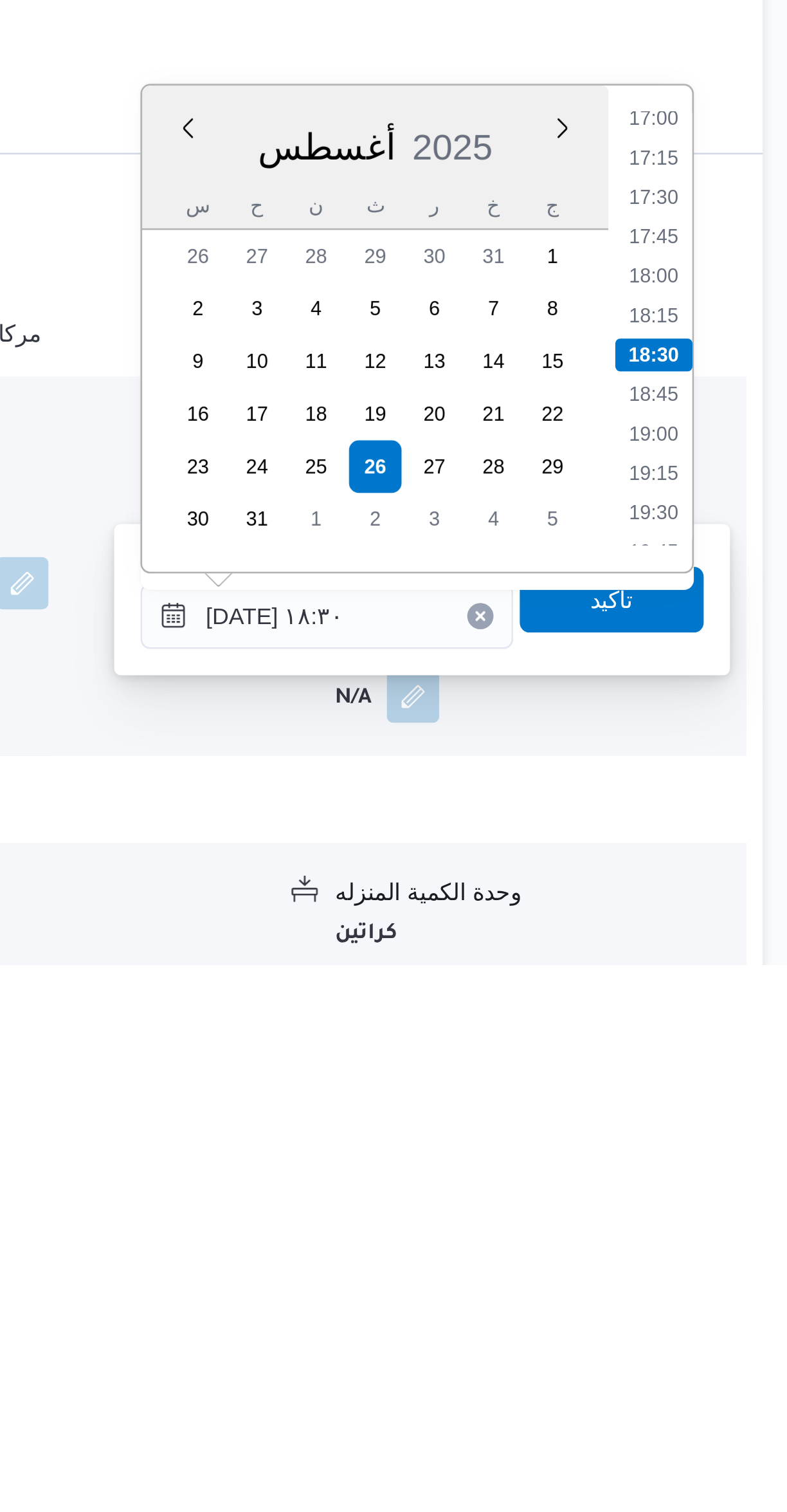
click at [731, 1190] on li "17:15" at bounding box center [729, 1196] width 29 height 13
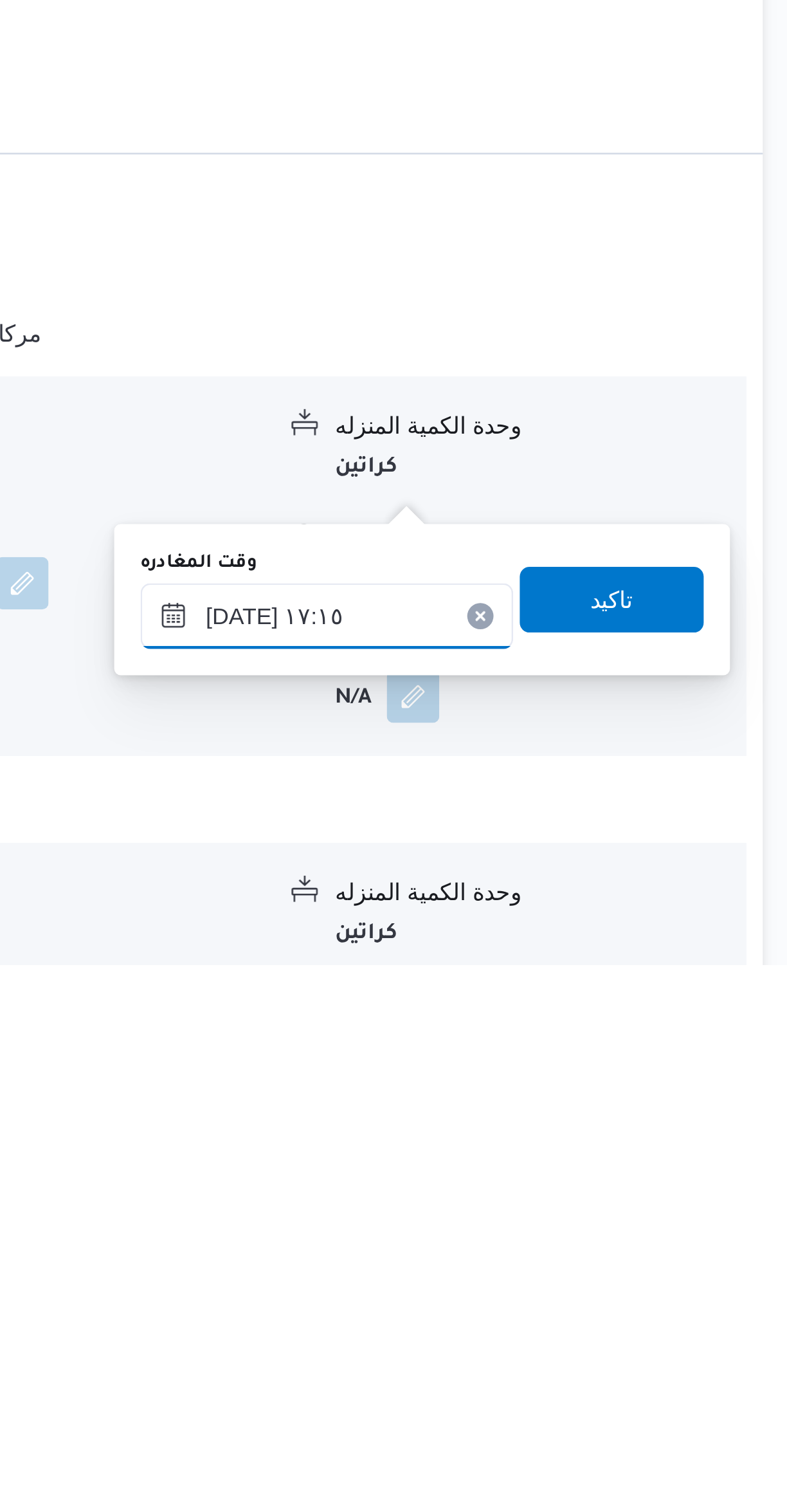
click at [624, 1374] on input "[DATE] ١٧:١٥" at bounding box center [601, 1375] width 146 height 25
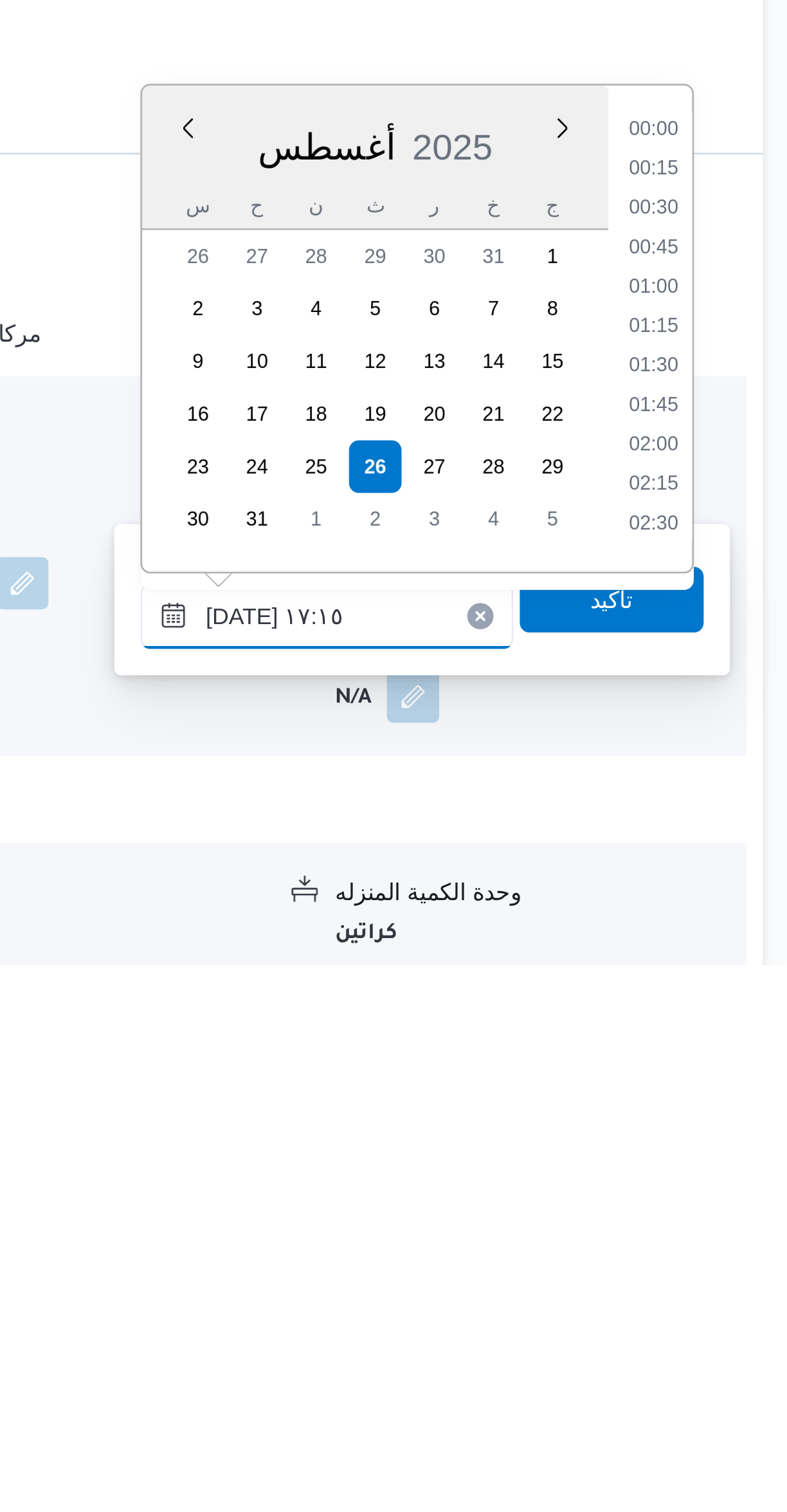
scroll to position [977, 0]
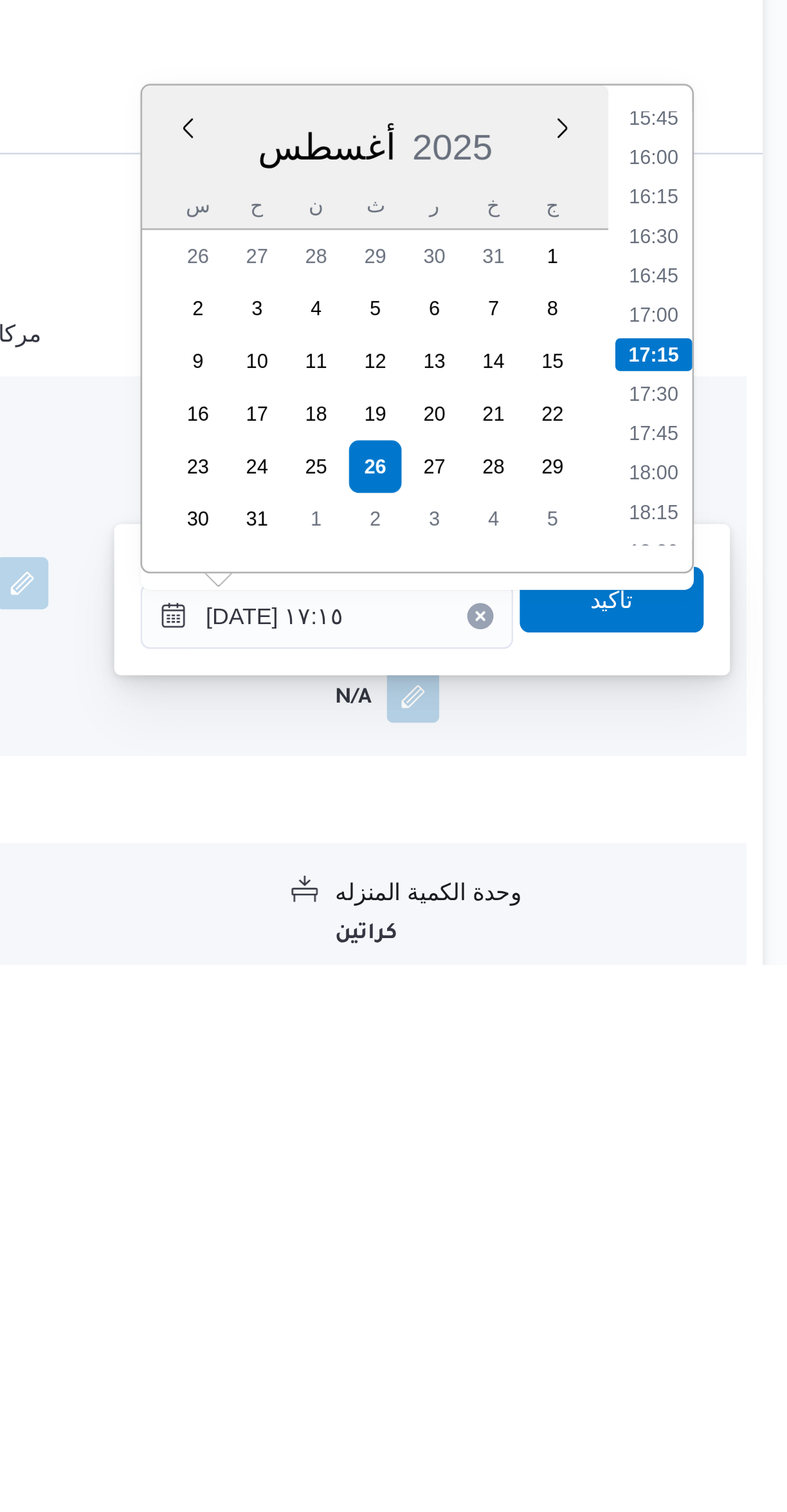
click at [737, 1225] on li "16:30" at bounding box center [729, 1227] width 29 height 13
type input "[DATE] ١٦:٣٠"
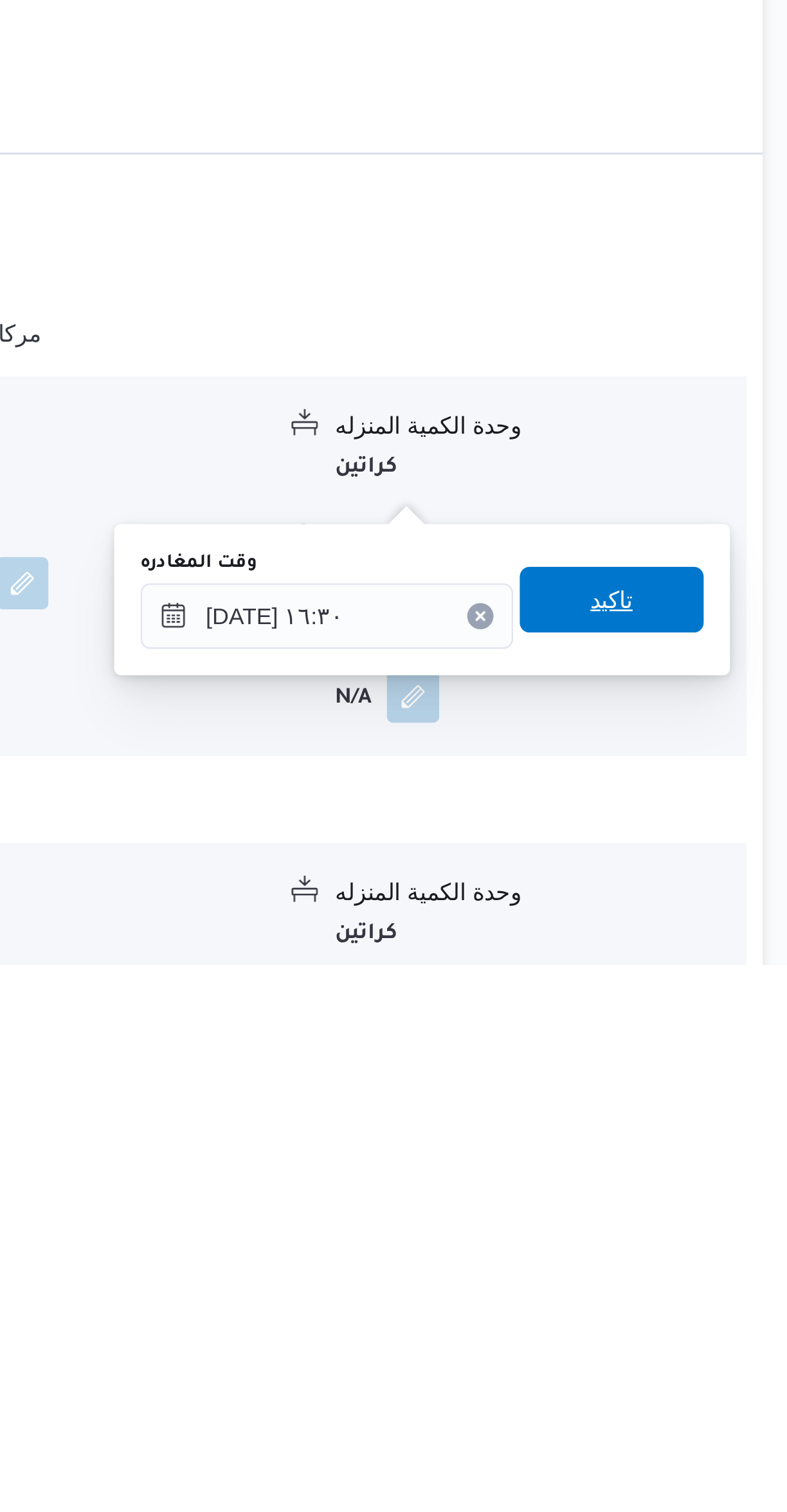
click at [712, 1369] on span "تاكيد" at bounding box center [713, 1369] width 72 height 25
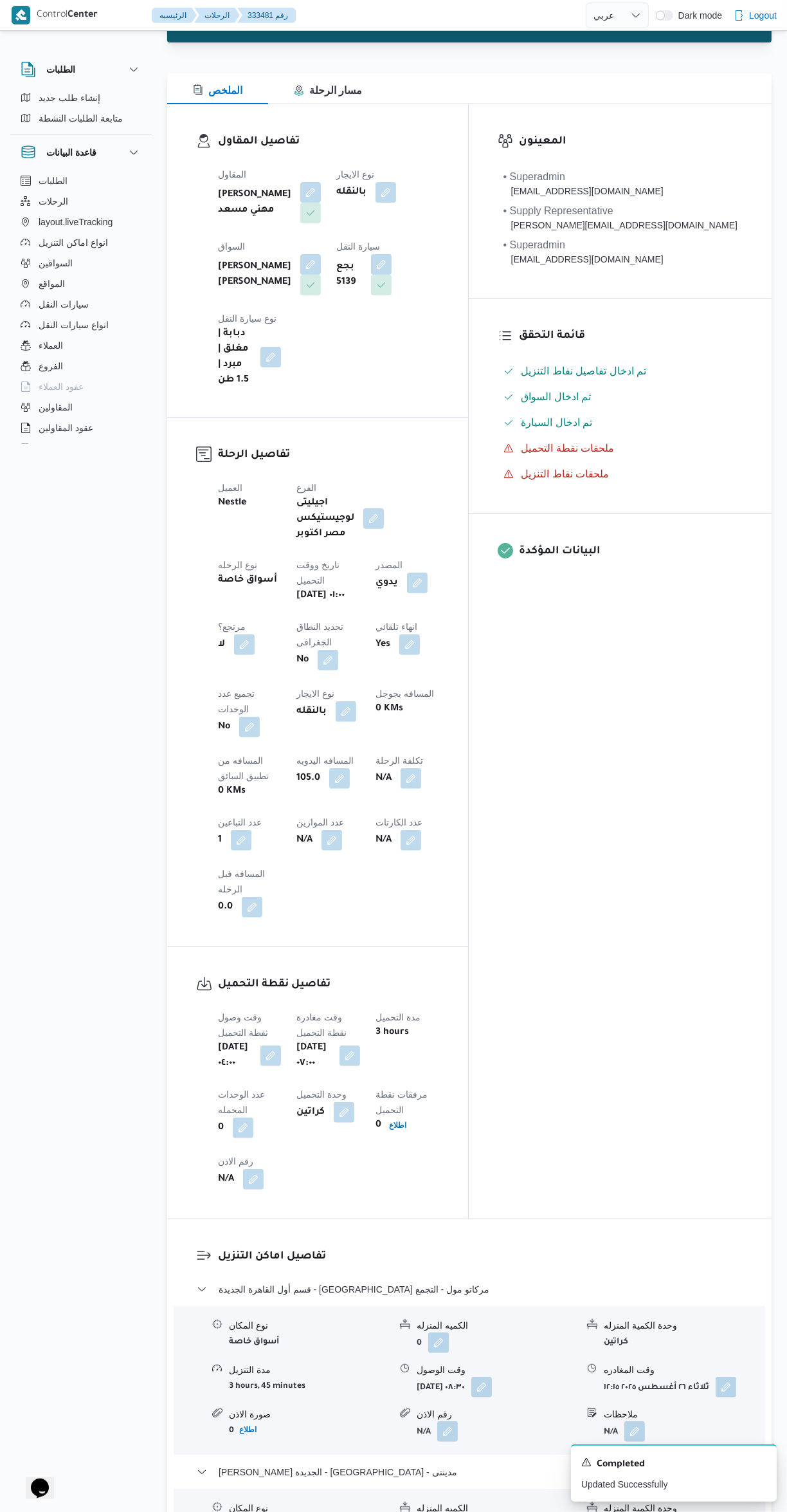
scroll to position [0, 0]
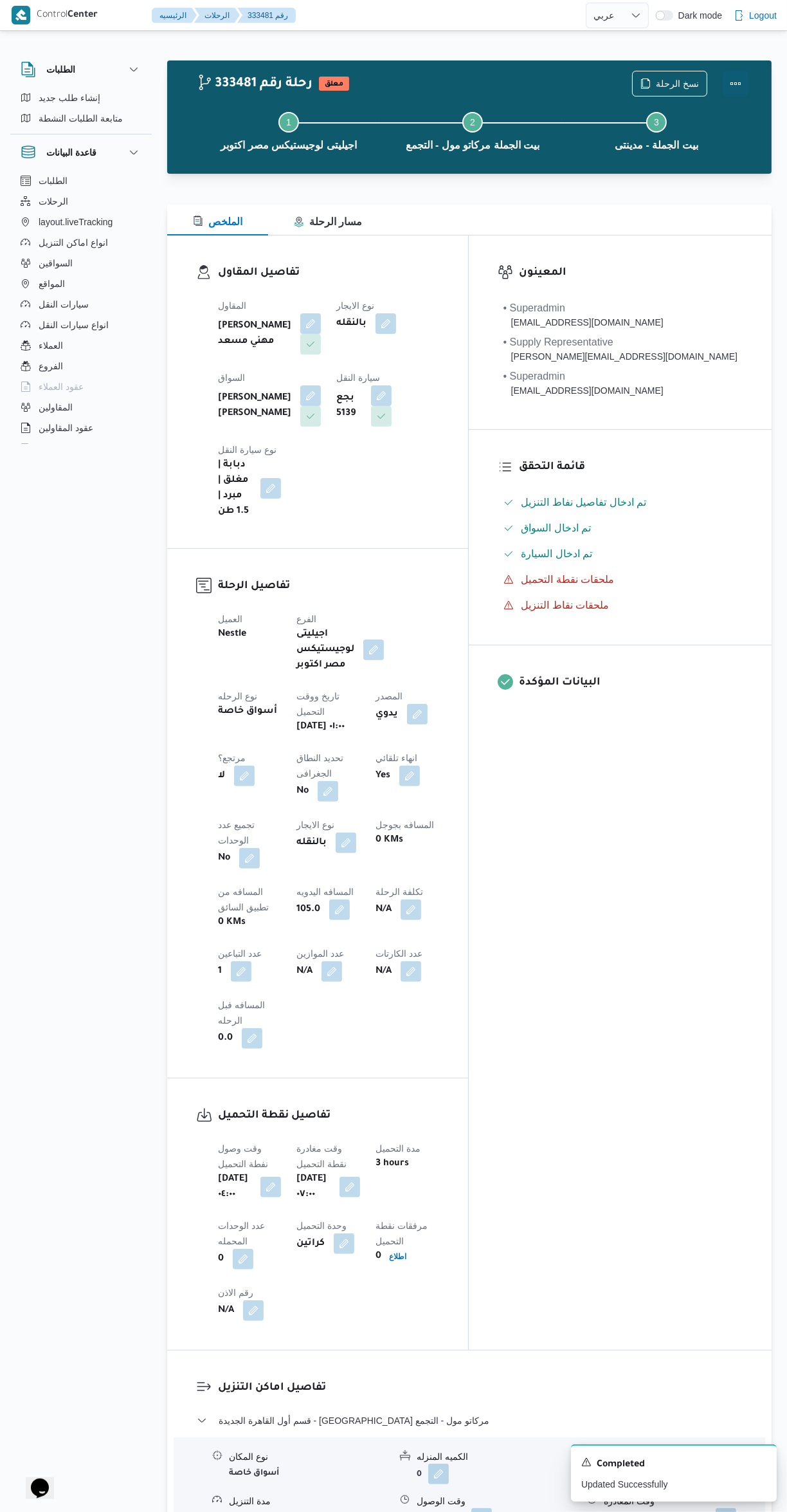
click at [736, 92] on button "Actions" at bounding box center [735, 84] width 25 height 25
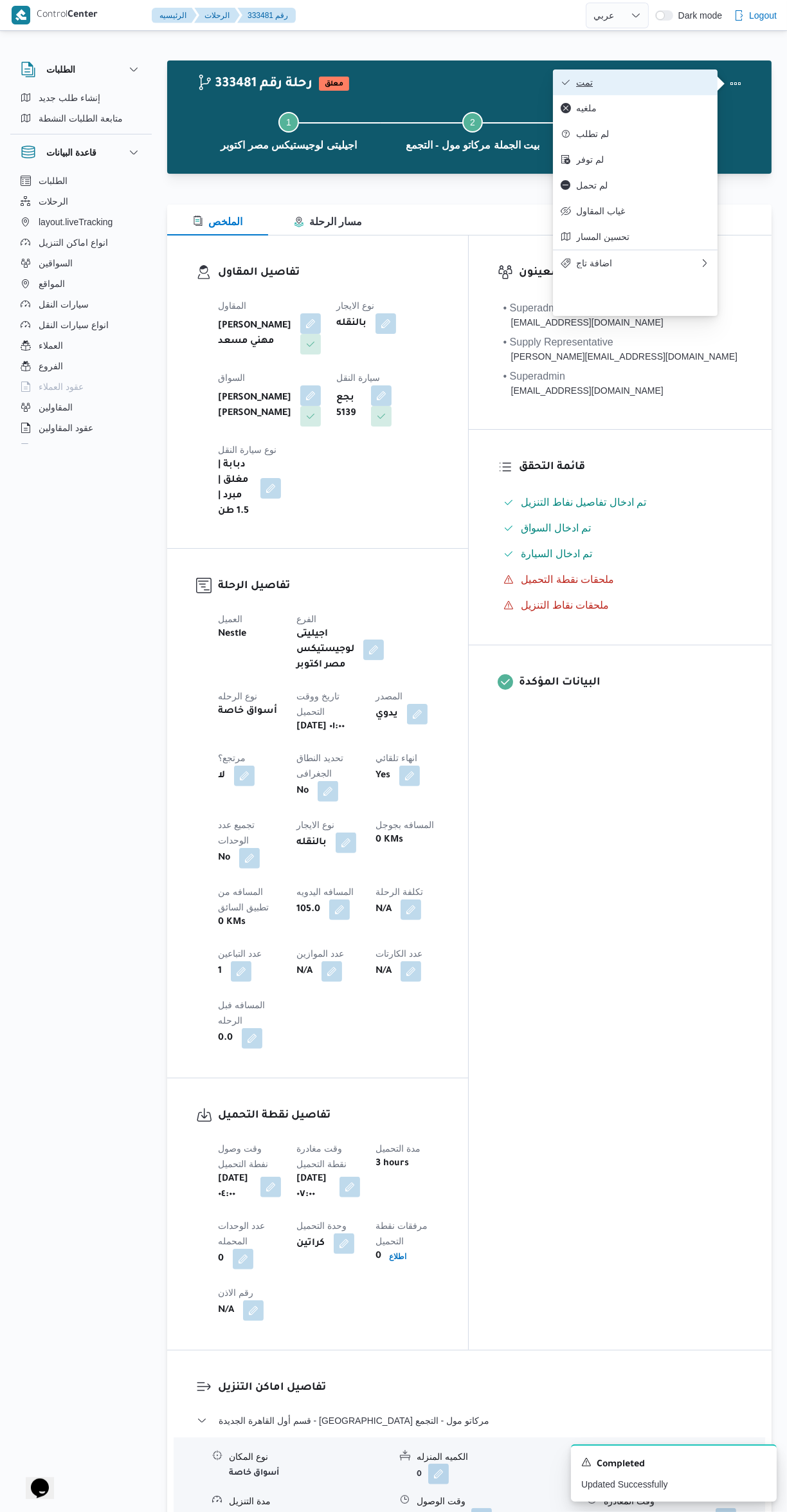
click at [672, 88] on span "تمت" at bounding box center [643, 82] width 134 height 10
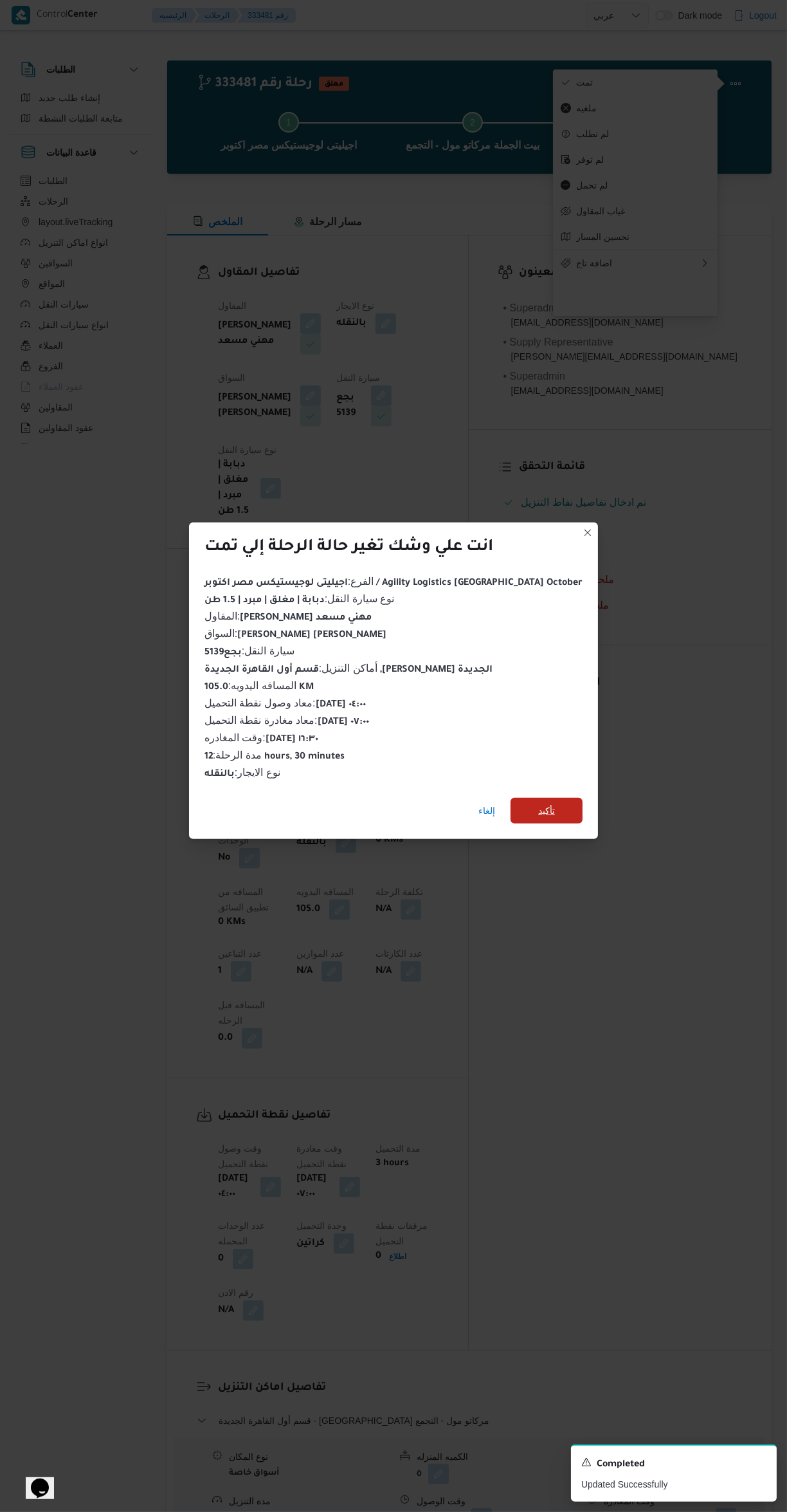
click at [541, 803] on span "تأكيد" at bounding box center [547, 811] width 72 height 25
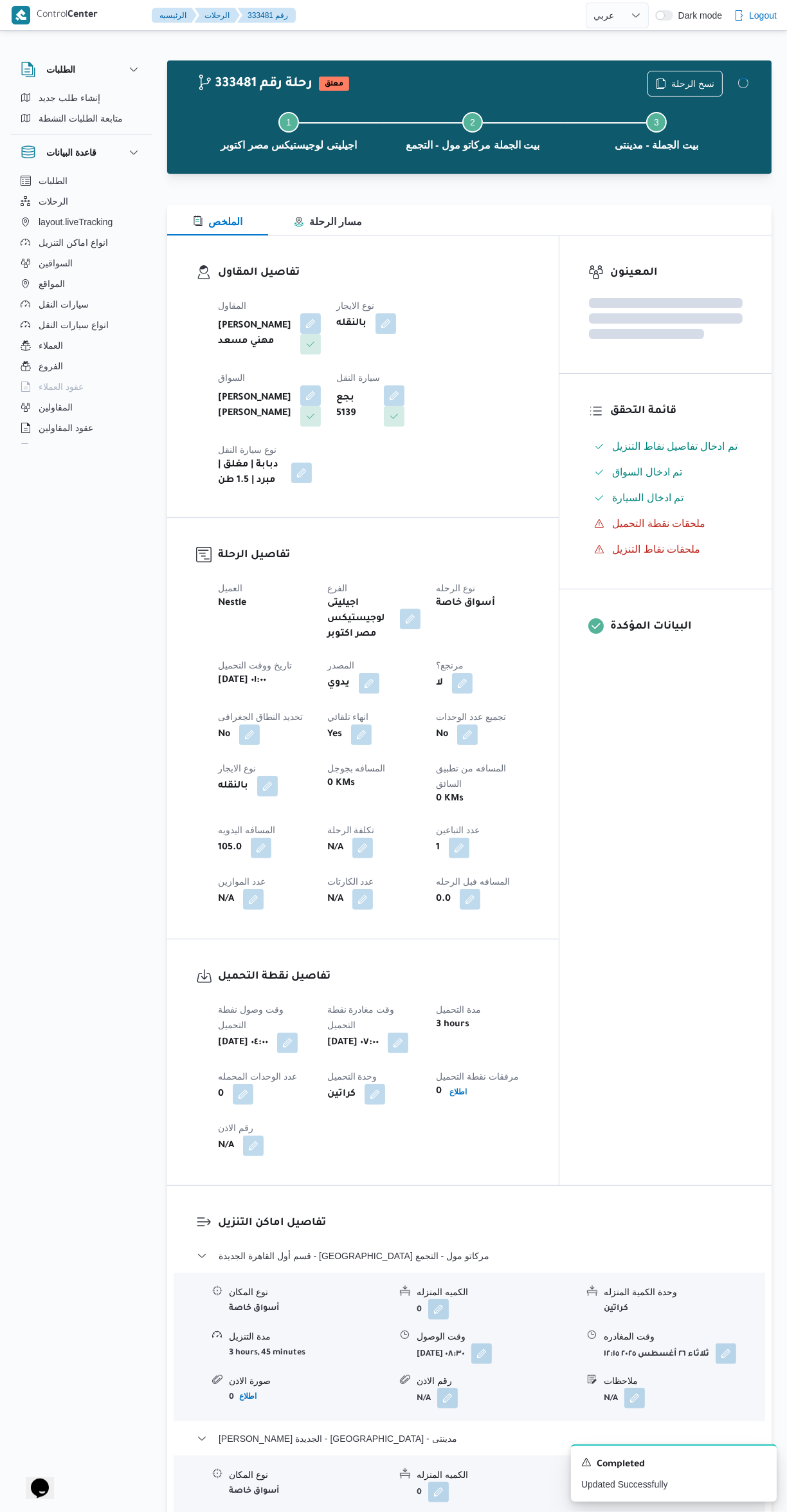
click at [664, 972] on div "المعينون قائمة التحقق تم ادخال تفاصيل نفاط التنزيل تم ادخال السواق تم ادخال الس…" at bounding box center [666, 709] width 212 height 949
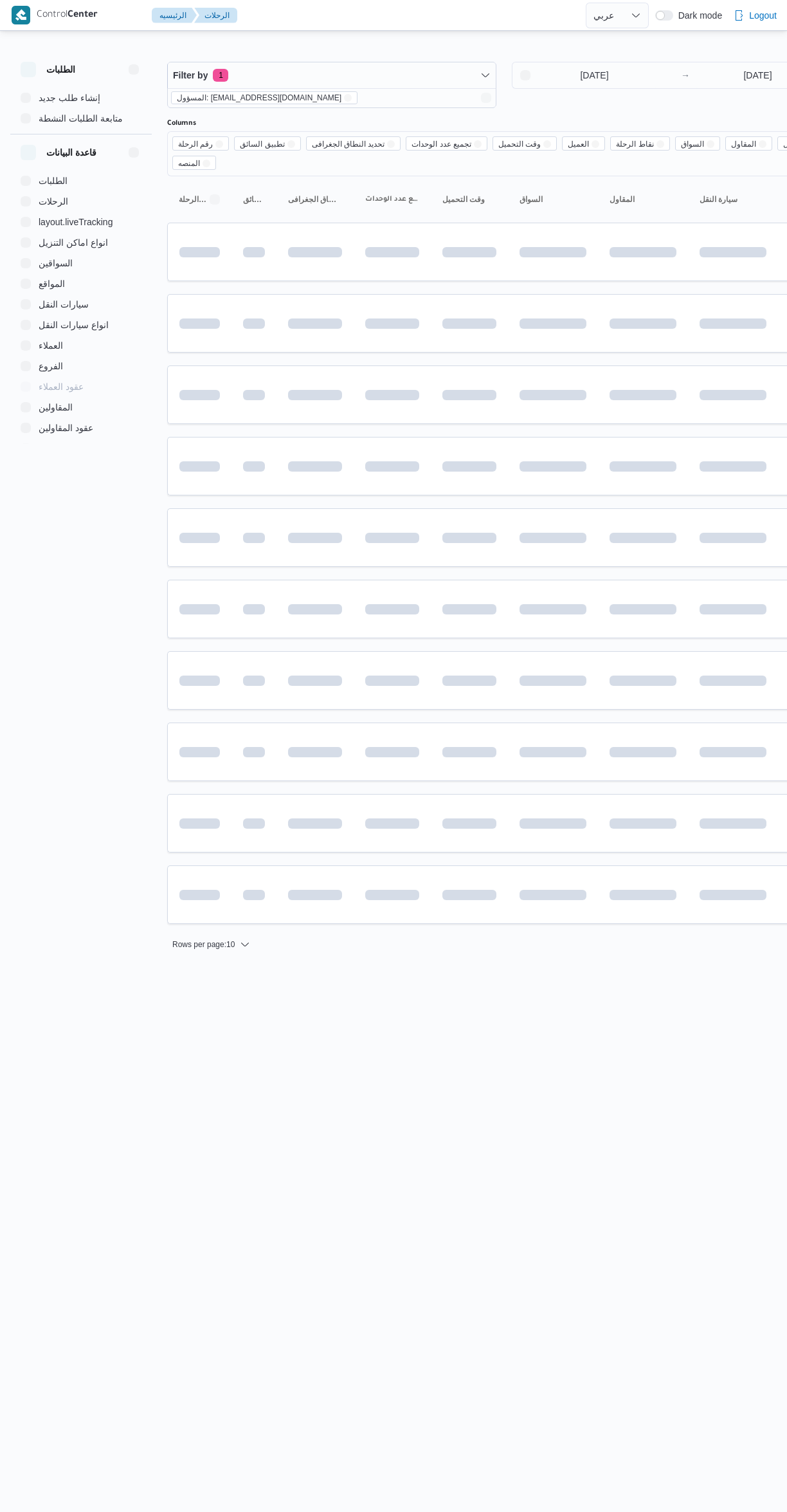
select select "ar"
